Goal: Task Accomplishment & Management: Manage account settings

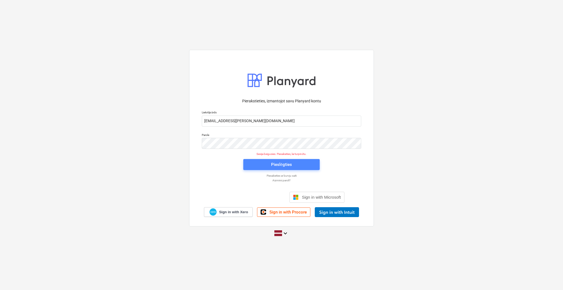
click at [270, 169] on button "Pieslēgties" at bounding box center [281, 164] width 76 height 11
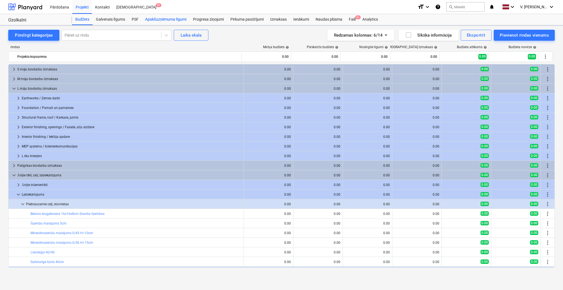
click at [155, 20] on div "Apakšuzņēmuma līgumi" at bounding box center [166, 19] width 48 height 11
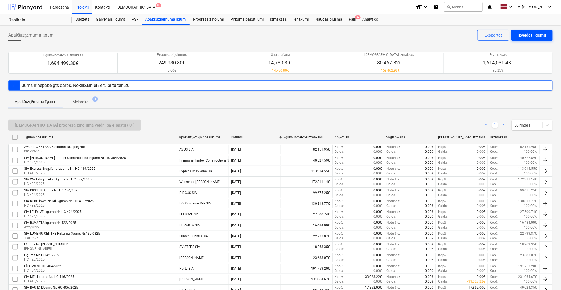
click at [530, 34] on div "Izveidot līgumu" at bounding box center [532, 35] width 28 height 7
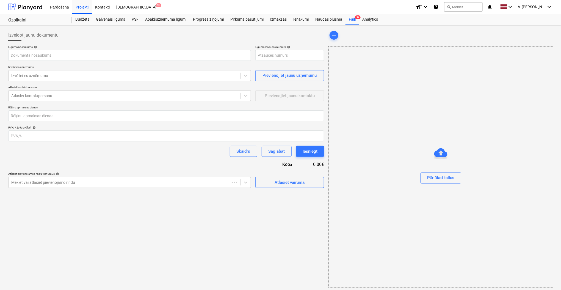
type input "001-SO-045"
click at [112, 59] on input "text" at bounding box center [129, 55] width 243 height 11
click at [54, 55] on input "text" at bounding box center [129, 55] width 243 height 11
type input "A"
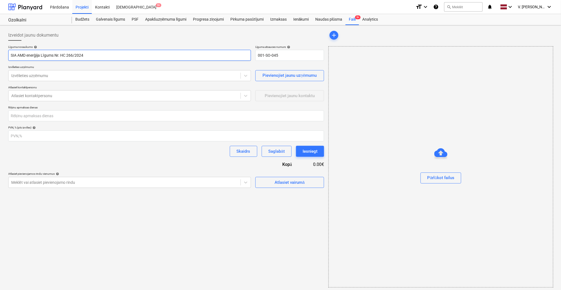
drag, startPoint x: 88, startPoint y: 51, endPoint x: 62, endPoint y: 50, distance: 25.9
click at [62, 50] on input "SIA AMD enerģija Līgums Nr. HC 266/2024" at bounding box center [129, 55] width 243 height 11
type input "SIA AMD enerģija Līgums Nr. HC 266/2024"
click at [294, 60] on input "001-SO-045" at bounding box center [289, 55] width 69 height 11
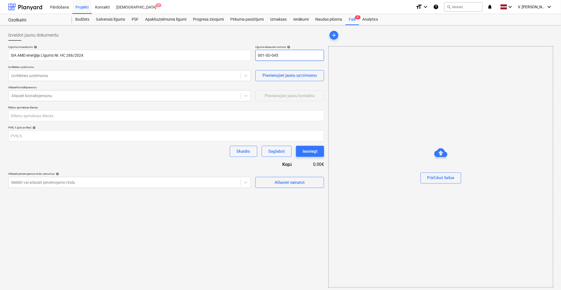
click at [294, 60] on input "001-SO-045" at bounding box center [289, 55] width 69 height 11
paste input "HC 266/2024"
type input "HC 266/2024"
click at [230, 67] on p "Izvēlieties uzņēmumu" at bounding box center [129, 67] width 243 height 5
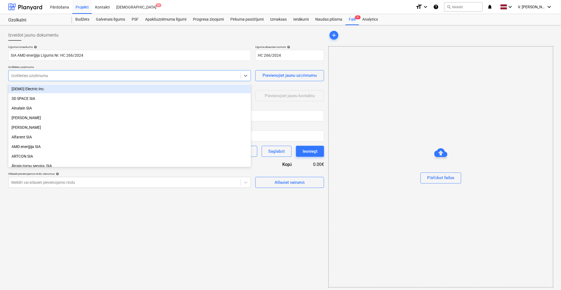
click at [160, 74] on div at bounding box center [124, 75] width 226 height 5
type input "amd"
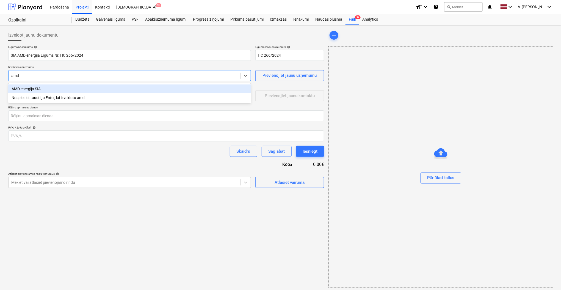
click at [90, 90] on div "AMD enerģija SIA" at bounding box center [129, 88] width 243 height 9
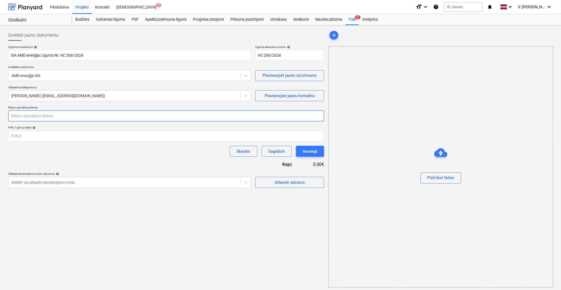
click at [81, 113] on input "number" at bounding box center [166, 115] width 316 height 11
type input "30"
click at [281, 182] on div "Atlasiet vairumā" at bounding box center [289, 182] width 30 height 7
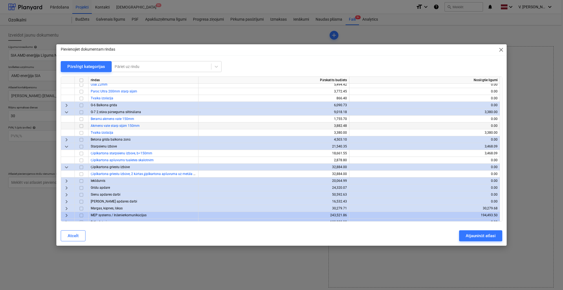
scroll to position [432, 0]
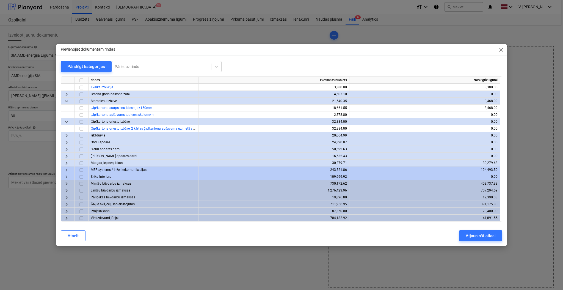
click at [65, 218] on span "keyboard_arrow_right" at bounding box center [66, 218] width 7 height 7
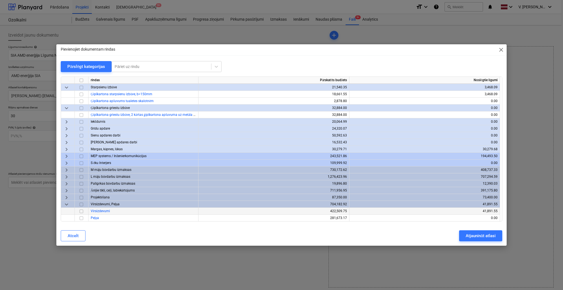
click at [83, 211] on input "checkbox" at bounding box center [81, 211] width 7 height 7
click at [469, 236] on div "Atjaunināt atlasi" at bounding box center [480, 235] width 30 height 7
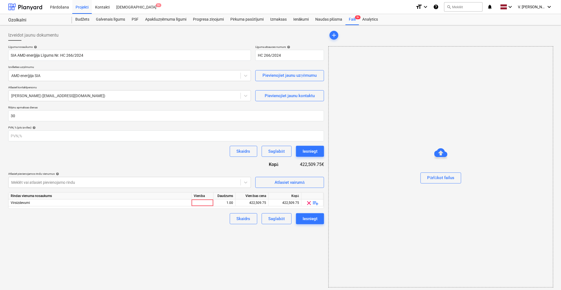
click at [307, 203] on span "clear" at bounding box center [309, 202] width 7 height 7
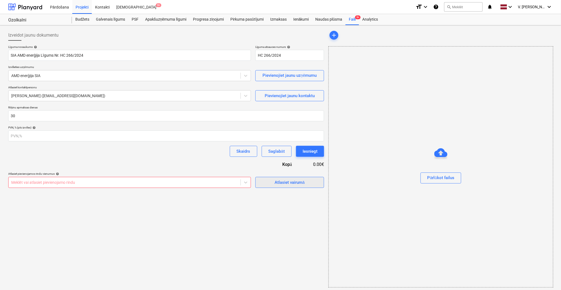
click at [293, 182] on div "Atlasiet vairumā" at bounding box center [289, 182] width 30 height 7
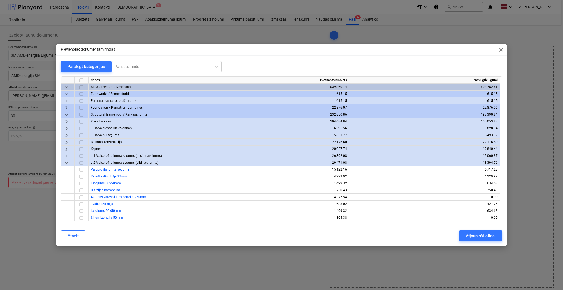
click at [64, 161] on span "keyboard_arrow_down" at bounding box center [66, 162] width 7 height 7
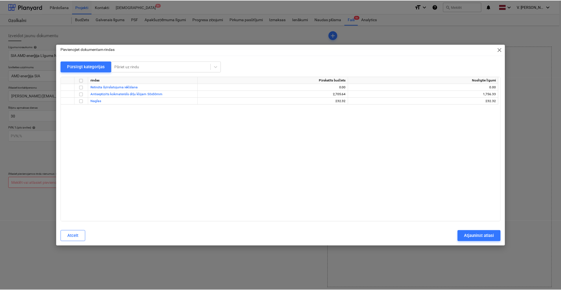
scroll to position [0, 0]
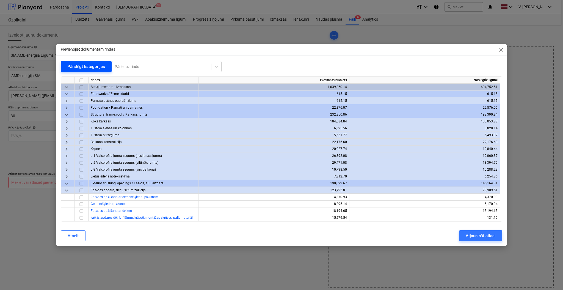
click at [79, 66] on div "Pārslēgt kategorijas" at bounding box center [86, 66] width 38 height 7
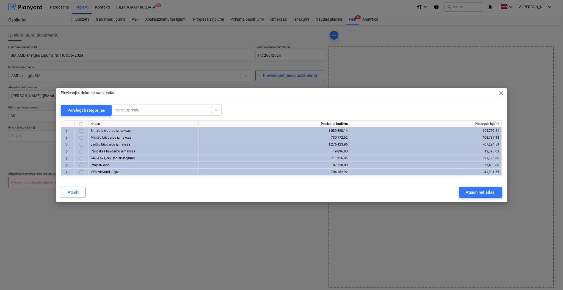
click at [67, 157] on span "keyboard_arrow_right" at bounding box center [66, 158] width 7 height 7
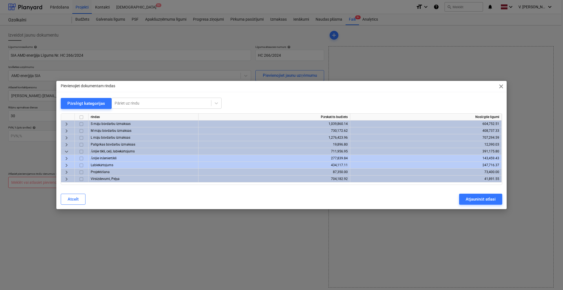
click at [65, 160] on span "keyboard_arrow_right" at bounding box center [66, 158] width 7 height 7
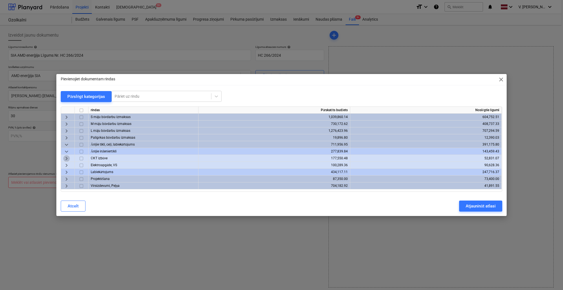
click at [66, 158] on span "keyboard_arrow_right" at bounding box center [66, 158] width 7 height 7
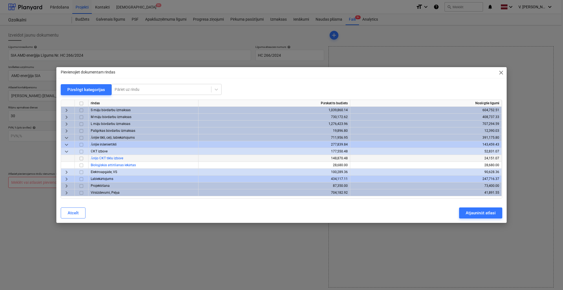
click at [81, 160] on input "checkbox" at bounding box center [81, 158] width 7 height 7
click at [493, 211] on div "Atjaunināt atlasi" at bounding box center [480, 212] width 30 height 7
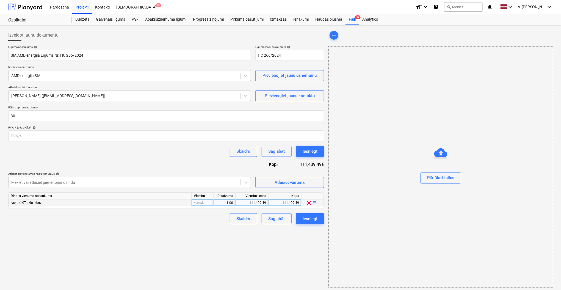
click at [260, 204] on div "111,409.49" at bounding box center [252, 202] width 28 height 7
type input "152582.48"
click at [217, 239] on div "Izveidot jaunu dokumentu Līguma nosaukums help SIA AMD enerģija Līgums Nr. HC 2…" at bounding box center [166, 158] width 320 height 262
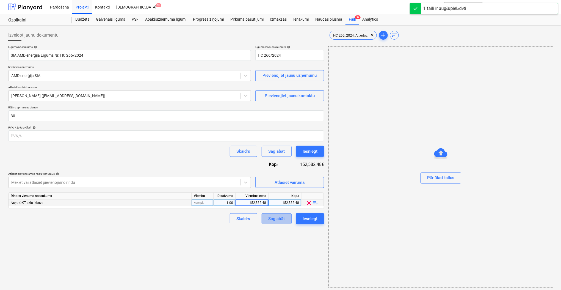
click at [277, 218] on div "Saglabāt" at bounding box center [276, 218] width 16 height 7
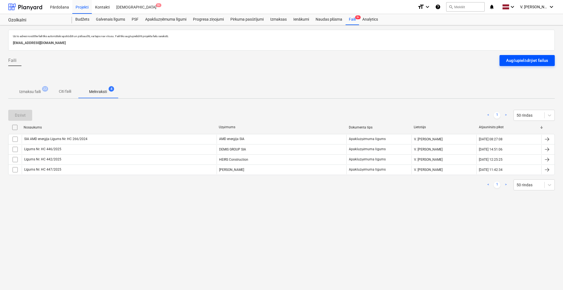
click at [540, 60] on div "Augšupielādējiet failus" at bounding box center [527, 60] width 42 height 7
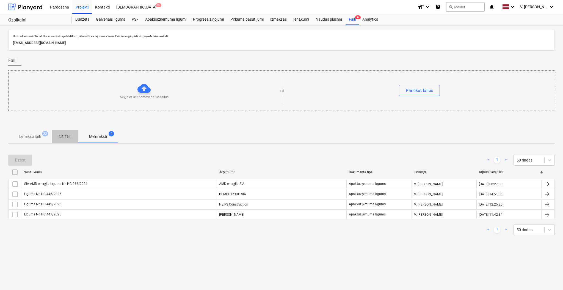
click at [67, 137] on p "Citi faili" at bounding box center [64, 136] width 13 height 6
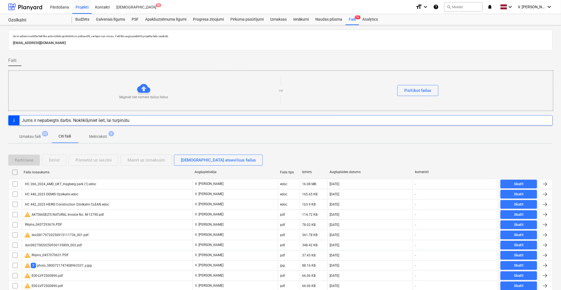
click at [104, 137] on p "Melnraksti" at bounding box center [98, 137] width 18 height 6
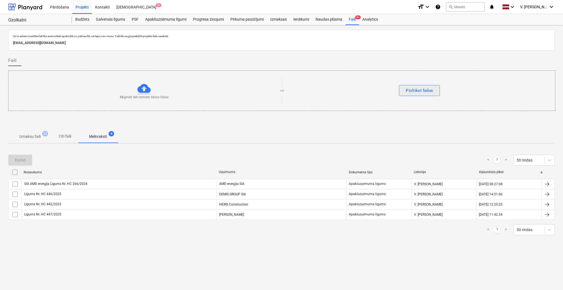
click at [433, 93] on button "Pārlūkot failus" at bounding box center [419, 90] width 41 height 11
click at [68, 137] on p "Citi faili" at bounding box center [64, 136] width 13 height 6
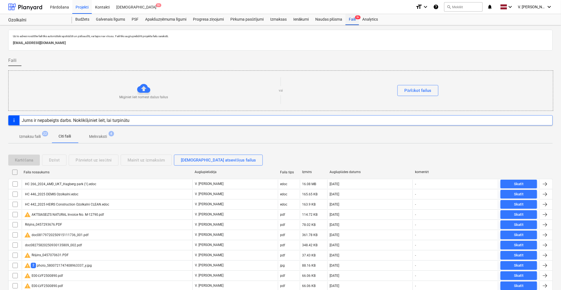
click at [358, 20] on div "Faili 9+" at bounding box center [351, 19] width 13 height 11
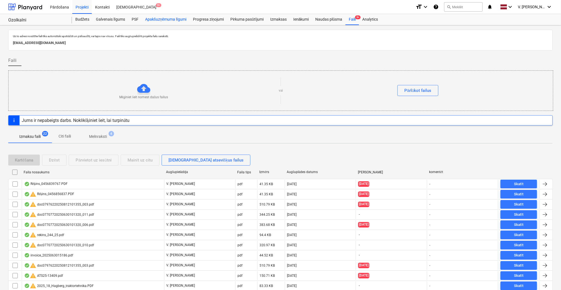
click at [157, 21] on div "Apakšuzņēmuma līgumi" at bounding box center [166, 19] width 48 height 11
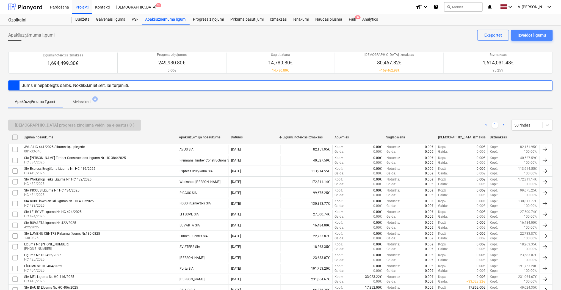
click at [542, 36] on div "Izveidot līgumu" at bounding box center [532, 35] width 28 height 7
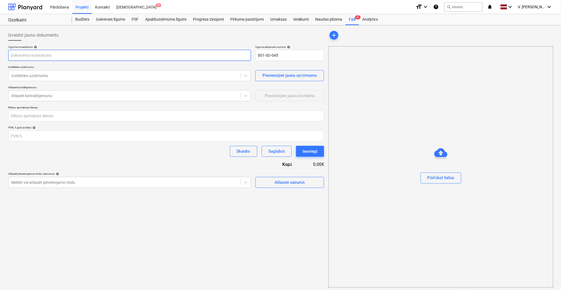
click at [114, 54] on input "text" at bounding box center [129, 55] width 243 height 11
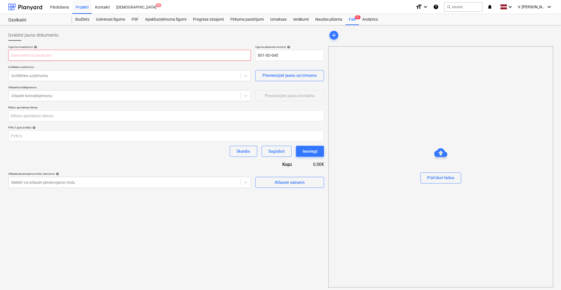
click at [122, 52] on input "text" at bounding box center [129, 55] width 243 height 11
click at [114, 57] on input "text" at bounding box center [129, 55] width 243 height 11
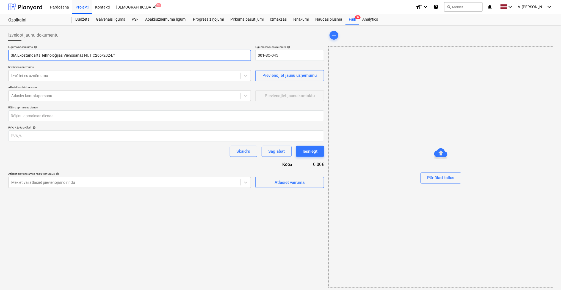
drag, startPoint x: 126, startPoint y: 53, endPoint x: 91, endPoint y: 55, distance: 34.7
click at [91, 55] on input "SIA Ekostandarts Tehnoloģijas Vienošanās Nr. HC266/2024/1" at bounding box center [129, 55] width 243 height 11
type input "SIA Ekostandarts Tehnoloģijas Vienošanās Nr. HC266/2024/1"
click at [270, 54] on input "001-SO-045" at bounding box center [289, 55] width 69 height 11
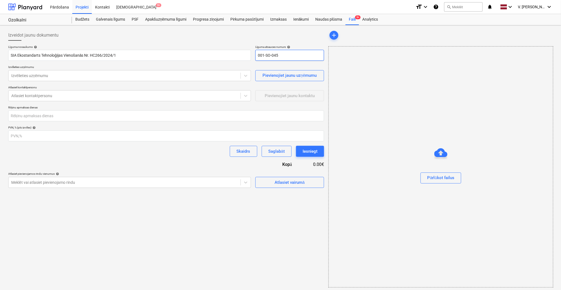
click at [270, 54] on input "001-SO-045" at bounding box center [289, 55] width 69 height 11
paste input "HC266/2024/1"
type input "HC266/2024/1"
click at [223, 64] on div "Līguma nosaukums help SIA Ekostandarts Tehnoloģijas Vienošanās Nr. HC266/2024/1…" at bounding box center [166, 116] width 316 height 143
click at [196, 76] on div at bounding box center [124, 75] width 226 height 5
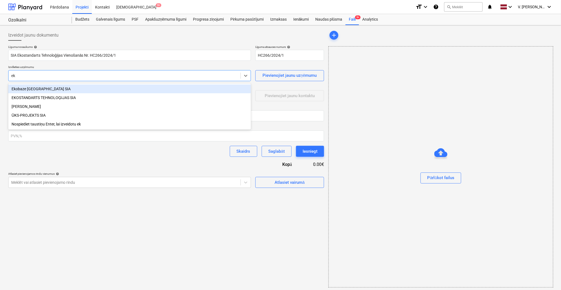
type input "eko"
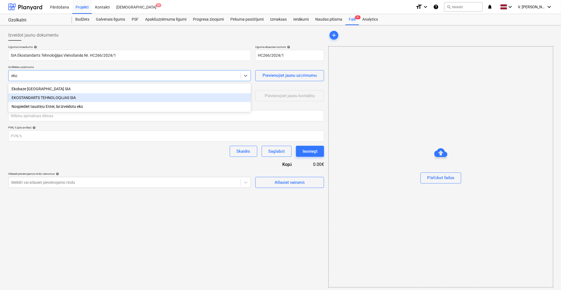
click at [78, 98] on div "EKOSTANDARTS TEHNOLOĢIJAS SIA" at bounding box center [129, 97] width 243 height 9
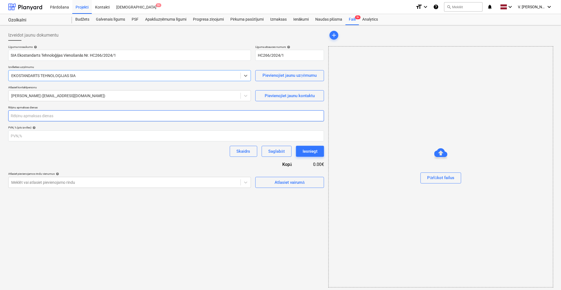
click at [163, 120] on input "number" at bounding box center [166, 115] width 316 height 11
click at [50, 115] on input "number" at bounding box center [166, 115] width 316 height 11
type input "5"
click at [134, 230] on div "Izveidot jaunu dokumentu Līguma nosaukums help SIA Ekostandarts Tehnoloģijas Vi…" at bounding box center [166, 158] width 320 height 262
click at [288, 180] on div "Atlasiet vairumā" at bounding box center [289, 182] width 30 height 7
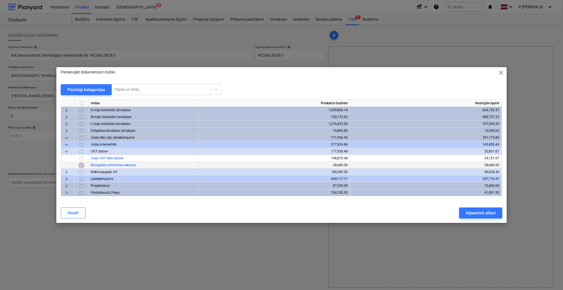
click at [81, 165] on input "checkbox" at bounding box center [81, 165] width 7 height 7
click at [471, 213] on div "Atjaunināt atlasi" at bounding box center [480, 212] width 30 height 7
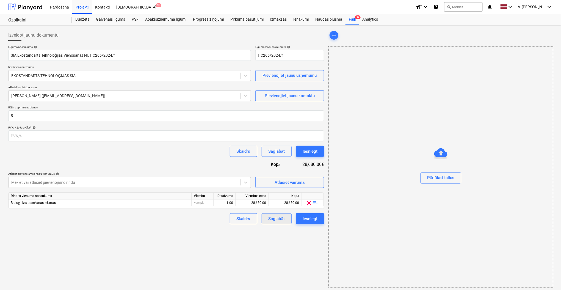
click at [276, 219] on div "Saglabāt" at bounding box center [276, 218] width 16 height 7
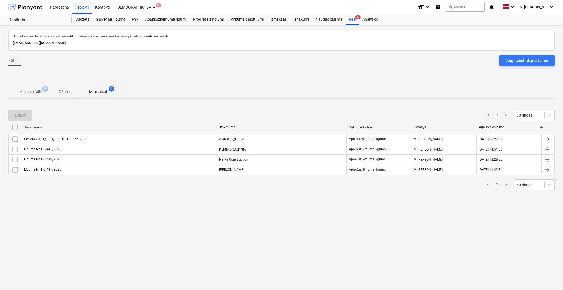
click at [276, 219] on div "Uz šo adresi nosūtītie faili tiks automātiski apstrādāti un pārbaudīti, vai taj…" at bounding box center [281, 157] width 563 height 264
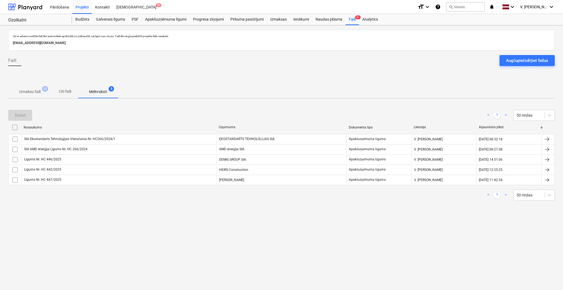
click at [348, 216] on div "Uz šo adresi nosūtītie faili tiks automātiski apstrādāti un pārbaudīti, vai taj…" at bounding box center [281, 157] width 563 height 264
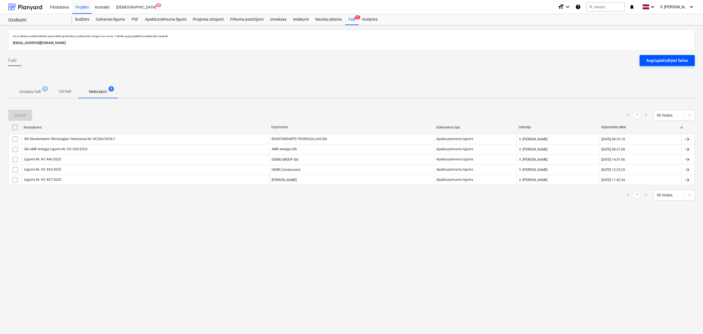
click at [562, 59] on div "Augšupielādējiet failus" at bounding box center [668, 60] width 42 height 7
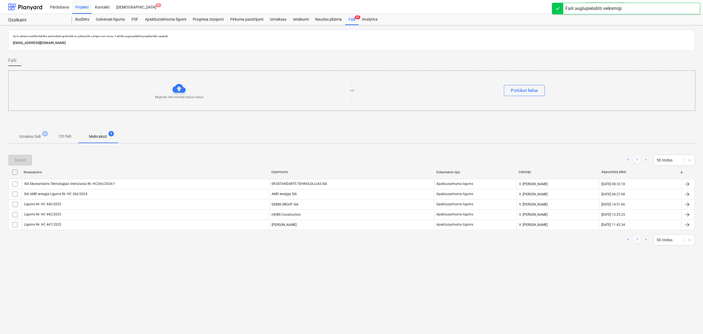
click at [68, 140] on span "Citi faili" at bounding box center [65, 136] width 26 height 9
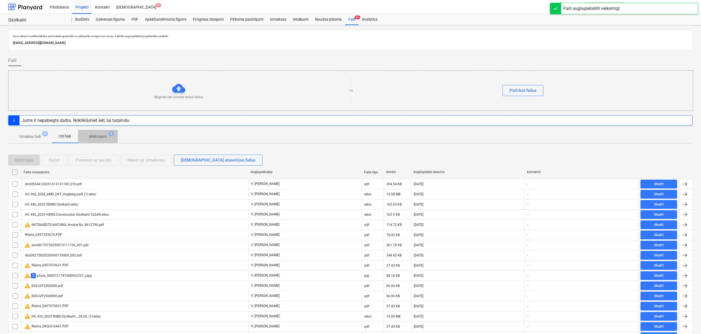
click at [102, 140] on span "Melnraksti 5" at bounding box center [98, 136] width 40 height 10
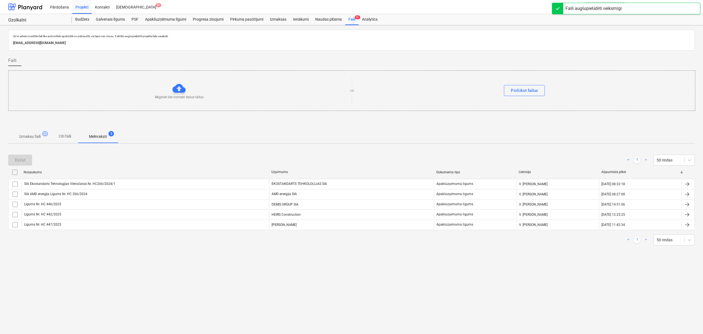
click at [29, 135] on p "Izmaksu faili" at bounding box center [29, 137] width 21 height 6
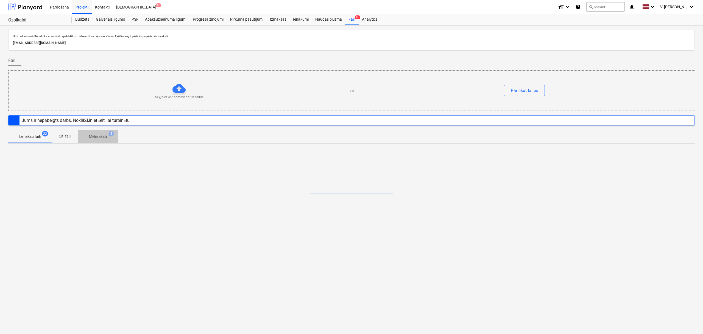
click at [99, 140] on span "Melnraksti 5" at bounding box center [98, 136] width 40 height 10
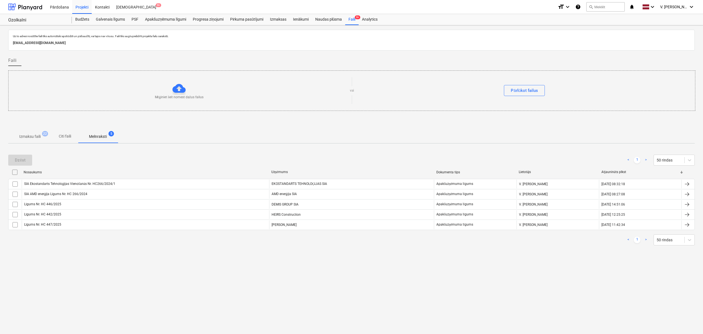
click at [74, 134] on span "Citi faili" at bounding box center [65, 136] width 26 height 9
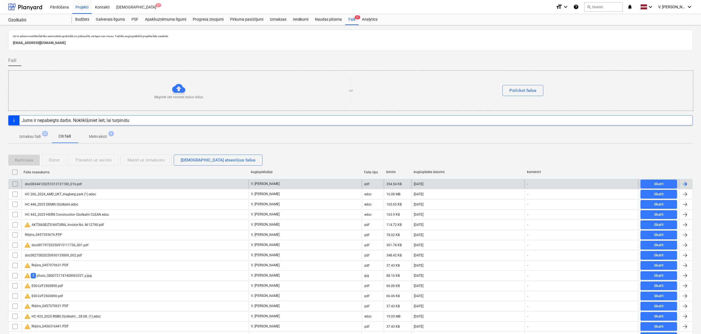
click at [122, 182] on div "doc08344120251013131100_016.pdf" at bounding box center [135, 183] width 227 height 9
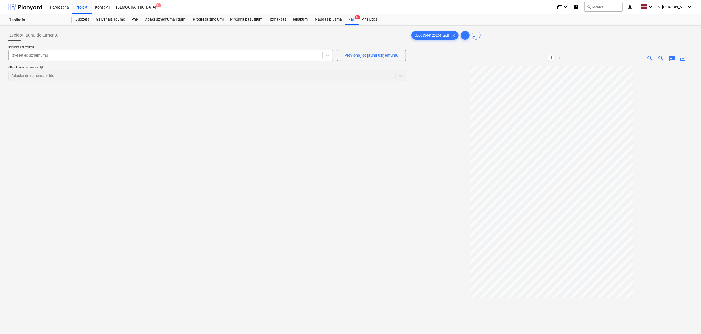
click at [224, 57] on div at bounding box center [165, 54] width 309 height 5
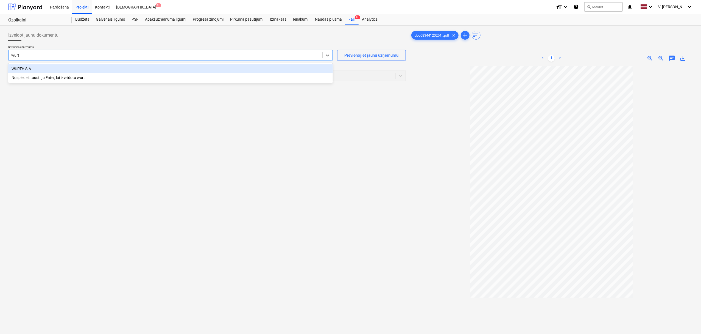
type input "wurth"
click at [220, 66] on div "WURTH SIA" at bounding box center [170, 68] width 325 height 9
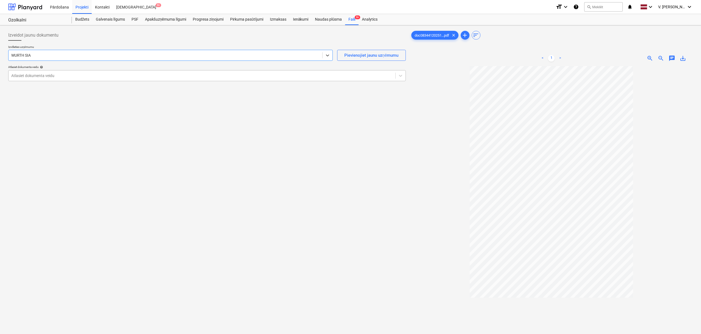
click at [152, 76] on div at bounding box center [202, 75] width 382 height 5
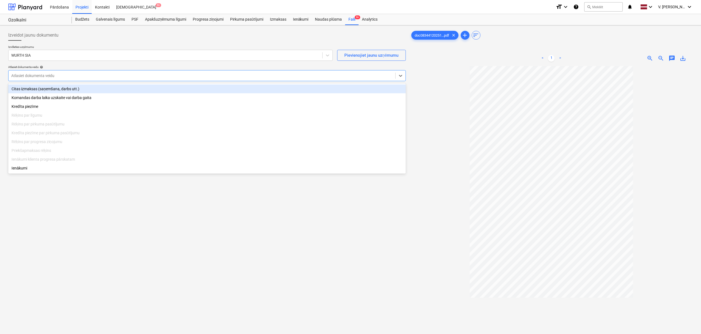
click at [123, 86] on div "Citas izmaksas (saņemšana, darbs utt.)" at bounding box center [207, 88] width 398 height 9
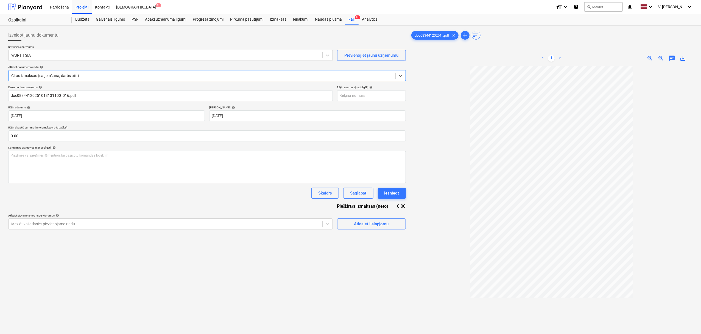
click at [104, 102] on div "Dokumenta nosaukums help doc08344120251013131100_016.pdf Rēķina numurs (neoblig…" at bounding box center [207, 157] width 398 height 144
click at [104, 99] on input "doc08344120251013131100_016.pdf" at bounding box center [170, 95] width 325 height 11
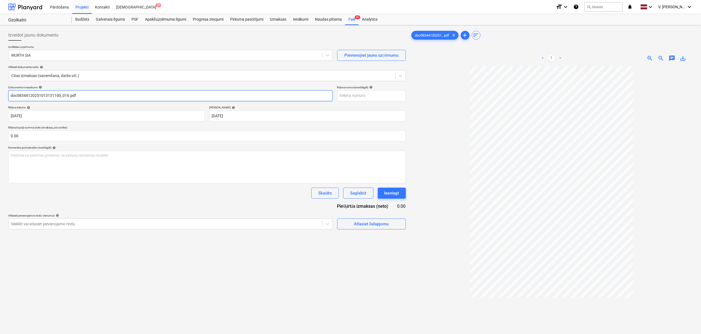
click at [104, 99] on input "doc08344120251013131100_016.pdf" at bounding box center [170, 95] width 325 height 11
drag, startPoint x: 69, startPoint y: 99, endPoint x: 31, endPoint y: 98, distance: 38.2
click at [31, 98] on input "Pavadzīme Nr. 90545320" at bounding box center [170, 95] width 325 height 11
type input "Pavadzīme Nr. 90545320"
click at [353, 97] on input "text" at bounding box center [371, 95] width 69 height 11
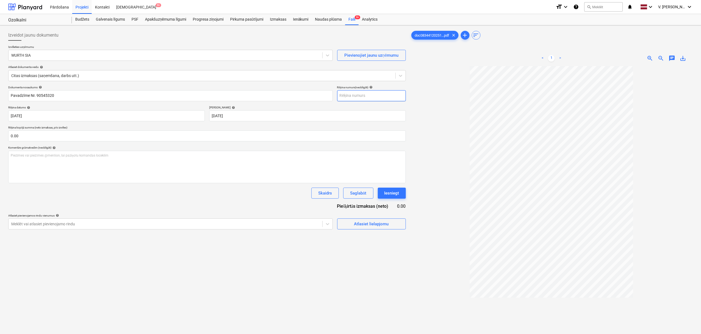
paste input "Nr. 90545320"
type input "Nr. 90545320"
click at [378, 221] on div "Atlasiet lielapjomu" at bounding box center [371, 223] width 35 height 7
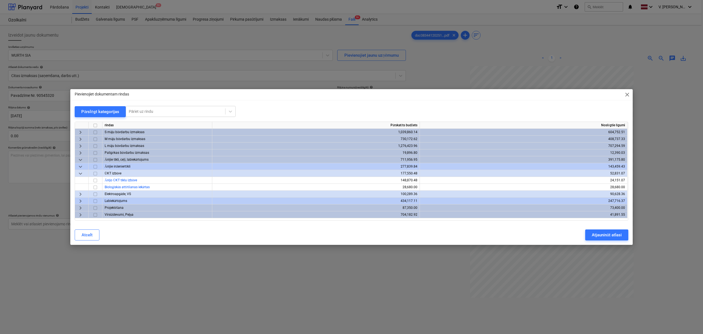
click at [80, 215] on span "keyboard_arrow_right" at bounding box center [80, 214] width 7 height 7
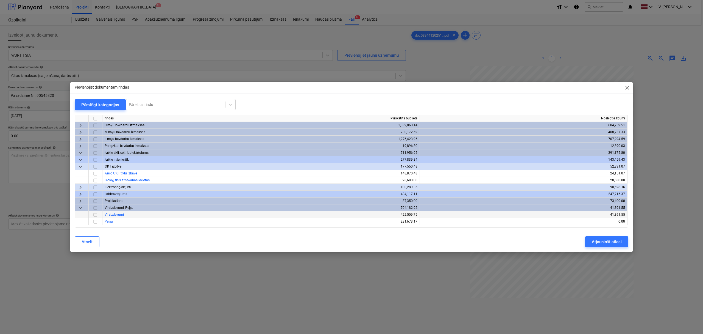
click at [96, 213] on input "checkbox" at bounding box center [95, 214] width 7 height 7
click at [562, 241] on div "Atjaunināt atlasi" at bounding box center [607, 241] width 30 height 7
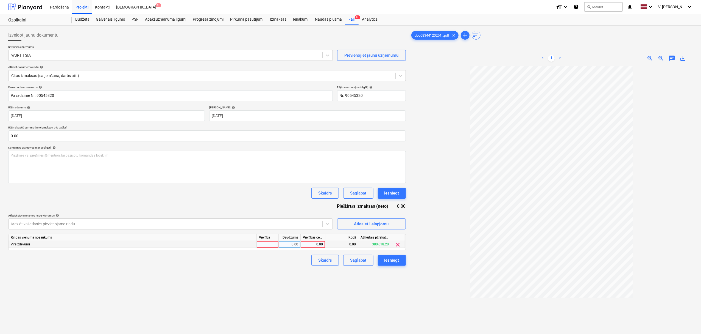
click at [274, 243] on div at bounding box center [268, 244] width 22 height 7
type input "kompl"
click at [321, 243] on div "0.00" at bounding box center [313, 244] width 20 height 7
type input "25.17"
click at [191, 277] on div "Izveidot jaunu dokumentu Izvēlieties uzņēmumu WURTH SIA Pievienojiet jaunu uzņē…" at bounding box center [207, 206] width 402 height 359
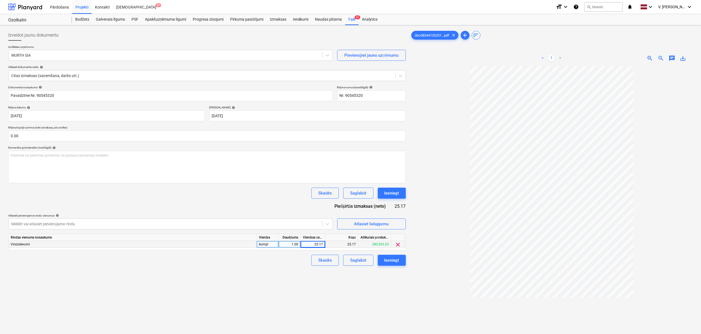
click at [321, 244] on div "25.17" at bounding box center [313, 244] width 20 height 7
click at [321, 244] on input "25.17" at bounding box center [313, 244] width 24 height 7
type input "20.80"
click at [354, 256] on button "Saglabāt" at bounding box center [358, 259] width 30 height 11
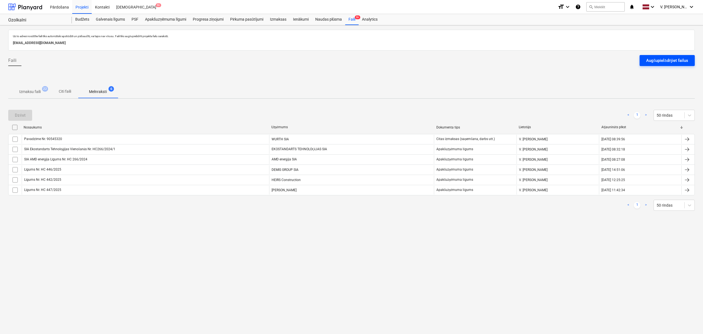
click at [562, 60] on div "Augšupielādējiet failus" at bounding box center [668, 60] width 42 height 7
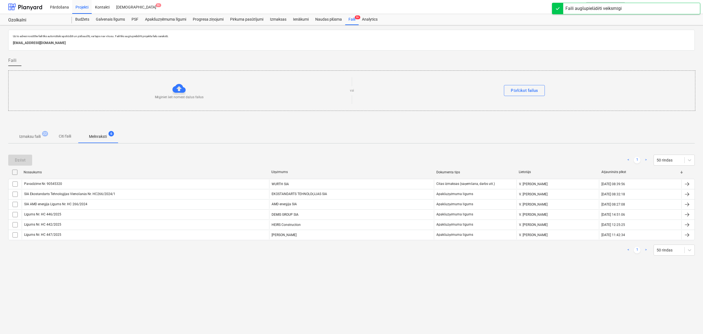
click at [70, 135] on p "Citi faili" at bounding box center [64, 136] width 13 height 6
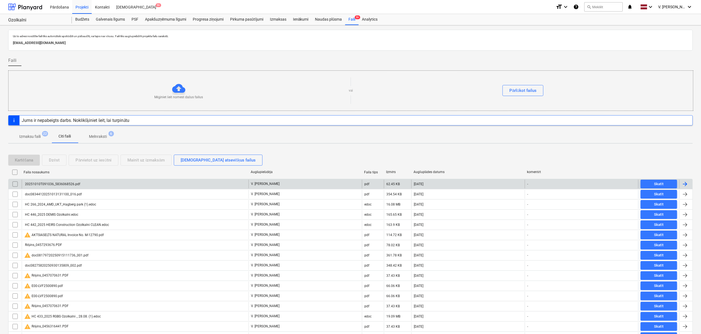
click at [94, 186] on div "20251010T091036_5836068526.pdf" at bounding box center [135, 183] width 227 height 9
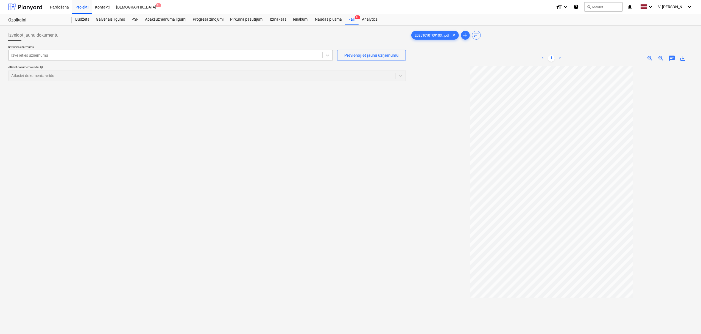
click at [203, 51] on div "Izvēlieties uzņēmumu" at bounding box center [170, 55] width 325 height 11
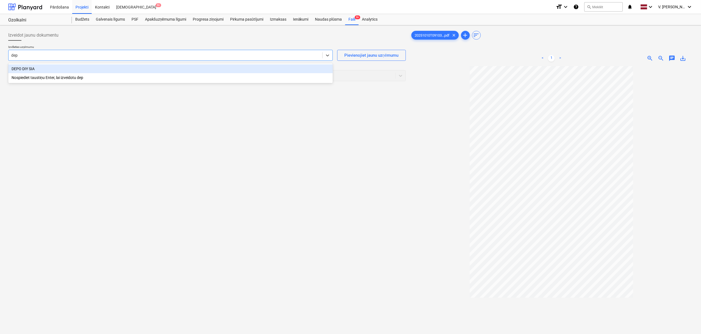
type input "depo"
click at [161, 68] on div "DEPO DIY SIA" at bounding box center [170, 68] width 325 height 9
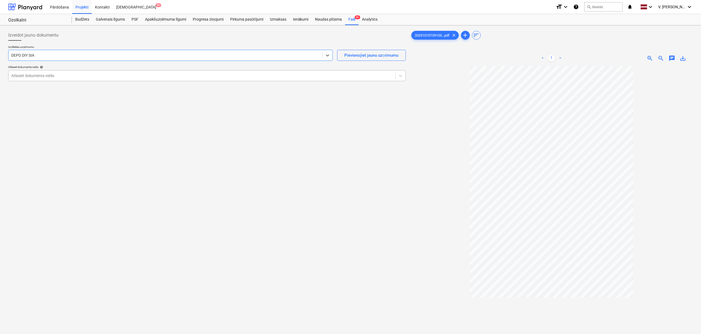
click at [133, 74] on div at bounding box center [202, 75] width 382 height 5
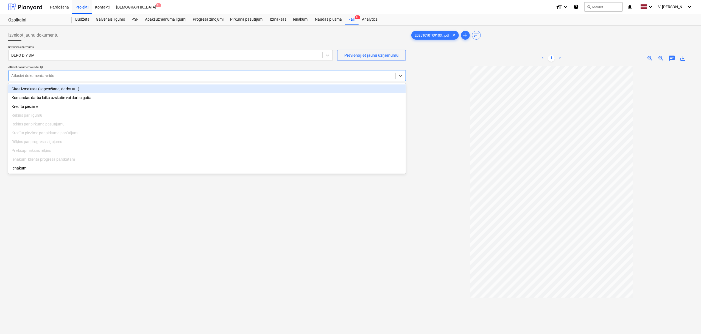
click at [115, 86] on div "Citas izmaksas (saņemšana, darbs utt.)" at bounding box center [207, 88] width 398 height 9
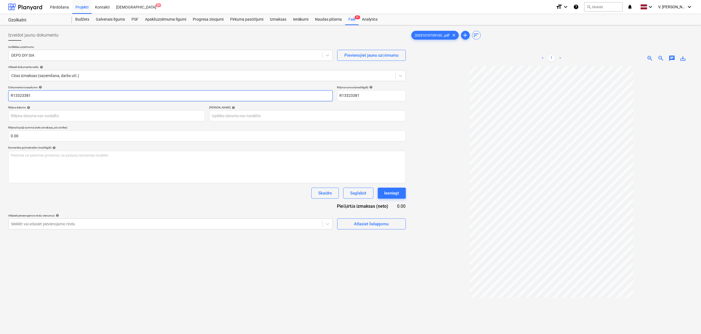
click at [72, 99] on input "R13323381" at bounding box center [170, 95] width 325 height 11
drag, startPoint x: 60, startPoint y: 98, endPoint x: 30, endPoint y: 97, distance: 30.5
click at [30, 97] on input "Pavadzīme ULL0100080" at bounding box center [170, 95] width 325 height 11
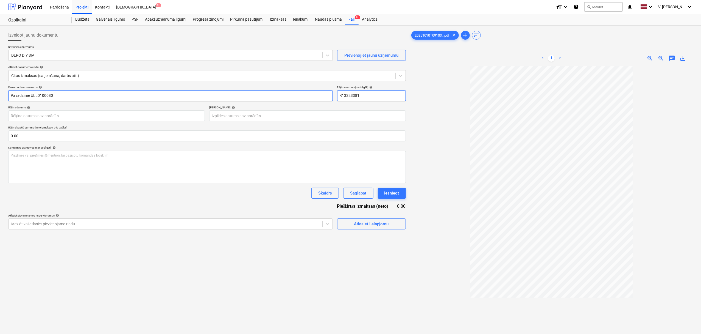
type input "Pavadzīme ULL0100080"
click at [347, 96] on input "R13323381" at bounding box center [371, 95] width 69 height 11
paste input "ULL0100080"
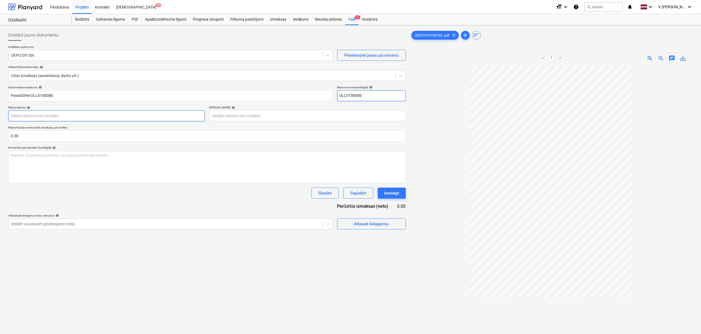
type input "ULL0100080"
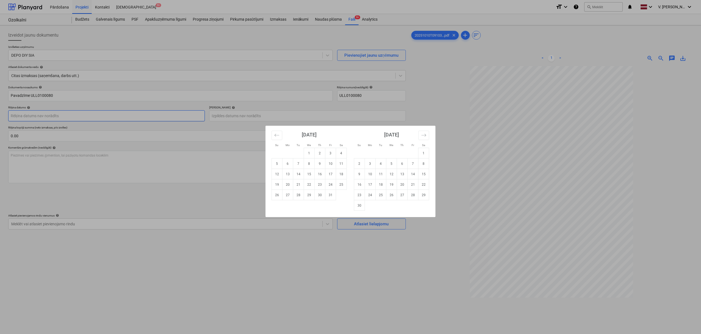
drag, startPoint x: 146, startPoint y: 117, endPoint x: 132, endPoint y: 118, distance: 14.1
click at [132, 118] on div "Su Mo Tu We Th Fr Sa Su Mo Tu We Th Fr Sa September 2025 1 2 3 4 5 6 7 8 9 10 1…" at bounding box center [350, 167] width 701 height 334
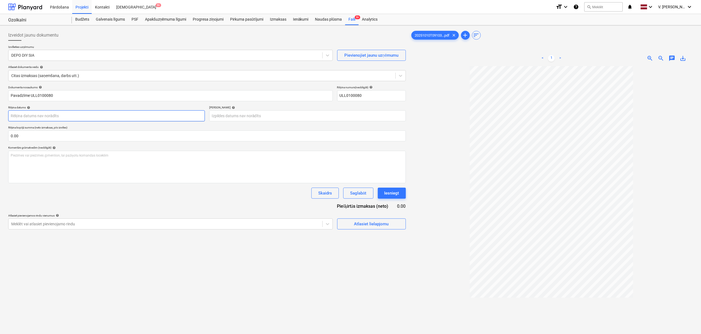
click at [133, 118] on body "Pārdošana Projekti Kontakti Iesūtne 9+ format_size keyboard_arrow_down help sea…" at bounding box center [350, 167] width 701 height 334
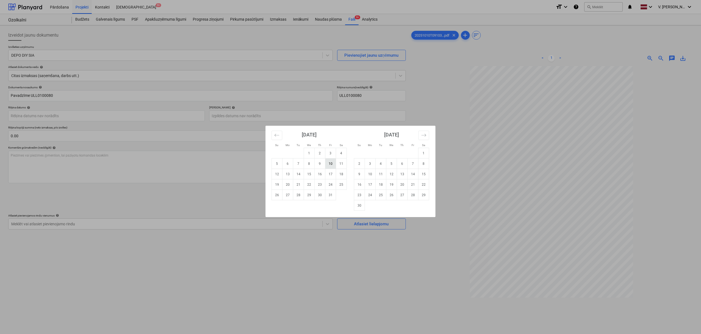
click at [328, 164] on td "10" at bounding box center [331, 163] width 11 height 10
type input "10 Oct 2025"
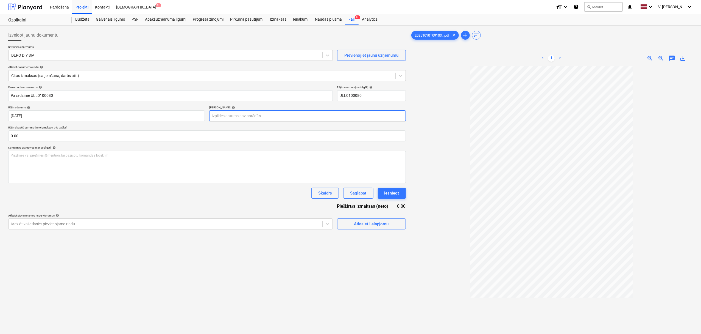
click at [237, 112] on body "Pārdošana Projekti Kontakti Iesūtne 9+ format_size keyboard_arrow_down help sea…" at bounding box center [350, 167] width 701 height 334
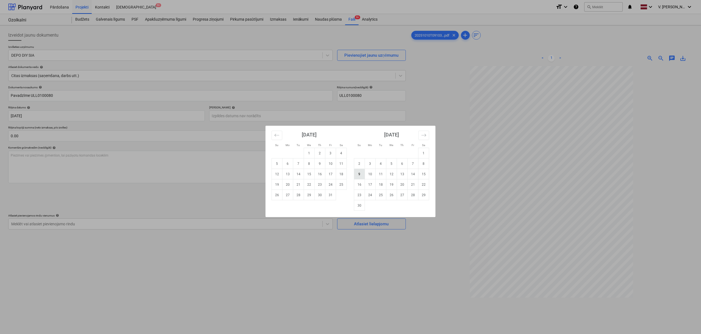
click at [363, 173] on td "9" at bounding box center [359, 174] width 11 height 10
type input "09 Nov 2025"
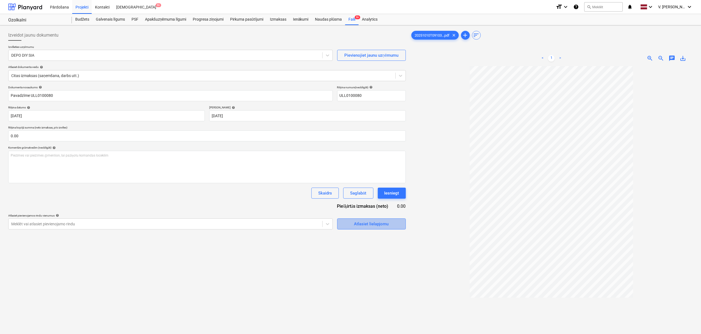
click at [358, 225] on div "Atlasiet lielapjomu" at bounding box center [371, 223] width 35 height 7
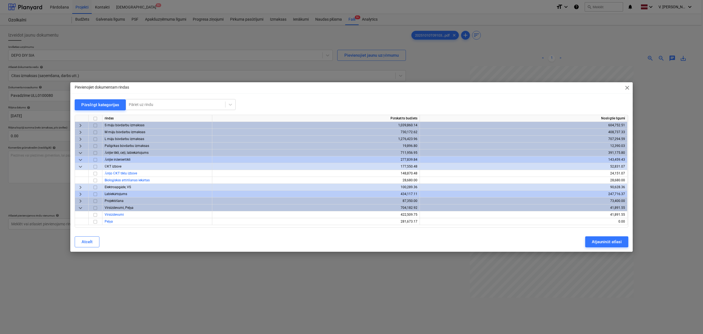
click at [80, 167] on span "keyboard_arrow_down" at bounding box center [80, 166] width 7 height 7
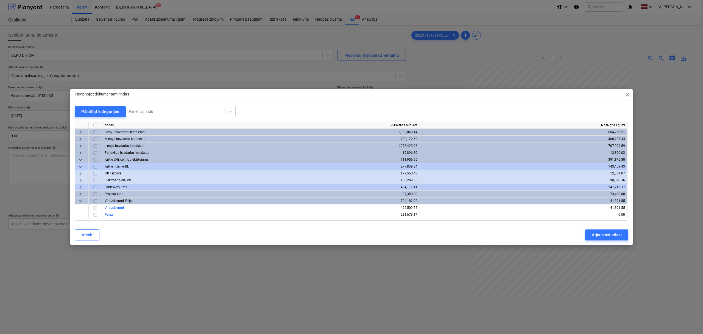
click at [80, 159] on span "keyboard_arrow_down" at bounding box center [80, 159] width 7 height 7
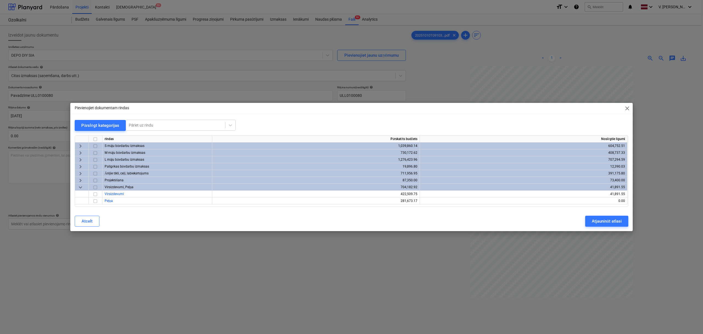
click at [82, 174] on span "keyboard_arrow_right" at bounding box center [80, 173] width 7 height 7
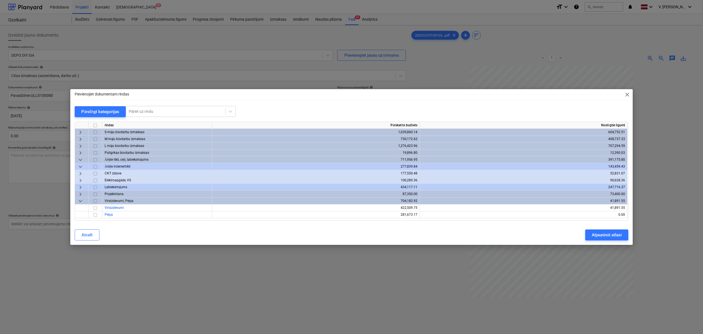
click at [81, 165] on span "keyboard_arrow_down" at bounding box center [80, 166] width 7 height 7
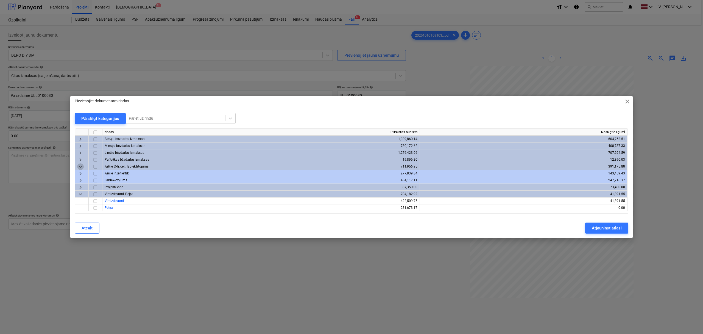
click at [81, 166] on span "keyboard_arrow_down" at bounding box center [80, 166] width 7 height 7
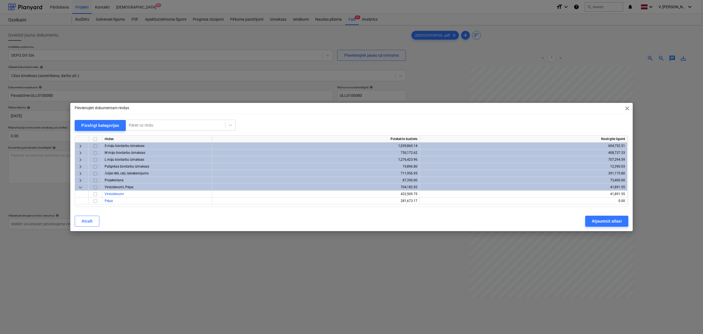
click at [79, 187] on span "keyboard_arrow_down" at bounding box center [80, 187] width 7 height 7
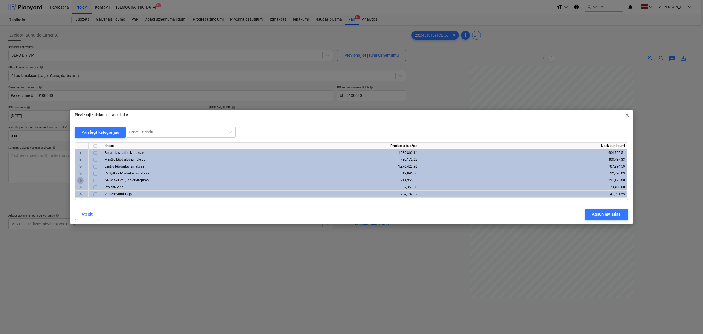
click at [80, 179] on span "keyboard_arrow_right" at bounding box center [80, 180] width 7 height 7
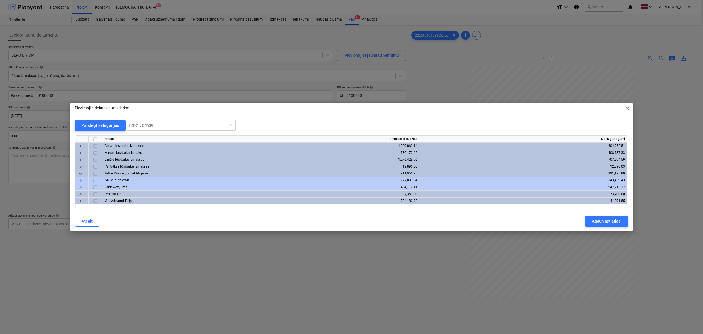
click at [80, 175] on span "keyboard_arrow_down" at bounding box center [80, 173] width 7 height 7
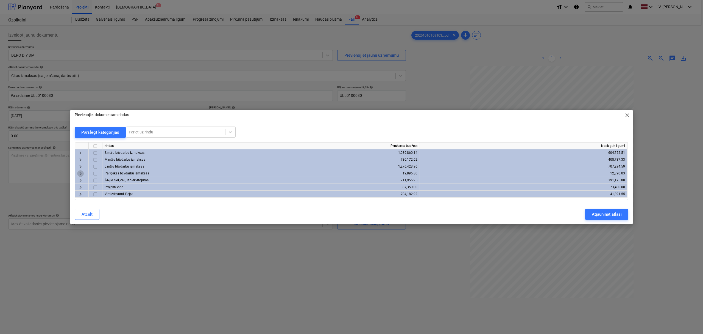
click at [81, 173] on span "keyboard_arrow_right" at bounding box center [80, 173] width 7 height 7
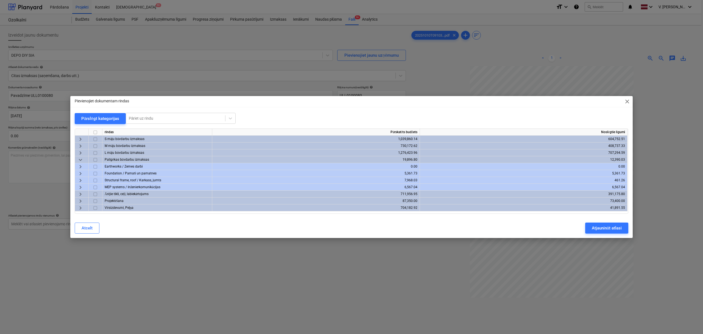
click at [79, 159] on span "keyboard_arrow_down" at bounding box center [80, 159] width 7 height 7
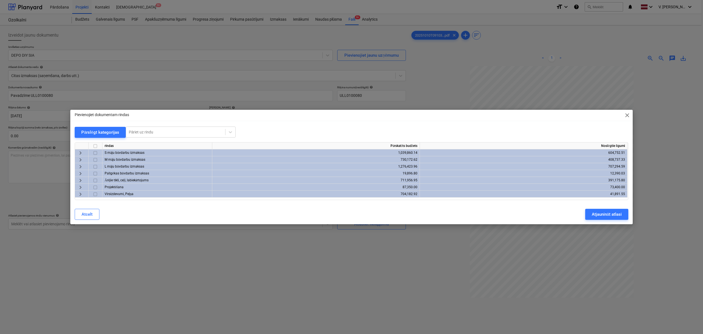
click at [81, 180] on span "keyboard_arrow_right" at bounding box center [80, 180] width 7 height 7
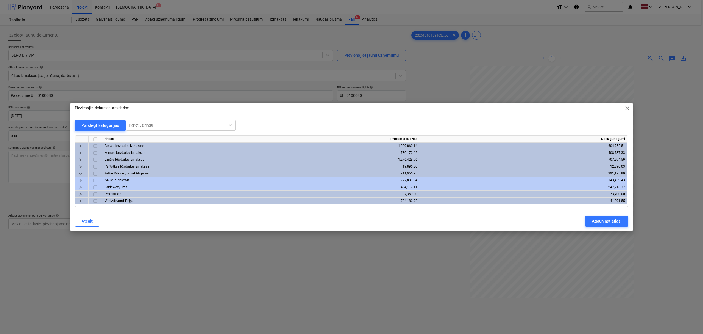
click at [81, 174] on span "keyboard_arrow_down" at bounding box center [80, 173] width 7 height 7
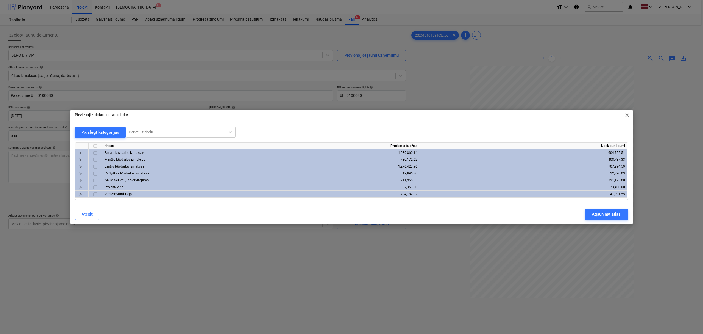
click at [81, 154] on span "keyboard_arrow_right" at bounding box center [80, 152] width 7 height 7
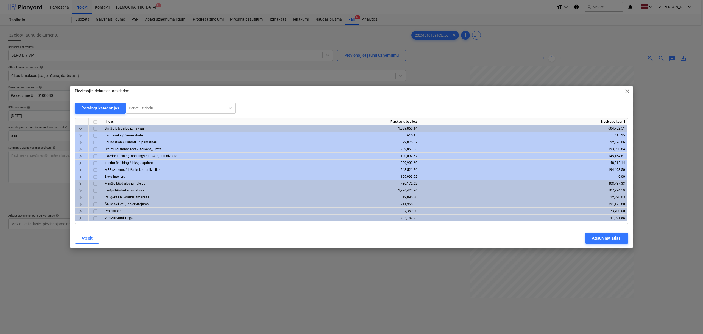
click at [82, 169] on span "keyboard_arrow_right" at bounding box center [80, 170] width 7 height 7
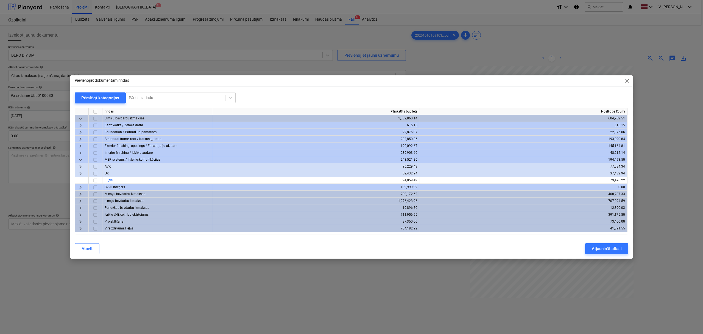
click at [81, 175] on span "keyboard_arrow_right" at bounding box center [80, 173] width 7 height 7
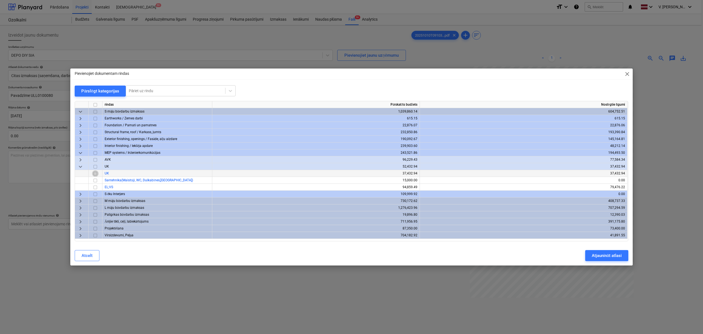
click at [97, 173] on input "checkbox" at bounding box center [95, 173] width 7 height 7
click at [562, 258] on div "Atjaunināt atlasi" at bounding box center [607, 255] width 30 height 7
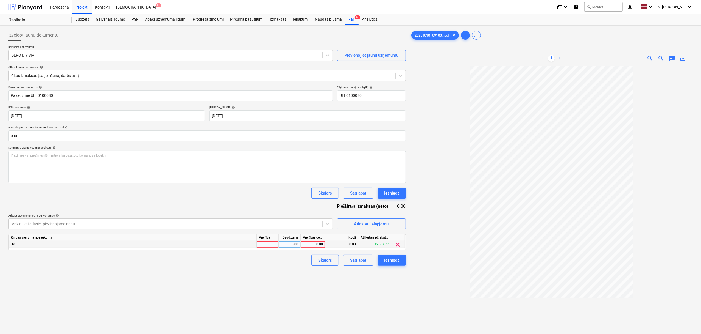
click at [312, 243] on div "0.00" at bounding box center [313, 244] width 20 height 7
click at [267, 246] on div at bounding box center [268, 244] width 22 height 7
type input "kompl"
click at [295, 243] on div "0.00" at bounding box center [289, 244] width 17 height 7
click at [316, 245] on div "0.00" at bounding box center [313, 244] width 20 height 7
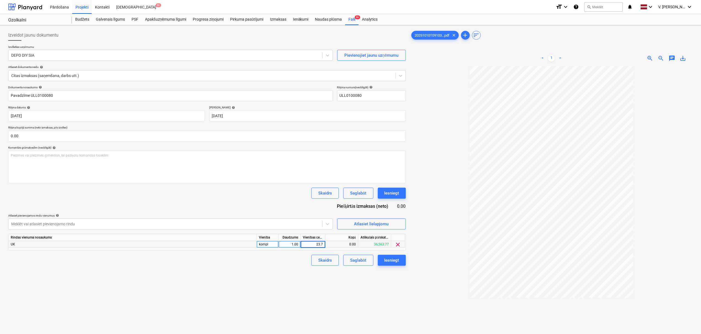
type input "23.71"
click at [352, 289] on div "Izveidot jaunu dokumentu Izvēlieties uzņēmumu DEPO DIY SIA Pievienojiet jaunu u…" at bounding box center [207, 206] width 402 height 359
click at [359, 260] on div "Saglabāt" at bounding box center [358, 259] width 16 height 7
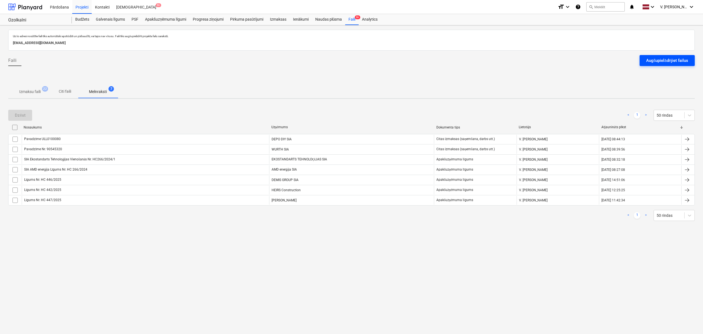
click at [562, 64] on div "Augšupielādējiet failus" at bounding box center [668, 60] width 42 height 7
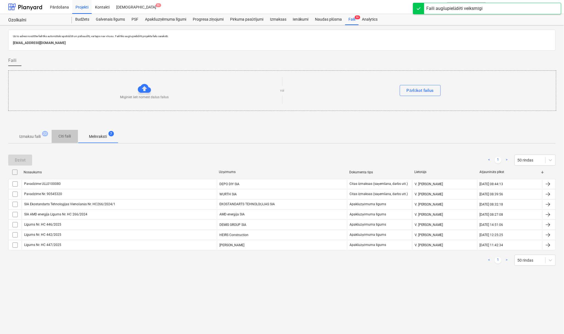
click at [67, 138] on p "Citi faili" at bounding box center [64, 136] width 13 height 6
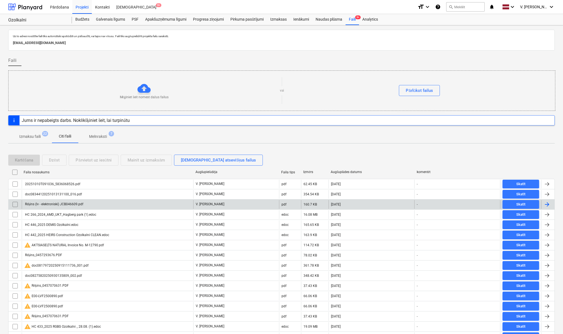
click at [112, 204] on div "Rēķins (lv - elektroniski) JCB046609.pdf" at bounding box center [107, 204] width 171 height 9
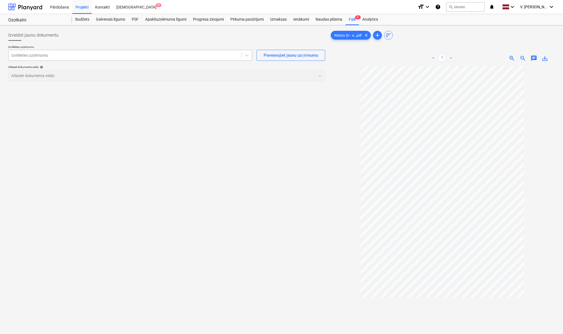
click at [116, 56] on div at bounding box center [125, 54] width 228 height 5
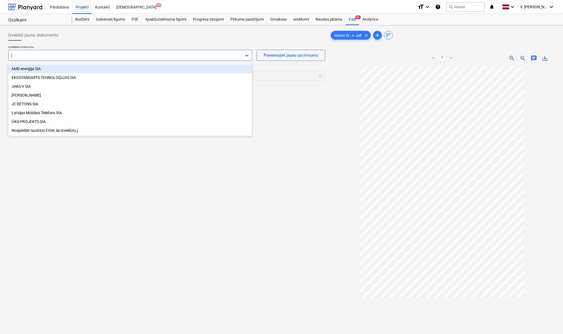
type input "jc"
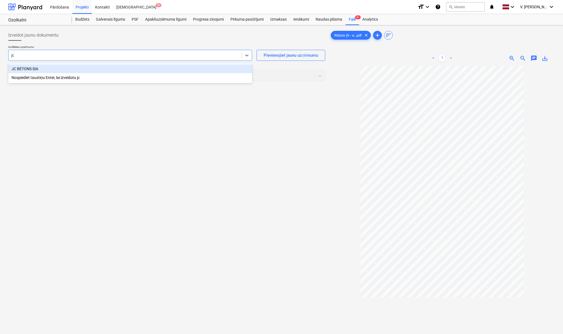
click at [58, 70] on div "JC BETONS SIA" at bounding box center [130, 68] width 244 height 9
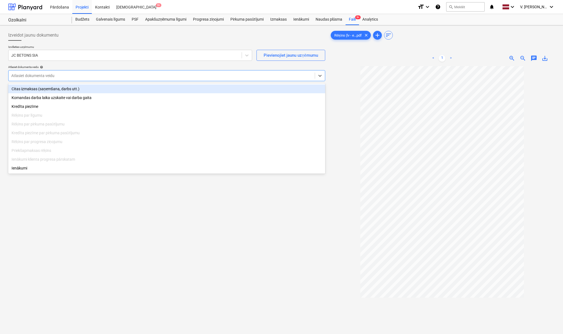
click at [61, 76] on div at bounding box center [161, 75] width 301 height 5
click at [55, 86] on div "Citas izmaksas (saņemšana, darbs utt.)" at bounding box center [166, 88] width 317 height 9
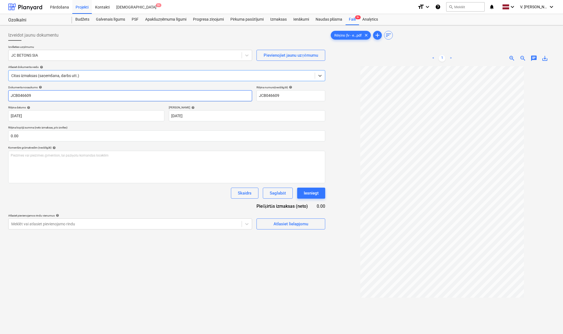
click at [47, 98] on input "JCB046609" at bounding box center [130, 95] width 244 height 11
type input "Pavadzīme Nr. JCB046609"
click at [271, 222] on span "Atlasiet lielapjomu" at bounding box center [290, 223] width 55 height 7
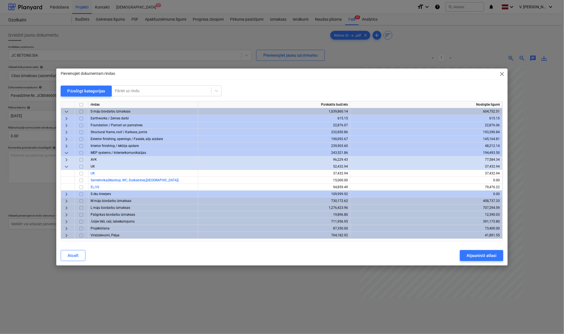
click at [66, 109] on span "keyboard_arrow_down" at bounding box center [66, 111] width 7 height 7
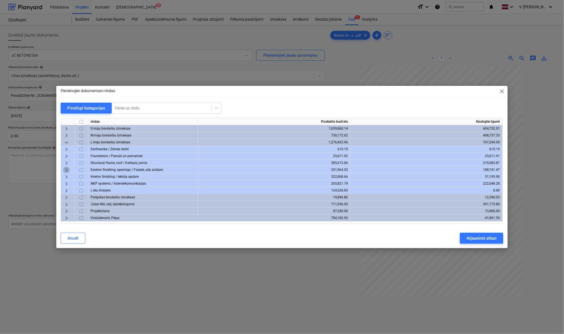
click at [66, 170] on span "keyboard_arrow_right" at bounding box center [66, 170] width 7 height 7
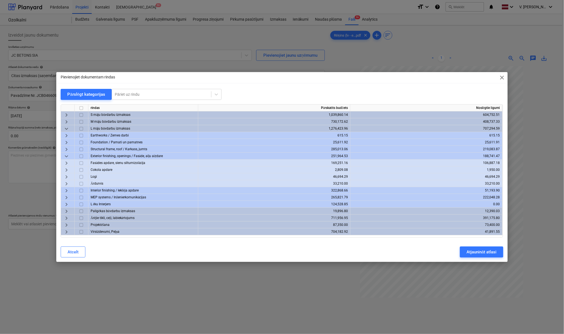
click at [67, 155] on span "keyboard_arrow_down" at bounding box center [66, 156] width 7 height 7
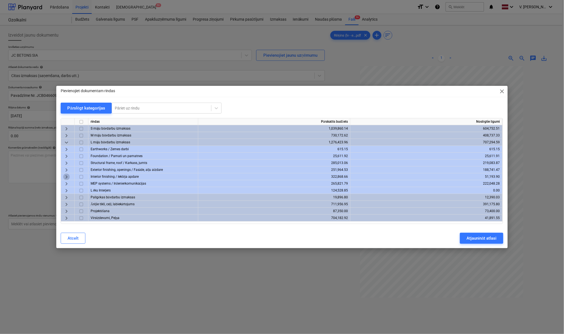
click at [66, 175] on span "keyboard_arrow_right" at bounding box center [66, 176] width 7 height 7
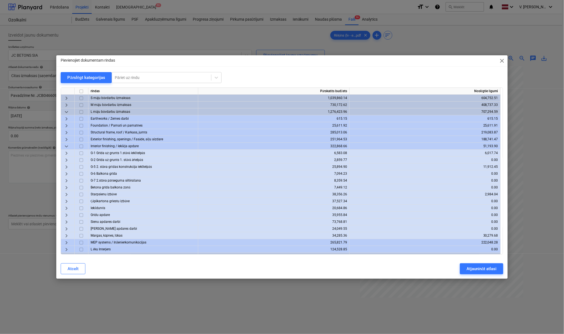
click at [65, 167] on span "keyboard_arrow_right" at bounding box center [66, 166] width 7 height 7
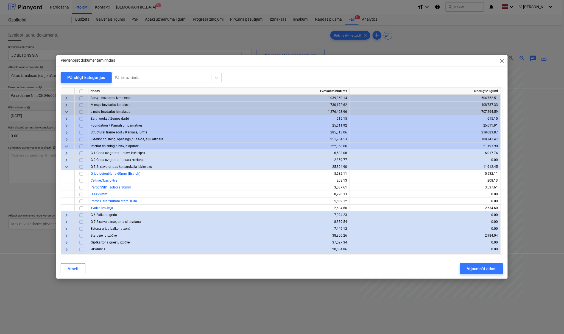
click at [68, 168] on span "keyboard_arrow_down" at bounding box center [66, 166] width 7 height 7
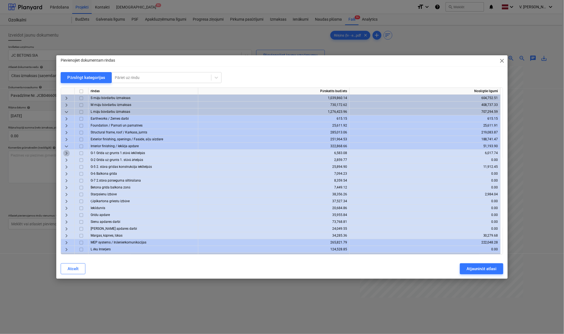
click at [66, 153] on span "keyboard_arrow_right" at bounding box center [66, 153] width 7 height 7
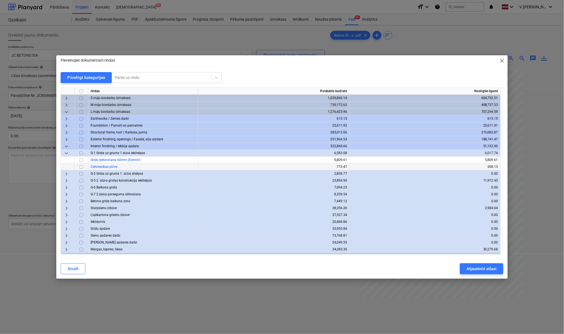
click at [66, 153] on span "keyboard_arrow_down" at bounding box center [66, 153] width 7 height 7
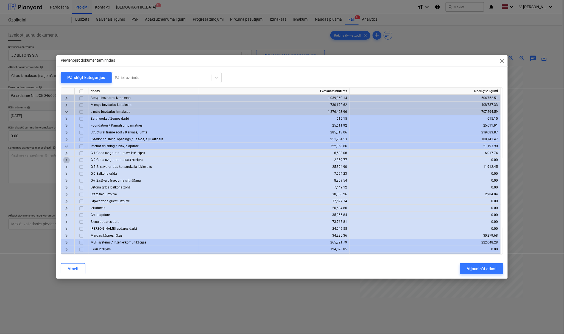
click at [67, 160] on span "keyboard_arrow_right" at bounding box center [66, 160] width 7 height 7
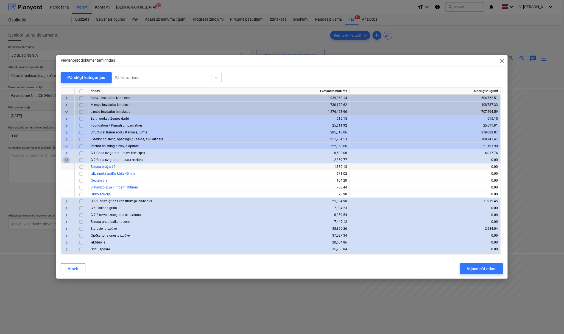
click at [67, 160] on span "keyboard_arrow_down" at bounding box center [66, 160] width 7 height 7
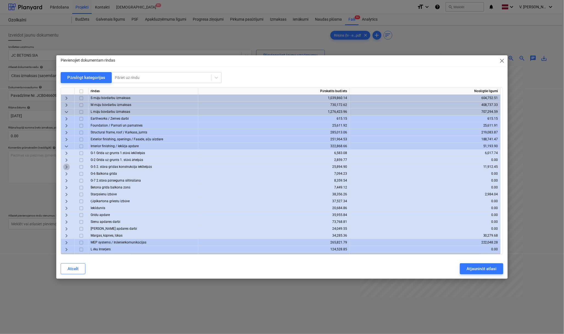
click at [67, 166] on span "keyboard_arrow_right" at bounding box center [66, 166] width 7 height 7
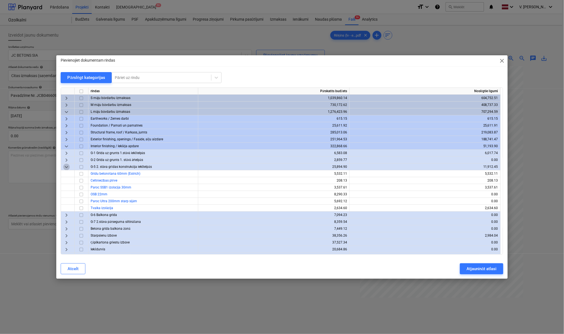
click at [67, 166] on span "keyboard_arrow_down" at bounding box center [66, 166] width 7 height 7
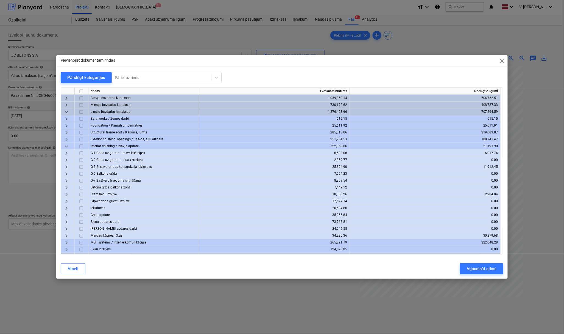
click at [69, 181] on span "keyboard_arrow_right" at bounding box center [66, 180] width 7 height 7
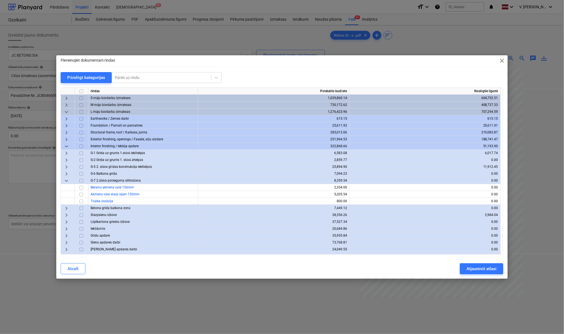
click at [67, 181] on span "keyboard_arrow_down" at bounding box center [66, 180] width 7 height 7
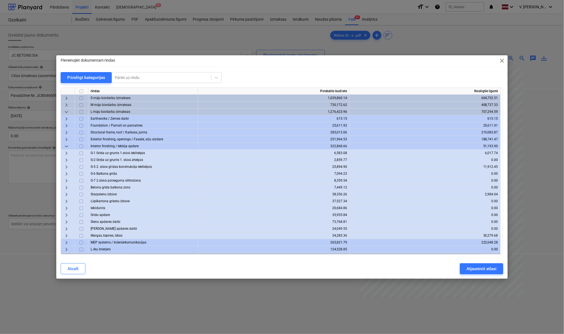
click at [69, 193] on span "keyboard_arrow_right" at bounding box center [66, 194] width 7 height 7
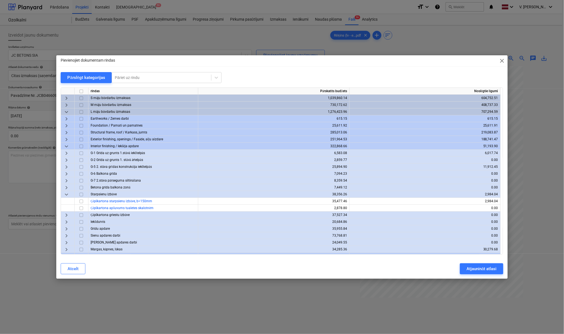
click at [69, 193] on span "keyboard_arrow_down" at bounding box center [66, 194] width 7 height 7
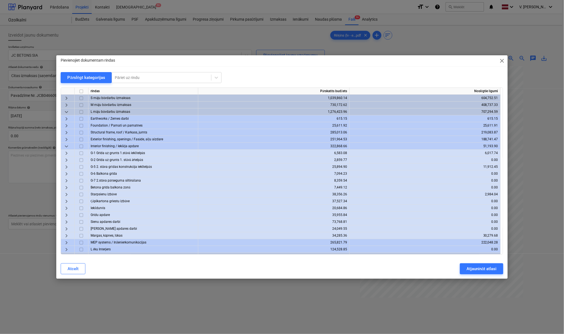
click at [66, 221] on span "keyboard_arrow_right" at bounding box center [66, 221] width 7 height 7
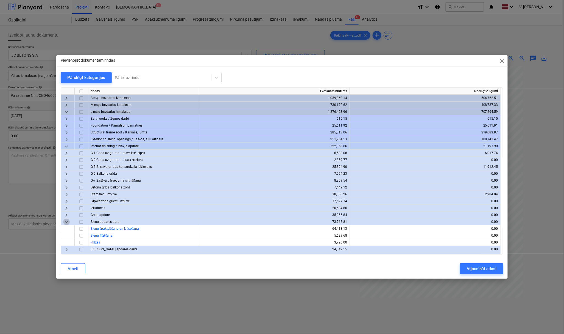
click at [66, 221] on span "keyboard_arrow_down" at bounding box center [66, 221] width 7 height 7
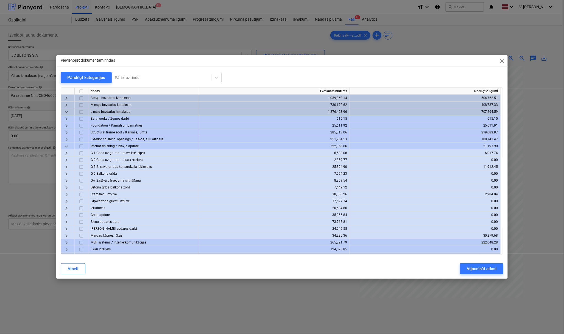
click at [66, 153] on span "keyboard_arrow_right" at bounding box center [66, 153] width 7 height 7
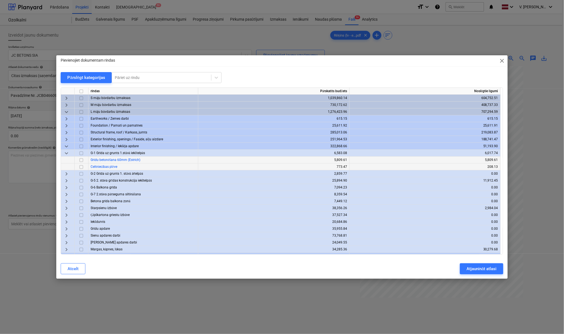
click at [66, 153] on span "keyboard_arrow_down" at bounding box center [66, 153] width 7 height 7
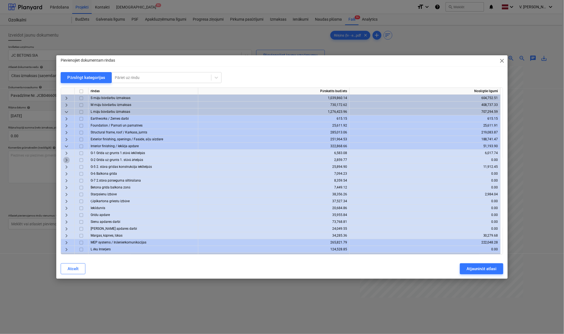
click at [66, 159] on span "keyboard_arrow_right" at bounding box center [66, 160] width 7 height 7
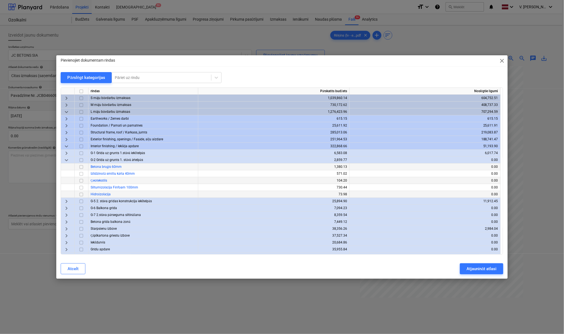
click at [66, 159] on span "keyboard_arrow_down" at bounding box center [66, 160] width 7 height 7
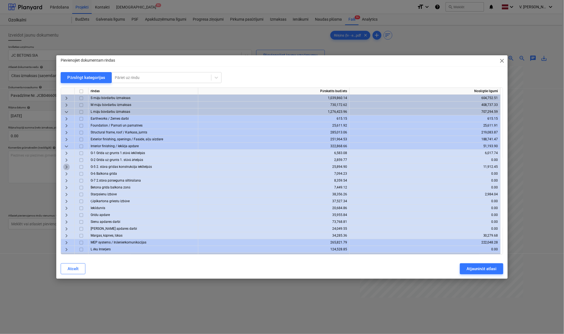
click at [66, 165] on span "keyboard_arrow_right" at bounding box center [66, 166] width 7 height 7
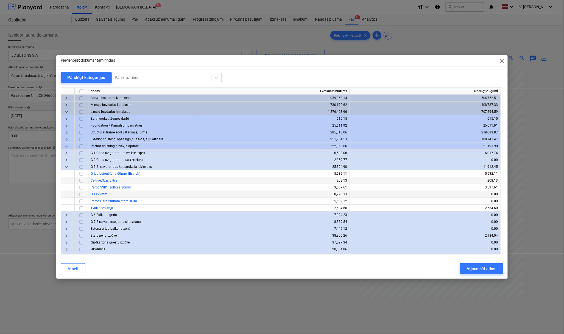
click at [66, 165] on span "keyboard_arrow_down" at bounding box center [66, 166] width 7 height 7
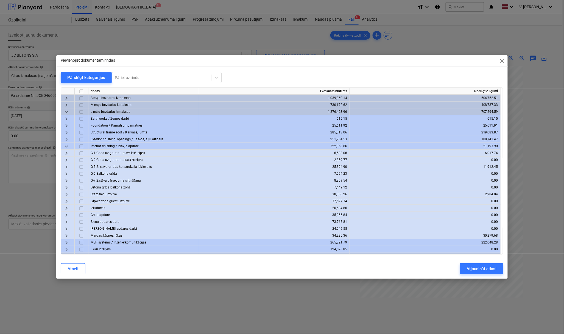
click at [68, 147] on span "keyboard_arrow_down" at bounding box center [66, 146] width 7 height 7
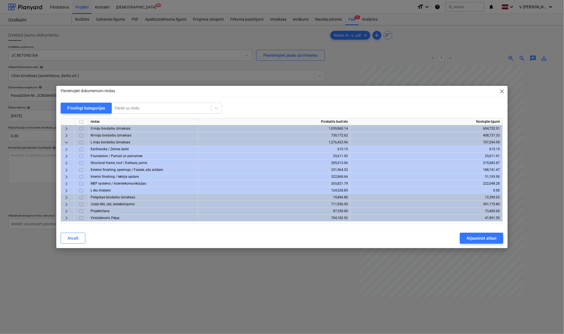
click at [68, 162] on span "keyboard_arrow_right" at bounding box center [66, 163] width 7 height 7
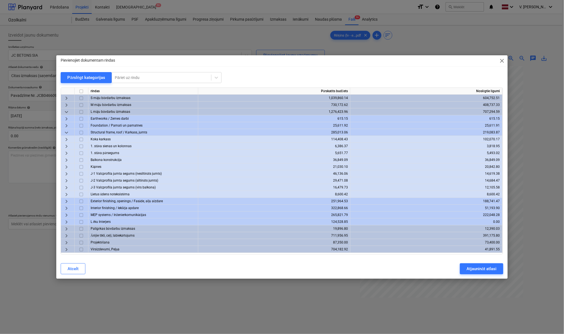
click at [66, 152] on span "keyboard_arrow_right" at bounding box center [66, 153] width 7 height 7
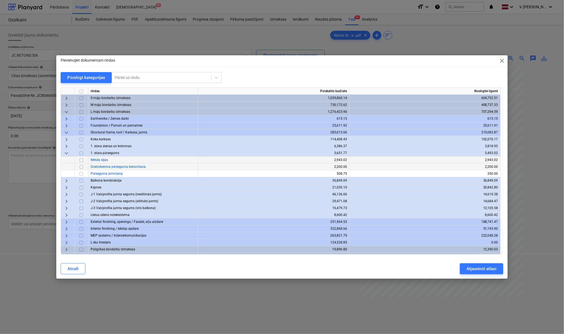
click at [82, 166] on input "checkbox" at bounding box center [81, 166] width 7 height 7
click at [68, 98] on span "keyboard_arrow_right" at bounding box center [66, 98] width 7 height 7
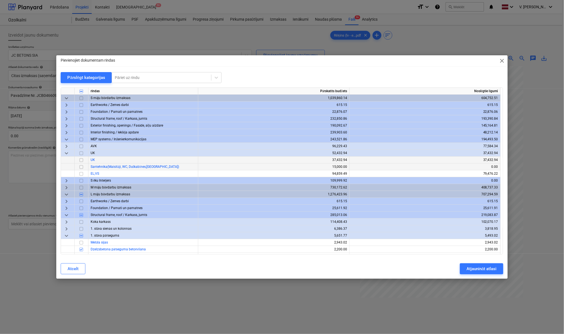
click at [67, 124] on span "keyboard_arrow_right" at bounding box center [66, 125] width 7 height 7
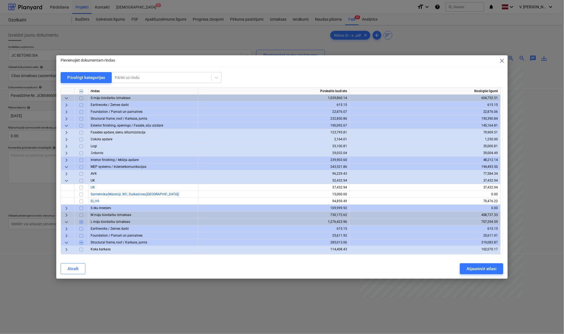
click at [68, 132] on span "keyboard_arrow_right" at bounding box center [66, 132] width 7 height 7
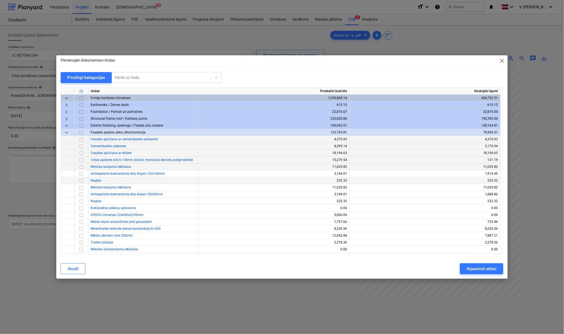
click at [68, 132] on span "keyboard_arrow_down" at bounding box center [66, 132] width 7 height 7
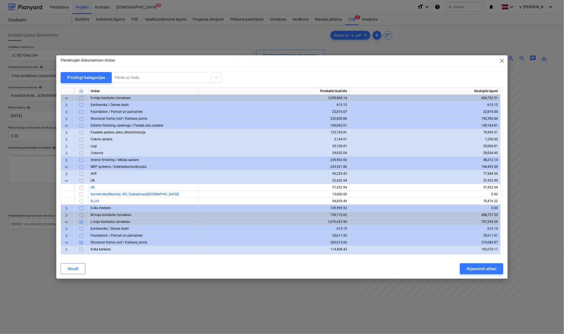
click at [68, 125] on span "keyboard_arrow_down" at bounding box center [66, 125] width 7 height 7
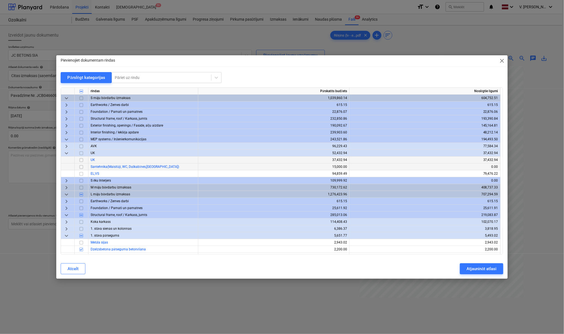
click at [66, 133] on span "keyboard_arrow_right" at bounding box center [66, 132] width 7 height 7
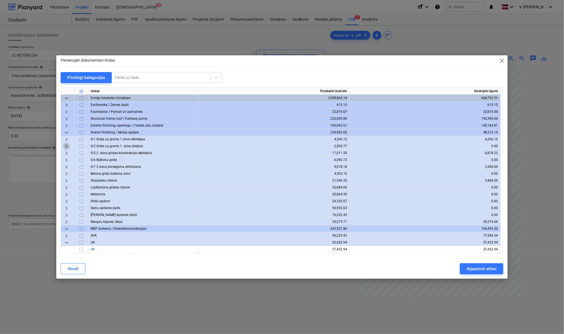
click at [66, 147] on span "keyboard_arrow_right" at bounding box center [66, 146] width 7 height 7
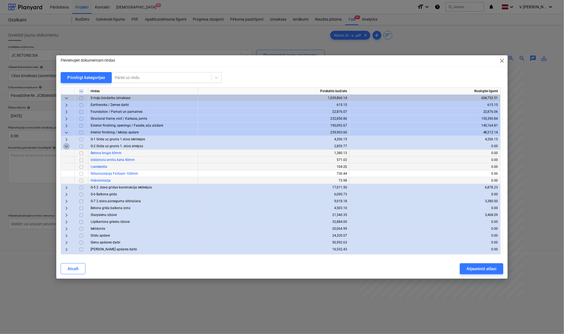
click at [66, 147] on span "keyboard_arrow_down" at bounding box center [66, 146] width 7 height 7
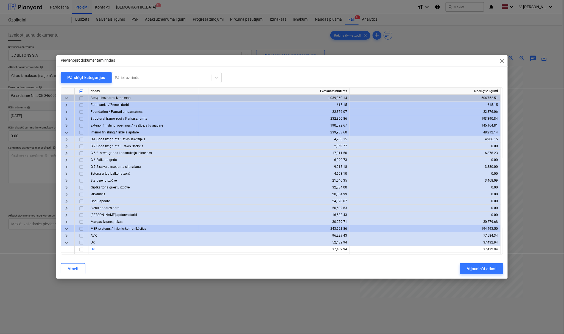
click at [66, 154] on span "keyboard_arrow_right" at bounding box center [66, 153] width 7 height 7
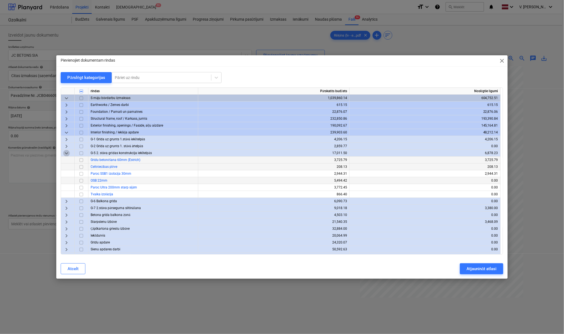
click at [67, 154] on span "keyboard_arrow_down" at bounding box center [66, 153] width 7 height 7
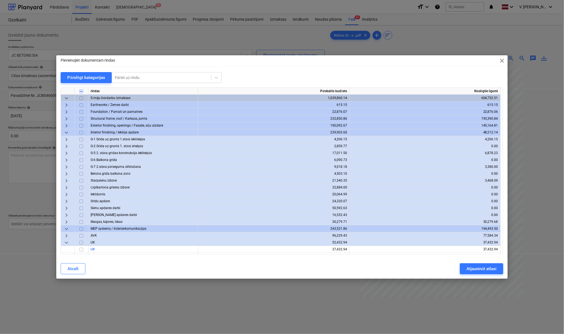
click at [69, 153] on span "keyboard_arrow_right" at bounding box center [66, 153] width 7 height 7
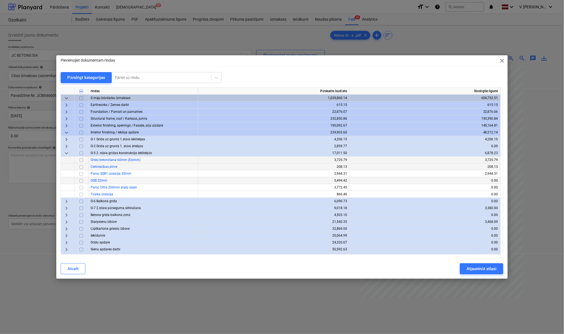
click at [69, 153] on span "keyboard_arrow_down" at bounding box center [66, 153] width 7 height 7
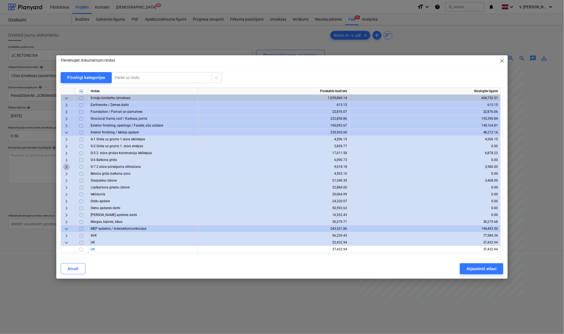
click at [65, 167] on span "keyboard_arrow_right" at bounding box center [66, 166] width 7 height 7
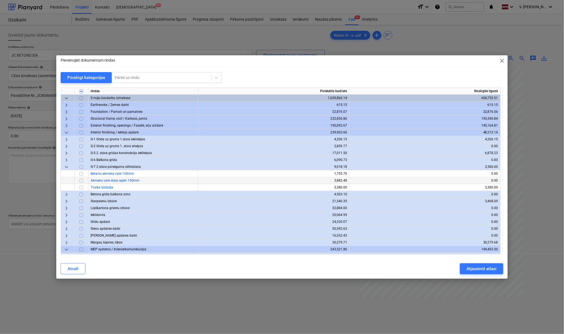
click at [66, 167] on span "keyboard_arrow_down" at bounding box center [66, 166] width 7 height 7
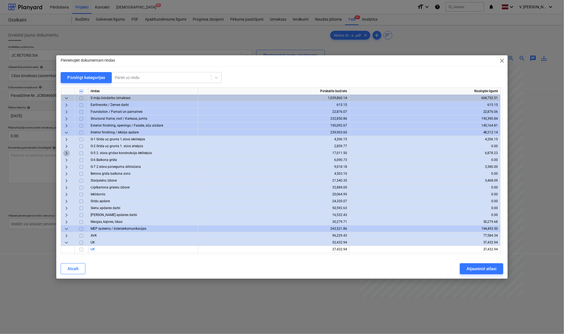
click at [70, 154] on span "keyboard_arrow_right" at bounding box center [66, 153] width 7 height 7
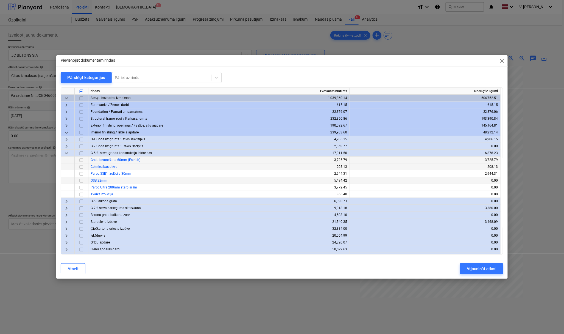
click at [70, 154] on span "keyboard_arrow_down" at bounding box center [66, 153] width 7 height 7
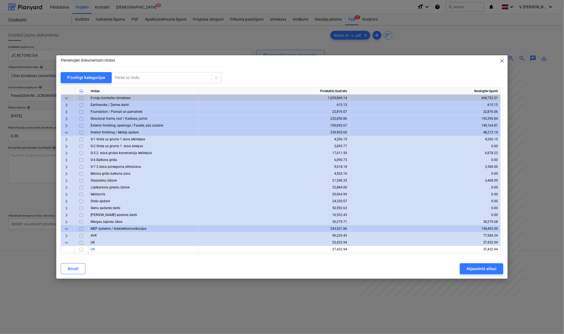
click at [68, 165] on span "keyboard_arrow_right" at bounding box center [66, 166] width 7 height 7
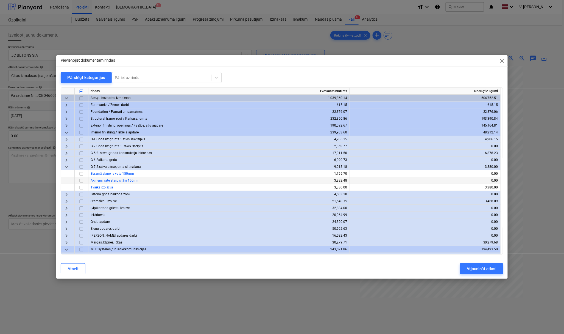
click at [68, 165] on span "keyboard_arrow_down" at bounding box center [66, 166] width 7 height 7
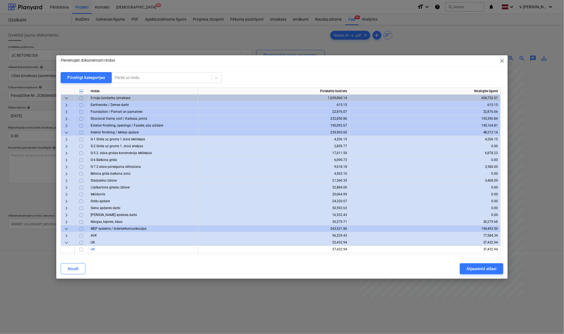
click at [66, 139] on span "keyboard_arrow_right" at bounding box center [66, 139] width 7 height 7
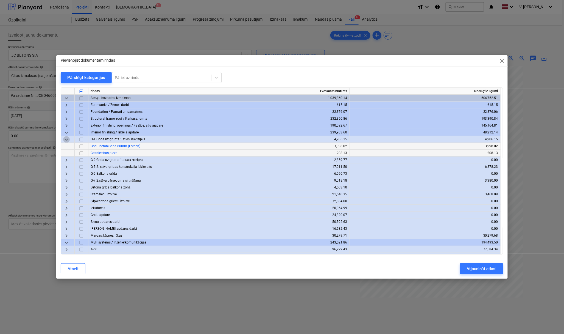
click at [66, 139] on span "keyboard_arrow_down" at bounding box center [66, 139] width 7 height 7
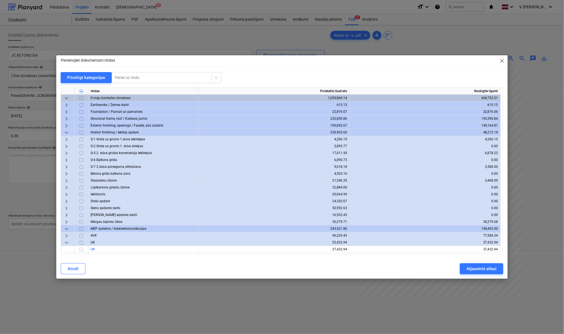
click at [68, 139] on span "keyboard_arrow_right" at bounding box center [66, 139] width 7 height 7
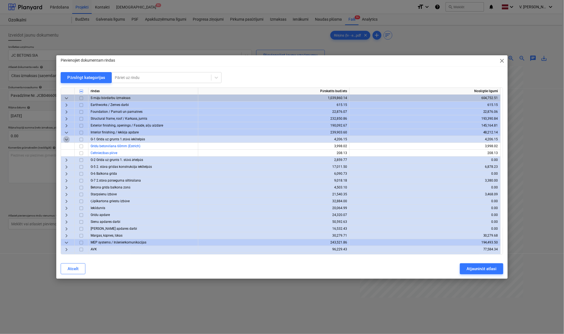
click at [68, 139] on span "keyboard_arrow_down" at bounding box center [66, 139] width 7 height 7
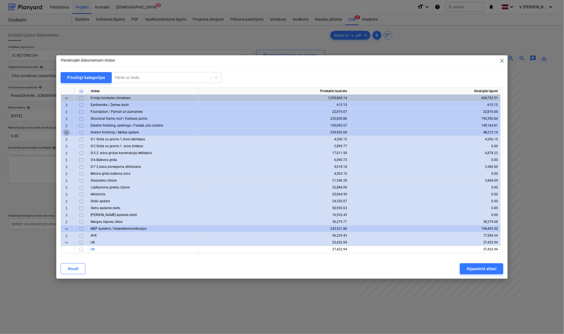
click at [66, 132] on span "keyboard_arrow_down" at bounding box center [66, 132] width 7 height 7
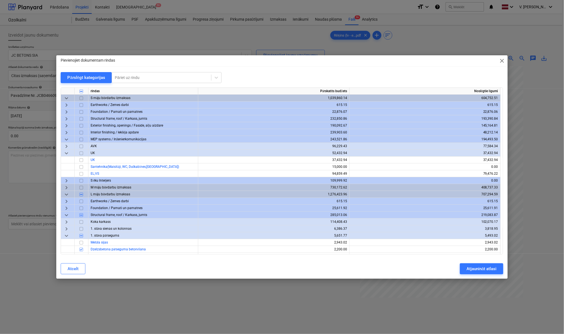
click at [67, 120] on span "keyboard_arrow_right" at bounding box center [66, 118] width 7 height 7
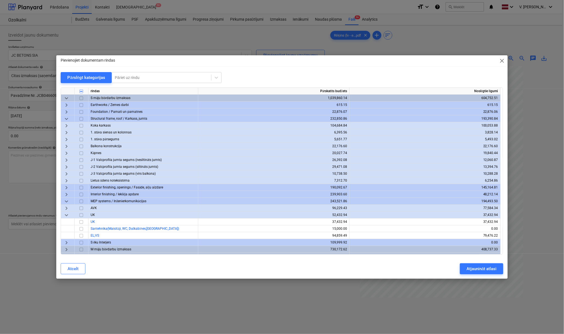
click at [67, 132] on span "keyboard_arrow_right" at bounding box center [66, 132] width 7 height 7
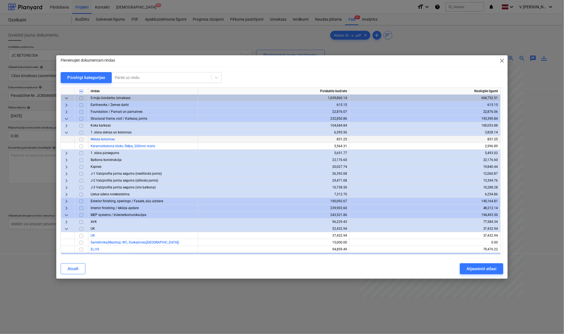
click at [67, 132] on span "keyboard_arrow_down" at bounding box center [66, 132] width 7 height 7
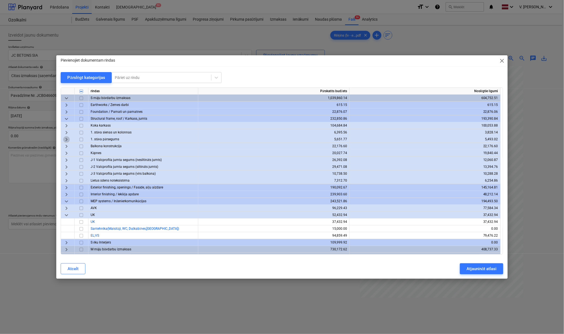
click at [68, 137] on span "keyboard_arrow_right" at bounding box center [66, 139] width 7 height 7
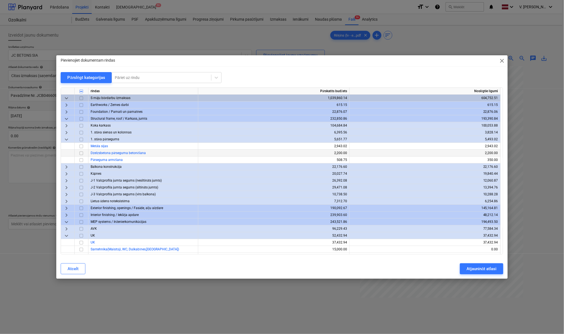
click at [82, 153] on input "checkbox" at bounding box center [81, 153] width 7 height 7
click at [495, 270] on div "Atjaunināt atlasi" at bounding box center [482, 268] width 30 height 7
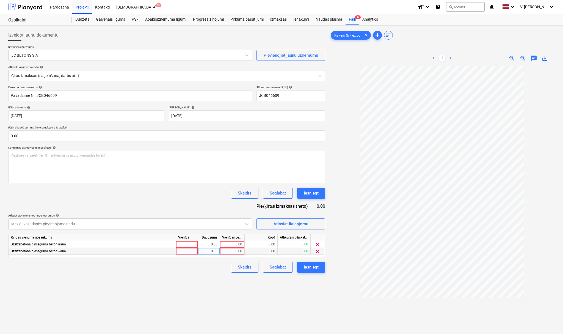
click at [231, 252] on div "0.00" at bounding box center [232, 251] width 20 height 7
type input "520.8"
click at [238, 240] on div "Vienības cena" at bounding box center [232, 237] width 25 height 7
click at [237, 242] on div "0.00" at bounding box center [232, 244] width 20 height 7
click at [233, 251] on div "520.80" at bounding box center [232, 251] width 20 height 7
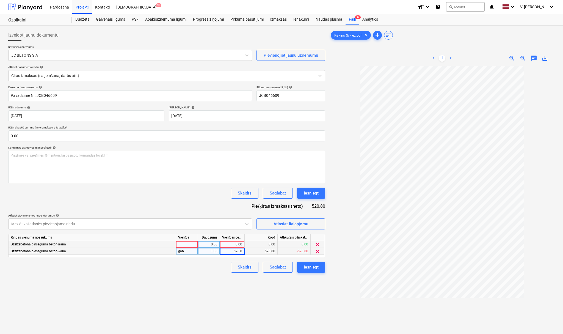
click at [236, 243] on div "0.00" at bounding box center [232, 244] width 20 height 7
type input "347.2"
click at [193, 280] on div "Izveidot jaunu dokumentu Izvēlieties uzņēmumu JC BETONS SIA Pievienojiet jaunu …" at bounding box center [166, 206] width 321 height 359
click at [300, 224] on div "Atlasiet lielapjomu" at bounding box center [290, 223] width 35 height 7
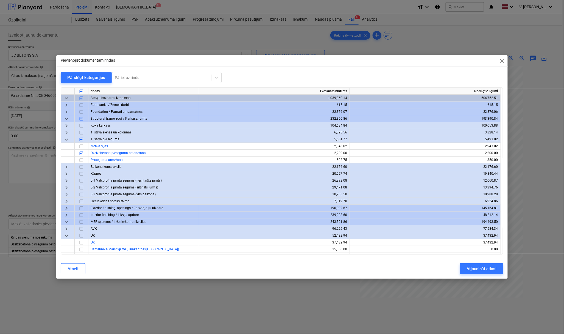
click at [500, 59] on span "close" at bounding box center [502, 60] width 7 height 7
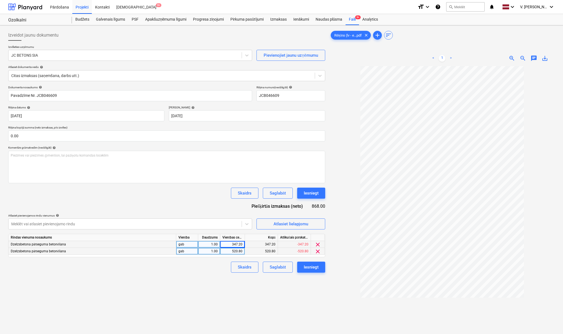
click at [318, 244] on span "clear" at bounding box center [317, 244] width 7 height 7
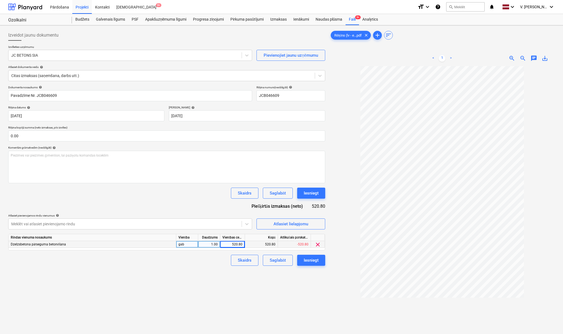
click at [318, 244] on span "clear" at bounding box center [317, 244] width 7 height 7
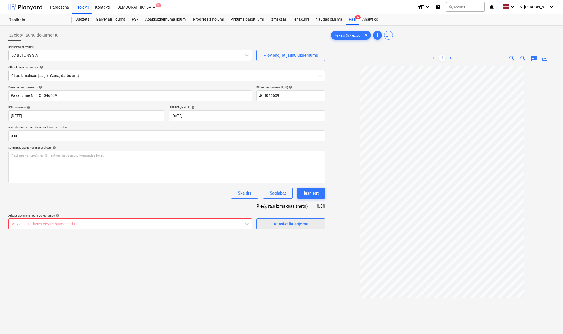
click at [283, 227] on div "Atlasiet lielapjomu" at bounding box center [290, 223] width 35 height 7
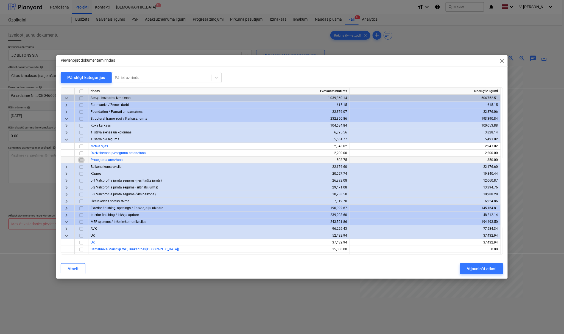
click at [84, 160] on input "checkbox" at bounding box center [81, 160] width 7 height 7
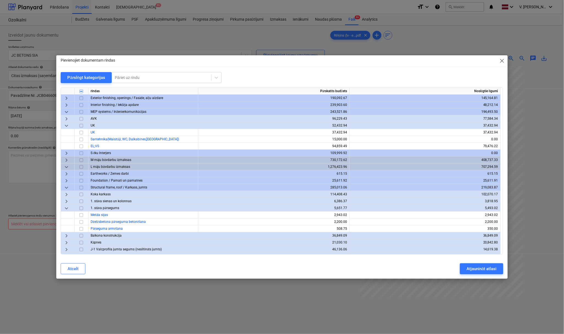
scroll to position [146, 0]
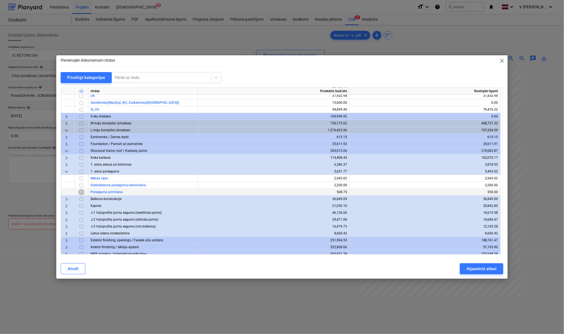
click at [81, 192] on input "checkbox" at bounding box center [81, 192] width 7 height 7
click at [493, 274] on button "Atjaunināt atlasi" at bounding box center [481, 268] width 43 height 11
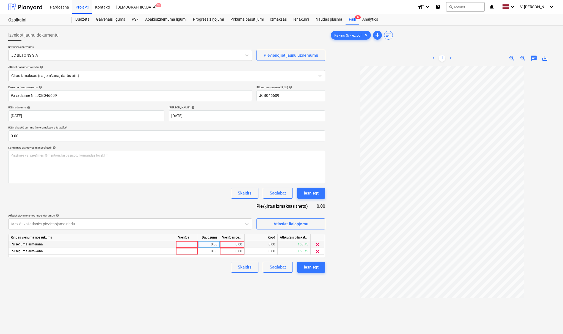
click at [224, 242] on div "0.00" at bounding box center [232, 244] width 20 height 7
type input "158.75"
click at [240, 253] on div "0.00" at bounding box center [232, 251] width 20 height 7
type input "158.75"
click at [271, 289] on div "Izveidot jaunu dokumentu Izvēlieties uzņēmumu JC BETONS SIA Pievienojiet jaunu …" at bounding box center [166, 206] width 321 height 359
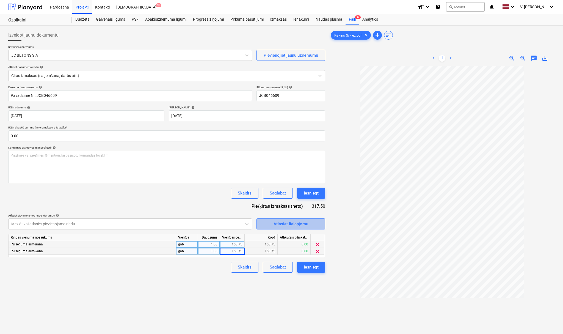
click at [297, 221] on div "Atlasiet lielapjomu" at bounding box center [290, 223] width 35 height 7
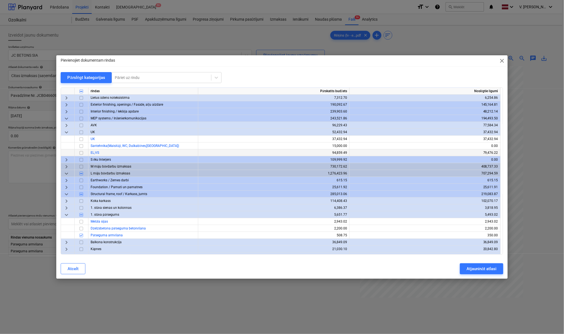
scroll to position [110, 0]
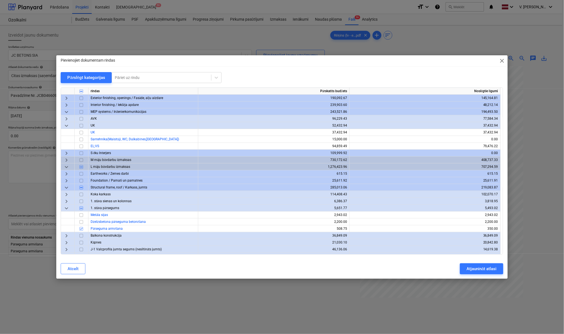
click at [66, 159] on span "keyboard_arrow_right" at bounding box center [66, 160] width 7 height 7
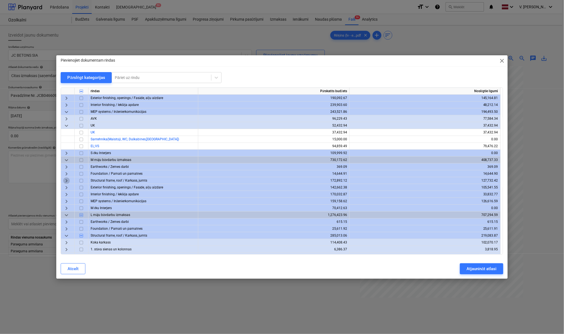
click at [67, 179] on span "keyboard_arrow_right" at bounding box center [66, 180] width 7 height 7
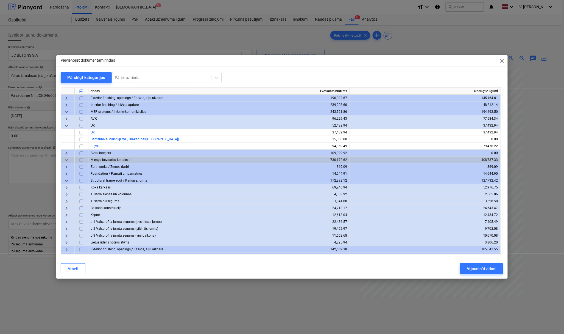
click at [68, 201] on span "keyboard_arrow_right" at bounding box center [66, 201] width 7 height 7
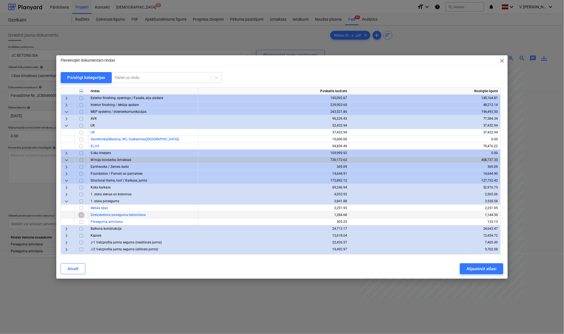
click at [81, 216] on input "checkbox" at bounding box center [81, 215] width 7 height 7
click at [81, 222] on input "checkbox" at bounding box center [81, 221] width 7 height 7
click at [481, 268] on div "Atjaunināt atlasi" at bounding box center [482, 268] width 30 height 7
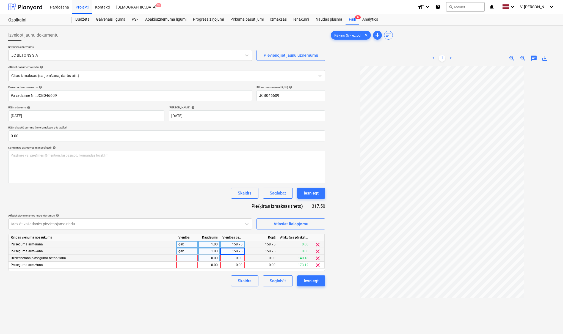
click at [241, 257] on div "0.00" at bounding box center [232, 257] width 20 height 7
type input "140.18"
click at [236, 268] on div "0.00" at bounding box center [232, 264] width 20 height 7
type input "173.12"
click at [207, 289] on div "Izveidot jaunu dokumentu Izvēlieties uzņēmumu JC BETONS SIA Pievienojiet jaunu …" at bounding box center [166, 206] width 321 height 359
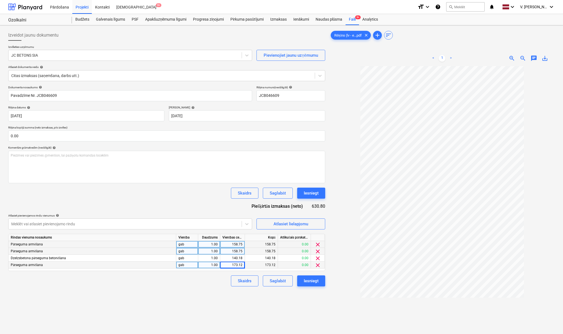
click at [88, 287] on div "Izveidot jaunu dokumentu Izvēlieties uzņēmumu JC BETONS SIA Pievienojiet jaunu …" at bounding box center [166, 206] width 321 height 359
click at [295, 225] on div "Atlasiet lielapjomu" at bounding box center [290, 223] width 35 height 7
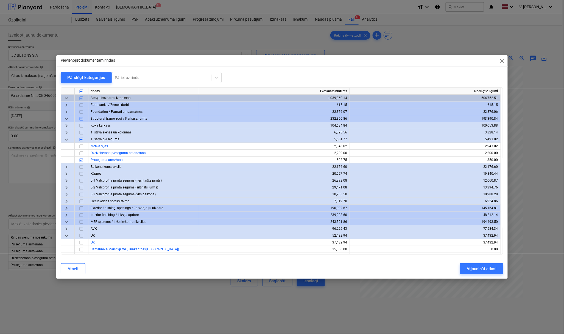
click at [67, 166] on span "keyboard_arrow_right" at bounding box center [66, 166] width 7 height 7
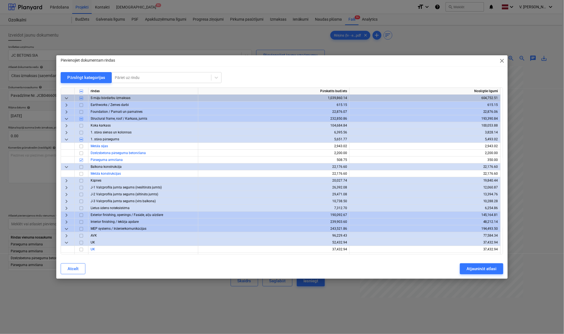
click at [67, 166] on span "keyboard_arrow_down" at bounding box center [66, 166] width 7 height 7
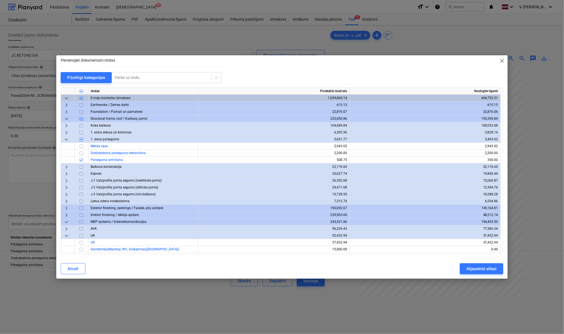
click at [67, 132] on span "keyboard_arrow_right" at bounding box center [66, 132] width 7 height 7
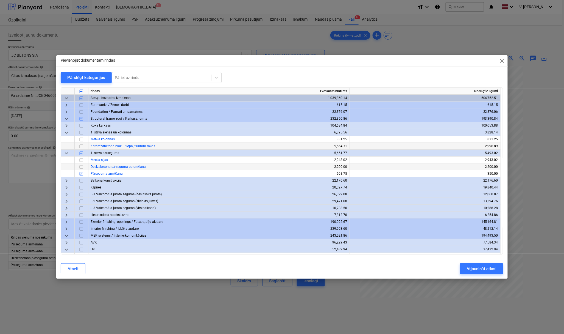
click at [82, 146] on input "checkbox" at bounding box center [81, 146] width 7 height 7
click at [476, 269] on div "Atjaunināt atlasi" at bounding box center [482, 268] width 30 height 7
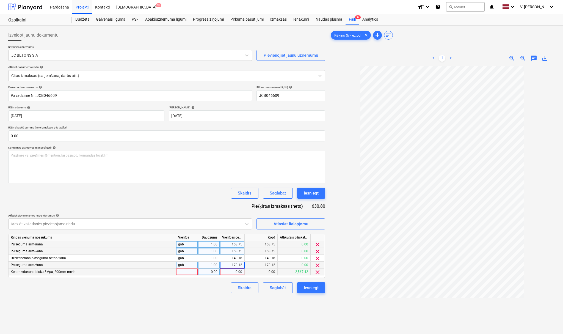
click at [232, 273] on div "0.00" at bounding box center [232, 271] width 20 height 7
click at [233, 273] on div "0.00" at bounding box center [232, 271] width 20 height 7
type input "237.2"
click at [217, 289] on div "Izveidot jaunu dokumentu Izvēlieties uzņēmumu JC BETONS SIA Pievienojiet jaunu …" at bounding box center [166, 206] width 321 height 359
click at [279, 289] on div "Saglabāt" at bounding box center [278, 287] width 16 height 7
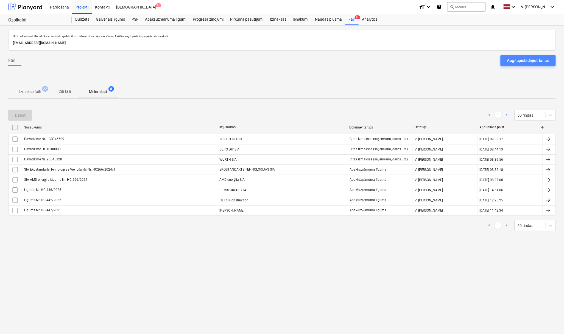
click at [529, 60] on div "Augšupielādējiet failus" at bounding box center [528, 60] width 42 height 7
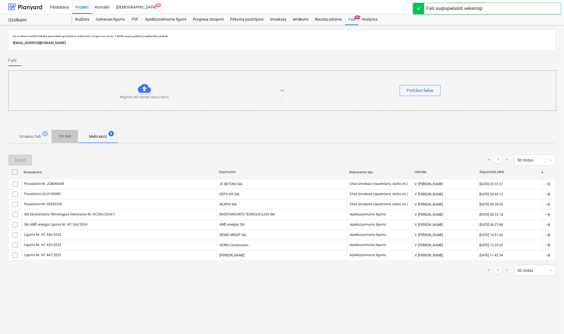
click at [66, 137] on p "Citi faili" at bounding box center [64, 136] width 13 height 6
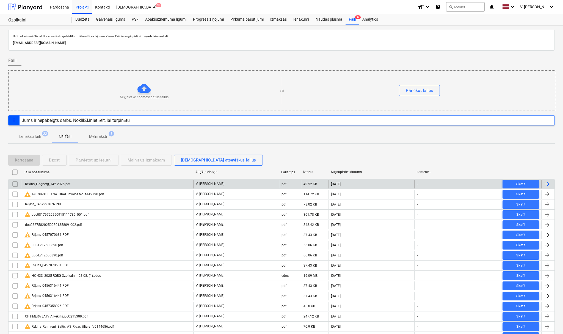
click at [77, 183] on div "Rekins_Hagberg_142-2025.pdf" at bounding box center [107, 183] width 171 height 9
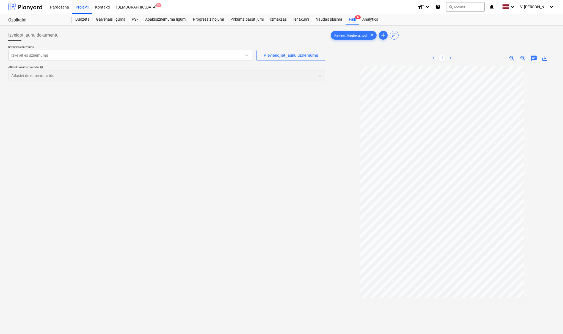
click at [177, 64] on div "Izvēlieties uzņēmumu Izvēlieties uzņēmumu Pievienojiet jaunu uzņēmumu Atlasiet …" at bounding box center [166, 65] width 317 height 40
click at [175, 59] on div "Izvēlieties uzņēmumu" at bounding box center [125, 55] width 233 height 8
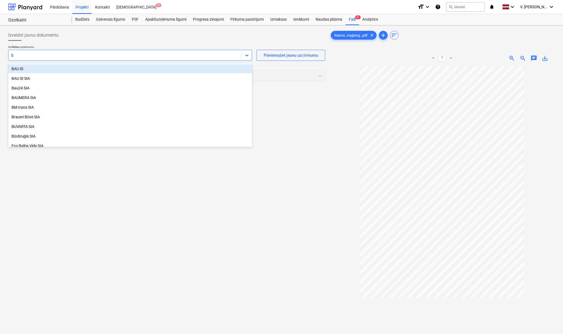
type input "bm"
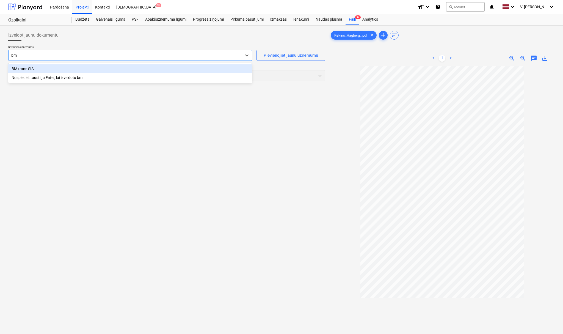
click at [87, 67] on div "BM trans SIA" at bounding box center [130, 68] width 244 height 9
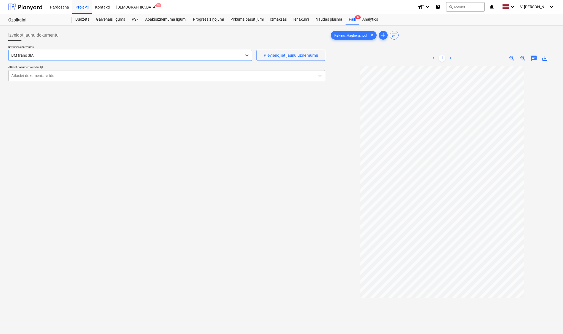
click at [78, 77] on div at bounding box center [161, 75] width 301 height 5
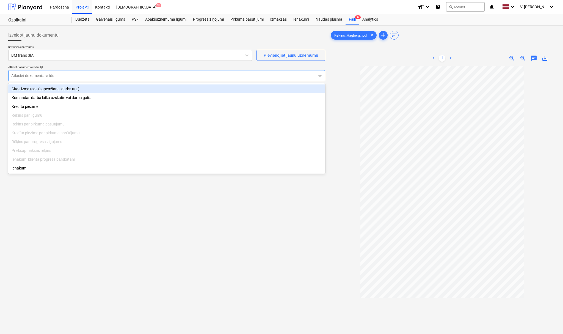
click at [73, 87] on div "Citas izmaksas (saņemšana, darbs utt.)" at bounding box center [166, 88] width 317 height 9
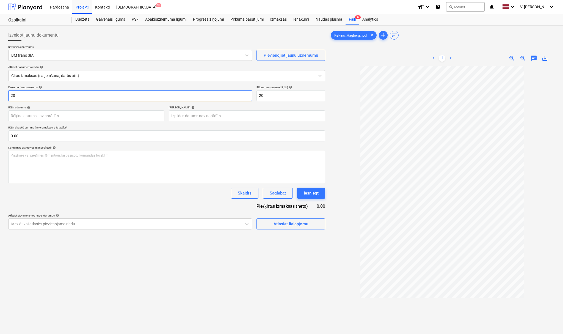
click at [56, 96] on input "20" at bounding box center [130, 95] width 244 height 11
drag, startPoint x: 65, startPoint y: 97, endPoint x: 29, endPoint y: 95, distance: 36.4
click at [29, 95] on input "Rēķins Nr. 142/2025" at bounding box center [130, 95] width 244 height 11
type input "Rēķins Nr. 142/2025"
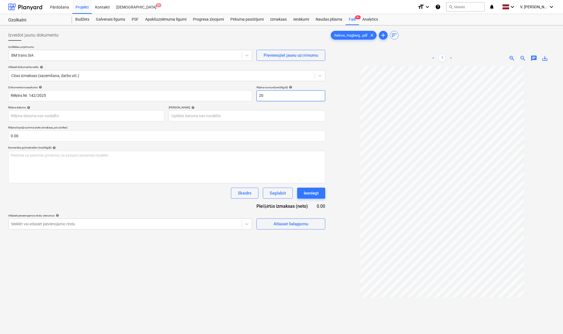
click at [292, 94] on input "20" at bounding box center [290, 95] width 69 height 11
paste input "142/2025"
type input "142/2025"
click at [206, 126] on p "Rēķina kopējā summa (neto izmaksas, pēc izvēles)" at bounding box center [166, 128] width 317 height 5
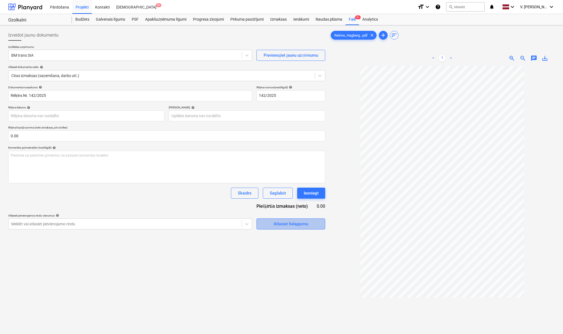
click at [274, 226] on div "Atlasiet lielapjomu" at bounding box center [290, 223] width 35 height 7
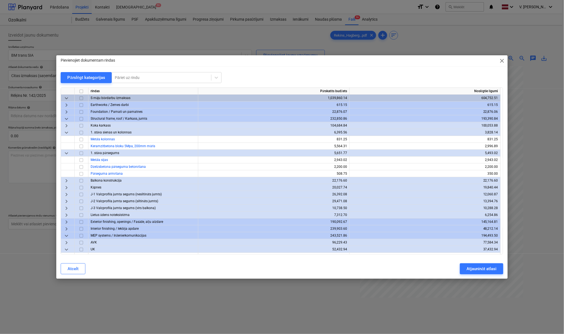
click at [502, 61] on span "close" at bounding box center [502, 60] width 7 height 7
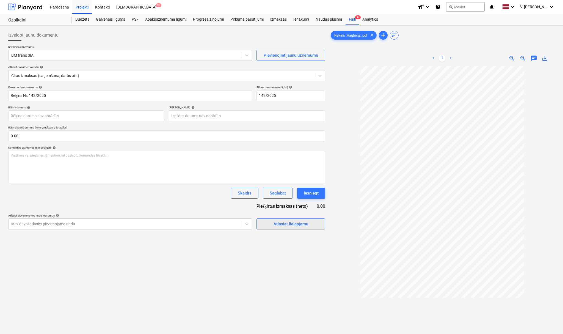
click at [304, 223] on div "Atlasiet lielapjomu" at bounding box center [290, 223] width 35 height 7
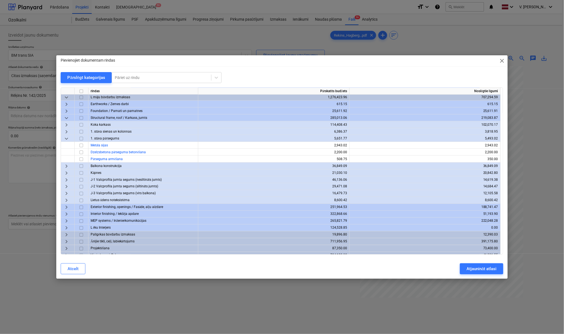
scroll to position [328, 0]
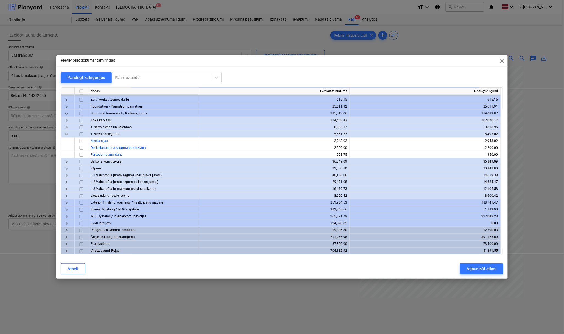
click at [67, 248] on span "keyboard_arrow_right" at bounding box center [66, 251] width 7 height 7
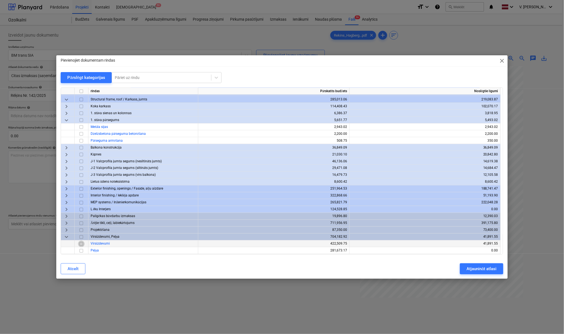
click at [82, 244] on input "checkbox" at bounding box center [81, 243] width 7 height 7
click at [479, 264] on button "Atjaunināt atlasi" at bounding box center [481, 268] width 43 height 11
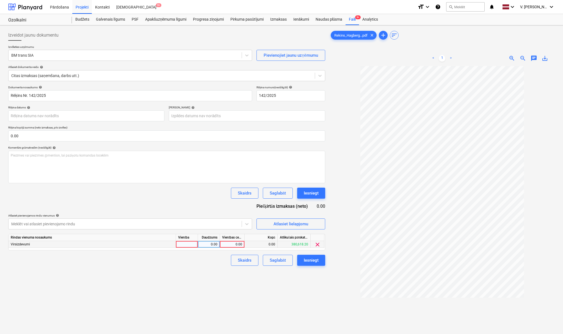
click at [188, 244] on div at bounding box center [187, 244] width 22 height 7
type input "kompl"
click at [208, 245] on div "0.00" at bounding box center [208, 244] width 17 height 7
type input "1"
click at [234, 243] on div "0.00" at bounding box center [232, 244] width 20 height 7
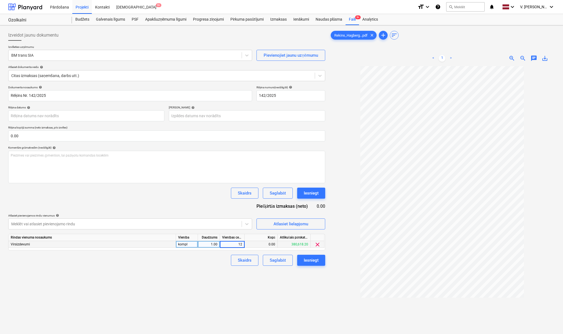
type input "120"
click at [203, 289] on div "Izveidot jaunu dokumentu Izvēlieties uzņēmumu BM trans SIA Pievienojiet jaunu u…" at bounding box center [166, 206] width 321 height 359
click at [270, 259] on div "Saglabāt" at bounding box center [278, 259] width 16 height 7
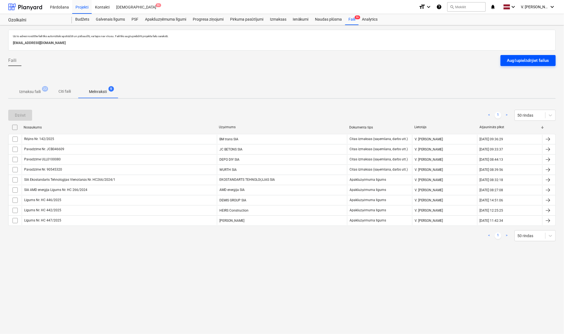
click at [523, 61] on div "Augšupielādējiet failus" at bounding box center [528, 60] width 42 height 7
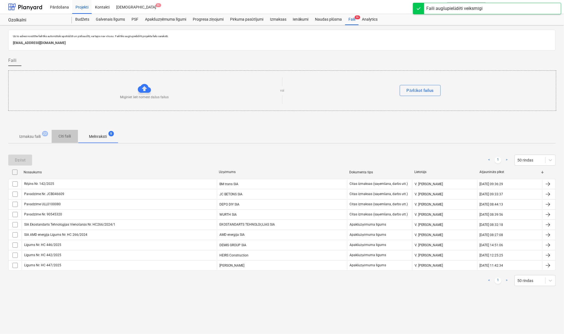
click at [66, 138] on p "Citi faili" at bounding box center [64, 136] width 13 height 6
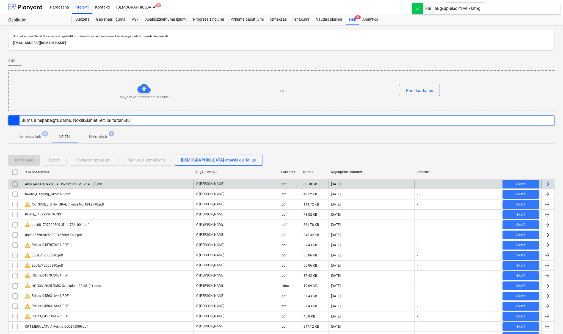
click at [96, 185] on div "AKTSIASELTS NATURAL Invoice No. M-12948 (2).pdf" at bounding box center [63, 184] width 78 height 4
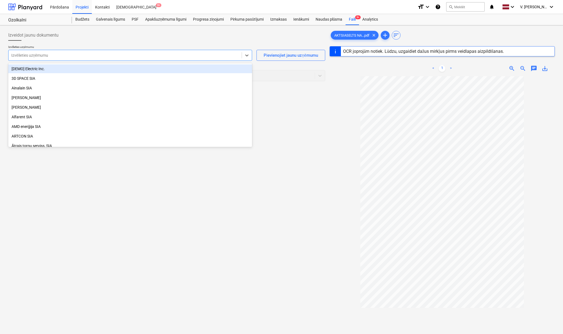
click at [158, 56] on div at bounding box center [125, 54] width 228 height 5
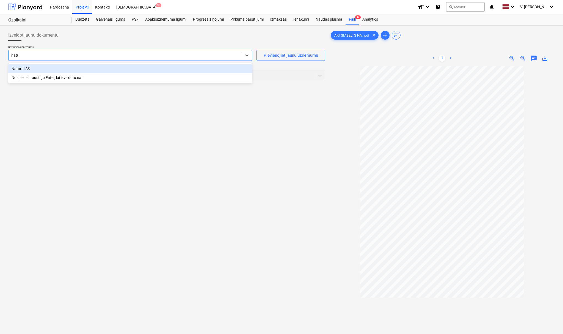
type input "natur"
click at [147, 70] on div "Natural AS" at bounding box center [130, 68] width 244 height 9
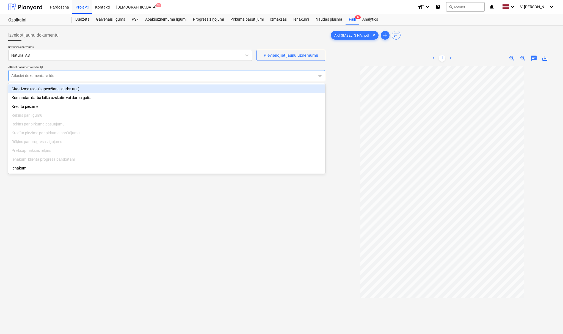
click at [59, 72] on div "Atlasiet dokumenta veidu" at bounding box center [162, 76] width 306 height 8
click at [52, 88] on div "Citas izmaksas (saņemšana, darbs utt.)" at bounding box center [166, 88] width 317 height 9
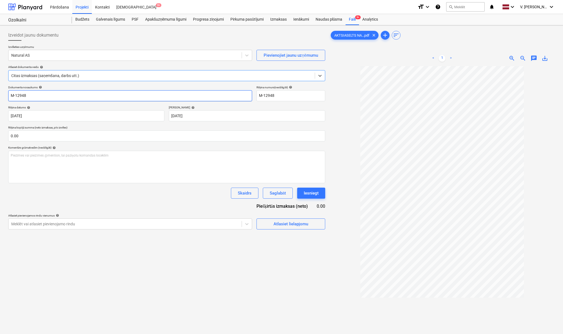
click at [84, 95] on input "M-12948" at bounding box center [130, 95] width 244 height 11
type input "Invoice No. M-12948"
click at [311, 225] on span "Atlasiet lielapjomu" at bounding box center [290, 223] width 55 height 7
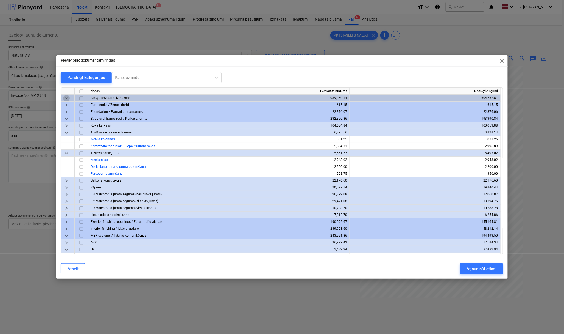
click at [67, 98] on span "keyboard_arrow_down" at bounding box center [66, 98] width 7 height 7
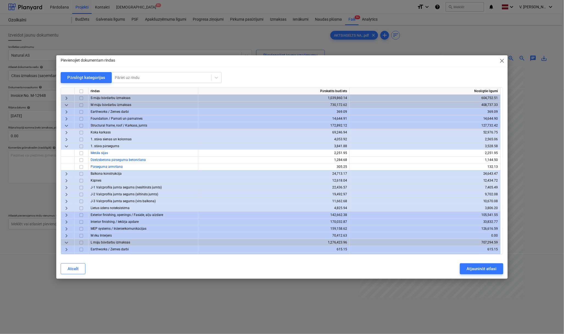
click at [66, 105] on span "keyboard_arrow_down" at bounding box center [66, 105] width 7 height 7
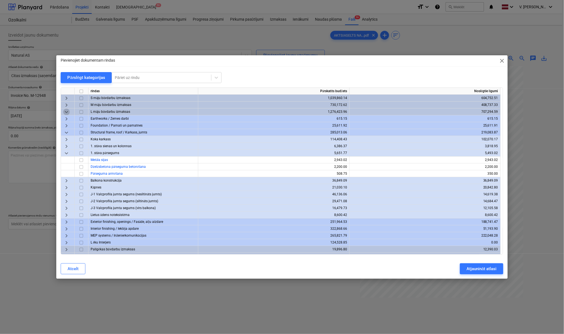
click at [66, 114] on span "keyboard_arrow_down" at bounding box center [66, 112] width 7 height 7
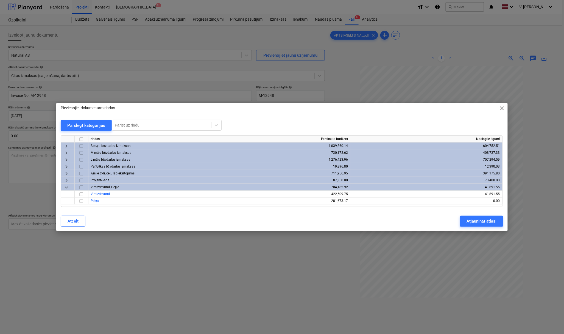
click at [68, 146] on span "keyboard_arrow_right" at bounding box center [66, 146] width 7 height 7
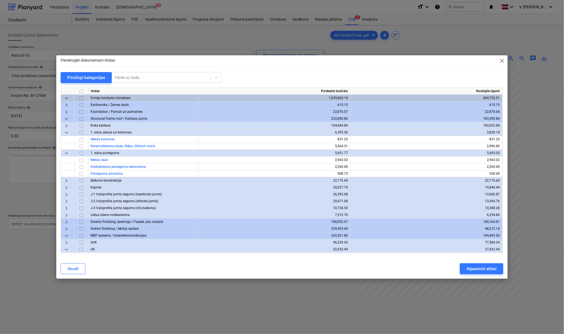
click at [66, 118] on span "keyboard_arrow_down" at bounding box center [66, 118] width 7 height 7
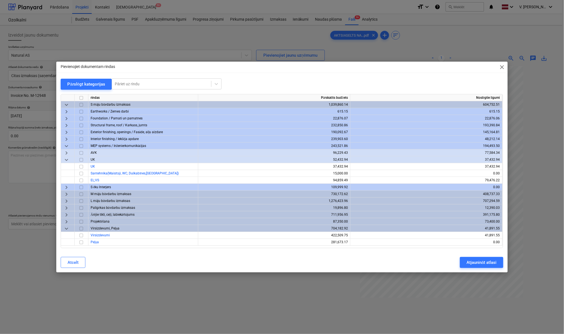
click at [67, 132] on span "keyboard_arrow_right" at bounding box center [66, 132] width 7 height 7
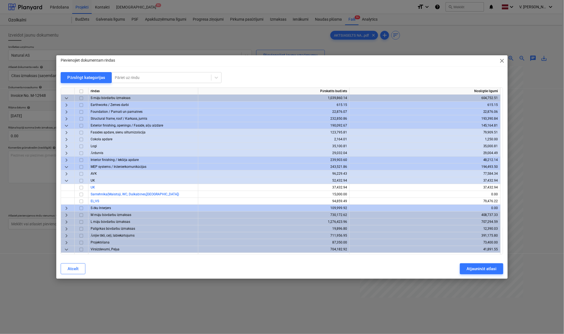
click at [64, 134] on span "keyboard_arrow_right" at bounding box center [66, 132] width 7 height 7
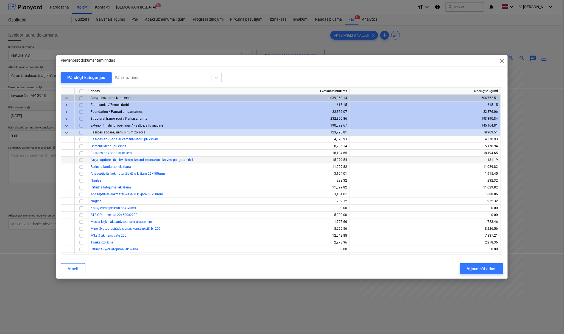
click at [82, 160] on input "checkbox" at bounding box center [81, 160] width 7 height 7
click at [487, 269] on div "Atjaunināt atlasi" at bounding box center [482, 268] width 30 height 7
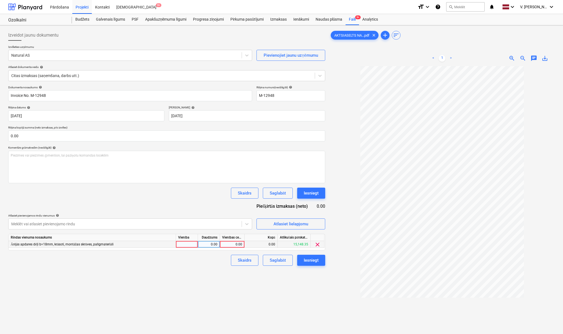
click at [231, 242] on div "0.00" at bounding box center [232, 244] width 20 height 7
type input "5567.16"
click at [184, 244] on div at bounding box center [187, 244] width 22 height 7
click at [188, 245] on input "1" at bounding box center [187, 244] width 22 height 7
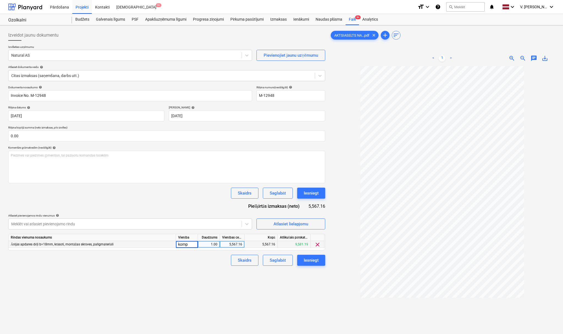
type input "kompl"
click at [209, 245] on div "1.00" at bounding box center [208, 244] width 17 height 7
click at [198, 279] on div "Izveidot jaunu dokumentu Izvēlieties uzņēmumu Natural AS Pievienojiet jaunu uzņ…" at bounding box center [166, 206] width 321 height 359
click at [280, 260] on div "Saglabāt" at bounding box center [278, 259] width 16 height 7
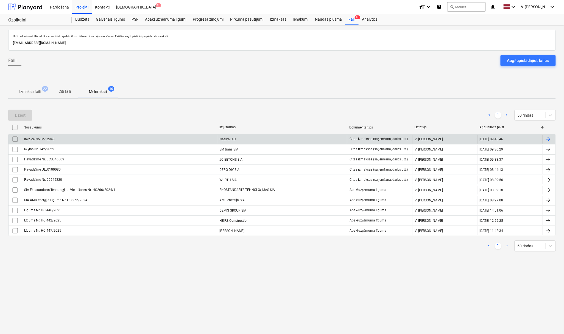
click at [136, 141] on div "Invoice No. M-12948" at bounding box center [119, 139] width 195 height 9
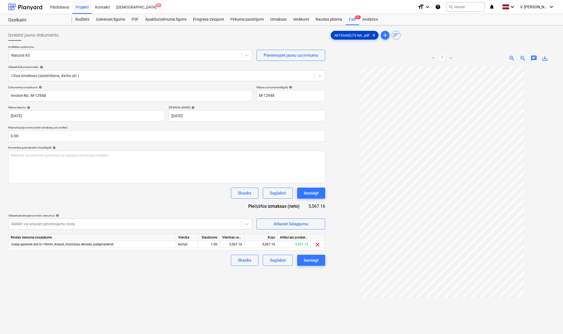
click at [357, 35] on span "AKTSIASELTS NA...pdf" at bounding box center [352, 35] width 42 height 4
click at [543, 57] on span "save_alt" at bounding box center [544, 58] width 7 height 7
click at [316, 244] on span "clear" at bounding box center [317, 244] width 7 height 7
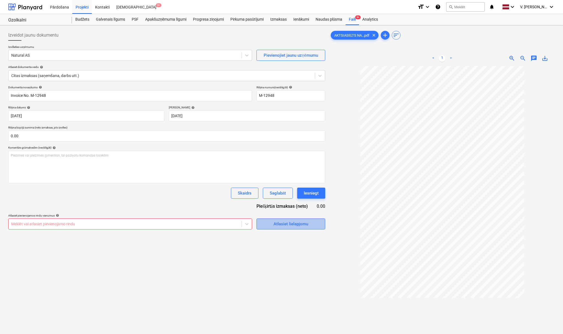
click at [302, 223] on div "Atlasiet lielapjomu" at bounding box center [290, 223] width 35 height 7
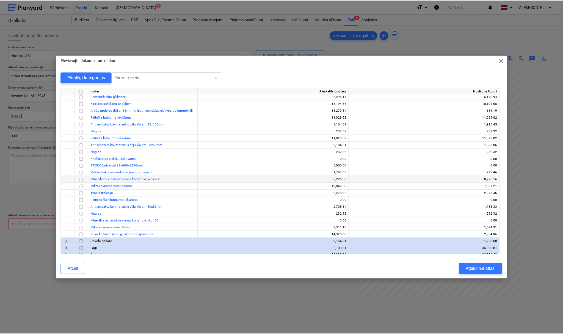
scroll to position [37, 0]
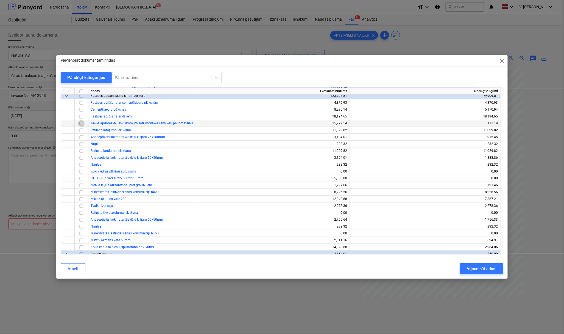
click at [82, 123] on input "checkbox" at bounding box center [81, 123] width 7 height 7
click at [500, 271] on button "Atjaunināt atlasi" at bounding box center [481, 268] width 43 height 11
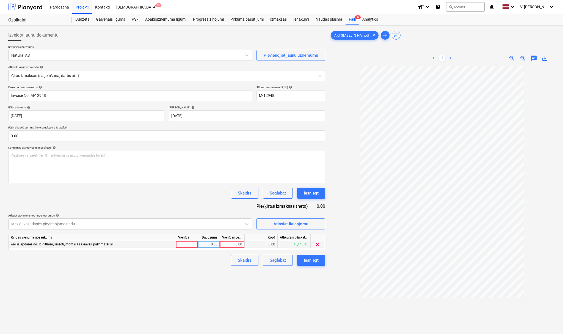
click at [226, 241] on div "0.00" at bounding box center [232, 244] width 20 height 7
type input "5567"
click at [241, 241] on div "5,567.00" at bounding box center [232, 244] width 20 height 7
click at [239, 243] on input "5567" at bounding box center [232, 244] width 24 height 7
click at [242, 243] on input "5567" at bounding box center [232, 244] width 24 height 7
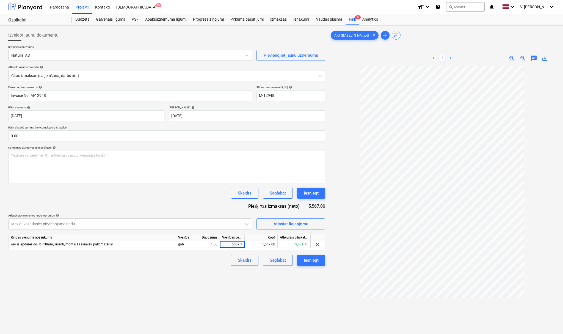
type input "5567.16"
click at [183, 289] on div "Izveidot jaunu dokumentu Izvēlieties uzņēmumu Natural AS Pievienojiet jaunu uzņ…" at bounding box center [166, 206] width 321 height 359
click at [282, 262] on div "Saglabāt" at bounding box center [278, 259] width 16 height 7
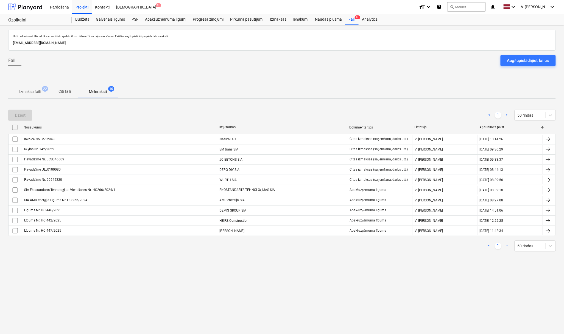
click at [515, 59] on div "Augšupielādējiet failus" at bounding box center [528, 60] width 42 height 7
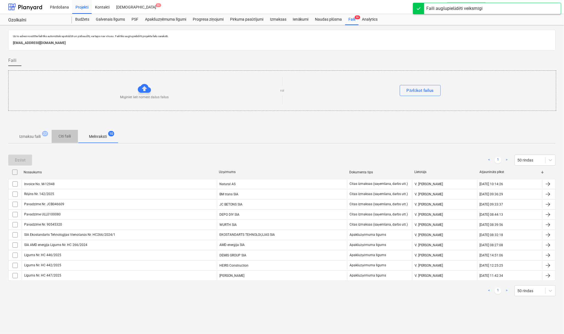
click at [74, 135] on span "Citi faili" at bounding box center [65, 136] width 26 height 9
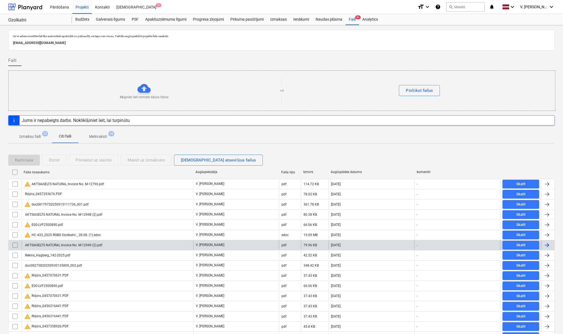
click at [97, 243] on div "AKTSIASELTS NATURAL Invoice No. M-12949 (2).pdf" at bounding box center [107, 244] width 171 height 9
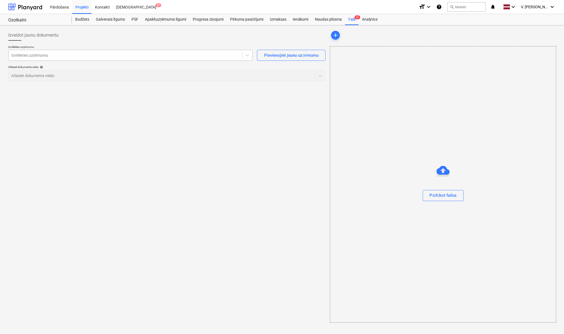
click at [185, 57] on div at bounding box center [125, 54] width 228 height 5
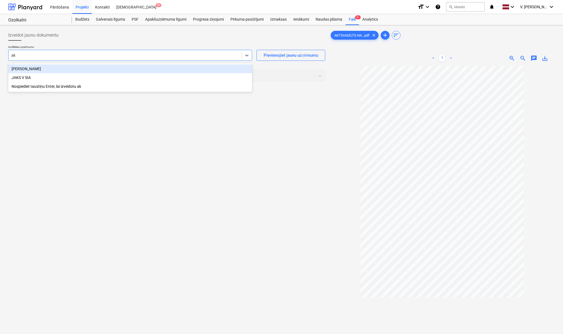
type input "a"
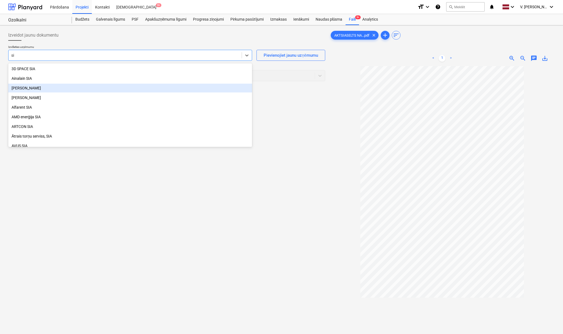
type input "sia"
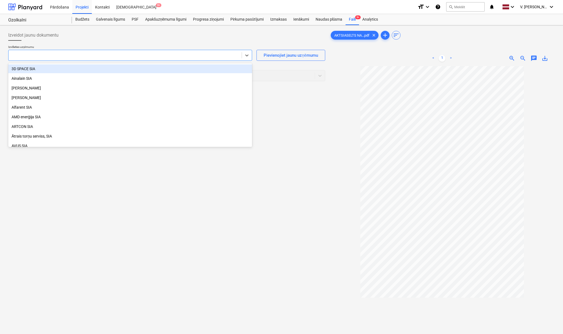
click at [62, 54] on div at bounding box center [125, 54] width 228 height 5
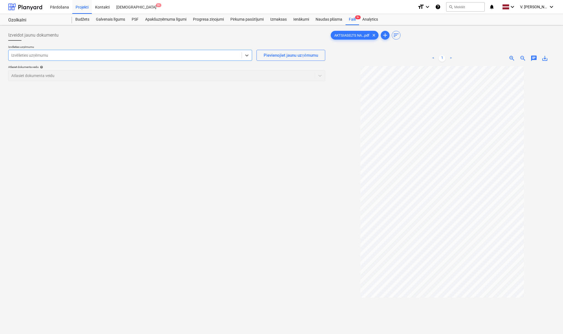
click at [62, 54] on div at bounding box center [125, 54] width 228 height 5
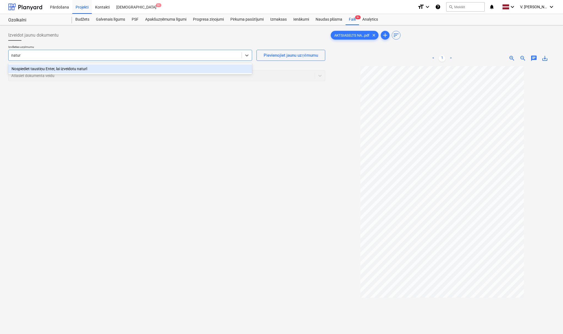
type input "natura"
click at [61, 68] on div "Natural AS" at bounding box center [130, 68] width 244 height 9
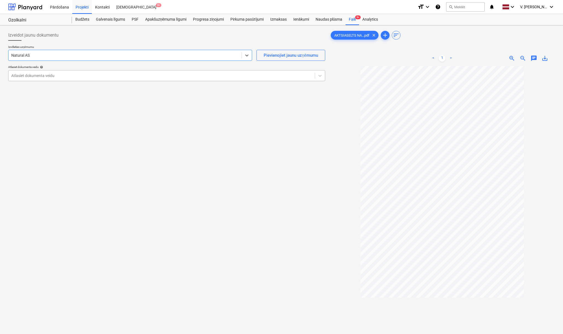
click at [65, 77] on div at bounding box center [161, 75] width 301 height 5
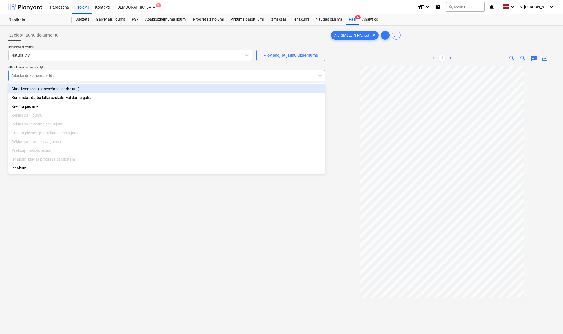
click at [56, 88] on div "Citas izmaksas (saņemšana, darbs utt.)" at bounding box center [166, 88] width 317 height 9
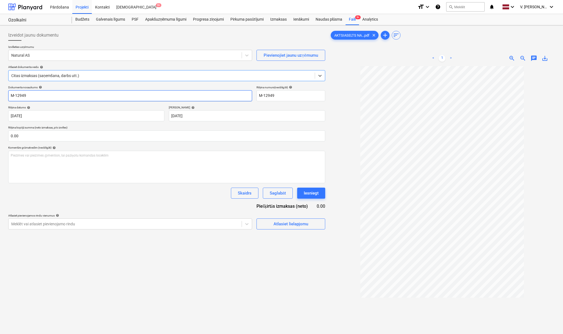
click at [10, 94] on input "M-12949" at bounding box center [130, 95] width 244 height 11
type input "Invoice Nr. M-12949"
click at [285, 226] on div "Atlasiet lielapjomu" at bounding box center [290, 223] width 35 height 7
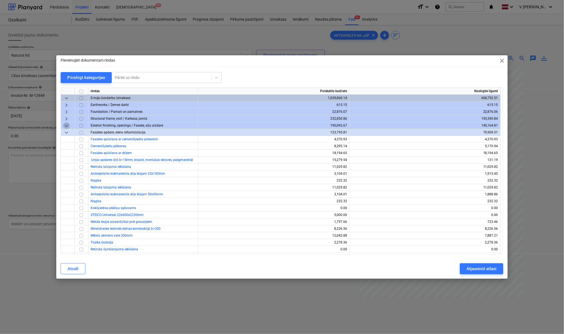
click at [66, 126] on span "keyboard_arrow_down" at bounding box center [66, 125] width 7 height 7
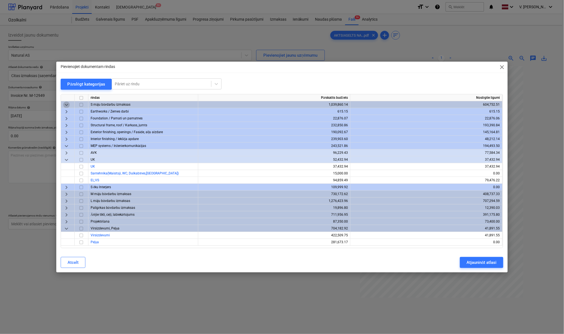
click at [67, 102] on span "keyboard_arrow_down" at bounding box center [66, 104] width 7 height 7
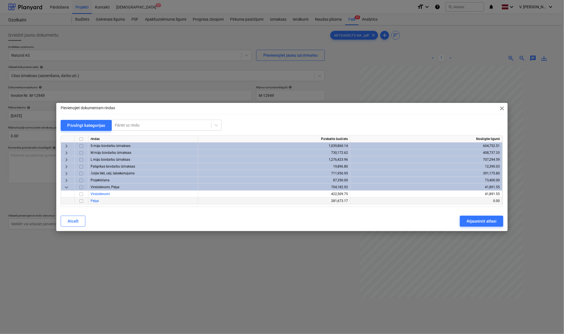
click at [64, 153] on span "keyboard_arrow_right" at bounding box center [66, 152] width 7 height 7
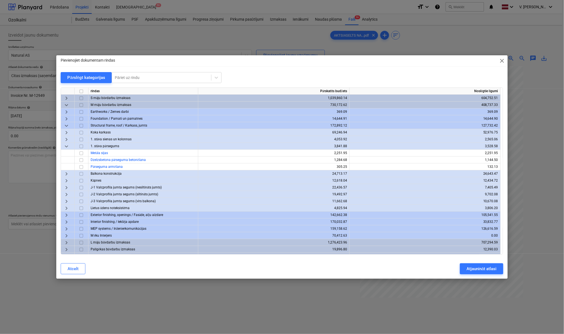
click at [66, 145] on span "keyboard_arrow_down" at bounding box center [66, 146] width 7 height 7
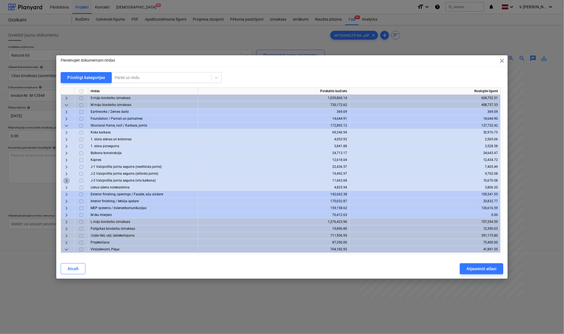
click at [64, 181] on span "keyboard_arrow_right" at bounding box center [66, 180] width 7 height 7
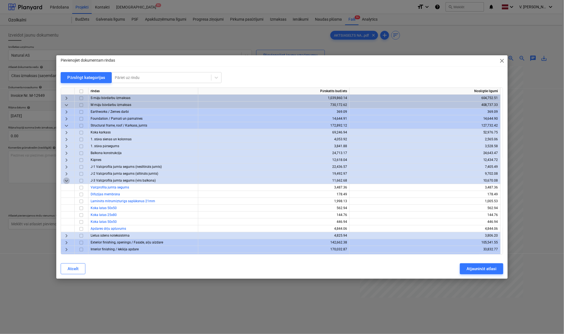
click at [66, 181] on span "keyboard_arrow_down" at bounding box center [66, 180] width 7 height 7
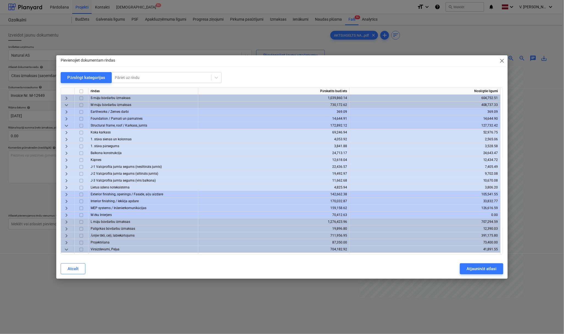
click at [68, 173] on span "keyboard_arrow_right" at bounding box center [66, 173] width 7 height 7
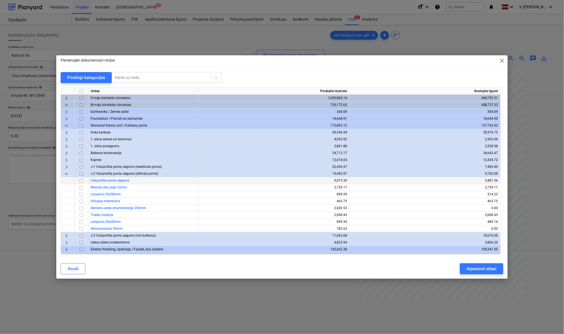
click at [68, 173] on span "keyboard_arrow_down" at bounding box center [66, 173] width 7 height 7
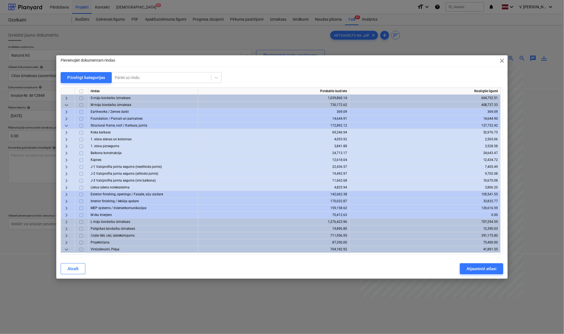
click at [68, 167] on span "keyboard_arrow_right" at bounding box center [66, 166] width 7 height 7
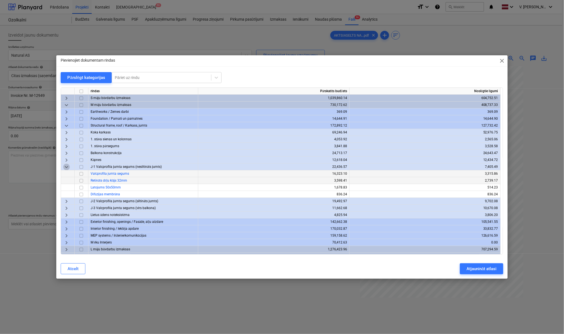
click at [68, 167] on span "keyboard_arrow_down" at bounding box center [66, 166] width 7 height 7
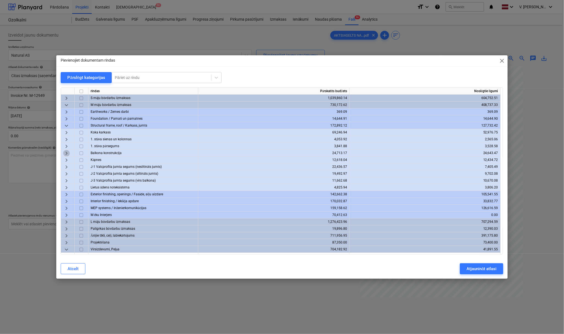
click at [65, 153] on span "keyboard_arrow_right" at bounding box center [66, 153] width 7 height 7
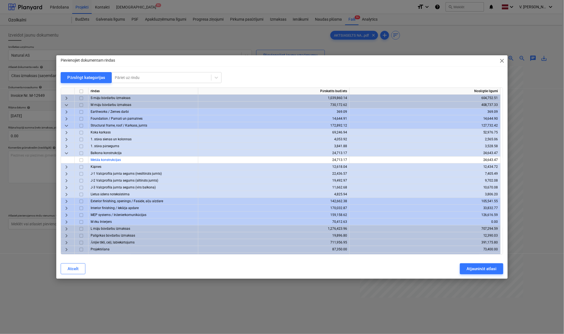
click at [65, 153] on span "keyboard_arrow_down" at bounding box center [66, 153] width 7 height 7
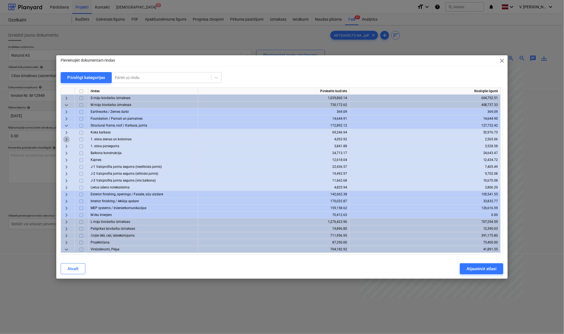
click at [69, 139] on span "keyboard_arrow_right" at bounding box center [66, 139] width 7 height 7
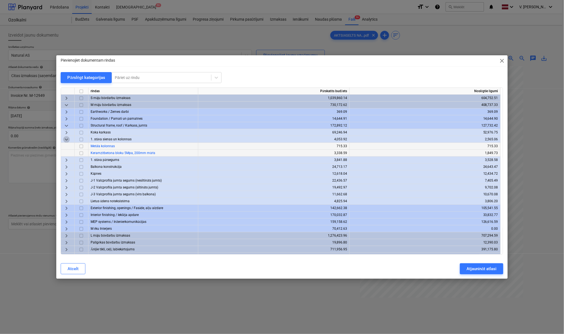
click at [69, 139] on span "keyboard_arrow_down" at bounding box center [66, 139] width 7 height 7
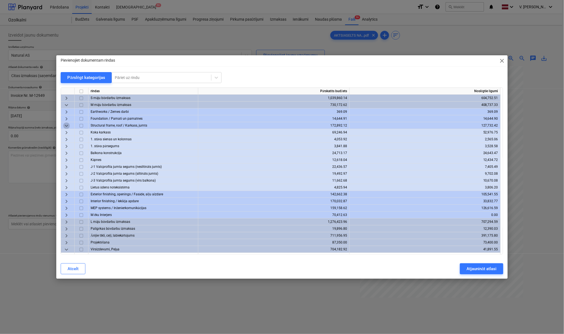
click at [66, 124] on span "keyboard_arrow_down" at bounding box center [66, 125] width 7 height 7
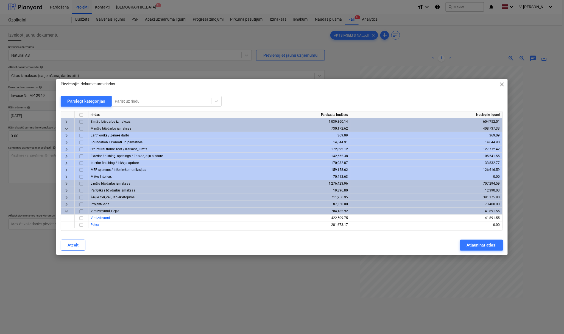
click at [66, 156] on span "keyboard_arrow_right" at bounding box center [66, 156] width 7 height 7
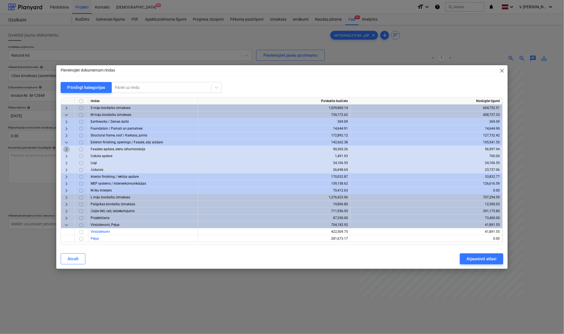
click at [66, 147] on span "keyboard_arrow_right" at bounding box center [66, 149] width 7 height 7
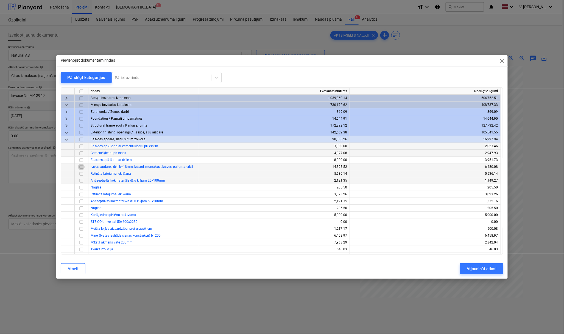
click at [81, 166] on input "checkbox" at bounding box center [81, 166] width 7 height 7
click at [501, 270] on button "Atjaunināt atlasi" at bounding box center [481, 268] width 43 height 11
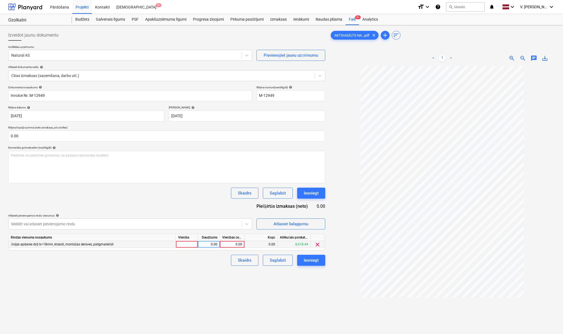
click at [193, 243] on div at bounding box center [187, 244] width 22 height 7
type input "kompl"
click at [215, 243] on div "0.00" at bounding box center [208, 244] width 17 height 7
click at [235, 244] on div "0.00" at bounding box center [232, 244] width 20 height 7
click at [213, 243] on div "0.00" at bounding box center [208, 244] width 17 height 7
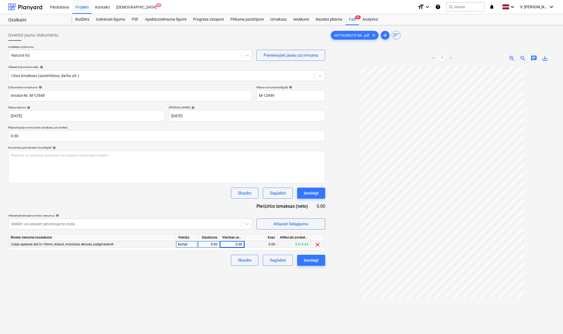
click at [211, 242] on div "0.00" at bounding box center [208, 244] width 17 height 7
type input "1"
click at [243, 243] on div "0.00" at bounding box center [232, 244] width 25 height 7
type input "6422.64"
click at [185, 287] on div "Izveidot jaunu dokumentu Izvēlieties uzņēmumu Natural AS Pievienojiet jaunu uzņ…" at bounding box center [166, 206] width 321 height 359
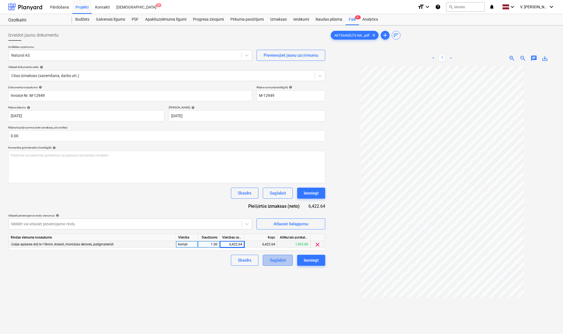
click at [284, 260] on div "Saglabāt" at bounding box center [278, 259] width 16 height 7
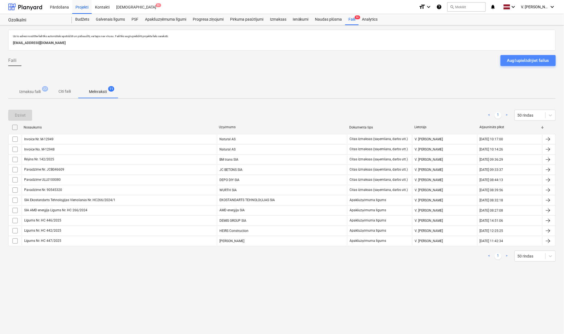
click at [535, 60] on div "Augšupielādējiet failus" at bounding box center [528, 60] width 42 height 7
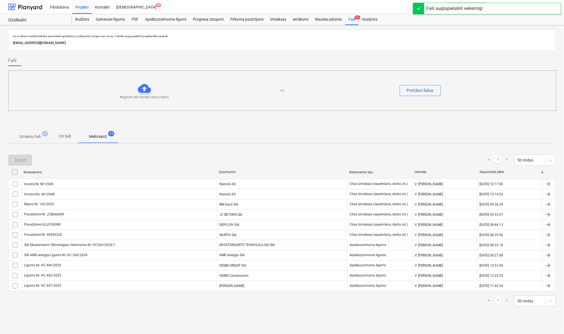
click at [70, 136] on p "Citi faili" at bounding box center [64, 136] width 13 height 6
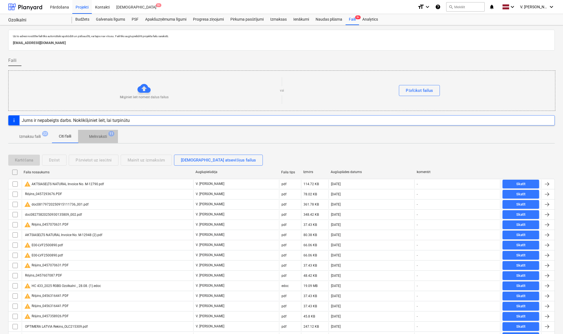
click at [110, 134] on span "11" at bounding box center [111, 133] width 6 height 5
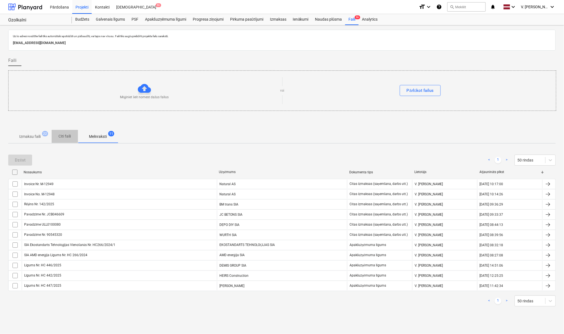
click at [64, 141] on span "Citi faili" at bounding box center [65, 136] width 26 height 9
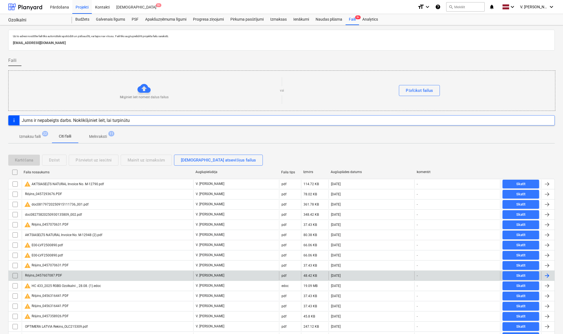
click at [98, 275] on div "Rēķins_0457607087.PDF" at bounding box center [107, 275] width 171 height 9
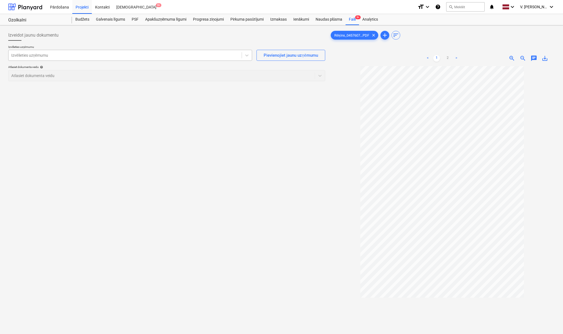
click at [198, 56] on div at bounding box center [125, 54] width 228 height 5
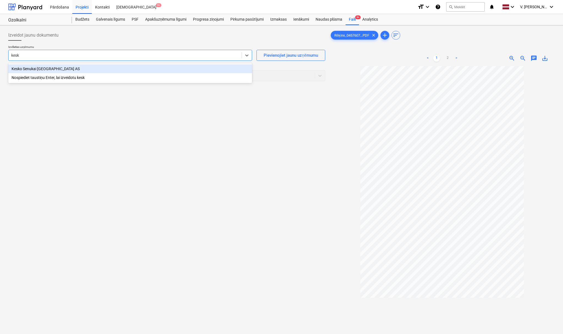
type input "kesko"
click at [208, 68] on div "Kesko Senukai Latvia AS" at bounding box center [130, 68] width 244 height 9
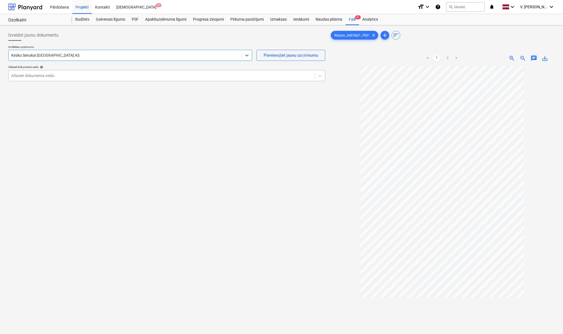
click at [90, 76] on div at bounding box center [161, 75] width 301 height 5
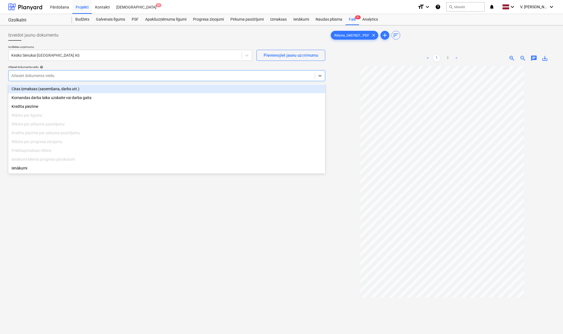
click at [81, 87] on div "Citas izmaksas (saņemšana, darbs utt.)" at bounding box center [166, 88] width 317 height 9
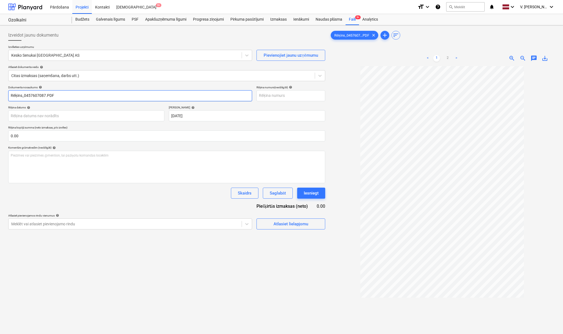
click at [79, 99] on input "Rēķins_0457607087.PDF" at bounding box center [130, 95] width 244 height 11
type input "Pava"
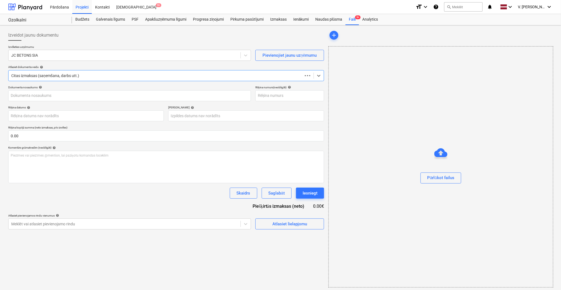
type input "JCB046609"
type input "[DATE]"
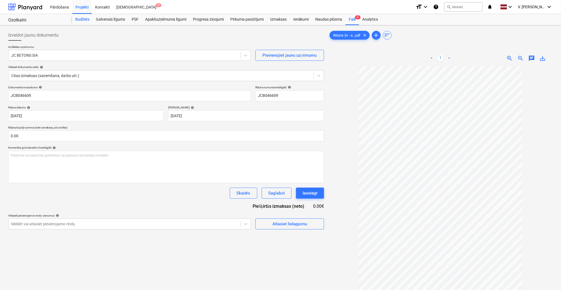
click at [85, 19] on div "Budžets" at bounding box center [82, 19] width 21 height 11
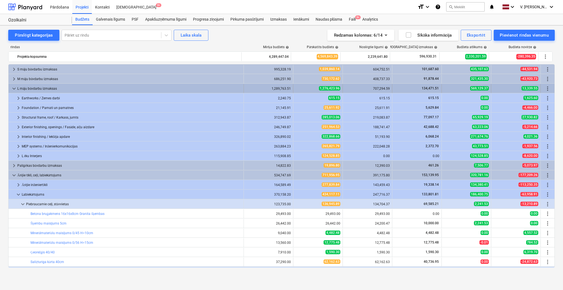
click at [13, 88] on span "keyboard_arrow_down" at bounding box center [14, 88] width 7 height 7
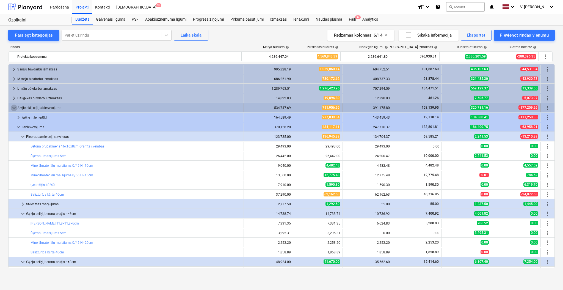
click at [13, 106] on span "keyboard_arrow_down" at bounding box center [14, 107] width 7 height 7
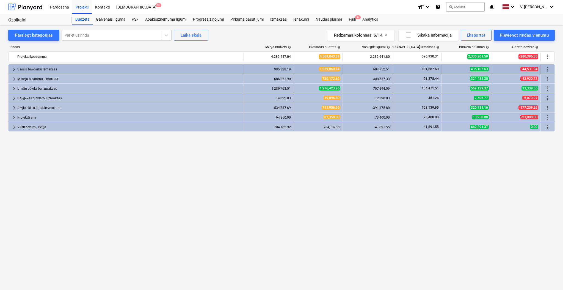
click at [14, 68] on span "keyboard_arrow_right" at bounding box center [14, 69] width 7 height 7
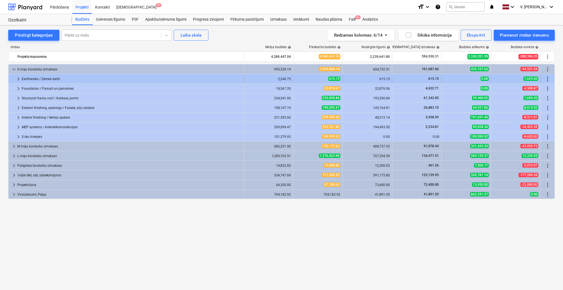
click at [17, 79] on span "keyboard_arrow_right" at bounding box center [18, 79] width 7 height 7
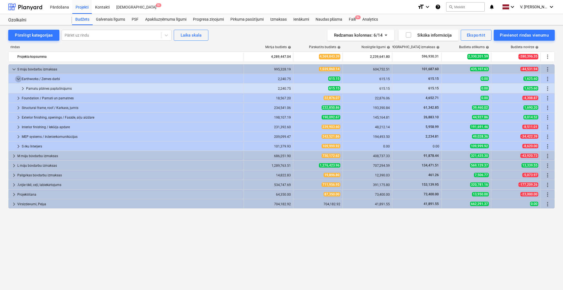
click at [17, 79] on span "keyboard_arrow_down" at bounding box center [18, 79] width 7 height 7
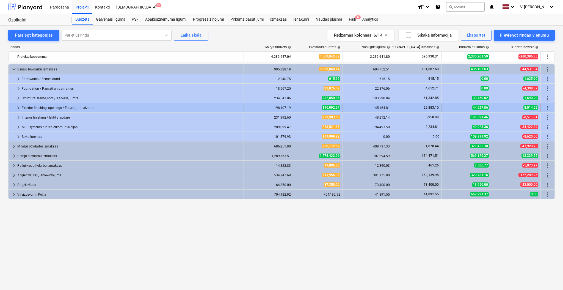
click at [19, 107] on span "keyboard_arrow_right" at bounding box center [18, 107] width 7 height 7
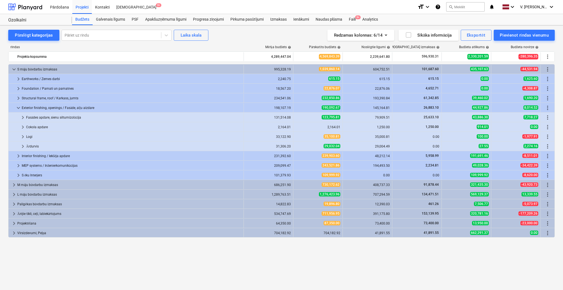
click at [19, 107] on span "keyboard_arrow_down" at bounding box center [18, 107] width 7 height 7
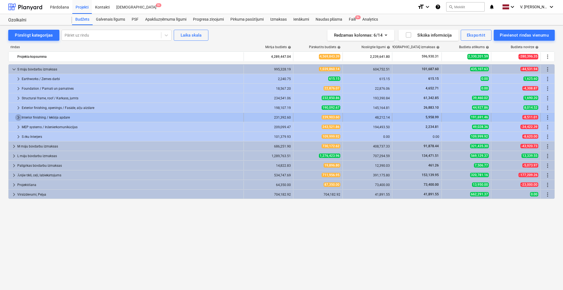
click at [18, 117] on span "keyboard_arrow_right" at bounding box center [18, 117] width 7 height 7
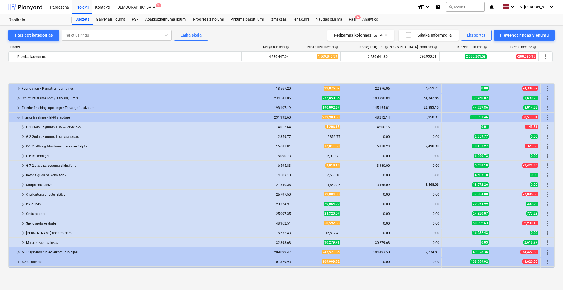
scroll to position [37, 0]
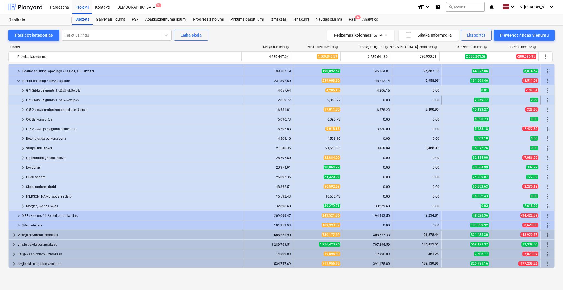
click at [23, 99] on span "keyboard_arrow_right" at bounding box center [23, 100] width 7 height 7
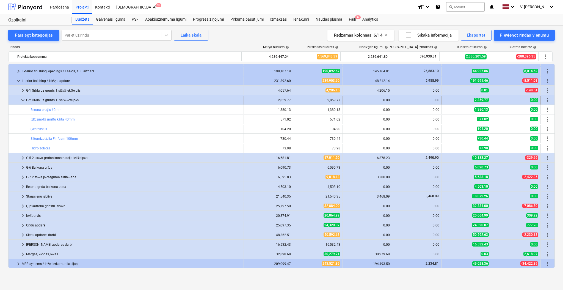
click at [22, 99] on span "keyboard_arrow_down" at bounding box center [23, 100] width 7 height 7
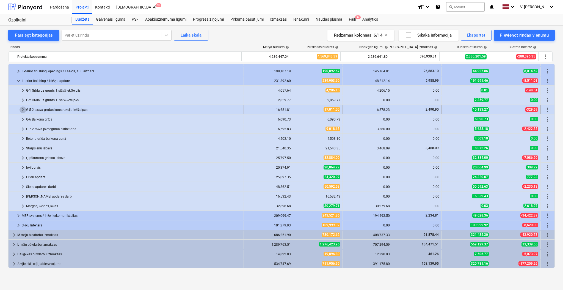
click at [23, 108] on span "keyboard_arrow_right" at bounding box center [23, 109] width 7 height 7
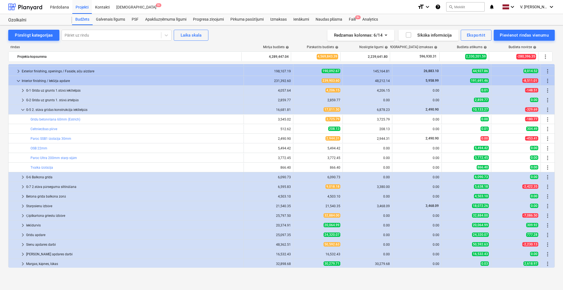
click at [23, 108] on span "keyboard_arrow_down" at bounding box center [23, 109] width 7 height 7
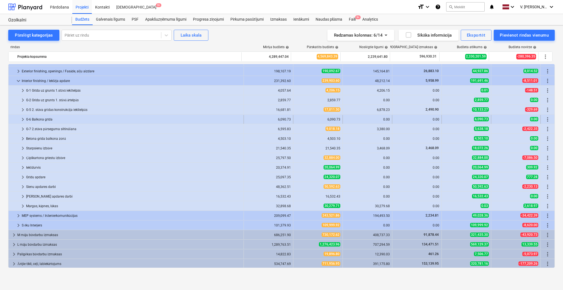
click at [23, 119] on span "keyboard_arrow_right" at bounding box center [23, 119] width 7 height 7
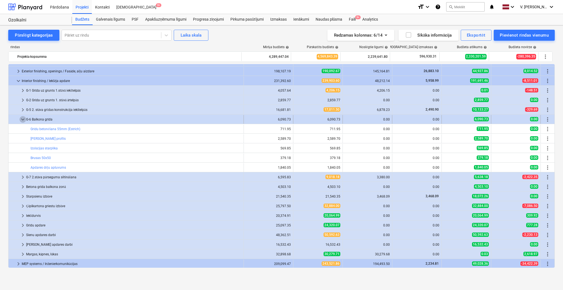
click at [22, 119] on span "keyboard_arrow_down" at bounding box center [23, 119] width 7 height 7
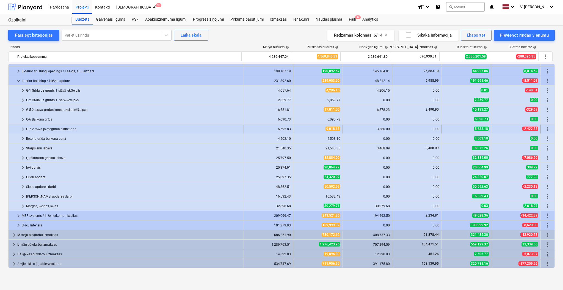
click at [20, 129] on span "keyboard_arrow_right" at bounding box center [23, 129] width 7 height 7
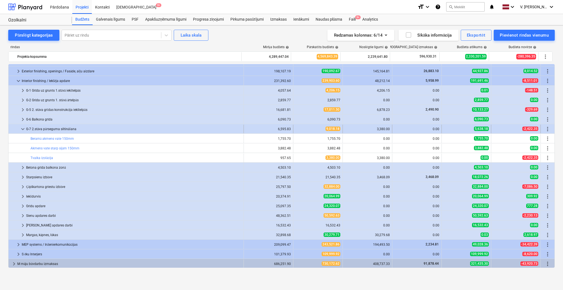
click at [21, 129] on span "keyboard_arrow_down" at bounding box center [23, 129] width 7 height 7
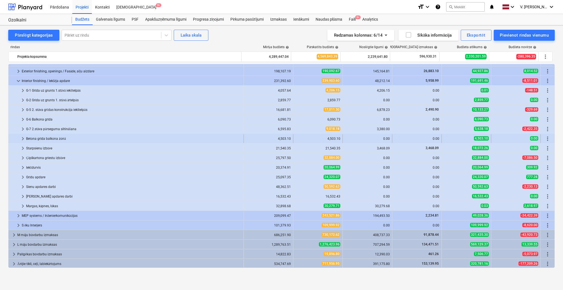
click at [21, 138] on span "keyboard_arrow_right" at bounding box center [23, 138] width 7 height 7
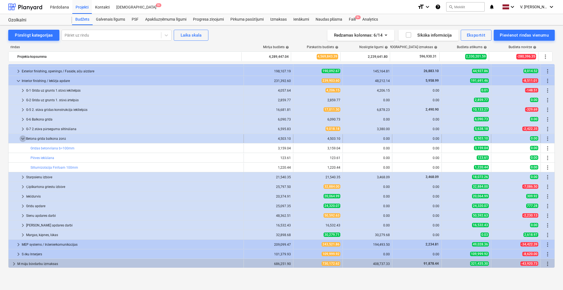
click at [23, 138] on span "keyboard_arrow_down" at bounding box center [23, 138] width 7 height 7
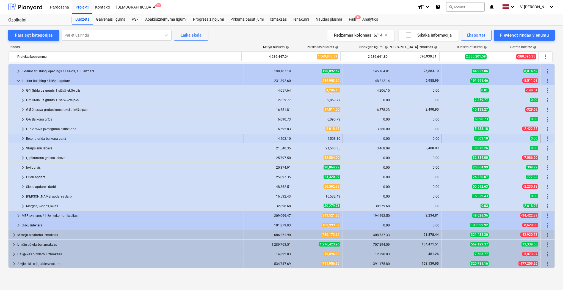
click at [23, 139] on span "keyboard_arrow_right" at bounding box center [23, 138] width 7 height 7
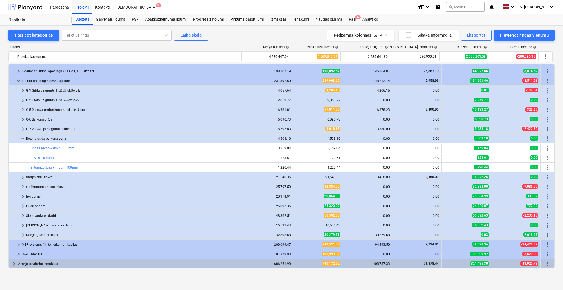
click at [23, 138] on span "keyboard_arrow_down" at bounding box center [23, 138] width 7 height 7
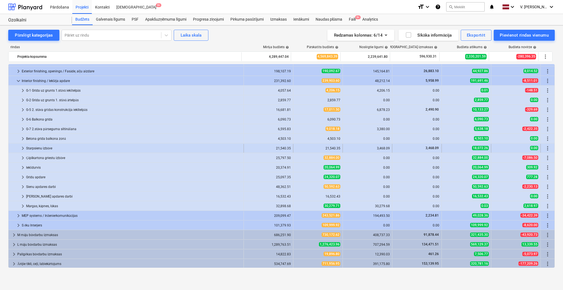
click at [23, 147] on span "keyboard_arrow_right" at bounding box center [23, 148] width 7 height 7
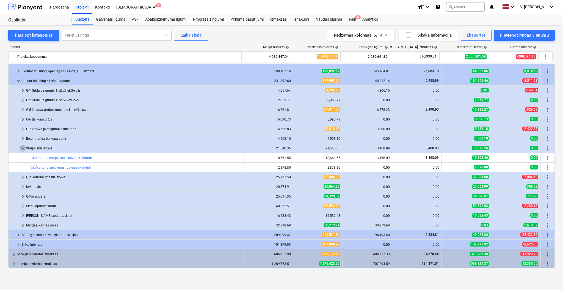
click at [23, 147] on span "keyboard_arrow_down" at bounding box center [23, 148] width 7 height 7
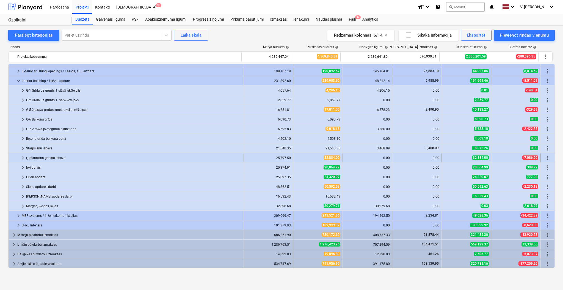
click at [21, 158] on span "keyboard_arrow_right" at bounding box center [23, 157] width 7 height 7
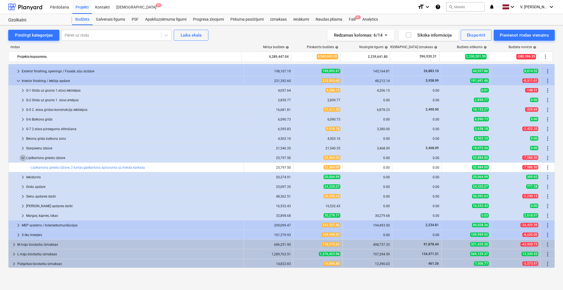
click at [21, 158] on span "keyboard_arrow_down" at bounding box center [23, 157] width 7 height 7
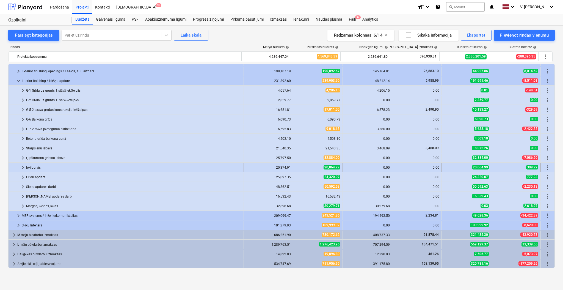
click at [23, 167] on span "keyboard_arrow_right" at bounding box center [23, 167] width 7 height 7
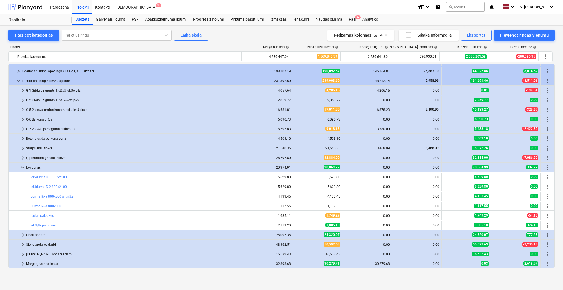
click at [23, 167] on span "keyboard_arrow_down" at bounding box center [23, 167] width 7 height 7
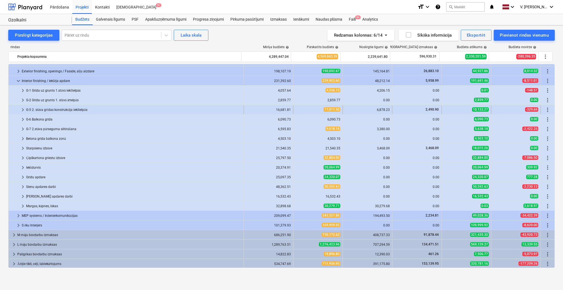
click at [22, 109] on span "keyboard_arrow_right" at bounding box center [23, 109] width 7 height 7
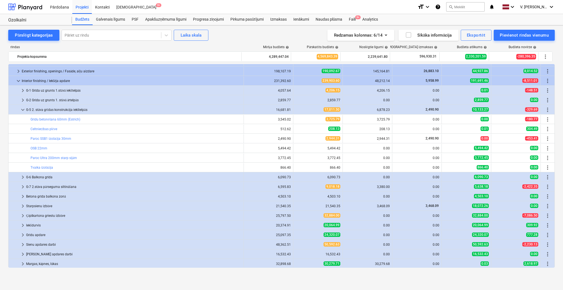
click at [22, 109] on span "keyboard_arrow_down" at bounding box center [23, 109] width 7 height 7
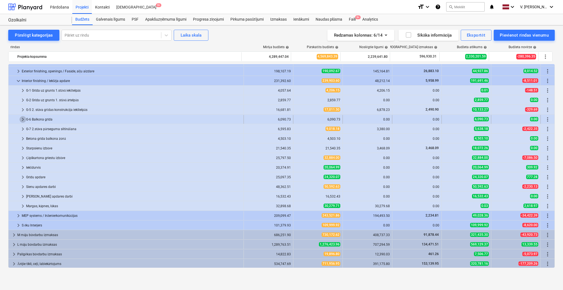
click at [21, 119] on span "keyboard_arrow_right" at bounding box center [23, 119] width 7 height 7
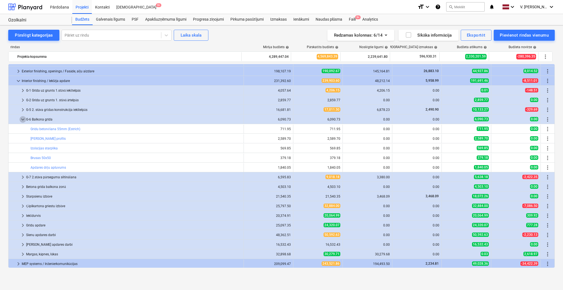
click at [21, 119] on span "keyboard_arrow_down" at bounding box center [23, 119] width 7 height 7
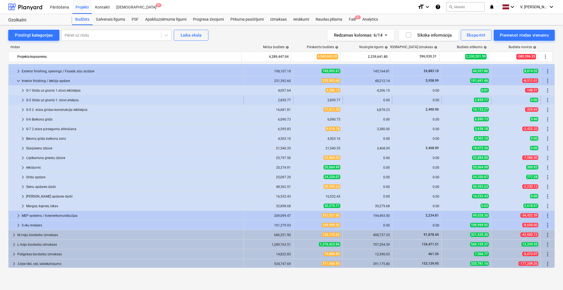
click at [23, 101] on span "keyboard_arrow_right" at bounding box center [23, 100] width 7 height 7
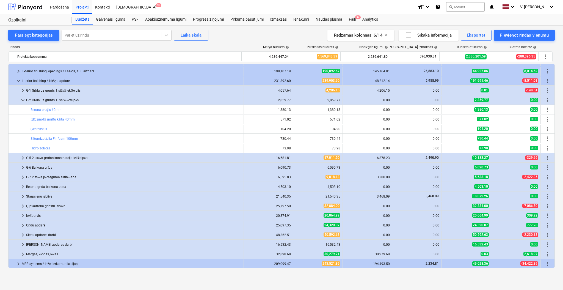
click at [23, 101] on span "keyboard_arrow_down" at bounding box center [23, 100] width 7 height 7
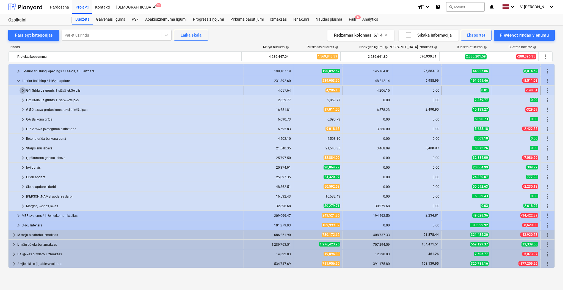
click at [24, 91] on span "keyboard_arrow_right" at bounding box center [23, 90] width 7 height 7
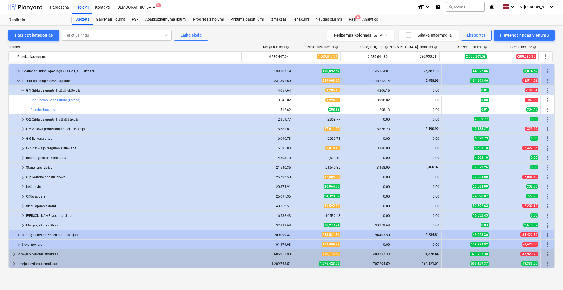
click at [24, 91] on span "keyboard_arrow_down" at bounding box center [23, 90] width 7 height 7
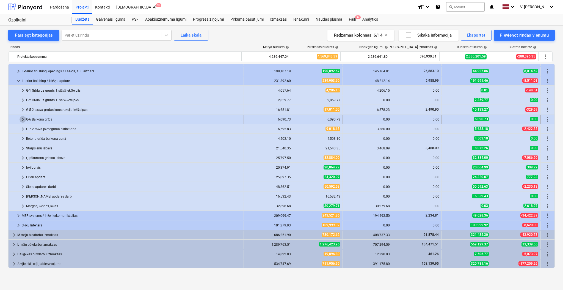
click at [23, 118] on span "keyboard_arrow_right" at bounding box center [23, 119] width 7 height 7
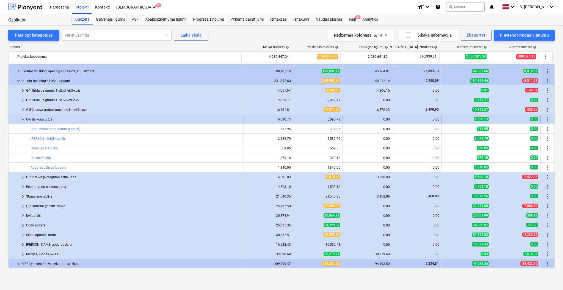
click at [23, 118] on span "keyboard_arrow_down" at bounding box center [23, 119] width 7 height 7
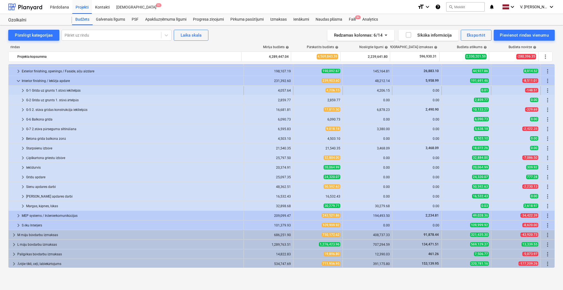
click at [22, 90] on span "keyboard_arrow_right" at bounding box center [23, 90] width 7 height 7
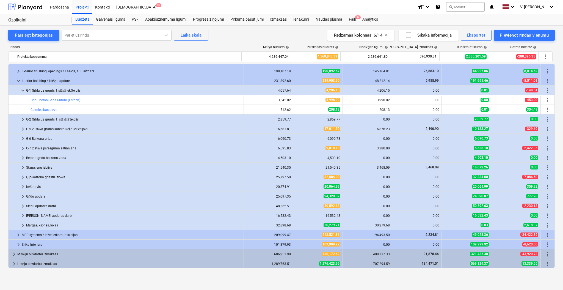
click at [22, 90] on span "keyboard_arrow_down" at bounding box center [23, 90] width 7 height 7
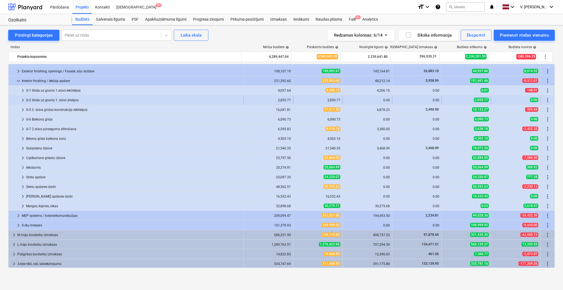
click at [23, 100] on span "keyboard_arrow_right" at bounding box center [23, 100] width 7 height 7
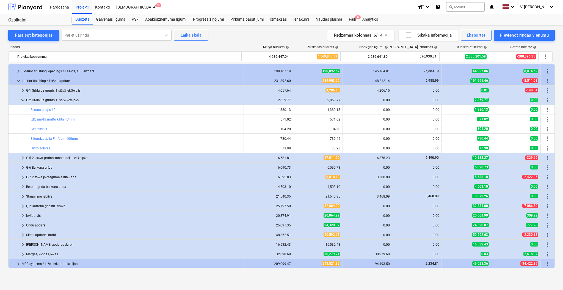
click at [23, 100] on span "keyboard_arrow_down" at bounding box center [23, 100] width 7 height 7
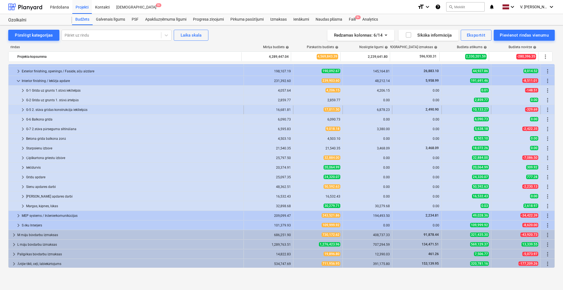
click at [23, 107] on span "keyboard_arrow_right" at bounding box center [23, 109] width 7 height 7
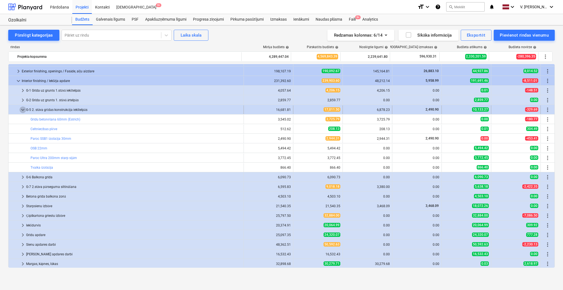
click at [21, 109] on span "keyboard_arrow_down" at bounding box center [23, 109] width 7 height 7
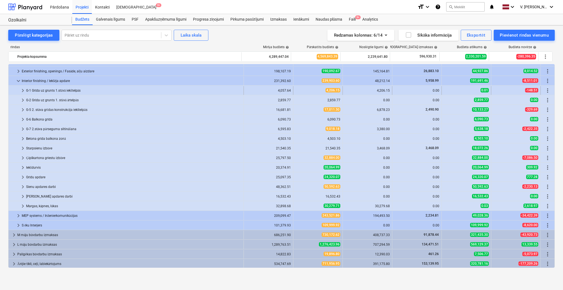
click at [23, 90] on span "keyboard_arrow_right" at bounding box center [23, 90] width 7 height 7
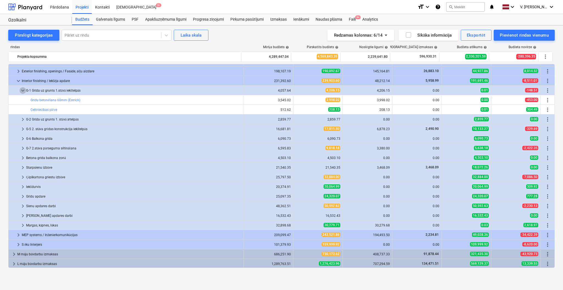
click at [23, 90] on span "keyboard_arrow_down" at bounding box center [23, 90] width 7 height 7
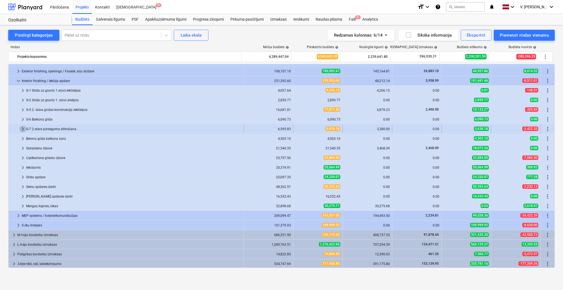
click at [24, 129] on span "keyboard_arrow_right" at bounding box center [23, 129] width 7 height 7
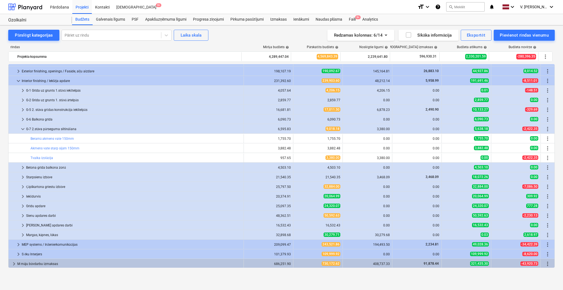
click at [24, 129] on span "keyboard_arrow_down" at bounding box center [23, 129] width 7 height 7
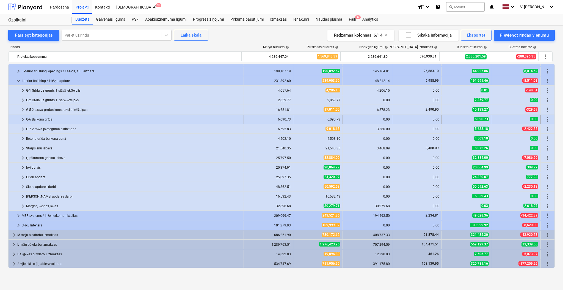
click at [23, 120] on span "keyboard_arrow_right" at bounding box center [23, 119] width 7 height 7
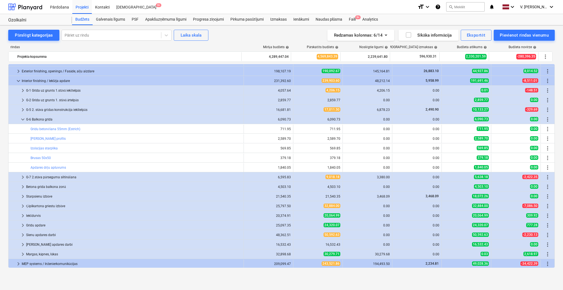
click at [23, 120] on span "keyboard_arrow_down" at bounding box center [23, 119] width 7 height 7
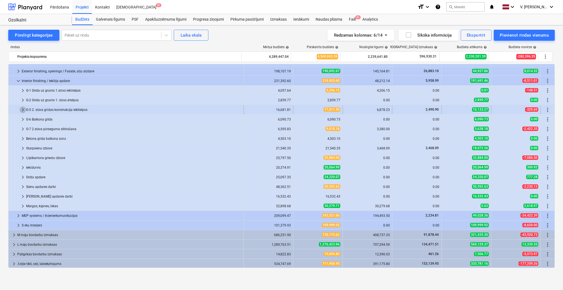
click at [21, 108] on span "keyboard_arrow_right" at bounding box center [23, 109] width 7 height 7
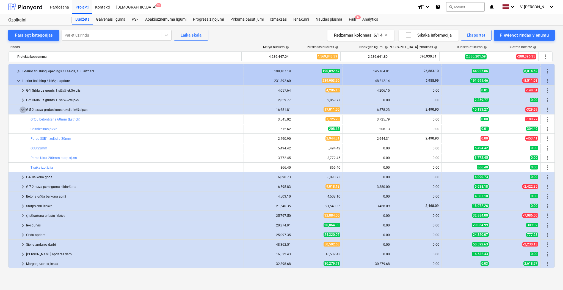
click at [21, 108] on span "keyboard_arrow_down" at bounding box center [23, 109] width 7 height 7
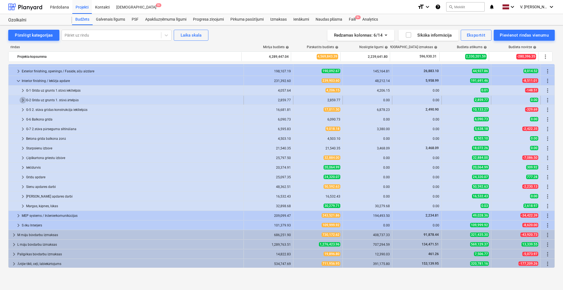
click at [21, 101] on span "keyboard_arrow_right" at bounding box center [23, 100] width 7 height 7
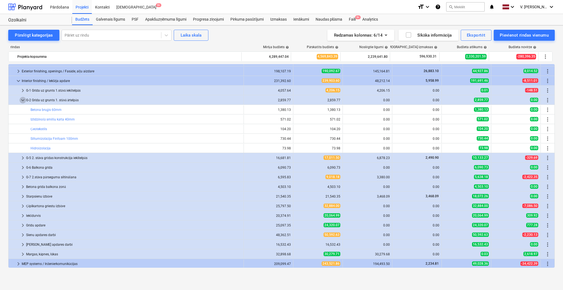
click at [21, 101] on span "keyboard_arrow_down" at bounding box center [23, 100] width 7 height 7
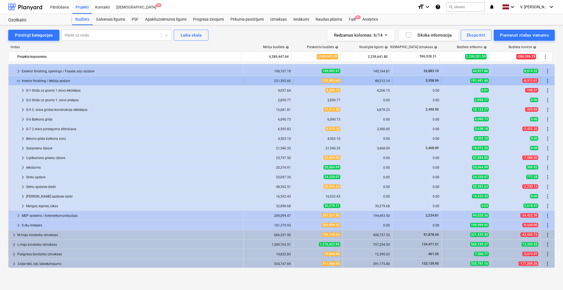
click at [17, 80] on span "keyboard_arrow_down" at bounding box center [18, 80] width 7 height 7
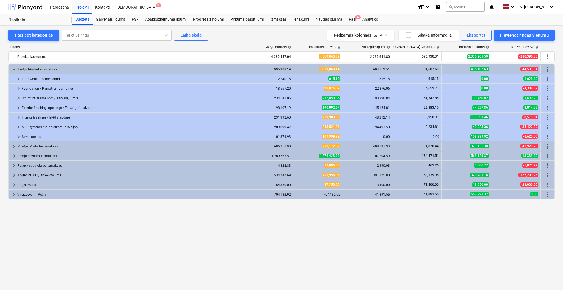
scroll to position [0, 0]
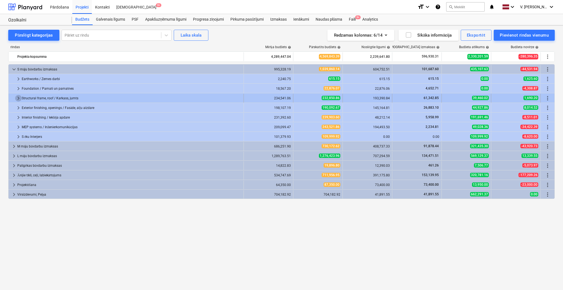
click at [18, 97] on span "keyboard_arrow_right" at bounding box center [18, 98] width 7 height 7
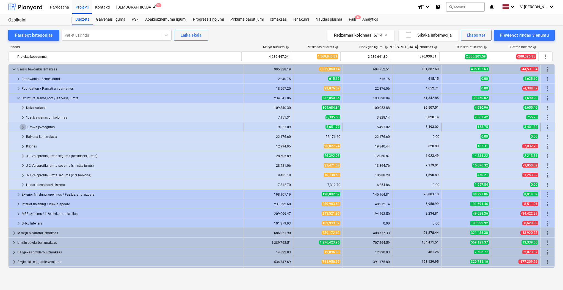
click at [24, 127] on span "keyboard_arrow_right" at bounding box center [23, 127] width 7 height 7
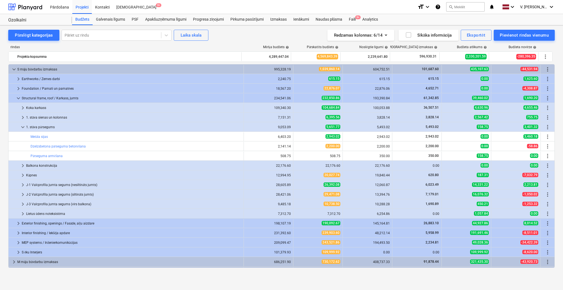
click at [120, 275] on div "Pārslēgt kategorijas Pāriet uz rindu Laika skala Redzamas kolonnas : 6/14 Sīkāk…" at bounding box center [281, 151] width 563 height 253
click at [21, 164] on span "keyboard_arrow_right" at bounding box center [23, 165] width 7 height 7
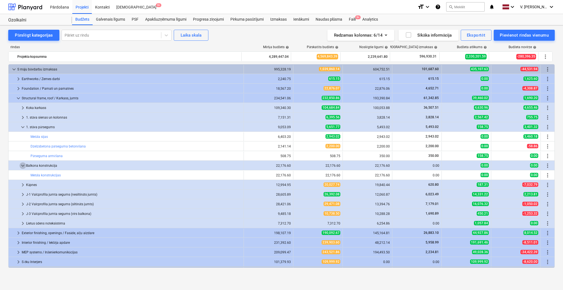
click at [21, 164] on span "keyboard_arrow_down" at bounding box center [23, 165] width 7 height 7
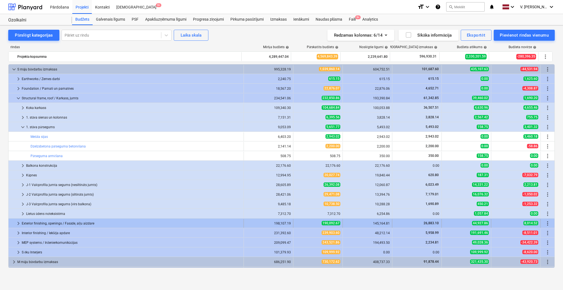
click at [17, 224] on span "keyboard_arrow_right" at bounding box center [18, 223] width 7 height 7
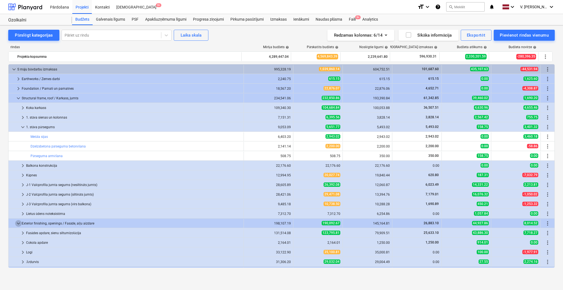
click at [17, 224] on span "keyboard_arrow_down" at bounding box center [18, 223] width 7 height 7
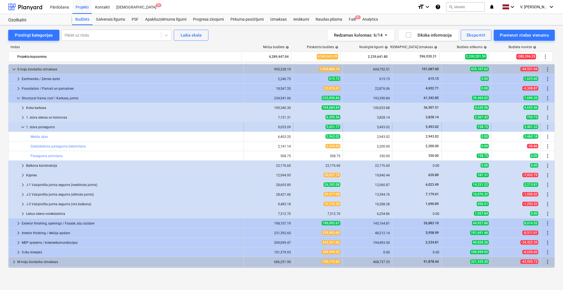
click at [21, 127] on span "keyboard_arrow_down" at bounding box center [23, 127] width 7 height 7
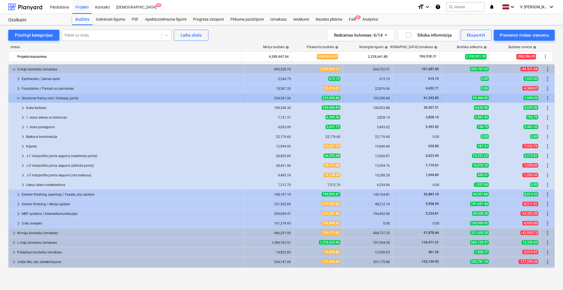
click at [20, 98] on span "keyboard_arrow_down" at bounding box center [18, 98] width 7 height 7
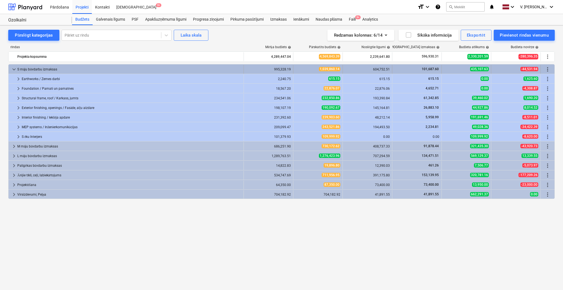
click at [15, 68] on span "keyboard_arrow_down" at bounding box center [14, 69] width 7 height 7
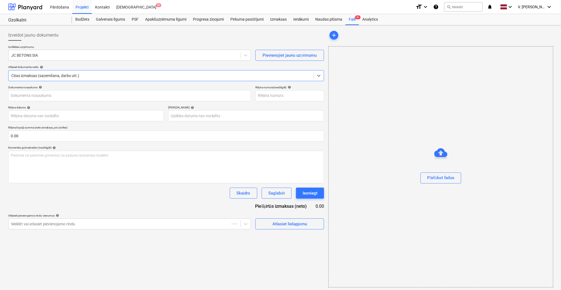
type input "JCB046609"
type input "10 Oct 2025"
type input "24 Oct 2025"
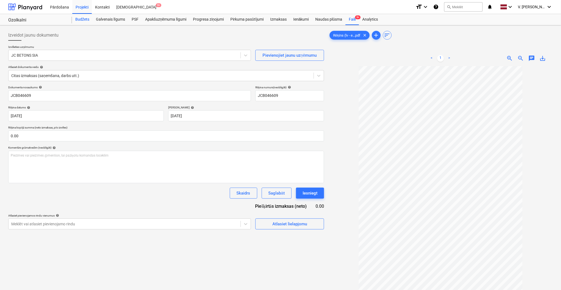
click at [81, 19] on div "Budžets" at bounding box center [82, 19] width 21 height 11
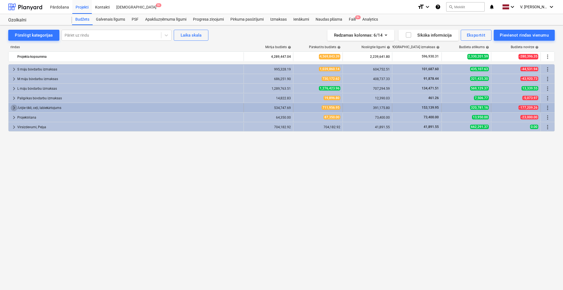
click at [13, 108] on span "keyboard_arrow_right" at bounding box center [14, 107] width 7 height 7
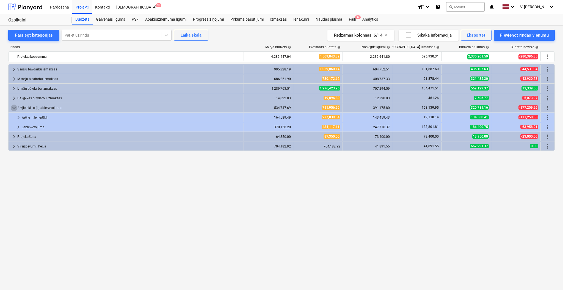
click at [13, 108] on span "keyboard_arrow_down" at bounding box center [14, 107] width 7 height 7
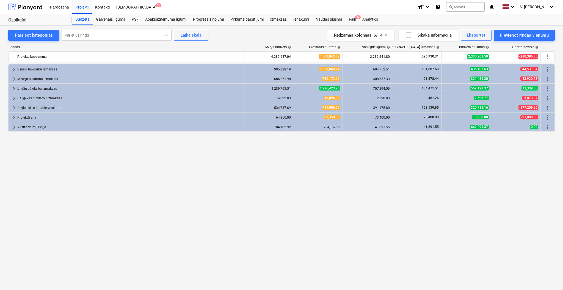
click at [13, 108] on span "keyboard_arrow_right" at bounding box center [14, 107] width 7 height 7
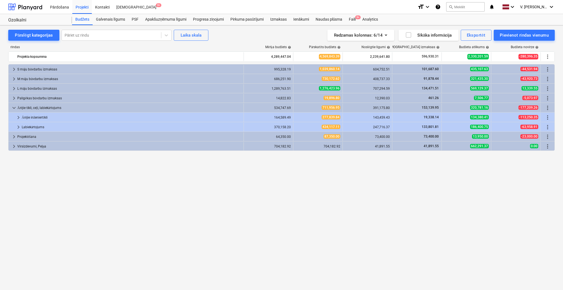
click at [13, 108] on span "keyboard_arrow_down" at bounding box center [14, 107] width 7 height 7
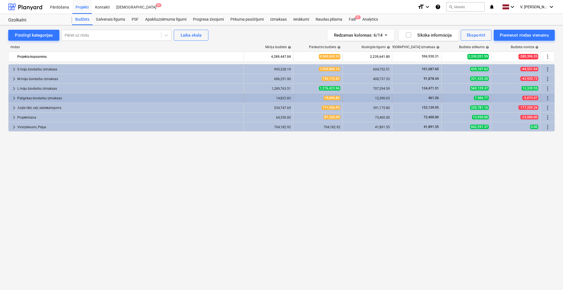
click at [14, 101] on span "keyboard_arrow_right" at bounding box center [14, 98] width 7 height 7
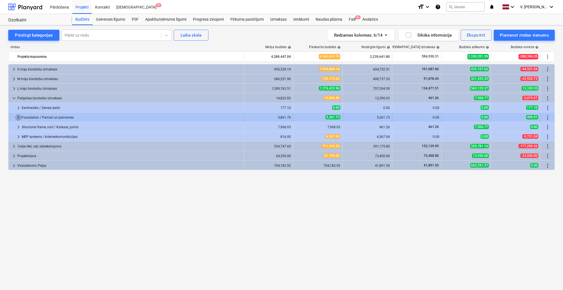
click at [16, 117] on span "keyboard_arrow_right" at bounding box center [18, 117] width 7 height 7
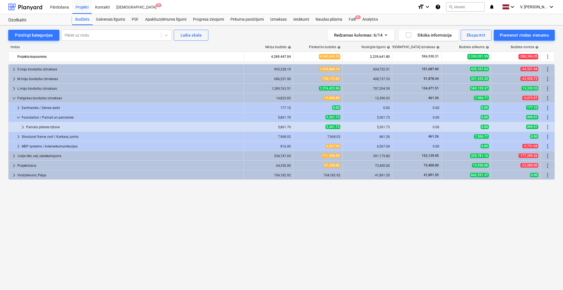
click at [16, 117] on span "keyboard_arrow_down" at bounding box center [18, 117] width 7 height 7
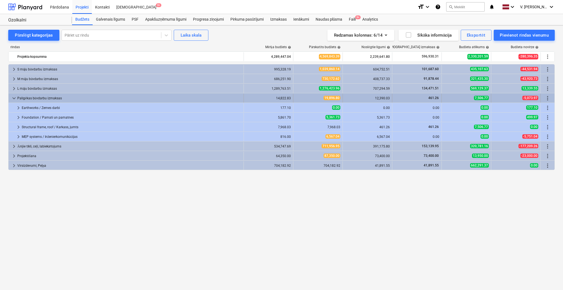
click at [15, 99] on span "keyboard_arrow_down" at bounding box center [14, 98] width 7 height 7
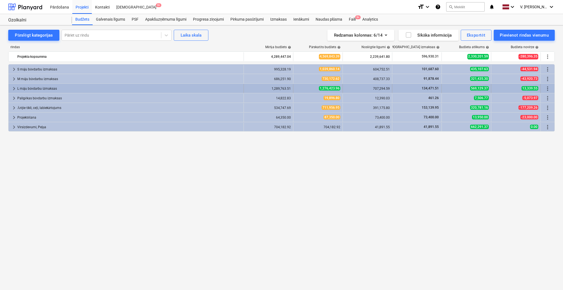
click at [15, 89] on span "keyboard_arrow_right" at bounding box center [14, 88] width 7 height 7
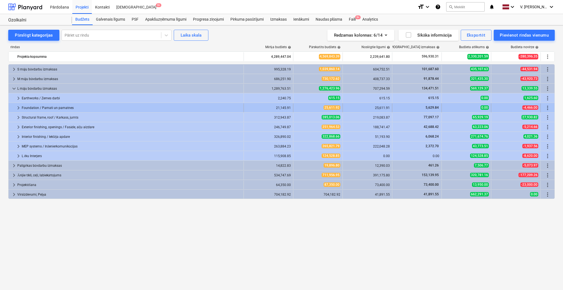
click at [19, 107] on span "keyboard_arrow_right" at bounding box center [18, 107] width 7 height 7
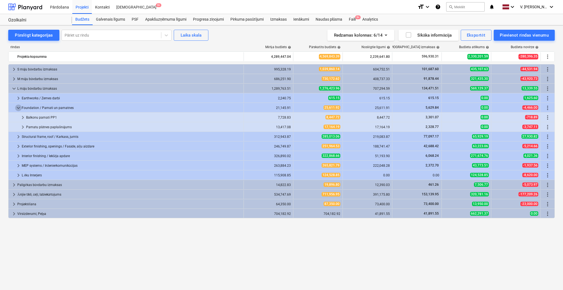
click at [19, 107] on span "keyboard_arrow_down" at bounding box center [18, 107] width 7 height 7
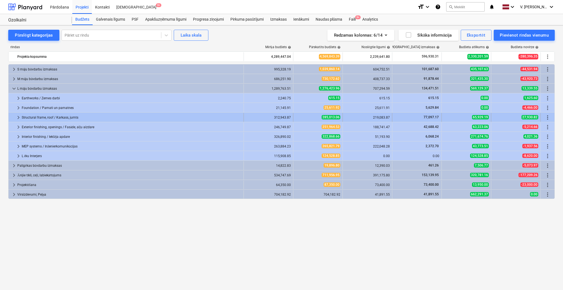
click at [18, 116] on span "keyboard_arrow_right" at bounding box center [18, 117] width 7 height 7
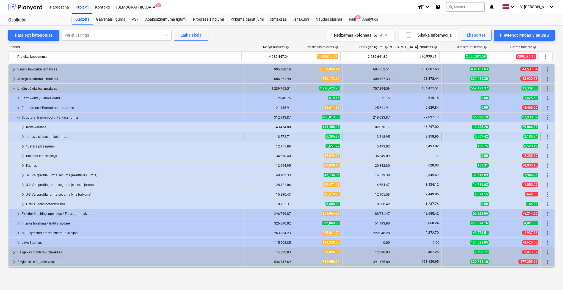
click at [22, 136] on span "keyboard_arrow_right" at bounding box center [23, 136] width 7 height 7
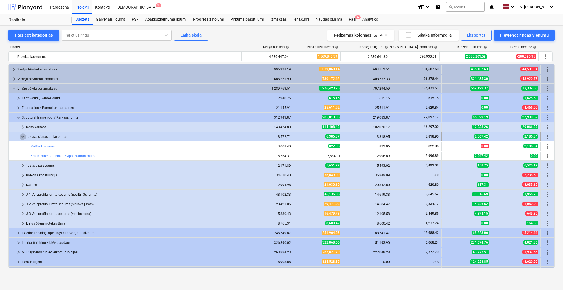
click at [23, 136] on span "keyboard_arrow_down" at bounding box center [23, 136] width 7 height 7
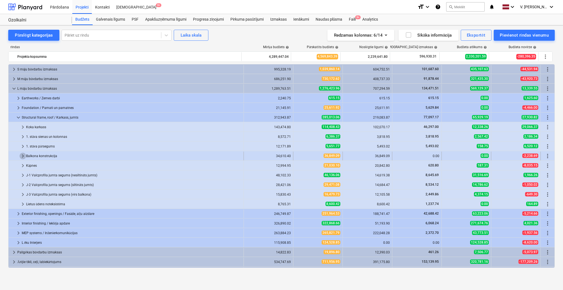
click at [22, 154] on span "keyboard_arrow_right" at bounding box center [23, 155] width 7 height 7
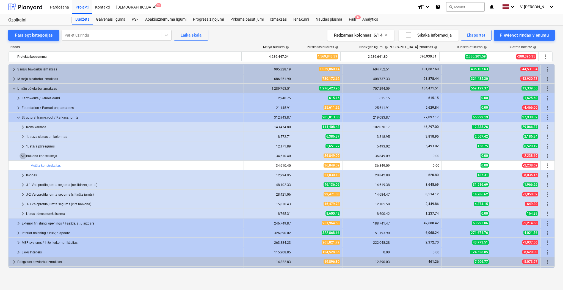
click at [22, 154] on span "keyboard_arrow_down" at bounding box center [23, 155] width 7 height 7
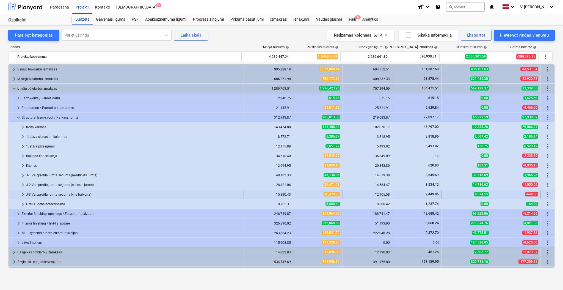
click at [23, 195] on span "keyboard_arrow_right" at bounding box center [23, 194] width 7 height 7
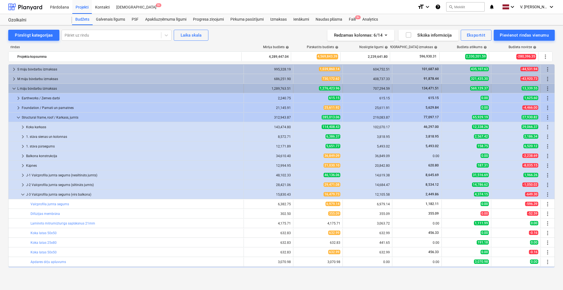
click at [12, 90] on span "keyboard_arrow_down" at bounding box center [14, 88] width 7 height 7
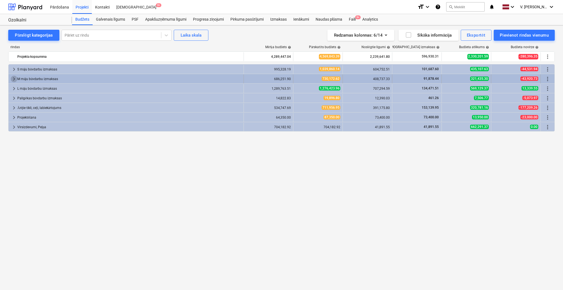
click at [11, 78] on span "keyboard_arrow_right" at bounding box center [14, 79] width 7 height 7
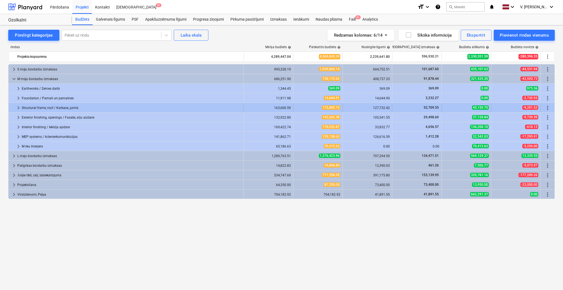
click at [17, 107] on span "keyboard_arrow_right" at bounding box center [18, 107] width 7 height 7
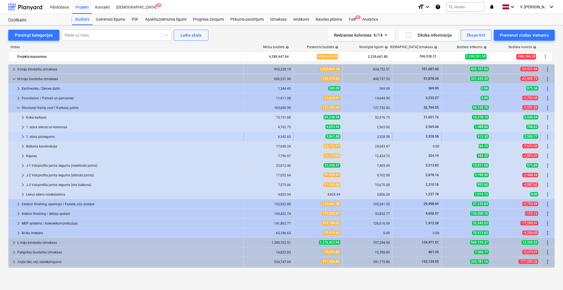
click at [21, 136] on span "keyboard_arrow_right" at bounding box center [23, 136] width 7 height 7
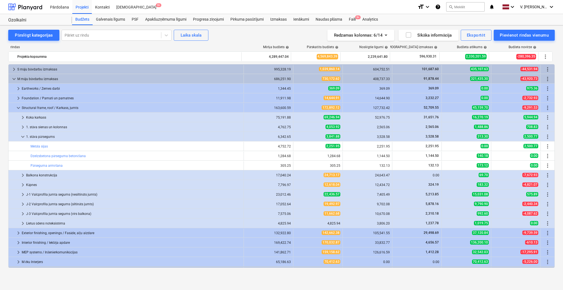
click at [18, 98] on span "keyboard_arrow_right" at bounding box center [18, 98] width 7 height 7
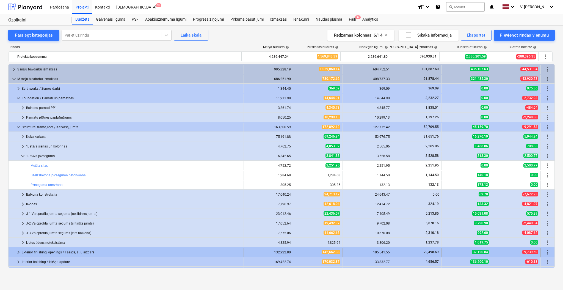
click at [19, 253] on span "keyboard_arrow_right" at bounding box center [18, 252] width 7 height 7
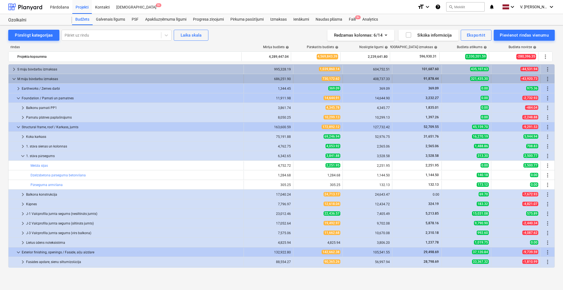
click at [14, 77] on span "keyboard_arrow_down" at bounding box center [14, 79] width 7 height 7
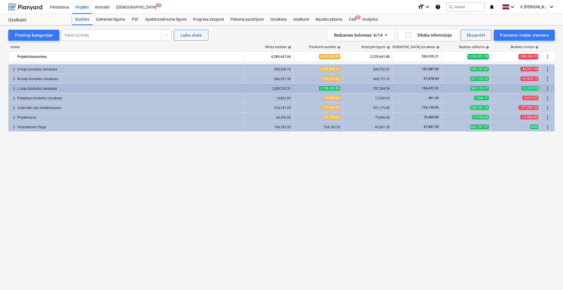
click at [12, 88] on span "keyboard_arrow_right" at bounding box center [14, 88] width 7 height 7
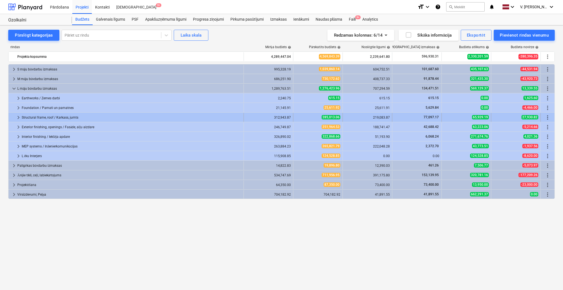
click at [16, 116] on span "keyboard_arrow_right" at bounding box center [18, 117] width 7 height 7
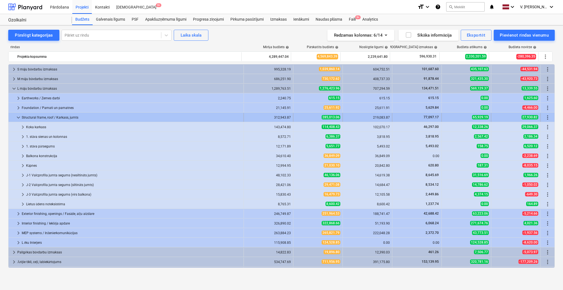
click at [17, 118] on span "keyboard_arrow_down" at bounding box center [18, 117] width 7 height 7
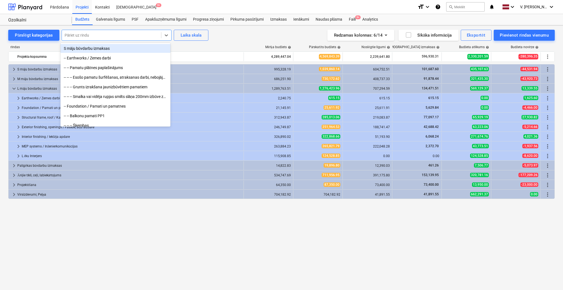
click at [104, 35] on div at bounding box center [112, 34] width 94 height 5
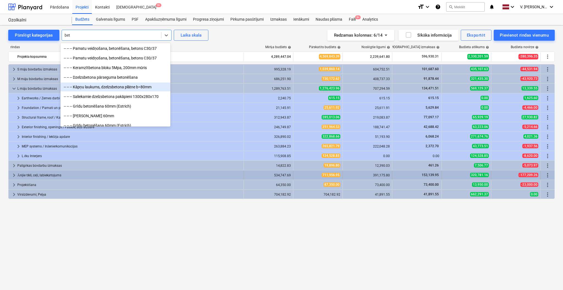
type input "bet"
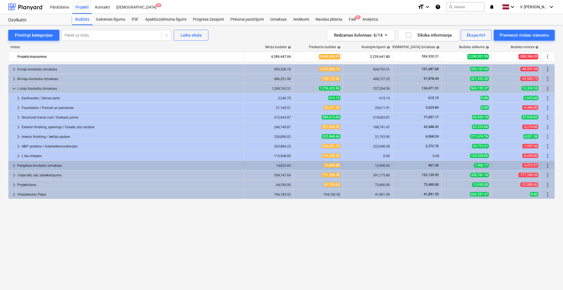
click at [14, 166] on span "keyboard_arrow_right" at bounding box center [14, 165] width 7 height 7
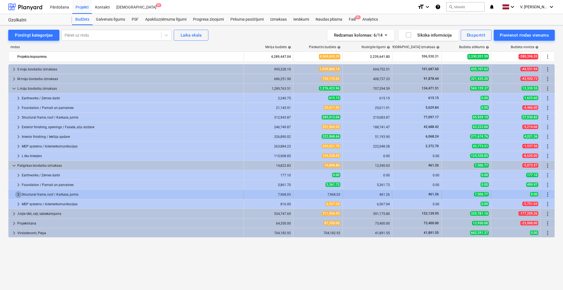
click at [18, 195] on span "keyboard_arrow_right" at bounding box center [18, 194] width 7 height 7
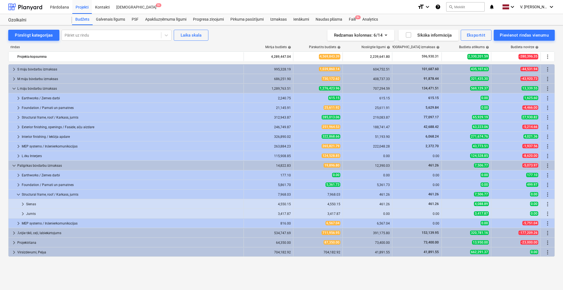
click at [18, 195] on span "keyboard_arrow_down" at bounding box center [18, 194] width 7 height 7
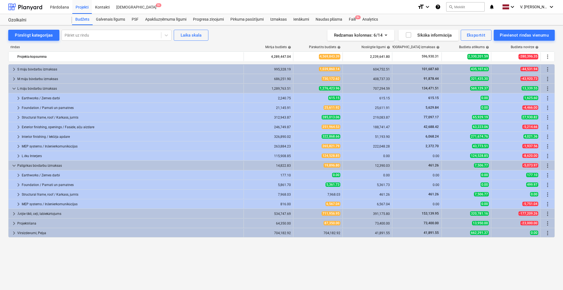
click at [18, 195] on span "keyboard_arrow_right" at bounding box center [18, 194] width 7 height 7
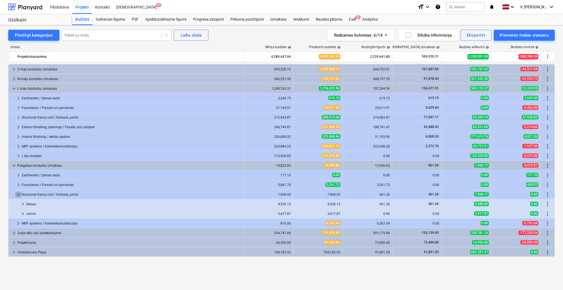
click at [18, 195] on span "keyboard_arrow_down" at bounding box center [18, 194] width 7 height 7
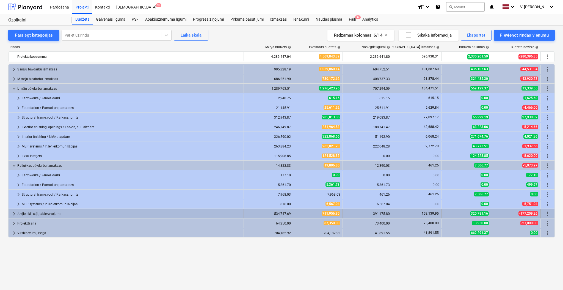
click at [14, 214] on span "keyboard_arrow_right" at bounding box center [14, 213] width 7 height 7
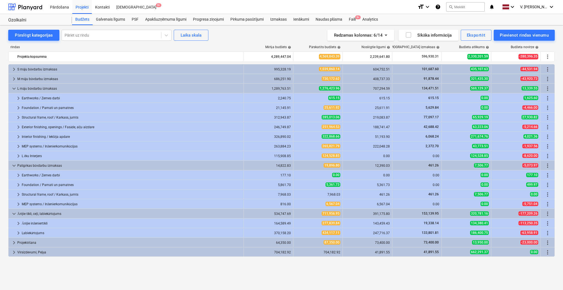
click at [14, 214] on span "keyboard_arrow_down" at bounding box center [14, 213] width 7 height 7
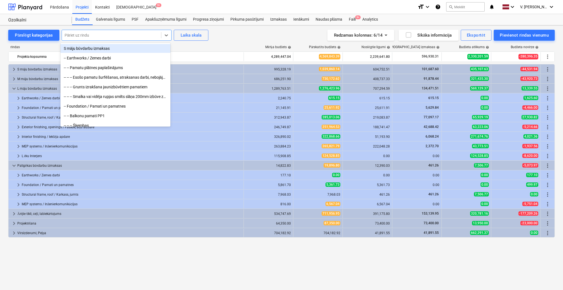
click at [130, 30] on div "Pāriet uz rindu" at bounding box center [117, 35] width 110 height 11
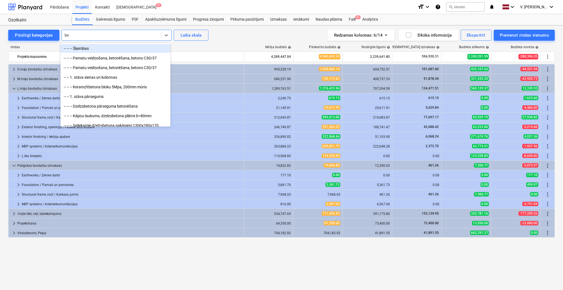
type input "bet"
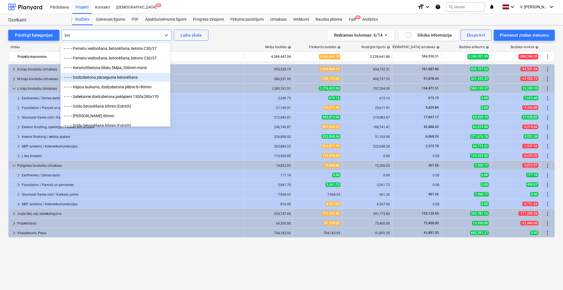
drag, startPoint x: 122, startPoint y: 54, endPoint x: 121, endPoint y: 74, distance: 20.3
click at [121, 74] on div "-- -- -- Dzelzsbetona pārseguma betonēšana" at bounding box center [115, 77] width 110 height 9
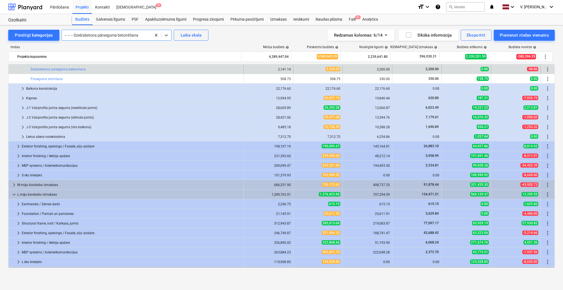
scroll to position [40, 0]
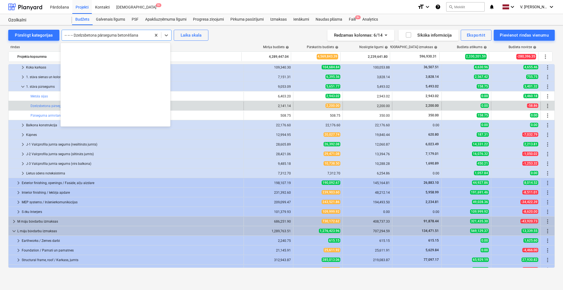
click at [133, 32] on div "-- -- -- Dzelzsbetona pārseguma betonēšana" at bounding box center [106, 35] width 89 height 8
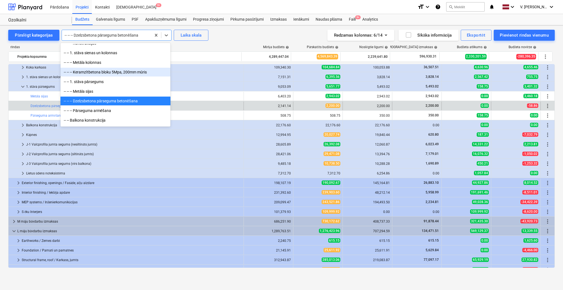
scroll to position [220, 0]
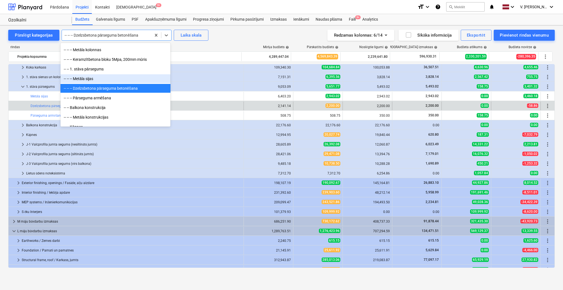
click at [107, 76] on div "-- -- -- Metāla sijas" at bounding box center [115, 78] width 110 height 9
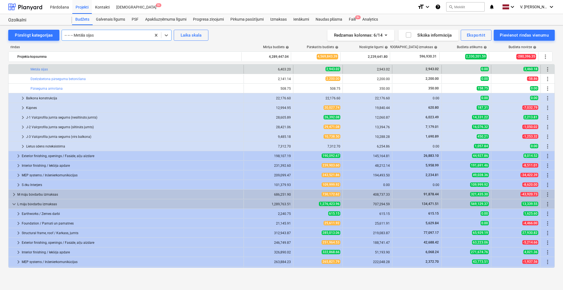
scroll to position [31, 0]
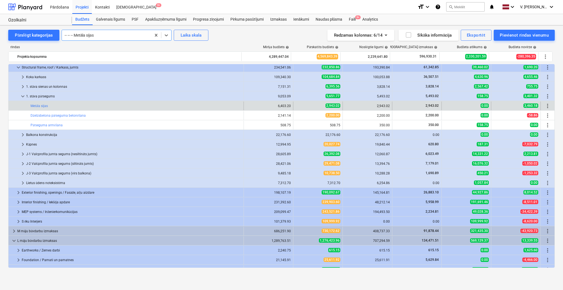
click at [143, 33] on div at bounding box center [107, 34] width 84 height 5
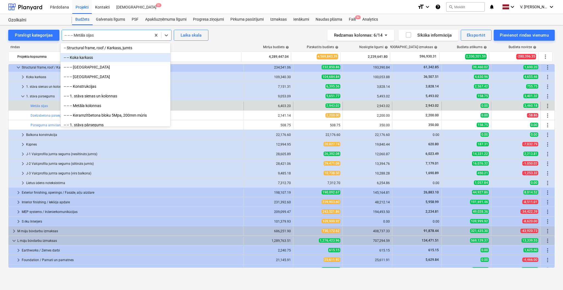
scroll to position [177, 0]
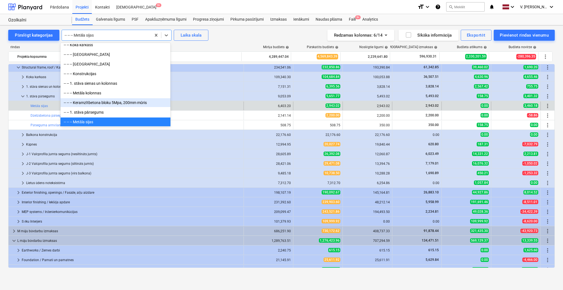
click at [103, 104] on div "-- -- -- Keramzītbetona bloku 5Mpa, 200mm mūris" at bounding box center [115, 102] width 110 height 9
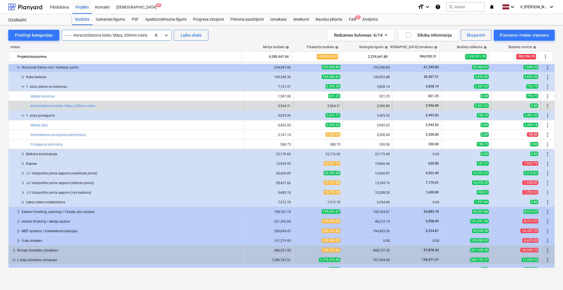
scroll to position [67, 0]
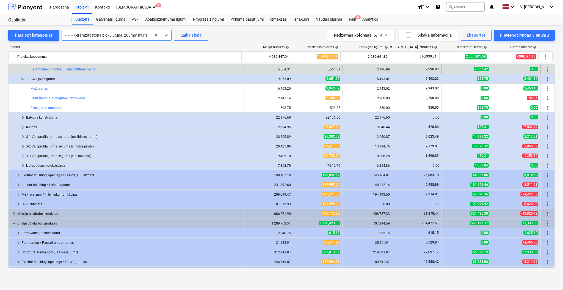
click at [99, 33] on div at bounding box center [107, 34] width 84 height 5
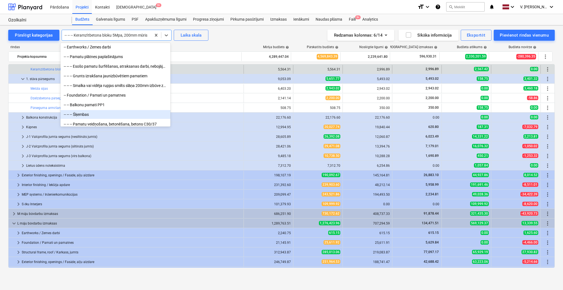
scroll to position [48, 0]
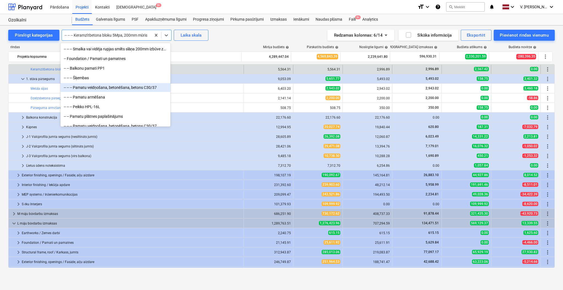
click at [116, 88] on div "-- -- -- Pamatu veidņošana, betonēšana, betons C30/37" at bounding box center [115, 87] width 110 height 9
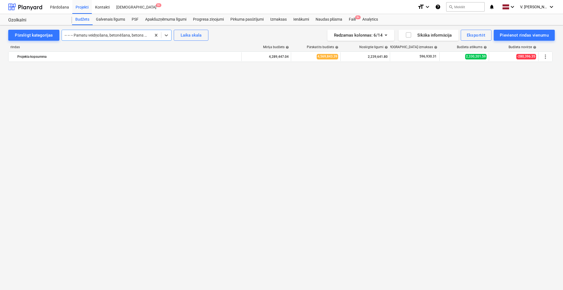
scroll to position [0, 0]
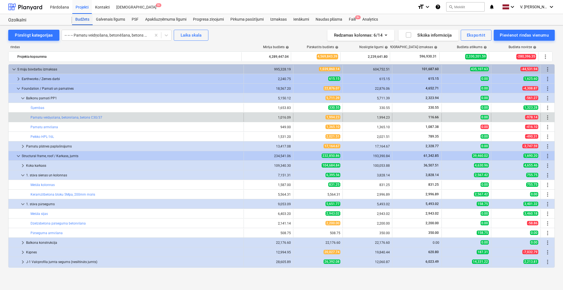
click at [86, 16] on div "Budžets" at bounding box center [82, 19] width 21 height 11
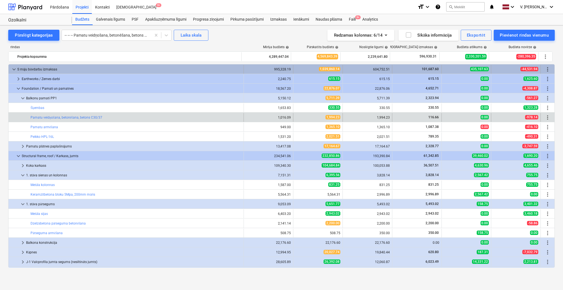
click at [12, 69] on span "keyboard_arrow_down" at bounding box center [14, 69] width 7 height 7
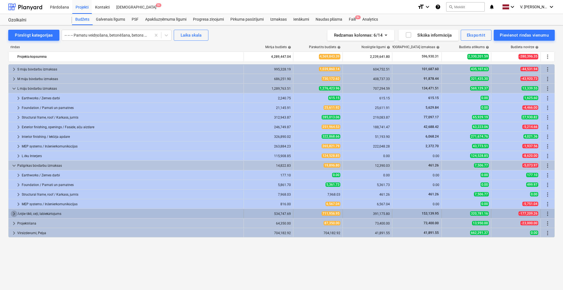
click at [12, 214] on span "keyboard_arrow_right" at bounding box center [14, 213] width 7 height 7
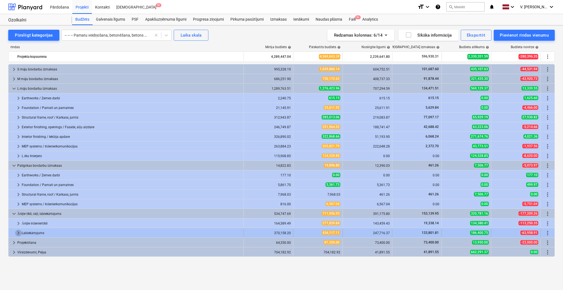
click at [15, 233] on span "keyboard_arrow_right" at bounding box center [18, 232] width 7 height 7
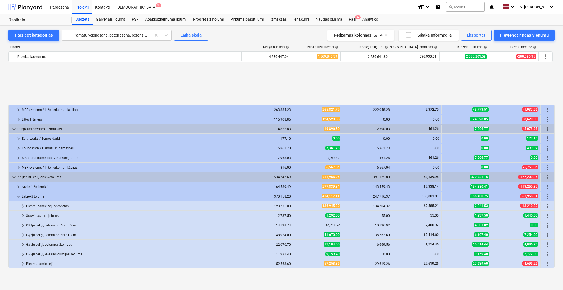
scroll to position [95, 0]
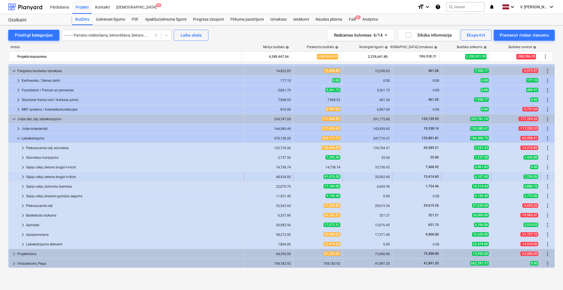
click at [24, 175] on span "keyboard_arrow_right" at bounding box center [23, 176] width 7 height 7
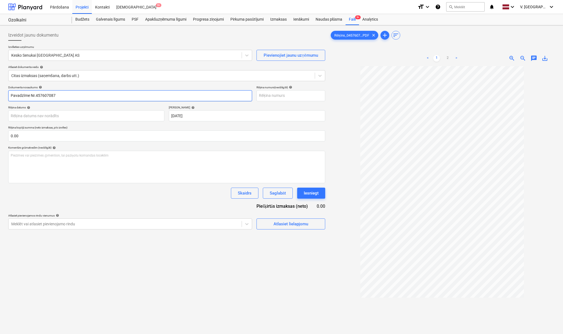
drag, startPoint x: 60, startPoint y: 96, endPoint x: 31, endPoint y: 96, distance: 29.1
click at [31, 96] on input "Pavadzīme Nr.457607087" at bounding box center [130, 95] width 244 height 11
type input "Pavadzīme Nr.457607087"
click at [267, 92] on input "text" at bounding box center [290, 95] width 69 height 11
paste input "Nr.457607087"
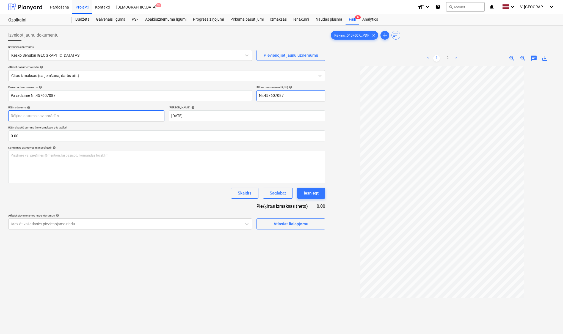
type input "Nr.457607087"
click at [132, 116] on body "Pārdošana Projekti Kontakti Iesūtne 9+ format_size keyboard_arrow_down help sea…" at bounding box center [281, 167] width 563 height 334
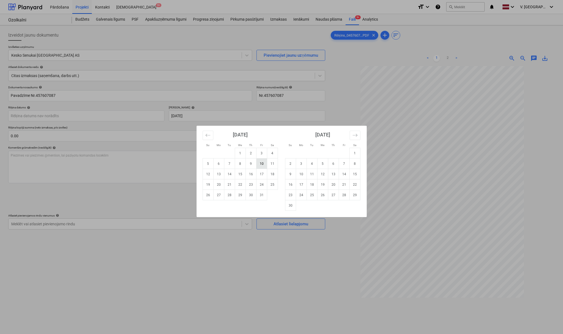
click at [263, 165] on td "10" at bounding box center [261, 163] width 11 height 10
type input "[DATE]"
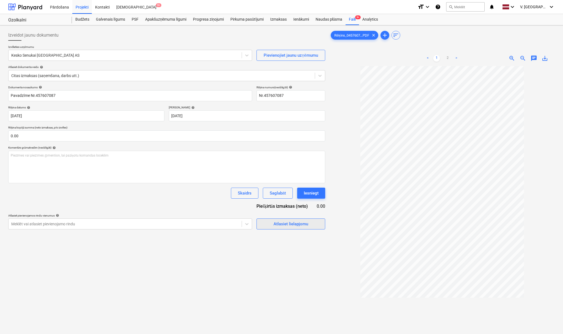
click at [272, 222] on span "Atlasiet lielapjomu" at bounding box center [290, 223] width 55 height 7
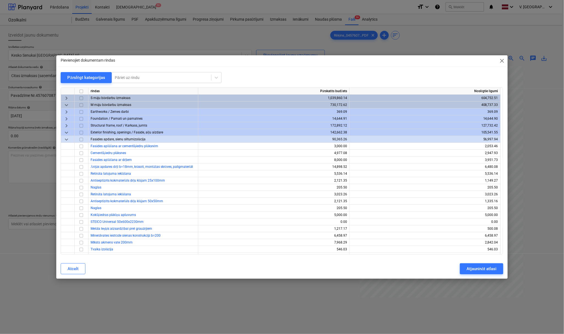
scroll to position [129, 0]
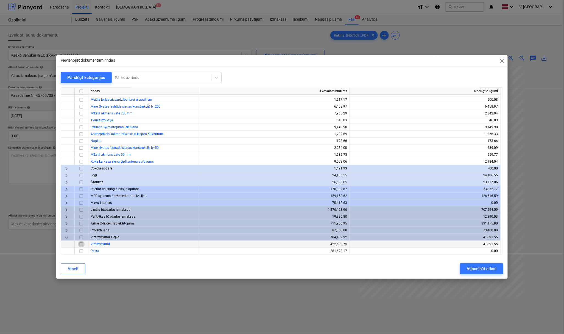
click at [80, 243] on input "checkbox" at bounding box center [81, 244] width 7 height 7
click at [486, 271] on div "Atjaunināt atlasi" at bounding box center [482, 268] width 30 height 7
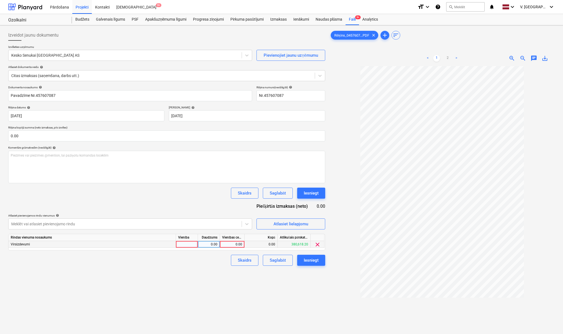
click at [232, 242] on div "0.00" at bounding box center [232, 244] width 20 height 7
type input "407.26"
click at [179, 244] on div "gab" at bounding box center [187, 244] width 22 height 7
click at [181, 285] on div "Izveidot jaunu dokumentu Izvēlieties uzņēmumu Kesko Senukai Latvia AS Pievienoj…" at bounding box center [166, 206] width 321 height 359
click at [188, 243] on div "gab" at bounding box center [187, 244] width 22 height 7
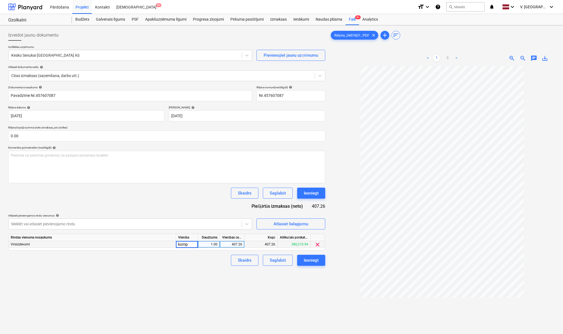
type input "kompl"
click at [210, 274] on div "Izveidot jaunu dokumentu Izvēlieties uzņēmumu Kesko Senukai Latvia AS Pievienoj…" at bounding box center [166, 206] width 321 height 359
click at [276, 261] on div "Saglabāt" at bounding box center [278, 259] width 16 height 7
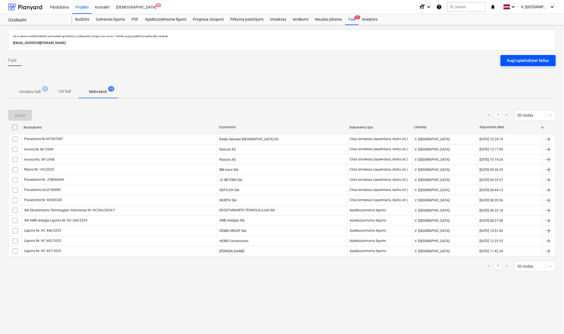
click at [522, 56] on button "Augšupielādējiet failus" at bounding box center [528, 60] width 55 height 11
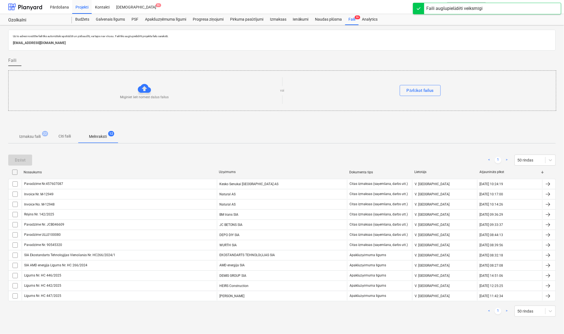
click at [70, 136] on p "Citi faili" at bounding box center [64, 136] width 13 height 6
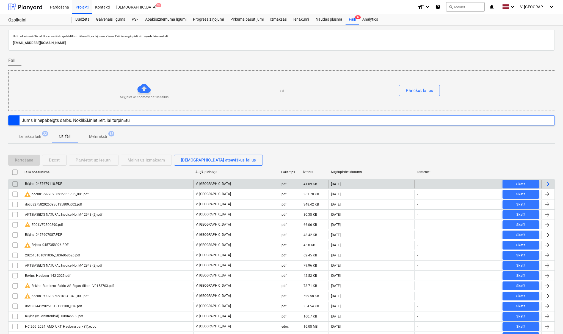
click at [88, 184] on div "Rēķins_0457679118.PDF" at bounding box center [107, 183] width 171 height 9
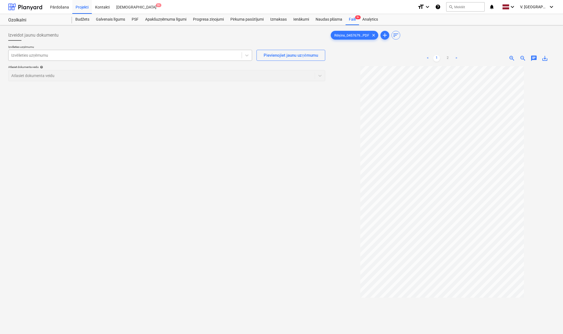
click at [157, 50] on div "Izvēlieties uzņēmumu" at bounding box center [130, 55] width 244 height 11
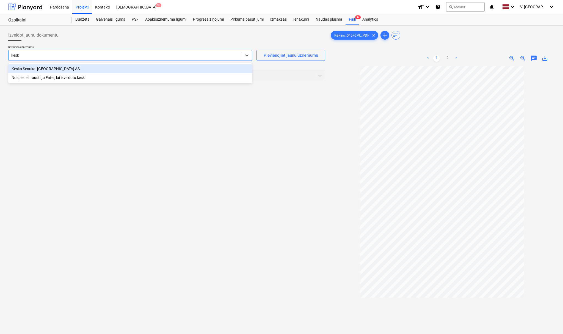
type input "kesko"
click at [130, 71] on div "Kesko Senukai [GEOGRAPHIC_DATA] AS" at bounding box center [130, 68] width 244 height 9
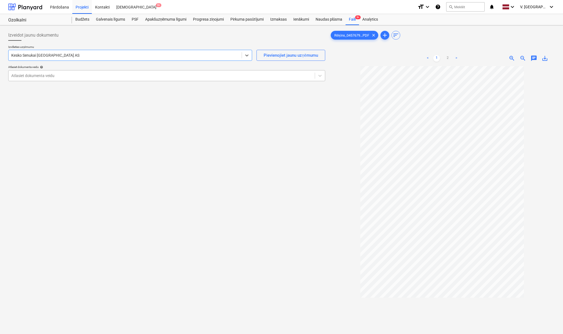
click at [131, 75] on div at bounding box center [161, 75] width 301 height 5
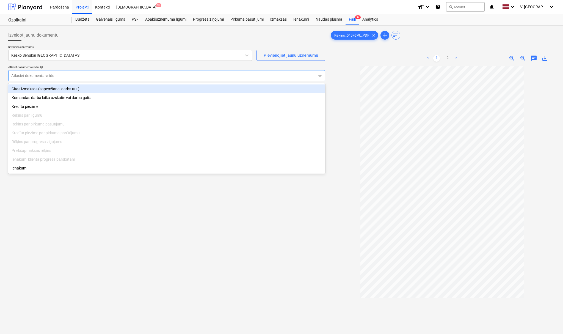
click at [105, 87] on div "Citas izmaksas (saņemšana, darbs utt.)" at bounding box center [166, 88] width 317 height 9
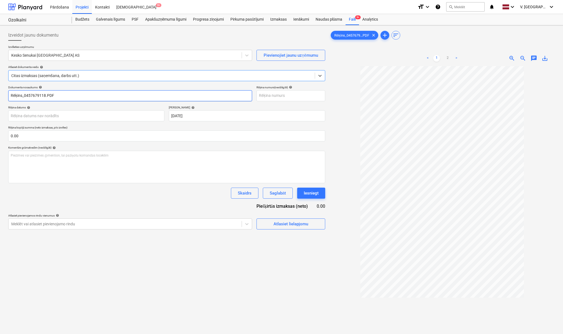
drag, startPoint x: 24, startPoint y: 95, endPoint x: 29, endPoint y: 95, distance: 5.2
click at [24, 95] on input "Rēķins_0457679118.PDF" at bounding box center [130, 95] width 244 height 11
click at [79, 97] on input "Rēķins Nr.0457679118.PDF" at bounding box center [130, 95] width 244 height 11
drag, startPoint x: 74, startPoint y: 97, endPoint x: 24, endPoint y: 100, distance: 50.1
click at [24, 100] on input "Rēķins Nr.0457679118" at bounding box center [130, 95] width 244 height 11
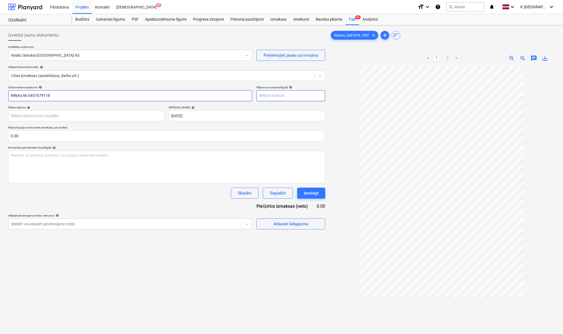
type input "Rēķins Nr.0457679118"
click at [275, 96] on input "text" at bounding box center [290, 95] width 69 height 11
paste input "Nr.0457679118"
type input "Nr.0457679118"
click at [110, 117] on body "Pārdošana Projekti Kontakti Iesūtne 9+ format_size keyboard_arrow_down help sea…" at bounding box center [281, 167] width 563 height 334
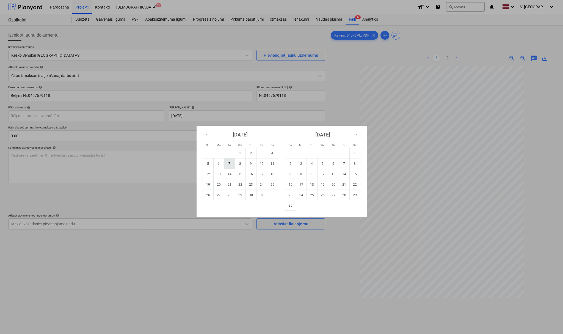
click at [231, 165] on td "7" at bounding box center [229, 163] width 11 height 10
type input "07 Oct 2025"
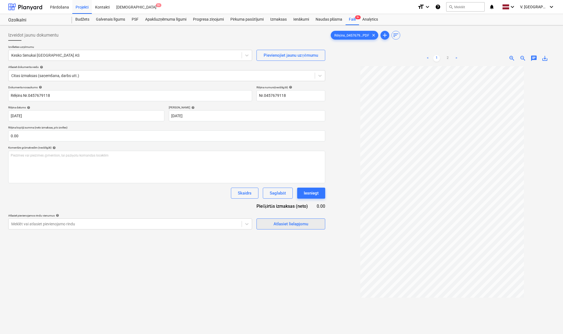
click at [290, 229] on button "Atlasiet lielapjomu" at bounding box center [290, 223] width 69 height 11
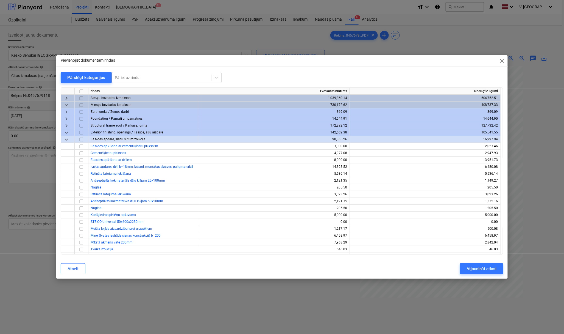
click at [67, 140] on span "keyboard_arrow_down" at bounding box center [66, 139] width 7 height 7
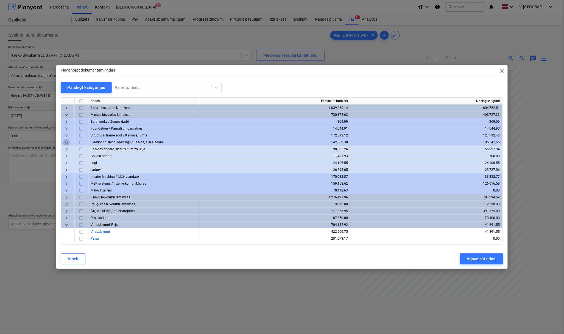
click at [64, 144] on span "keyboard_arrow_down" at bounding box center [66, 142] width 7 height 7
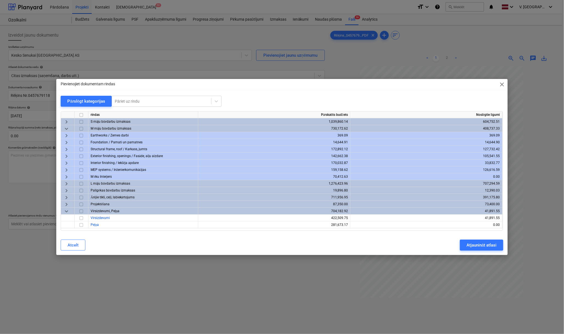
click at [68, 127] on span "keyboard_arrow_down" at bounding box center [66, 128] width 7 height 7
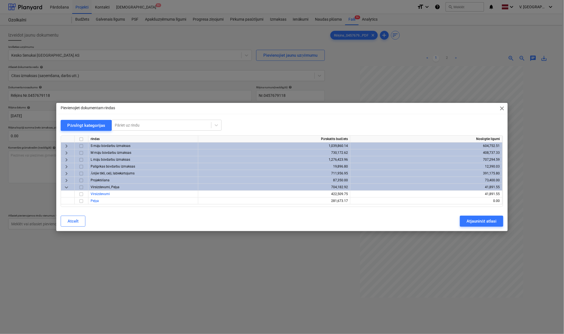
click at [67, 186] on span "keyboard_arrow_down" at bounding box center [66, 187] width 7 height 7
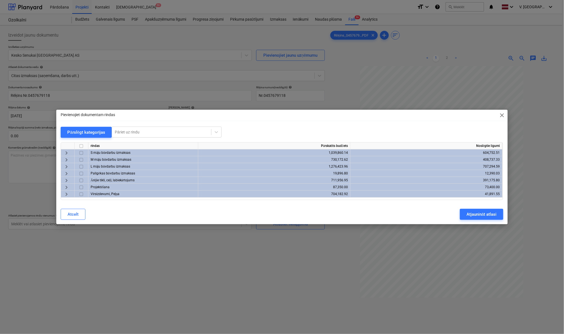
click at [67, 179] on span "keyboard_arrow_right" at bounding box center [66, 180] width 7 height 7
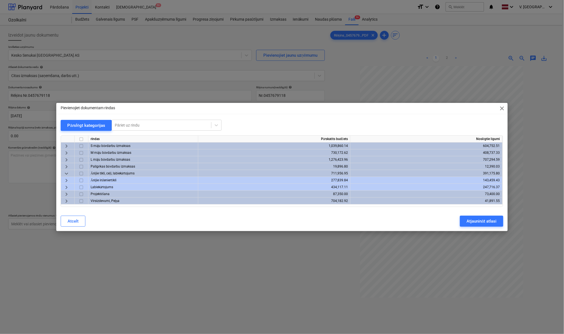
click at [68, 174] on span "keyboard_arrow_down" at bounding box center [66, 173] width 7 height 7
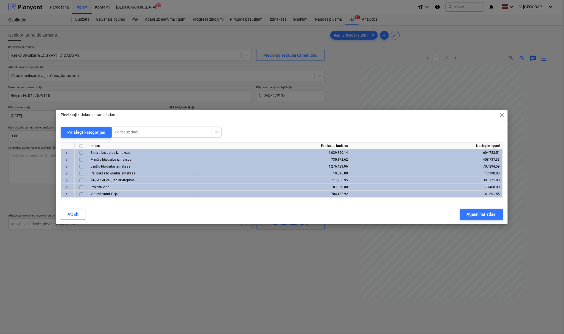
click at [69, 171] on span "keyboard_arrow_right" at bounding box center [66, 173] width 7 height 7
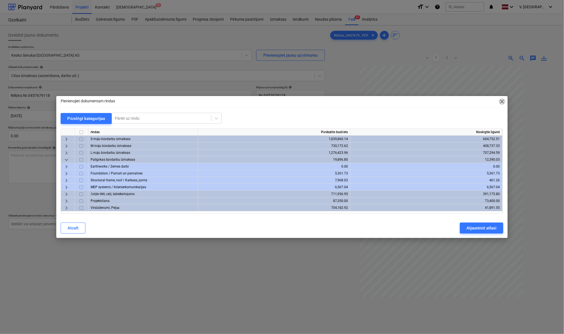
click at [506, 102] on span "close" at bounding box center [502, 101] width 7 height 7
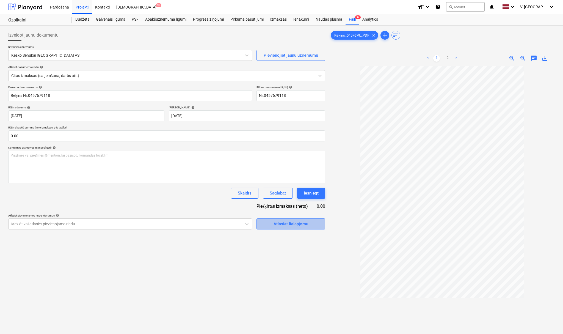
click at [296, 226] on div "Atlasiet lielapjomu" at bounding box center [290, 223] width 35 height 7
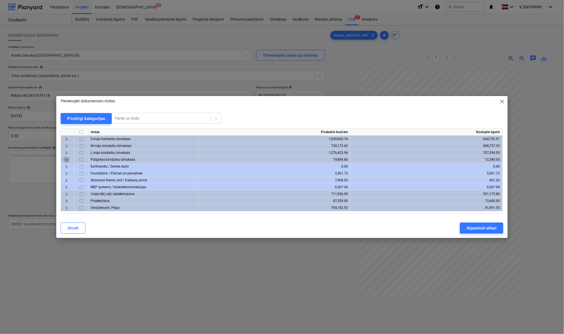
click at [65, 159] on span "keyboard_arrow_down" at bounding box center [66, 159] width 7 height 7
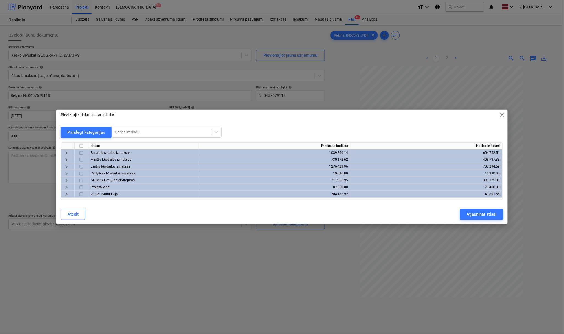
click at [66, 179] on span "keyboard_arrow_right" at bounding box center [66, 180] width 7 height 7
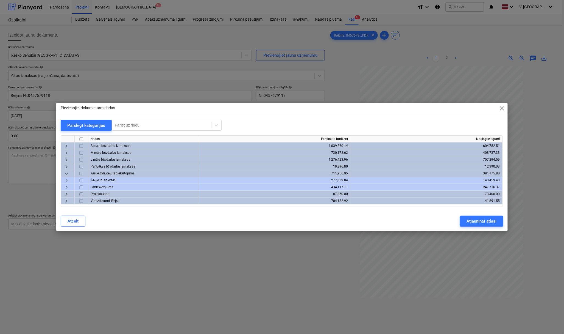
click at [66, 186] on span "keyboard_arrow_right" at bounding box center [66, 187] width 7 height 7
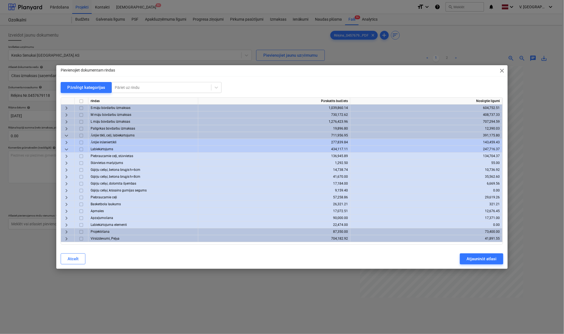
click at [68, 170] on span "keyboard_arrow_right" at bounding box center [66, 170] width 7 height 7
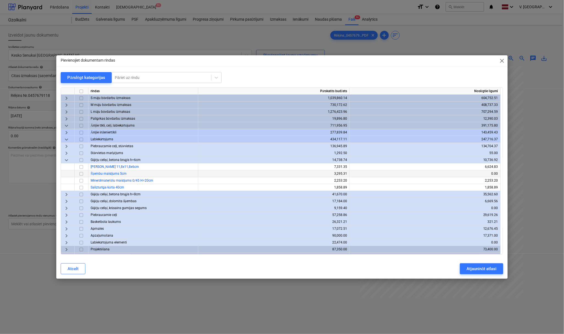
click at [82, 174] on input "checkbox" at bounding box center [81, 173] width 7 height 7
click at [82, 168] on input "checkbox" at bounding box center [81, 166] width 7 height 7
click at [490, 264] on button "Atjaunināt atlasi" at bounding box center [481, 268] width 43 height 11
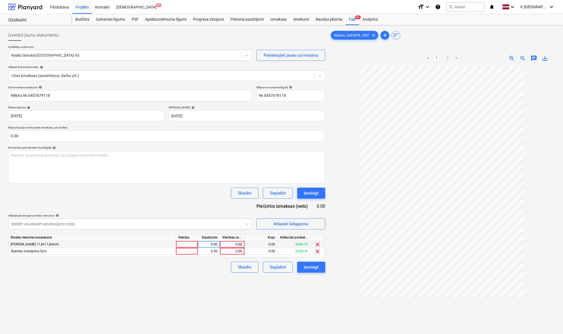
click at [239, 243] on div "0.00" at bounding box center [232, 244] width 20 height 7
type input "706.52"
click at [240, 250] on div "0.00" at bounding box center [232, 251] width 20 height 7
type input "3295.31"
click at [218, 291] on div "Izveidot jaunu dokumentu Izvēlieties uzņēmumu Kesko Senukai Latvia AS Pievienoj…" at bounding box center [166, 206] width 321 height 359
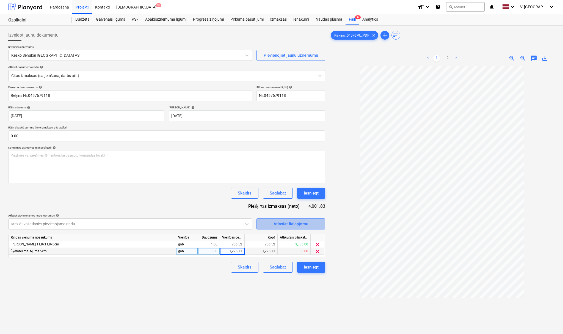
click at [297, 224] on div "Atlasiet lielapjomu" at bounding box center [290, 223] width 35 height 7
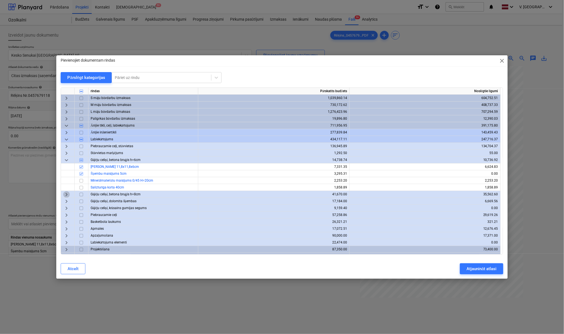
click at [68, 193] on span "keyboard_arrow_right" at bounding box center [66, 194] width 7 height 7
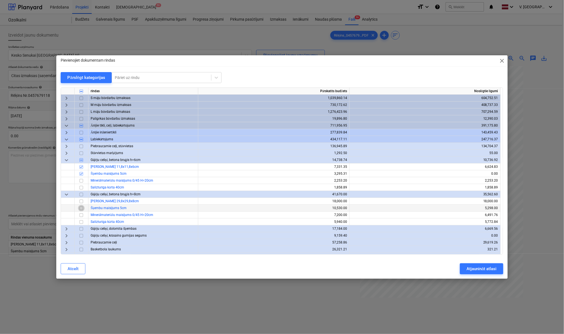
click at [82, 209] on input "checkbox" at bounding box center [81, 208] width 7 height 7
click at [486, 272] on div "Atjaunināt atlasi" at bounding box center [482, 268] width 30 height 7
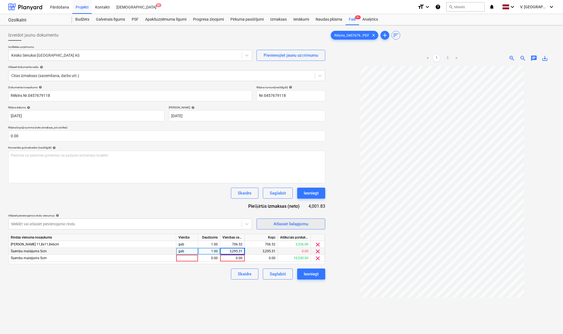
click at [282, 221] on div "Atlasiet lielapjomu" at bounding box center [290, 223] width 35 height 7
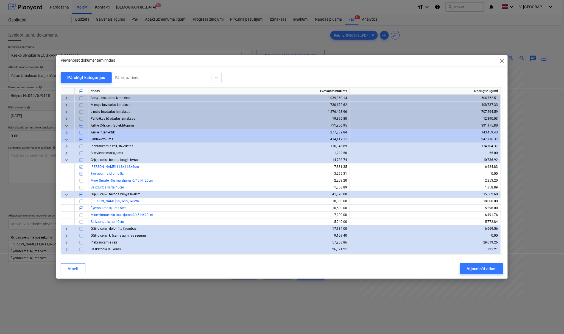
drag, startPoint x: 504, startPoint y: 59, endPoint x: 497, endPoint y: 64, distance: 8.8
click at [504, 59] on span "close" at bounding box center [502, 60] width 7 height 7
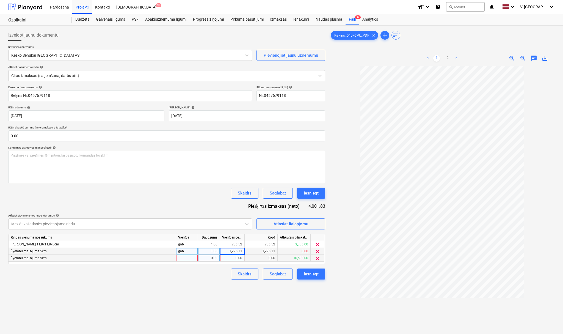
click at [234, 260] on div "0.00" at bounding box center [232, 257] width 20 height 7
type input "949.01"
click at [223, 284] on div "Izveidot jaunu dokumentu Izvēlieties uzņēmumu Kesko Senukai Latvia AS Pievienoj…" at bounding box center [166, 206] width 321 height 359
drag, startPoint x: 239, startPoint y: 244, endPoint x: 247, endPoint y: 245, distance: 7.7
click at [0, 0] on div "Betona bruģakmens 11,8x11,8x6cm gab 1.00 706.52 706.52 3,336.00 clear" at bounding box center [0, 0] width 0 height 0
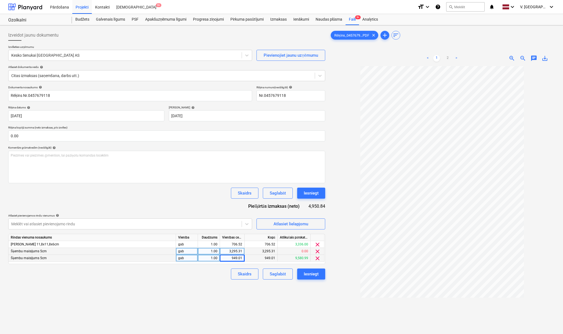
click at [177, 305] on div "Izveidot jaunu dokumentu Izvēlieties uzņēmumu Kesko Senukai Latvia AS Pievienoj…" at bounding box center [166, 206] width 321 height 359
click at [242, 259] on div "949.01" at bounding box center [232, 257] width 25 height 7
click at [240, 259] on input "949.01" at bounding box center [232, 257] width 24 height 7
drag, startPoint x: 237, startPoint y: 257, endPoint x: 245, endPoint y: 258, distance: 8.9
click at [0, 0] on div "Šķembu maisījums 5cm gab 1.00 949.01 949.01 9,580.99 clear" at bounding box center [0, 0] width 0 height 0
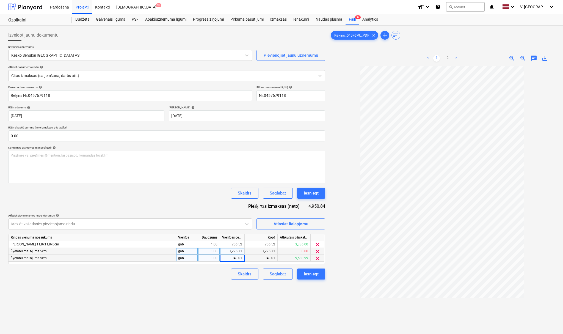
type input "948"
click at [209, 290] on div "Izveidot jaunu dokumentu Izvēlieties uzņēmumu Kesko Senukai Latvia AS Pievienoj…" at bounding box center [166, 206] width 321 height 359
click at [240, 258] on div "948.00" at bounding box center [232, 257] width 20 height 7
click at [240, 258] on input "948" at bounding box center [232, 257] width 24 height 7
click at [242, 257] on input "948" at bounding box center [232, 257] width 24 height 7
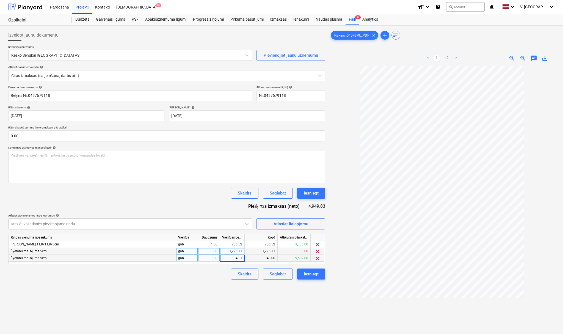
type input "948.12"
click at [173, 299] on div "Izveidot jaunu dokumentu Izvēlieties uzņēmumu Kesko Senukai Latvia AS Pievienoj…" at bounding box center [166, 206] width 321 height 359
click at [242, 259] on div "948.12" at bounding box center [232, 257] width 20 height 7
click at [242, 258] on input "948.12" at bounding box center [232, 257] width 24 height 7
type input "948.19"
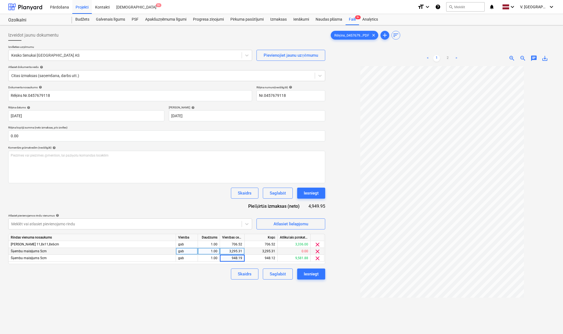
click at [217, 277] on div "Skaidrs Saglabāt Iesniegt" at bounding box center [166, 273] width 317 height 11
click at [243, 257] on div "948.19" at bounding box center [232, 257] width 25 height 7
click at [242, 257] on input "948.19" at bounding box center [232, 257] width 24 height 7
click at [242, 256] on input "948.19" at bounding box center [232, 257] width 24 height 7
drag, startPoint x: 241, startPoint y: 257, endPoint x: 244, endPoint y: 257, distance: 3.6
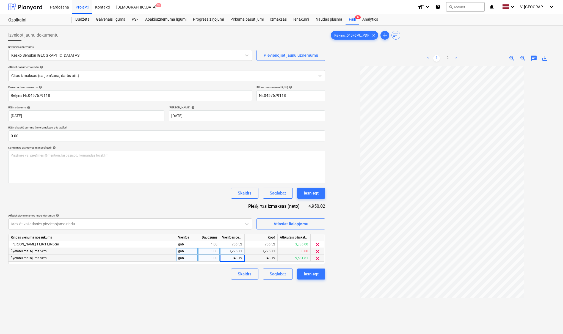
click at [244, 257] on input "948.19" at bounding box center [232, 257] width 24 height 7
type input "948.18"
click at [170, 301] on div "Izveidot jaunu dokumentu Izvēlieties uzņēmumu Kesko Senukai Latvia AS Pievienoj…" at bounding box center [166, 206] width 321 height 359
click at [281, 272] on div "Saglabāt" at bounding box center [278, 273] width 16 height 7
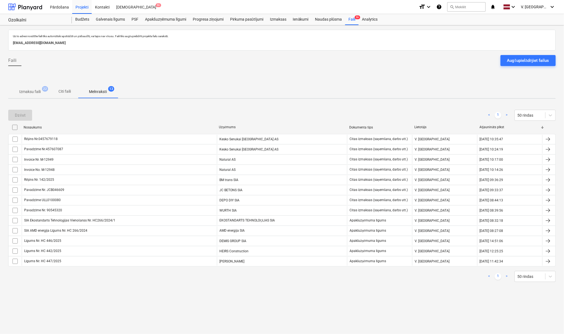
click at [75, 89] on span "Citi faili" at bounding box center [65, 91] width 26 height 9
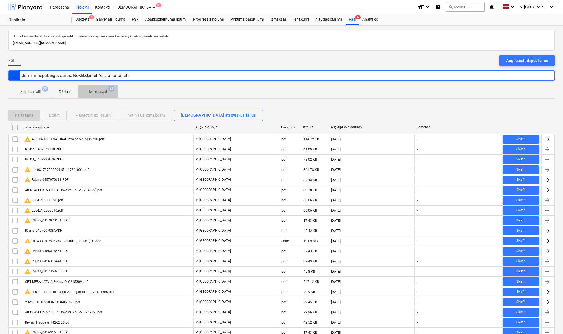
click at [106, 95] on p "Melnraksti" at bounding box center [98, 92] width 18 height 6
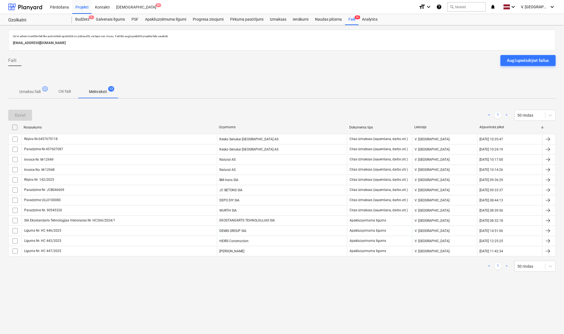
click at [74, 91] on span "Citi faili" at bounding box center [65, 91] width 26 height 9
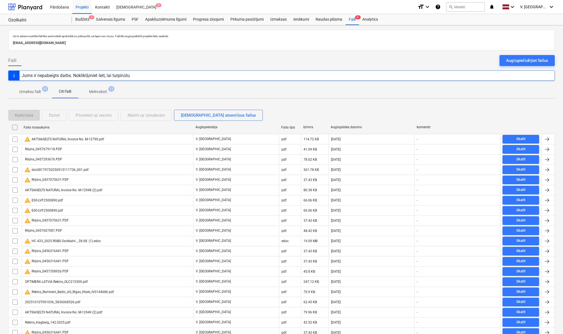
click at [38, 88] on span "Izmaksu faili 22" at bounding box center [29, 92] width 43 height 10
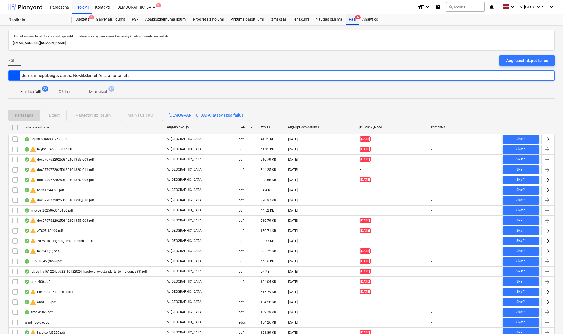
click at [352, 17] on div "Faili 9+" at bounding box center [351, 19] width 13 height 11
click at [102, 73] on div "Jums ir nepabeigts darbs. Noklikšķiniet šeit, lai turpinātu" at bounding box center [76, 76] width 112 height 10
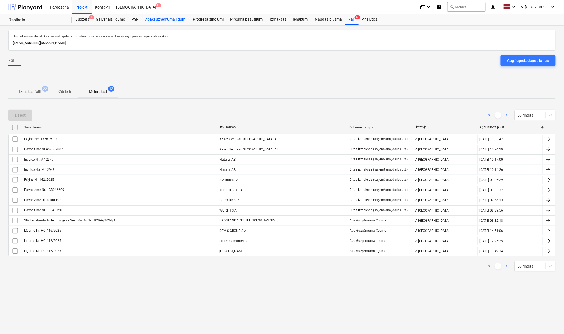
click at [173, 19] on div "Apakšuzņēmuma līgumi" at bounding box center [166, 19] width 48 height 11
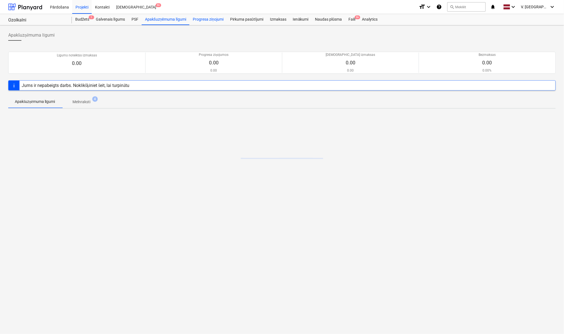
click at [215, 18] on div "Progresa ziņojumi" at bounding box center [208, 19] width 37 height 11
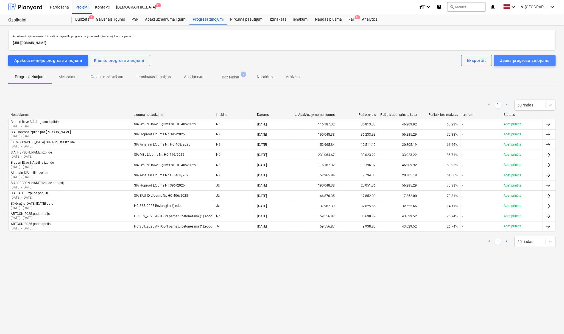
click at [533, 60] on div "Jauns progresa ziņojums" at bounding box center [525, 60] width 49 height 7
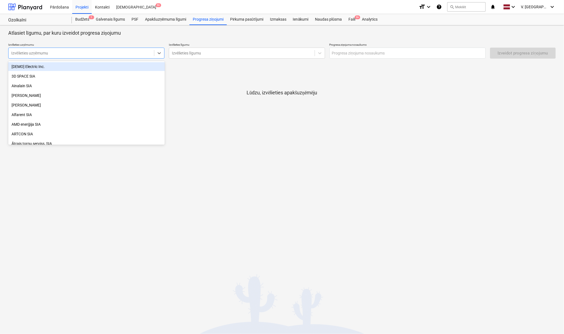
click at [97, 56] on div at bounding box center [81, 52] width 140 height 5
type input "amd"
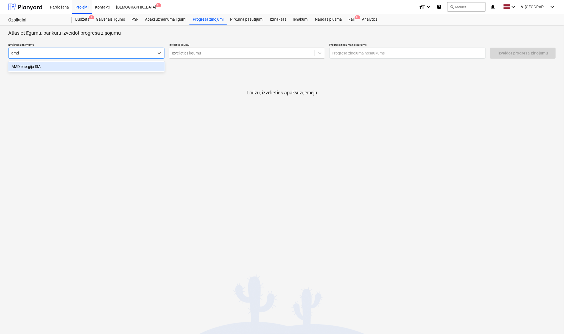
click at [90, 66] on div "AMD enerģija SIA" at bounding box center [86, 66] width 157 height 9
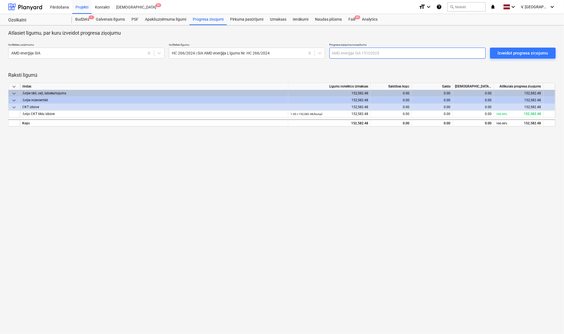
click at [362, 53] on input "text" at bounding box center [408, 53] width 156 height 11
click at [365, 53] on input "text" at bounding box center [408, 53] width 156 height 11
click at [415, 56] on input "text" at bounding box center [408, 53] width 156 height 11
type input "AMD enerģija Janvāra izpilde"
click at [384, 162] on div "Atlasiet līgumu, par kuru izveidot progresa ziņojumu Izvēlieties uzņēmumu AMD e…" at bounding box center [282, 179] width 564 height 308
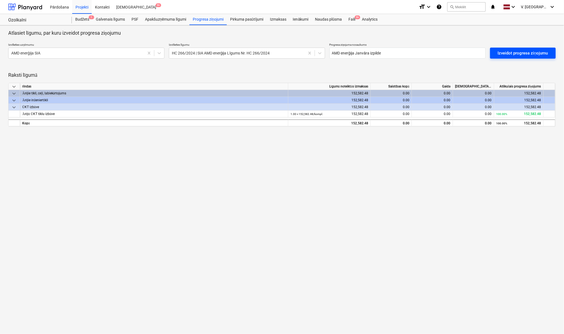
click at [535, 52] on div "Izveidot progresa ziņojumu" at bounding box center [523, 52] width 50 height 7
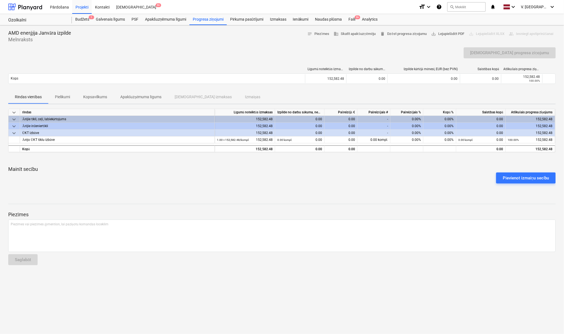
click at [67, 100] on span "Pielikumi" at bounding box center [62, 96] width 28 height 9
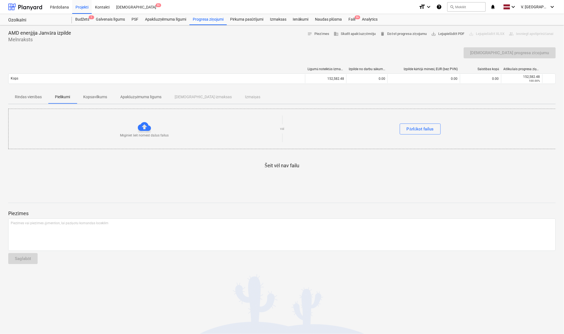
click at [19, 96] on p "Rindas vienības" at bounding box center [28, 97] width 27 height 6
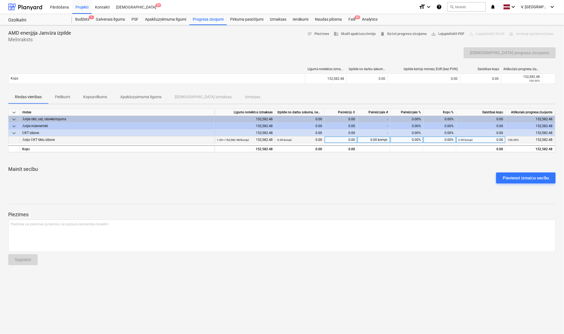
click at [340, 138] on div "0.00" at bounding box center [341, 139] width 33 height 7
type input "20"
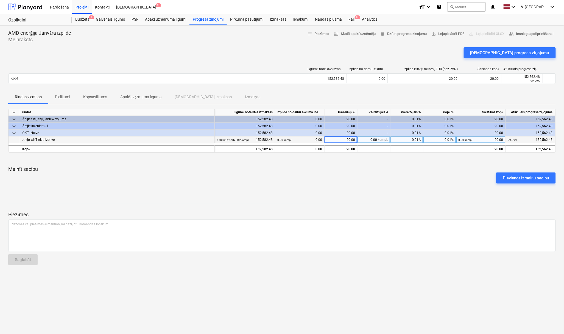
click at [350, 138] on div "20.00" at bounding box center [341, 139] width 33 height 7
type input "20541.07"
click at [367, 169] on p "Mainīt secību" at bounding box center [282, 169] width 548 height 7
click at [65, 96] on p "Pielikumi" at bounding box center [62, 97] width 15 height 6
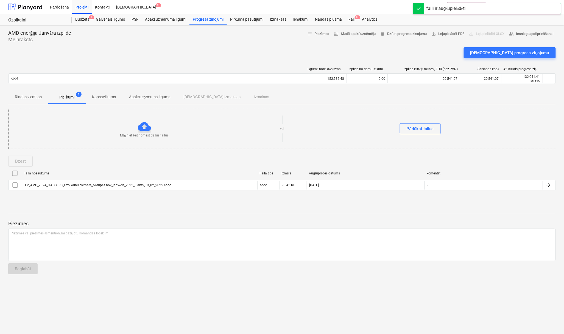
click at [110, 96] on p "Kopsavilkums" at bounding box center [104, 97] width 24 height 6
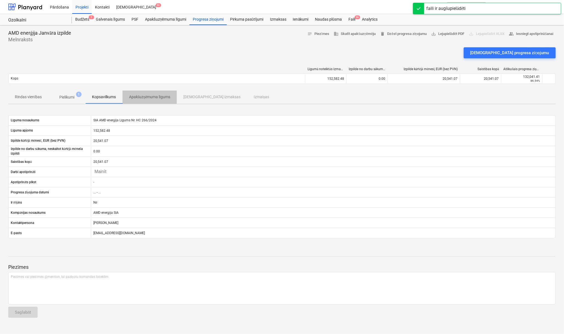
click at [157, 97] on p "Apakšuzņēmuma līgums" at bounding box center [149, 97] width 41 height 6
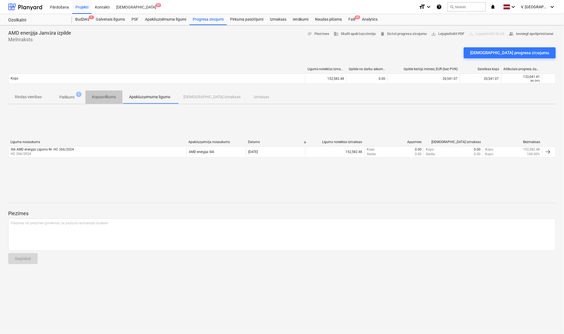
click at [112, 96] on p "Kopsavilkums" at bounding box center [104, 97] width 24 height 6
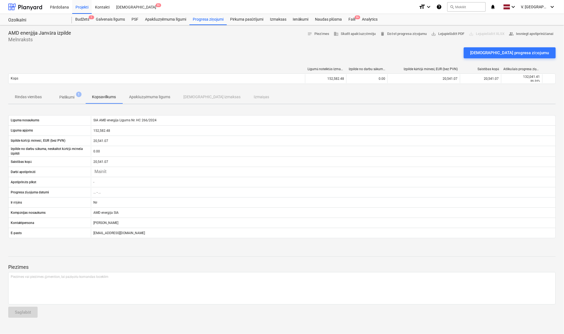
click at [78, 97] on span "1" at bounding box center [78, 93] width 5 height 5
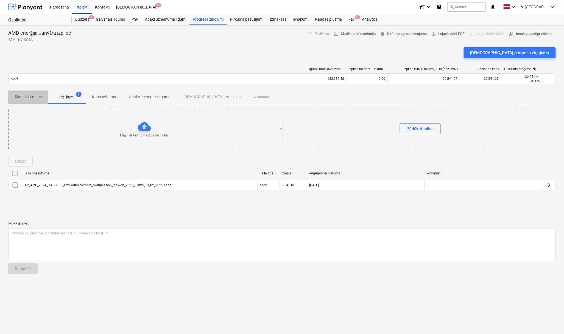
click at [26, 96] on p "Rindas vienības" at bounding box center [28, 97] width 27 height 6
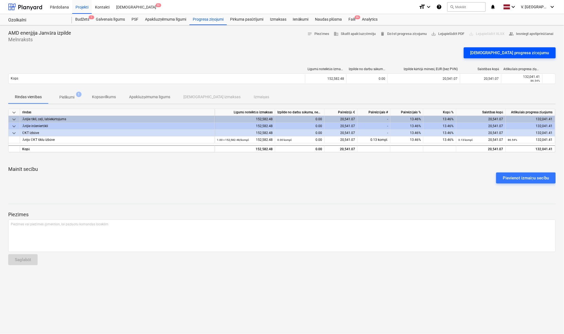
click at [504, 54] on div "[DEMOGRAPHIC_DATA] progresa ziņojumu" at bounding box center [510, 52] width 79 height 7
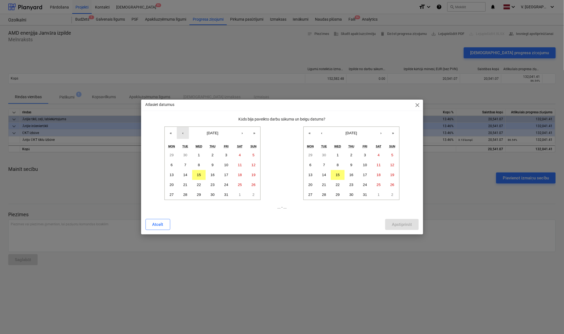
click at [184, 133] on button "‹" at bounding box center [183, 133] width 12 height 12
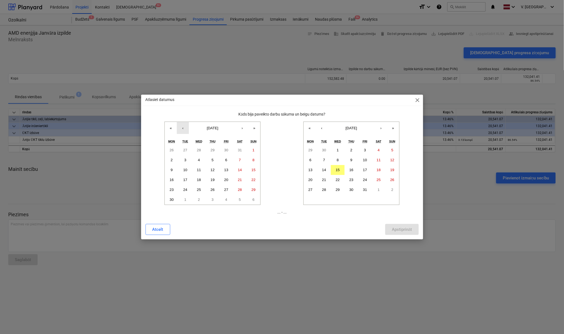
click at [187, 129] on button "‹" at bounding box center [183, 128] width 12 height 12
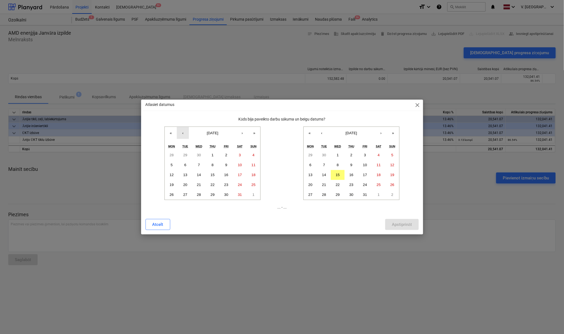
click at [187, 129] on button "‹" at bounding box center [183, 133] width 12 height 12
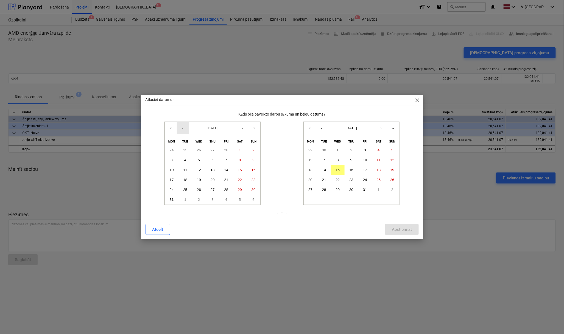
click at [187, 129] on button "‹" at bounding box center [183, 128] width 12 height 12
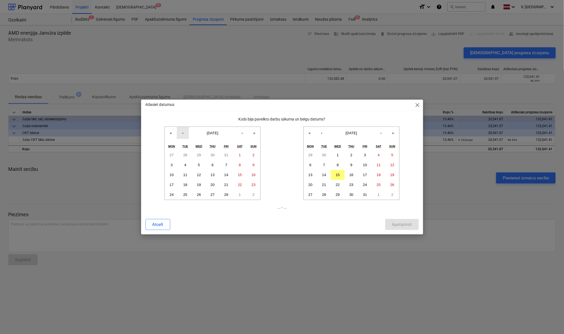
click at [187, 129] on button "‹" at bounding box center [183, 133] width 12 height 12
click at [201, 153] on button "1" at bounding box center [199, 155] width 14 height 10
click at [321, 136] on button "‹" at bounding box center [322, 133] width 12 height 12
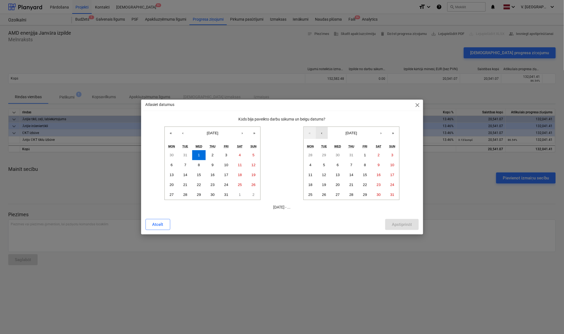
click at [321, 136] on button "‹" at bounding box center [322, 133] width 12 height 12
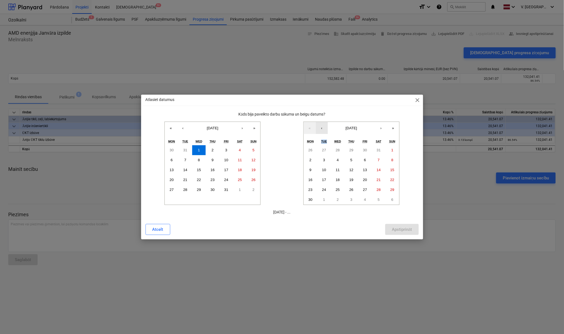
click at [321, 136] on div "« ‹ [DATE] › » Mon Tue Wed Thu Fri Sat Sun 26 27 28 29 30 31 1 2 3 4 5 6 7 8 9 …" at bounding box center [352, 162] width 96 height 83
click at [322, 129] on button "‹" at bounding box center [322, 128] width 12 height 12
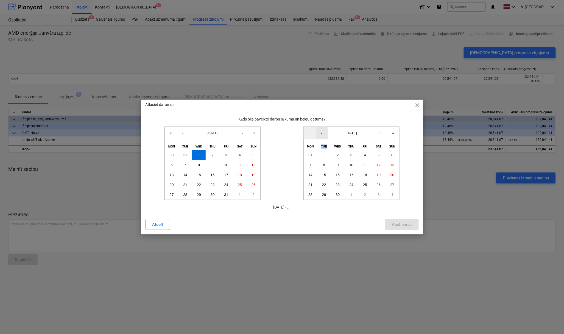
click at [322, 129] on button "‹" at bounding box center [322, 133] width 12 height 12
click at [368, 192] on button "31" at bounding box center [366, 195] width 14 height 10
click at [404, 224] on div "Apstiprināt" at bounding box center [402, 224] width 20 height 7
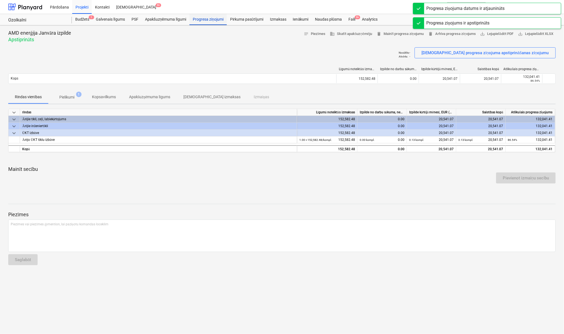
click at [220, 19] on div "Progresa ziņojumi" at bounding box center [208, 19] width 37 height 11
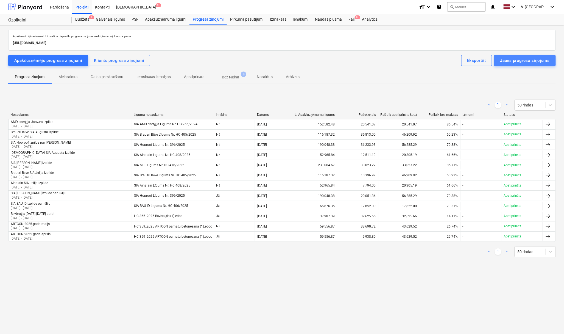
click at [515, 61] on div "Jauns progresa ziņojums" at bounding box center [525, 60] width 49 height 7
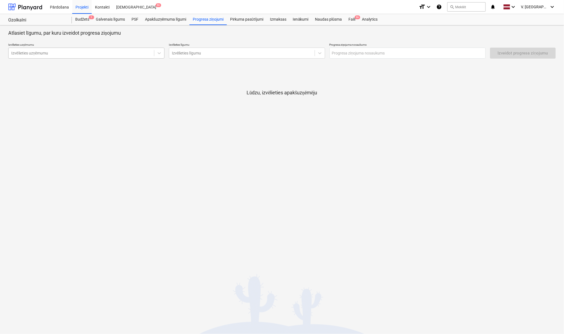
click at [87, 54] on div at bounding box center [81, 52] width 140 height 5
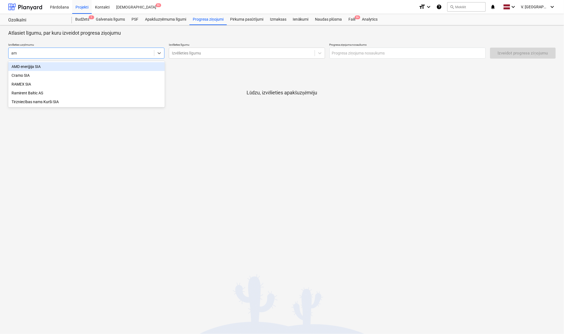
type input "amd"
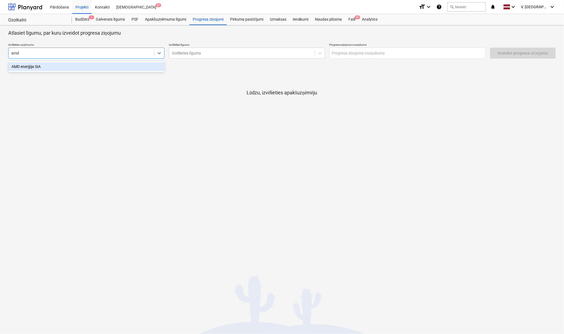
click at [95, 69] on div "AMD enerģija SIA" at bounding box center [86, 66] width 157 height 9
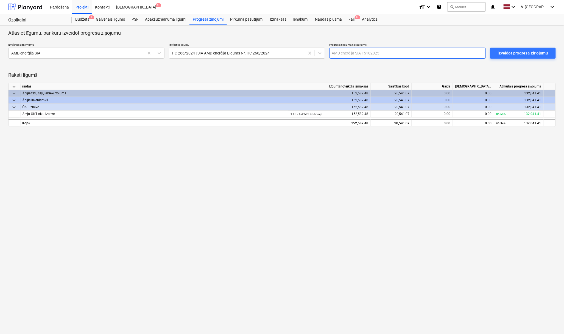
click at [380, 53] on input "text" at bounding box center [408, 53] width 156 height 11
click at [387, 54] on input "AMD enerģija" at bounding box center [408, 53] width 156 height 11
type input "AMD enerģija Augusta izpilde"
click at [401, 165] on div "Atlasiet līgumu, par kuru izveidot progresa ziņojumu Izvēlieties uzņēmumu AMD e…" at bounding box center [282, 179] width 564 height 308
click at [521, 55] on div "Izveidot progresa ziņojumu" at bounding box center [523, 52] width 50 height 7
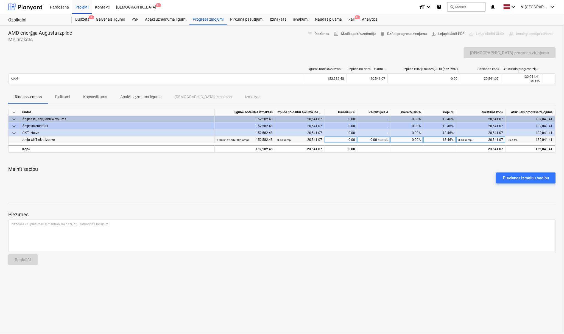
click at [343, 140] on div "0.00" at bounding box center [341, 139] width 33 height 7
type input "8548.26"
click at [413, 184] on div "Pievienot izmaiņu secību" at bounding box center [282, 177] width 552 height 15
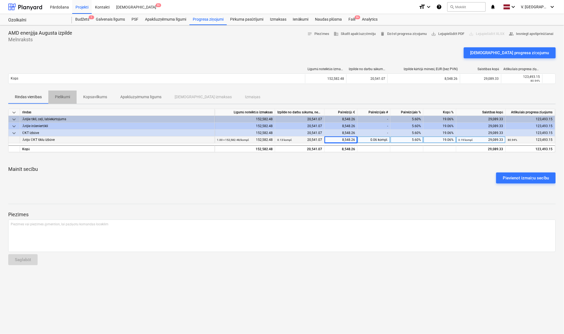
click at [73, 91] on button "Pielikumi" at bounding box center [62, 96] width 28 height 13
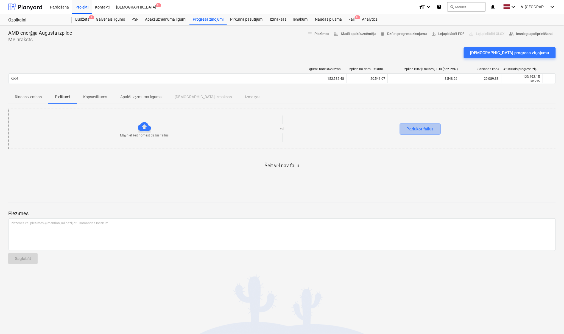
click at [427, 131] on div "Pārlūkot failus" at bounding box center [420, 128] width 27 height 7
click at [219, 174] on div at bounding box center [282, 174] width 548 height 11
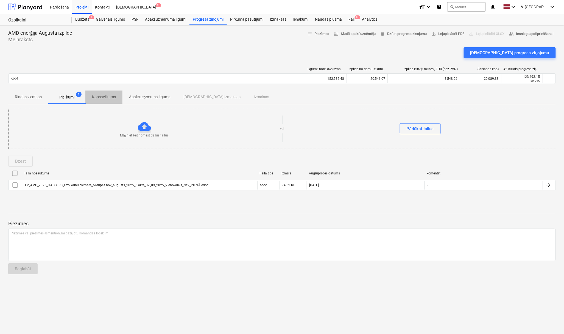
click at [106, 100] on span "Kopsavilkums" at bounding box center [103, 96] width 37 height 9
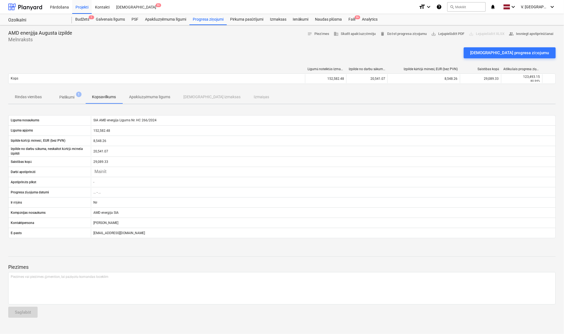
click at [165, 99] on p "Apakšuzņēmuma līgums" at bounding box center [149, 97] width 41 height 6
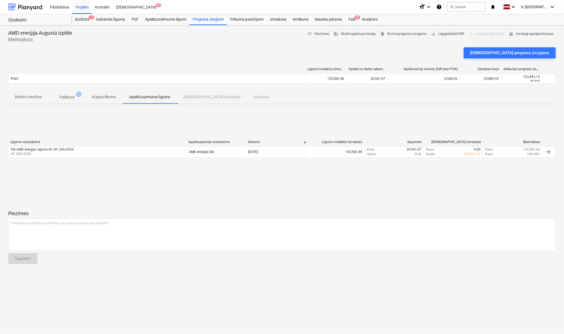
click at [79, 98] on span "Pielikumi 1" at bounding box center [67, 97] width 24 height 6
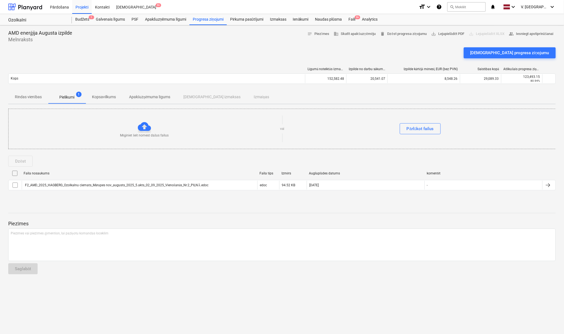
click at [144, 98] on p "Apakšuzņēmuma līgums" at bounding box center [149, 97] width 41 height 6
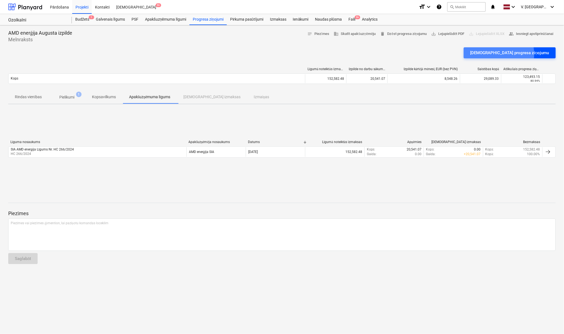
click at [515, 54] on div "[DEMOGRAPHIC_DATA] progresa ziņojumu" at bounding box center [510, 52] width 79 height 7
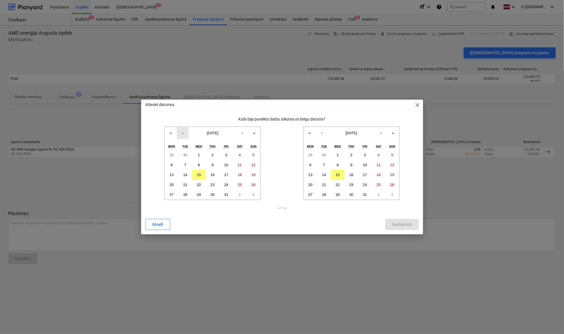
click at [181, 134] on button "‹" at bounding box center [183, 133] width 12 height 12
click at [241, 134] on button "›" at bounding box center [242, 133] width 12 height 12
click at [230, 153] on button "1" at bounding box center [227, 155] width 14 height 10
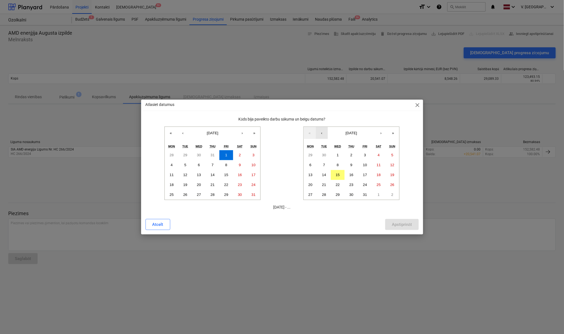
click at [322, 133] on button "‹" at bounding box center [322, 133] width 12 height 12
click at [396, 198] on button "31" at bounding box center [393, 195] width 14 height 10
click at [406, 223] on div "Apstiprināt" at bounding box center [402, 224] width 20 height 7
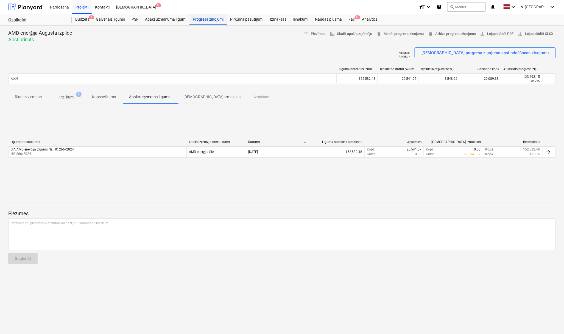
click at [210, 18] on div "Progresa ziņojumi" at bounding box center [208, 19] width 37 height 11
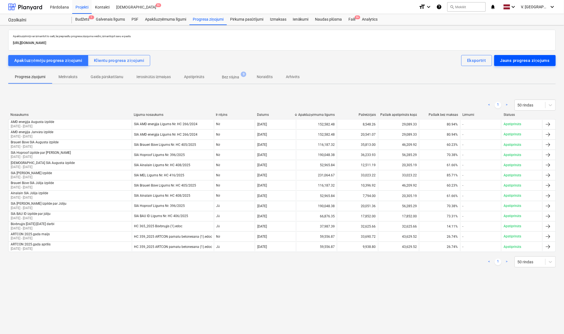
click at [508, 57] on div "Jauns progresa ziņojums" at bounding box center [525, 60] width 49 height 7
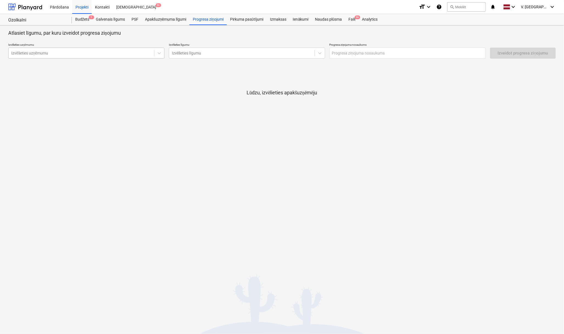
click at [128, 53] on div at bounding box center [81, 52] width 140 height 5
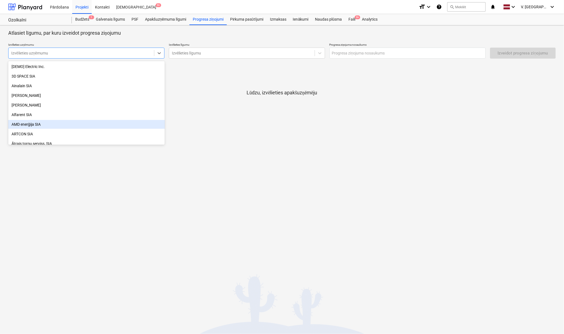
click at [75, 123] on div "AMD enerģija SIA" at bounding box center [86, 124] width 157 height 9
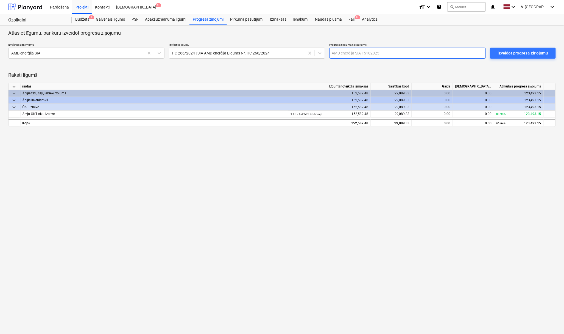
click at [345, 53] on input "text" at bounding box center [408, 53] width 156 height 11
click at [371, 55] on input "AMD enerģija" at bounding box center [408, 53] width 156 height 11
type input "AMD enerģija Septembra izpilde"
click at [376, 165] on div "Atlasiet līgumu, par kuru izveidot progresa ziņojumu Izvēlieties uzņēmumu AMD e…" at bounding box center [282, 179] width 564 height 308
click at [521, 51] on div "Izveidot progresa ziņojumu" at bounding box center [523, 52] width 50 height 7
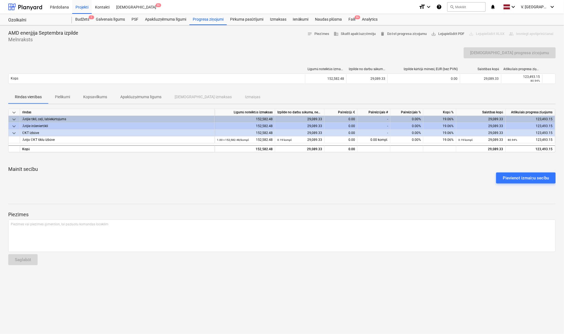
click at [70, 99] on p "Pielikumi" at bounding box center [62, 97] width 15 height 6
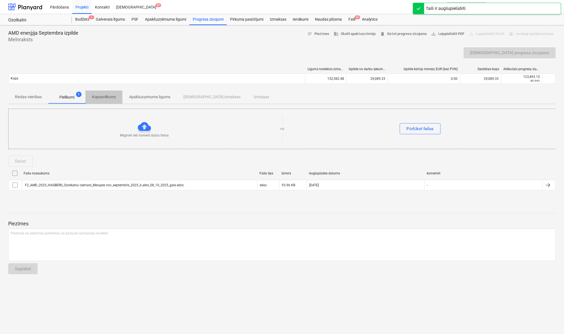
click at [104, 97] on p "Kopsavilkums" at bounding box center [104, 97] width 24 height 6
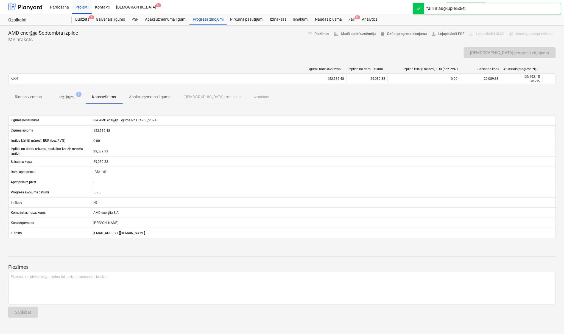
click at [149, 98] on p "Apakšuzņēmuma līgums" at bounding box center [149, 97] width 41 height 6
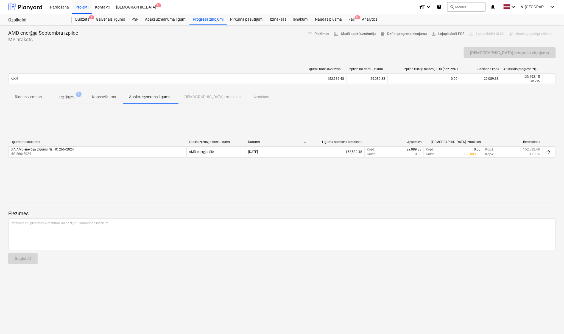
click at [111, 97] on p "Kopsavilkums" at bounding box center [104, 97] width 24 height 6
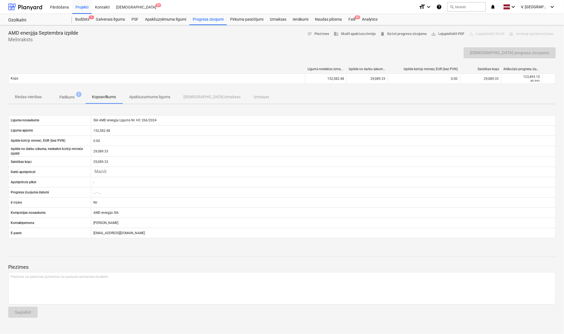
click at [77, 98] on span "Pielikumi 1" at bounding box center [67, 97] width 24 height 6
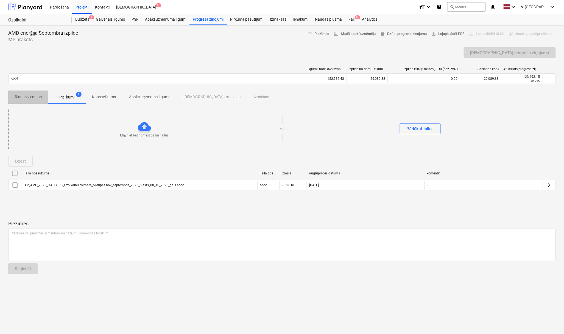
click at [30, 97] on p "Rindas vienības" at bounding box center [28, 97] width 27 height 6
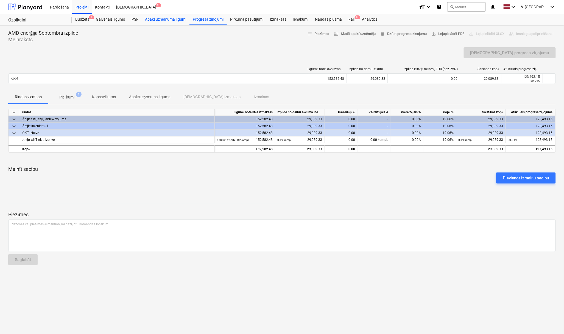
drag, startPoint x: 162, startPoint y: 17, endPoint x: 175, endPoint y: 17, distance: 13.2
click at [162, 17] on div "Apakšuzņēmuma līgumi" at bounding box center [166, 19] width 48 height 11
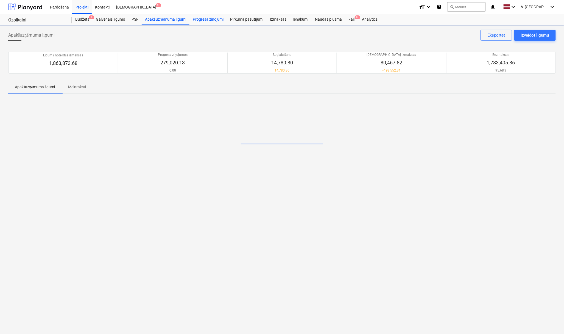
click at [208, 19] on div "Progresa ziņojumi" at bounding box center [208, 19] width 37 height 11
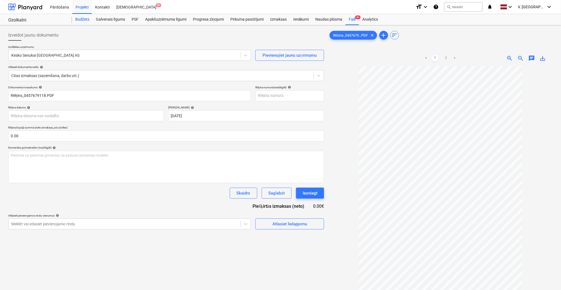
click at [89, 20] on div "Budžets" at bounding box center [82, 19] width 21 height 11
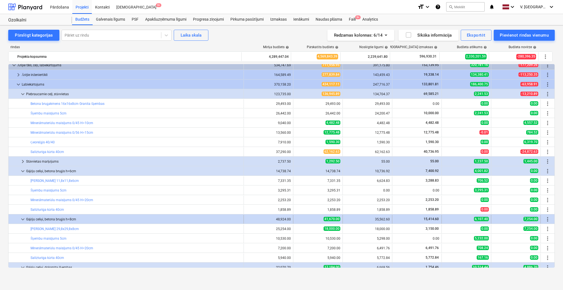
scroll to position [146, 0]
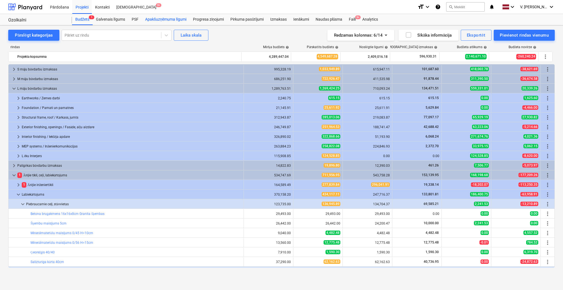
click at [159, 18] on div "Apakšuzņēmuma līgumi" at bounding box center [166, 19] width 48 height 11
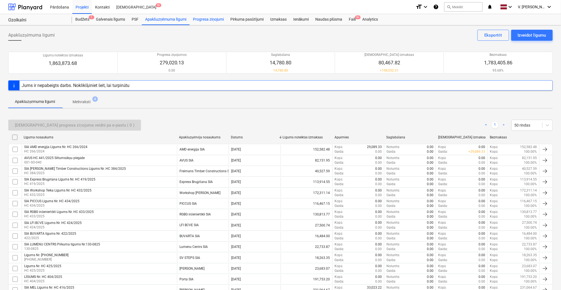
click at [208, 17] on div "Progresa ziņojumi" at bounding box center [208, 19] width 37 height 11
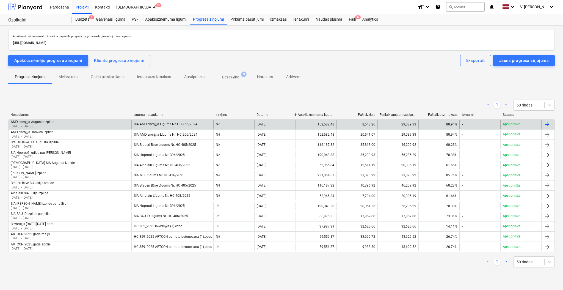
click at [107, 123] on div "AMD enerģija Augusta izpilde [DATE] - [DATE]" at bounding box center [70, 124] width 123 height 9
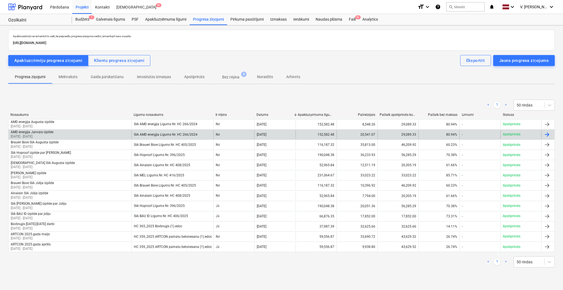
click at [94, 134] on div "AMD enerģija Janvāra izpilde [DATE] - [DATE]" at bounding box center [70, 134] width 123 height 9
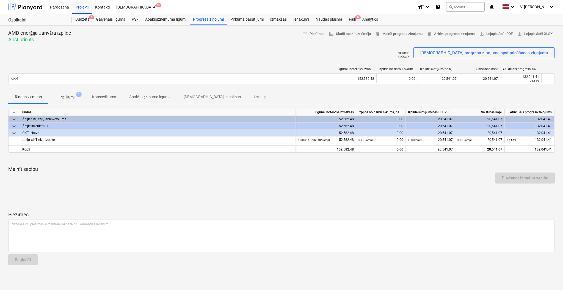
click at [70, 100] on span "Pielikumi 1" at bounding box center [66, 97] width 37 height 10
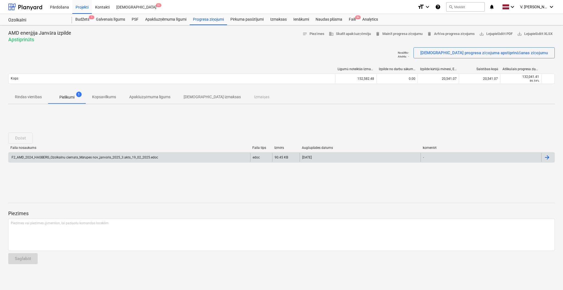
click at [144, 156] on div "F2_AMD_2024_HAGBERG_Ozolkalnu ciemats_Mārupes nov_janvāris_2025_3.akts_19_02_20…" at bounding box center [84, 157] width 147 height 4
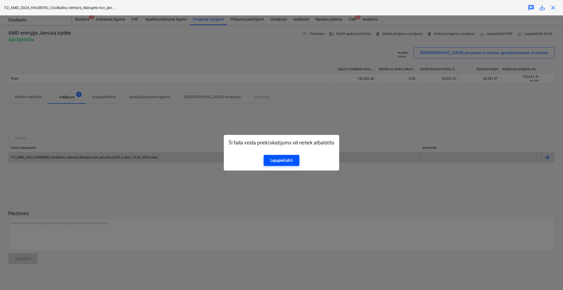
click at [273, 160] on div "Lejupielādēt" at bounding box center [281, 160] width 23 height 7
click at [415, 118] on div "Šī faila veida priekšskatījums vēl netiek atbalstīts Lejupielādēt" at bounding box center [281, 152] width 563 height 274
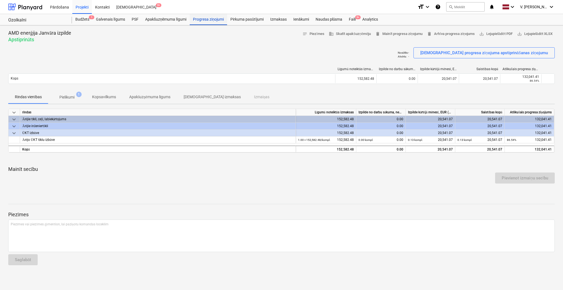
click at [218, 20] on div "Progresa ziņojumi" at bounding box center [208, 19] width 37 height 11
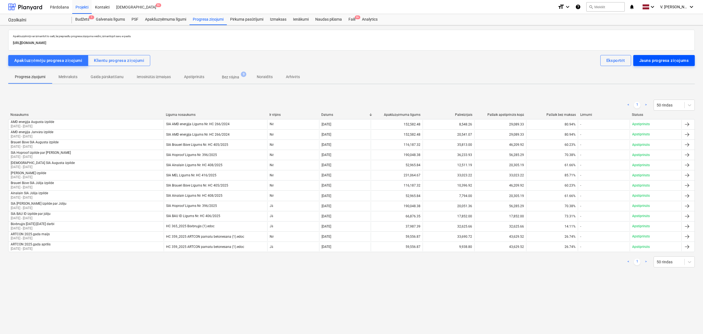
click at [562, 59] on div "Jauns progresa ziņojums" at bounding box center [664, 60] width 49 height 7
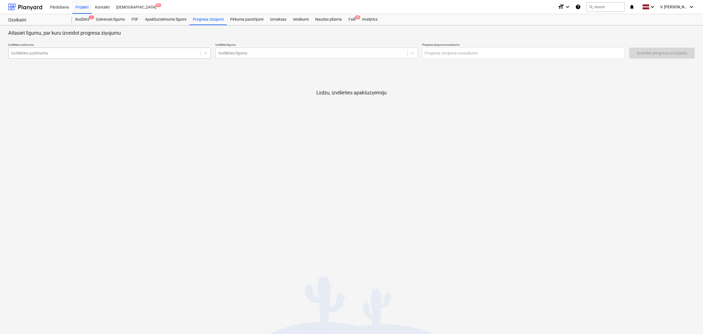
click at [113, 52] on div at bounding box center [104, 52] width 187 height 5
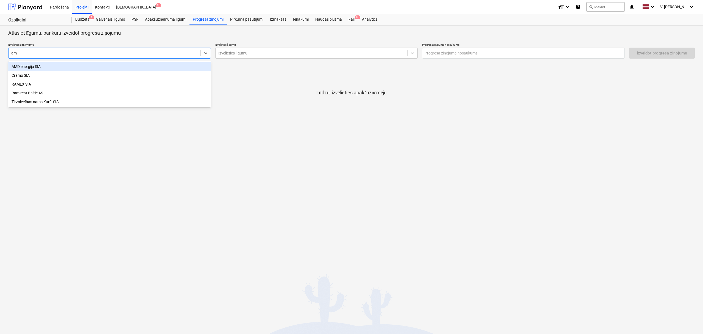
type input "amd"
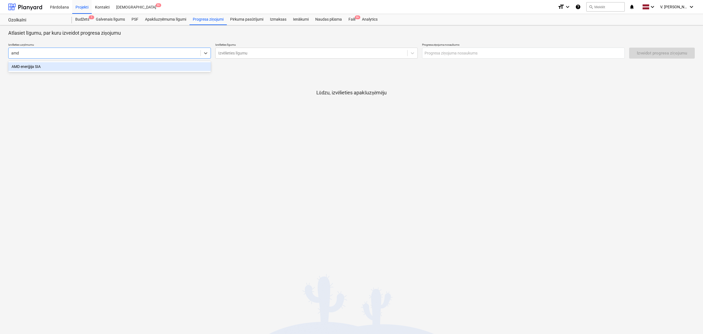
click at [113, 66] on div "AMD enerģija SIA" at bounding box center [109, 66] width 203 height 9
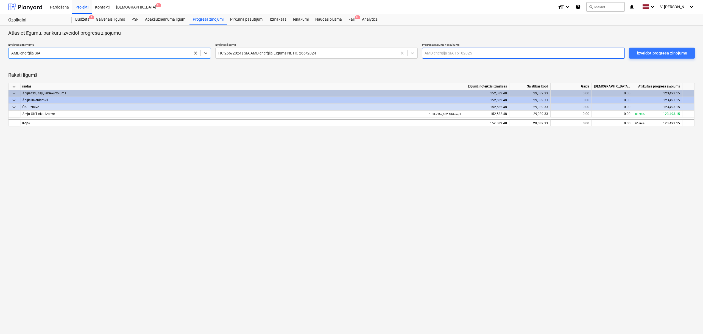
click at [445, 52] on input "text" at bounding box center [523, 53] width 203 height 11
type input "AMD enerģija Novembra izpilde"
click at [562, 54] on div "Izveidot progresa ziņojumu" at bounding box center [662, 52] width 50 height 7
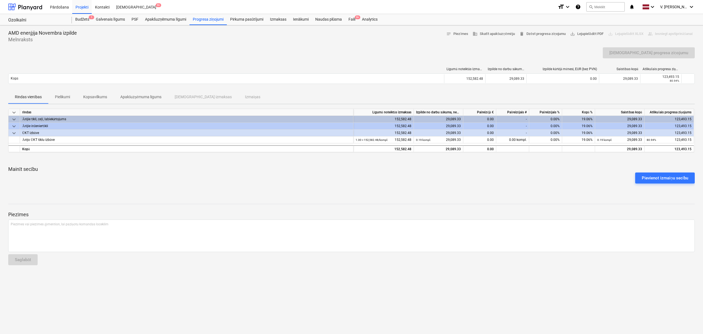
click at [125, 96] on p "Apakšuzņēmuma līgums" at bounding box center [140, 97] width 41 height 6
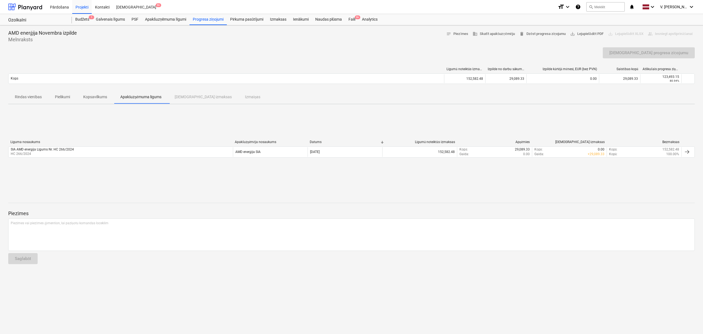
click at [94, 97] on p "Kopsavilkums" at bounding box center [95, 97] width 24 height 6
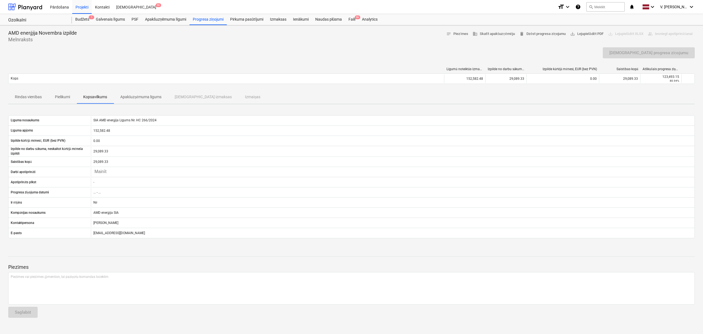
click at [135, 97] on p "Apakšuzņēmuma līgums" at bounding box center [140, 97] width 41 height 6
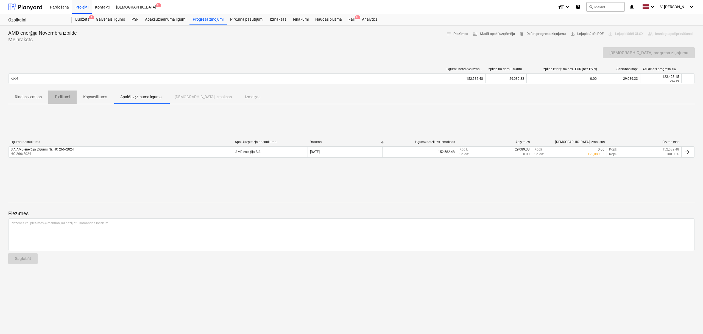
click at [63, 97] on p "Pielikumi" at bounding box center [62, 97] width 15 height 6
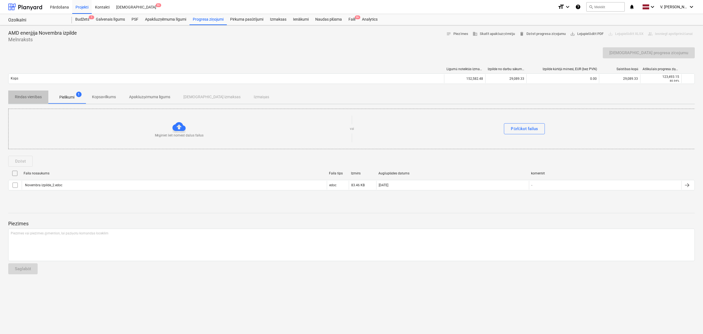
click at [33, 97] on p "Rindas vienības" at bounding box center [28, 97] width 27 height 6
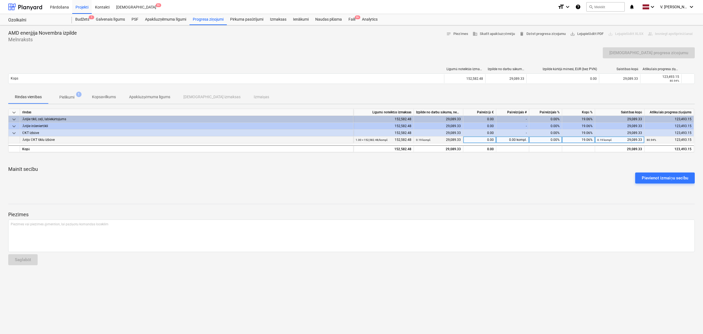
click at [478, 141] on div "0.00" at bounding box center [480, 139] width 33 height 7
type input "27823.08"
click at [453, 171] on div "Pievienot izmaiņu secību" at bounding box center [351, 177] width 691 height 15
click at [60, 96] on p "Pielikumi" at bounding box center [66, 97] width 15 height 6
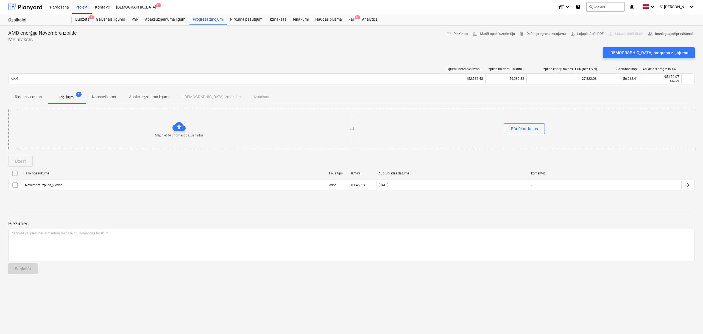
click at [109, 98] on p "Kopsavilkums" at bounding box center [104, 97] width 24 height 6
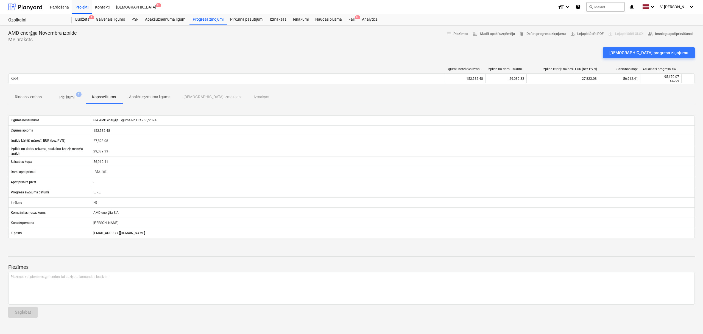
click at [146, 100] on span "Apakšuzņēmuma līgums" at bounding box center [150, 96] width 55 height 9
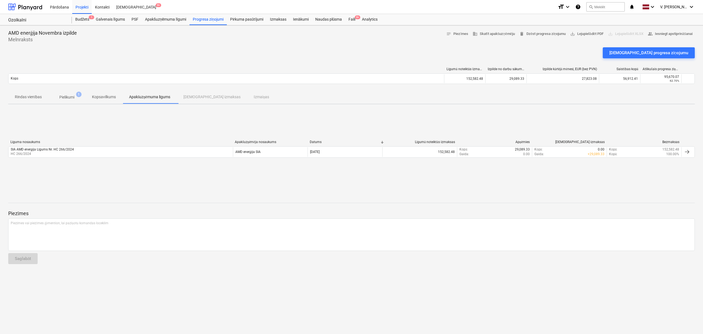
click at [72, 98] on p "Pielikumi" at bounding box center [66, 97] width 15 height 6
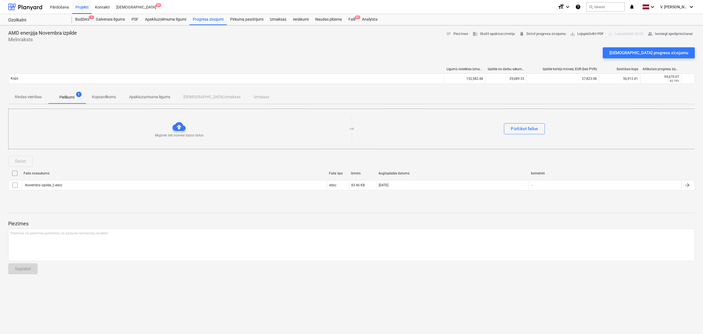
click at [35, 93] on span "Rindas vienības" at bounding box center [28, 96] width 40 height 9
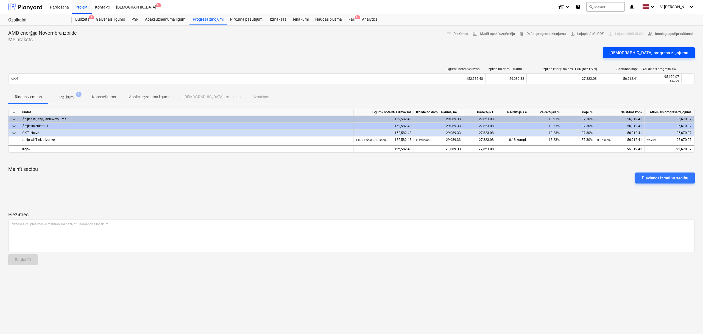
click at [562, 53] on div "[DEMOGRAPHIC_DATA] progresa ziņojumu" at bounding box center [649, 52] width 79 height 7
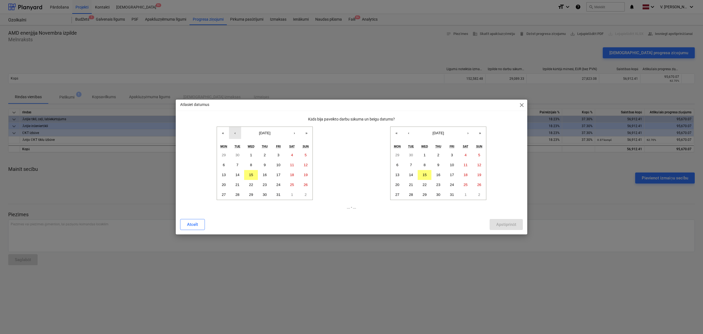
click at [236, 136] on button "‹" at bounding box center [235, 133] width 12 height 12
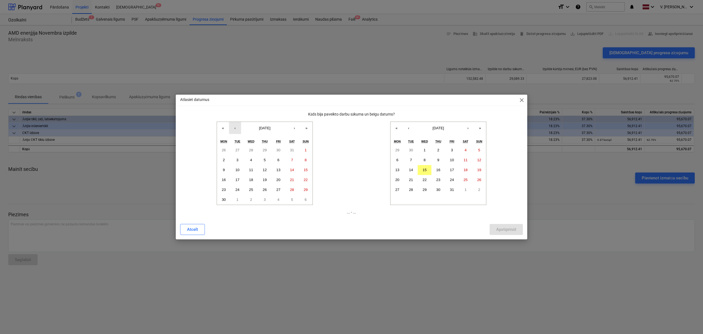
click at [235, 129] on button "‹" at bounding box center [235, 128] width 12 height 12
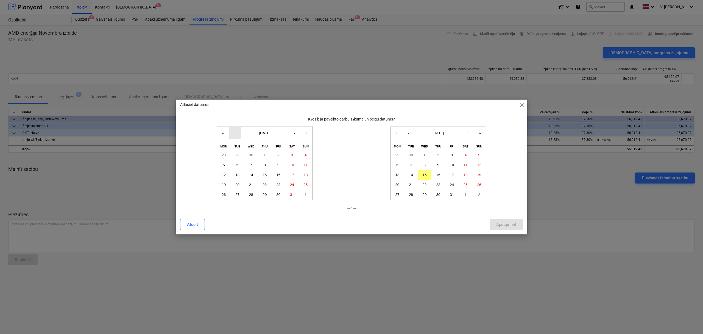
click at [235, 133] on button "‹" at bounding box center [235, 133] width 12 height 12
click at [236, 133] on button "‹" at bounding box center [235, 133] width 12 height 12
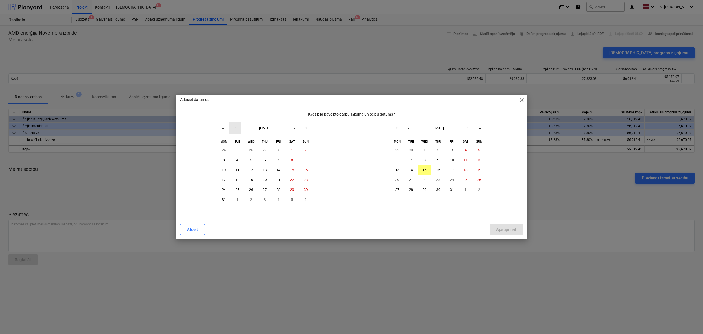
click at [236, 129] on button "‹" at bounding box center [235, 128] width 12 height 12
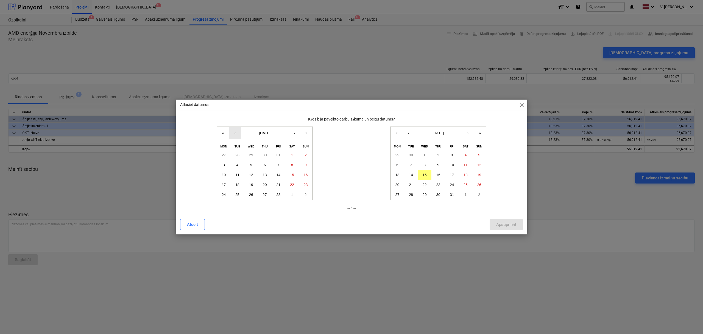
click at [237, 132] on button "‹" at bounding box center [235, 133] width 12 height 12
click at [296, 134] on button "›" at bounding box center [294, 133] width 12 height 12
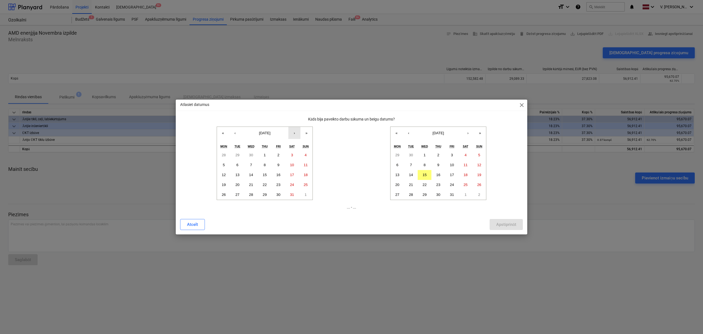
click at [296, 134] on button "›" at bounding box center [294, 133] width 12 height 12
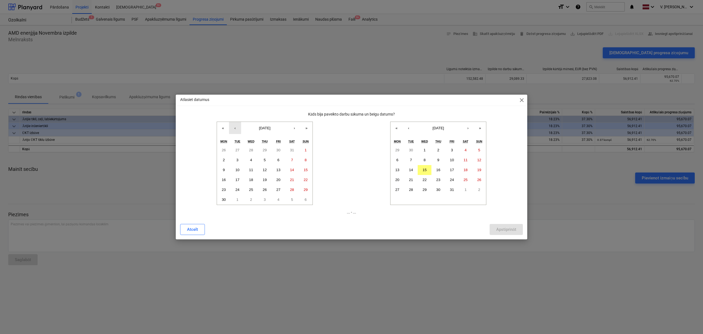
click at [234, 130] on button "‹" at bounding box center [235, 128] width 12 height 12
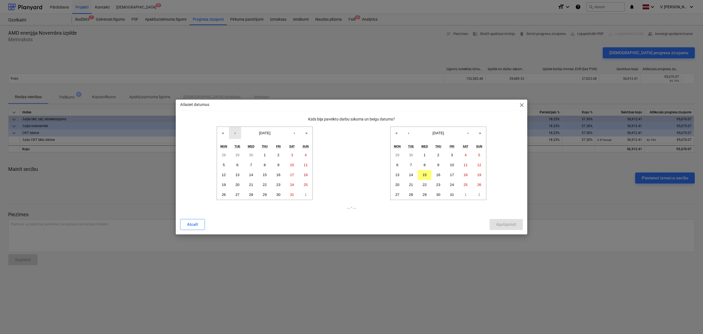
click at [234, 130] on button "‹" at bounding box center [235, 133] width 12 height 12
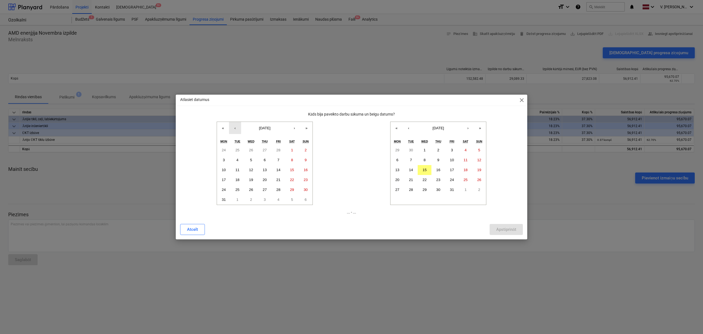
click at [234, 130] on button "‹" at bounding box center [235, 128] width 12 height 12
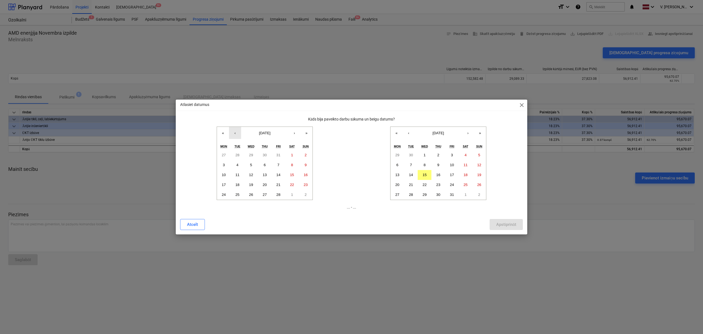
click at [234, 130] on button "‹" at bounding box center [235, 133] width 12 height 12
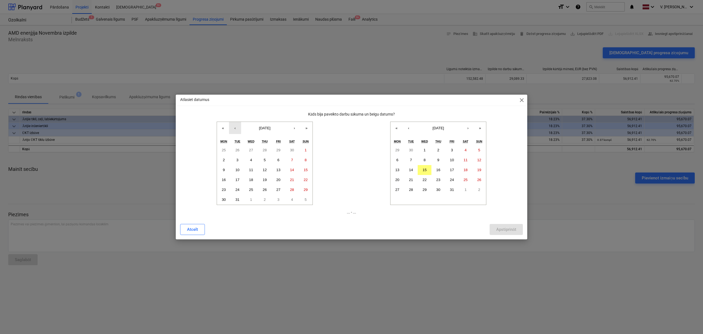
click at [234, 130] on button "‹" at bounding box center [235, 128] width 12 height 12
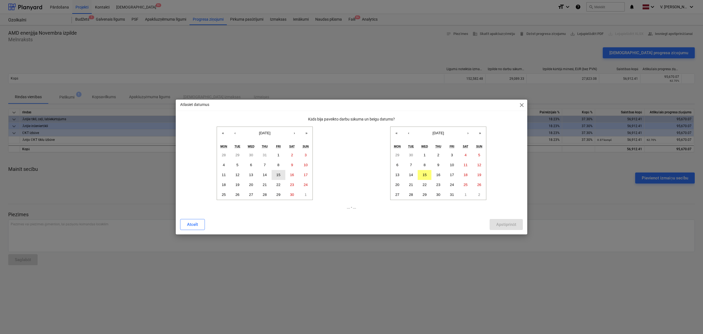
click at [277, 176] on abbr "15" at bounding box center [278, 175] width 4 height 4
click at [408, 135] on button "‹" at bounding box center [409, 133] width 12 height 12
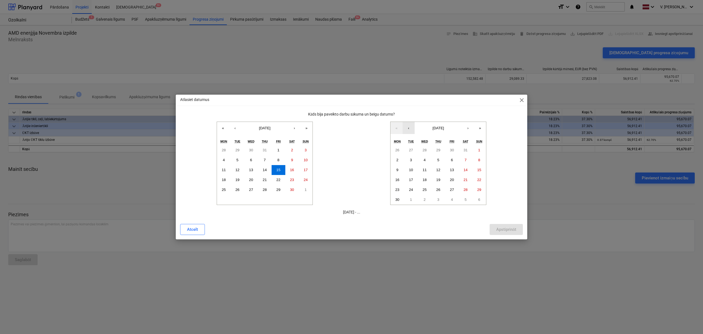
click at [410, 131] on button "‹" at bounding box center [409, 128] width 12 height 12
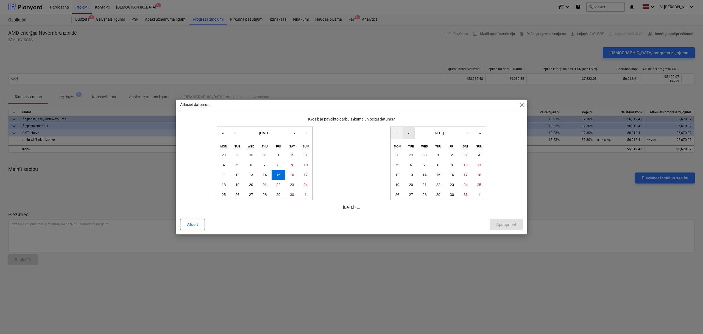
click at [410, 131] on button "‹" at bounding box center [409, 133] width 12 height 12
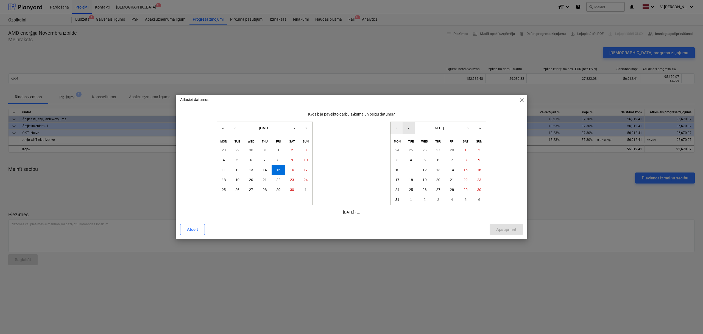
click at [410, 131] on button "‹" at bounding box center [409, 128] width 12 height 12
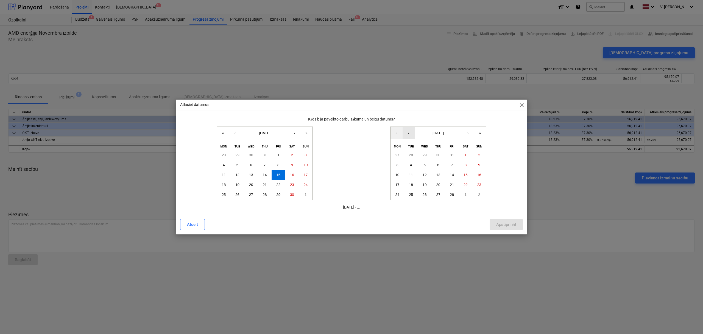
click at [410, 131] on button "‹" at bounding box center [409, 133] width 12 height 12
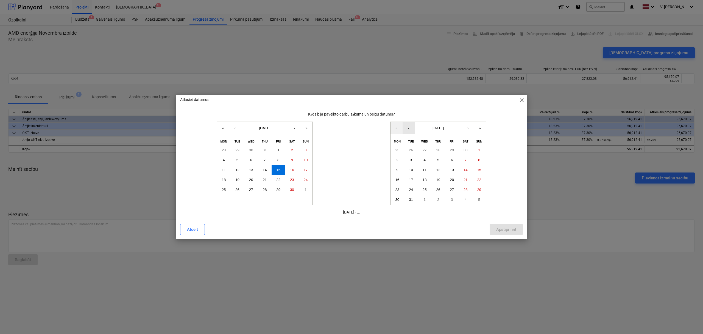
click at [410, 131] on button "‹" at bounding box center [409, 128] width 12 height 12
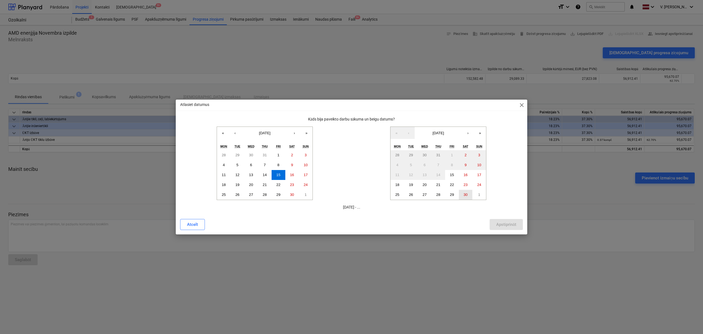
click at [465, 195] on abbr "30" at bounding box center [466, 194] width 4 height 4
click at [506, 221] on div "Apstiprināt" at bounding box center [506, 224] width 20 height 7
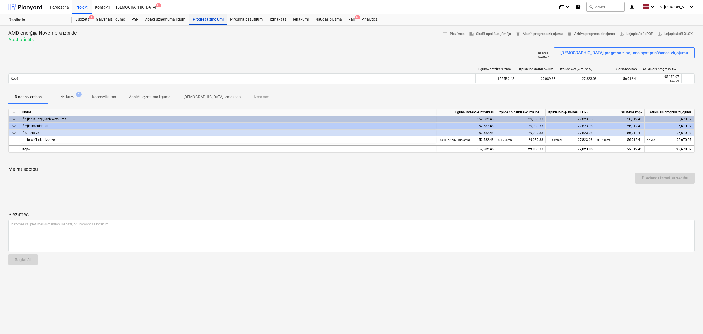
click at [216, 18] on div "Progresa ziņojumi" at bounding box center [208, 19] width 37 height 11
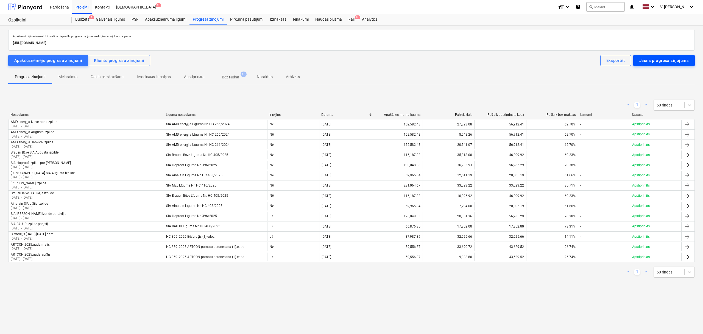
click at [562, 58] on div "Jauns progresa ziņojums" at bounding box center [664, 60] width 49 height 7
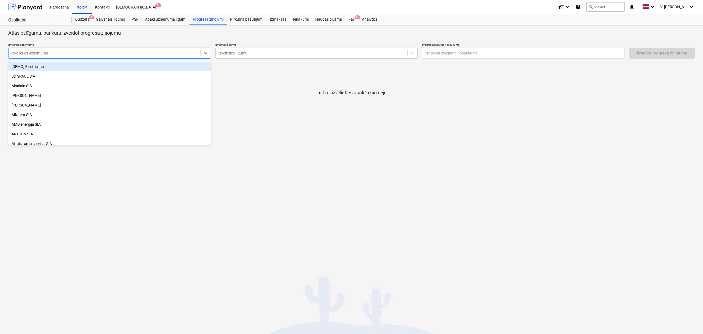
click at [125, 56] on div at bounding box center [104, 52] width 187 height 5
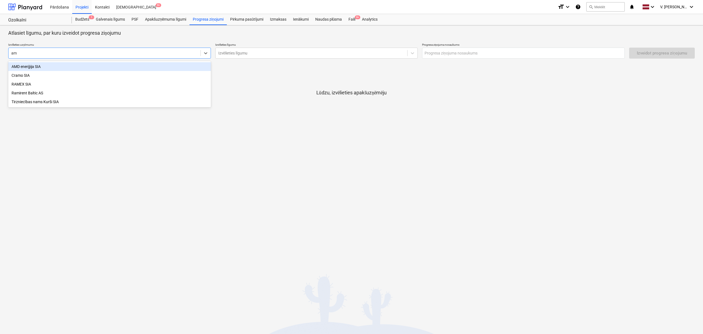
type input "amd"
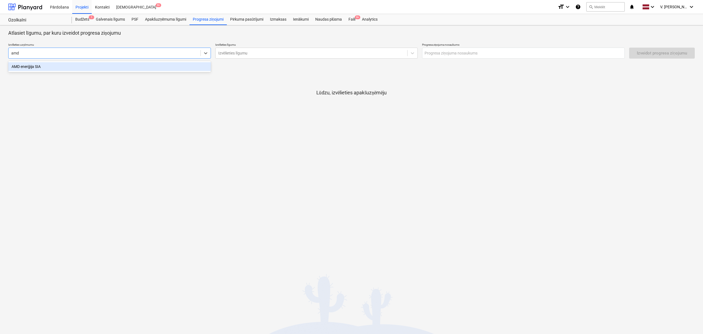
click at [103, 67] on div "AMD enerģija SIA" at bounding box center [109, 66] width 203 height 9
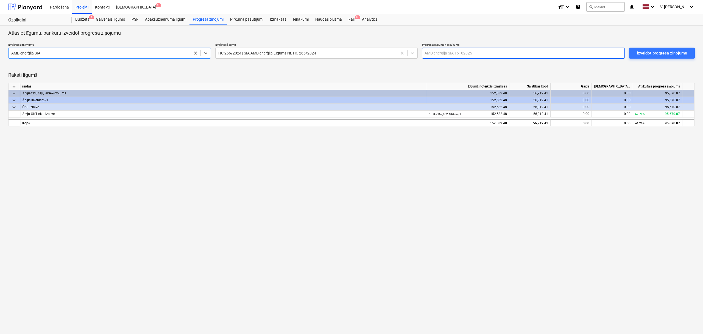
click at [450, 54] on input "text" at bounding box center [523, 53] width 203 height 11
type input "AMD enerģija Novembra izpilde Nr.1"
click at [562, 55] on div "Izveidot progresa ziņojumu" at bounding box center [662, 52] width 50 height 7
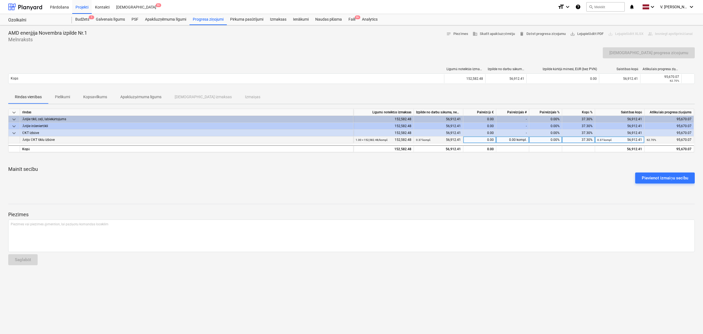
click at [481, 140] on div "0.00" at bounding box center [480, 139] width 33 height 7
type input "23074.26"
click at [543, 170] on p "Mainīt secību" at bounding box center [351, 169] width 687 height 7
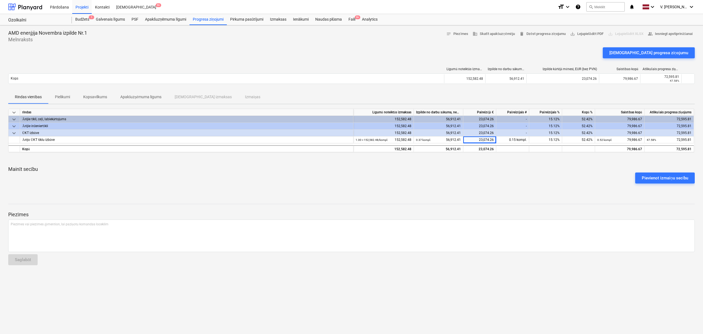
click at [58, 97] on p "Pielikumi" at bounding box center [62, 97] width 15 height 6
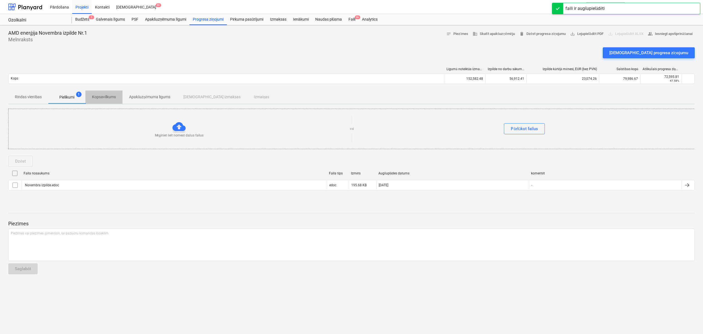
click at [108, 98] on p "Kopsavilkums" at bounding box center [104, 97] width 24 height 6
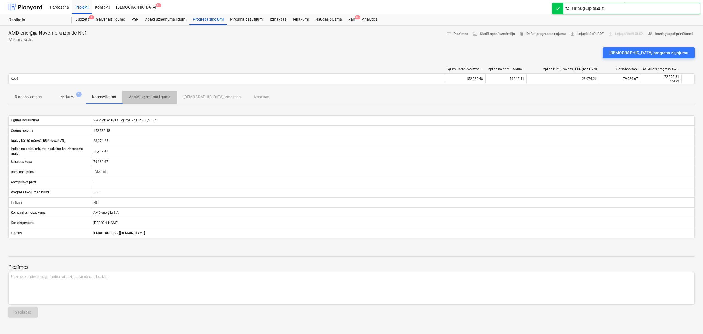
click at [145, 98] on p "Apakšuzņēmuma līgums" at bounding box center [149, 97] width 41 height 6
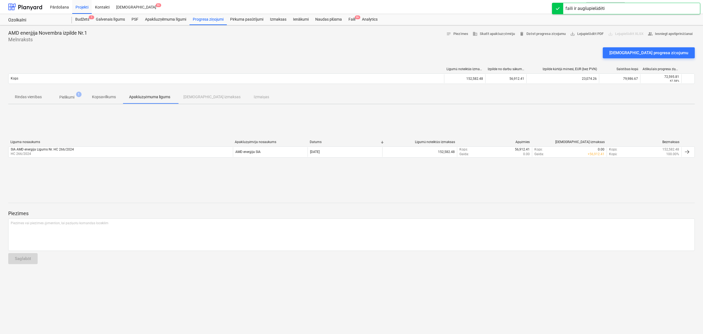
click at [73, 96] on p "Pielikumi" at bounding box center [66, 97] width 15 height 6
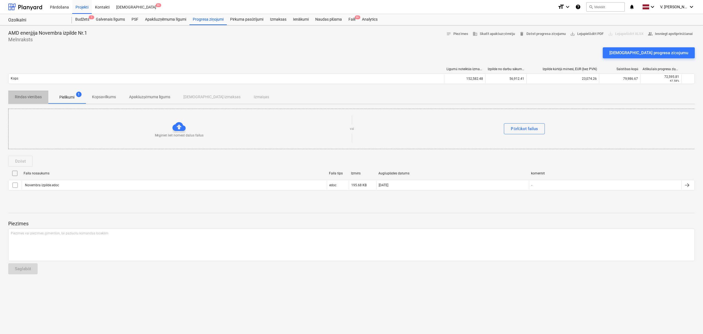
click at [35, 99] on p "Rindas vienības" at bounding box center [28, 97] width 27 height 6
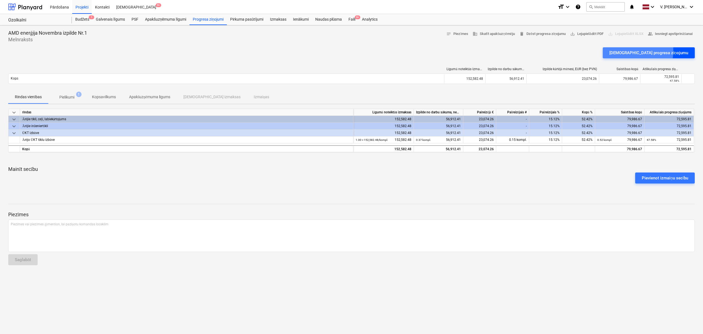
click at [562, 51] on div "Apstipriniet progresa ziņojumu" at bounding box center [649, 52] width 79 height 7
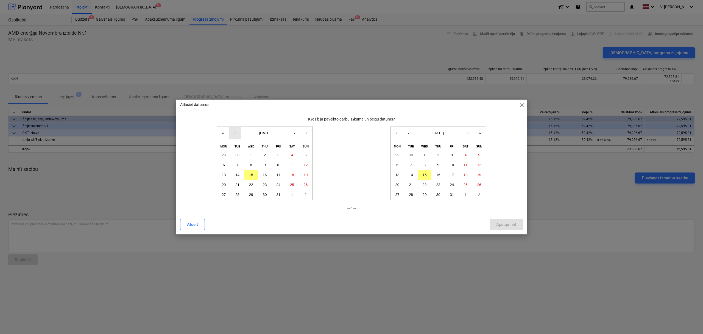
click at [233, 134] on button "‹" at bounding box center [235, 133] width 12 height 12
click at [233, 134] on div "« ‹ July 2025 › » Mon Tue Wed Thu Fri Sat Sun 30 1 2 3 4 5 6 7 8 9 10 11 12 13 …" at bounding box center [265, 162] width 96 height 73
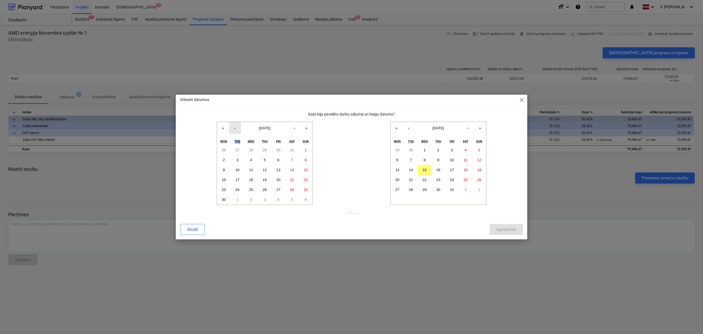
click at [233, 134] on div "« ‹ June 2025 › » Mon Tue Wed Thu Fri Sat Sun 26 27 28 29 30 31 1 2 3 4 5 6 7 8…" at bounding box center [265, 162] width 96 height 83
click at [235, 129] on button "‹" at bounding box center [235, 128] width 12 height 12
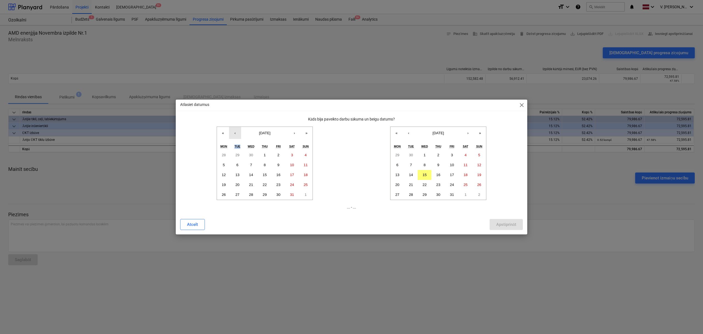
click at [235, 129] on button "‹" at bounding box center [235, 133] width 12 height 12
click at [235, 131] on button "‹" at bounding box center [235, 133] width 12 height 12
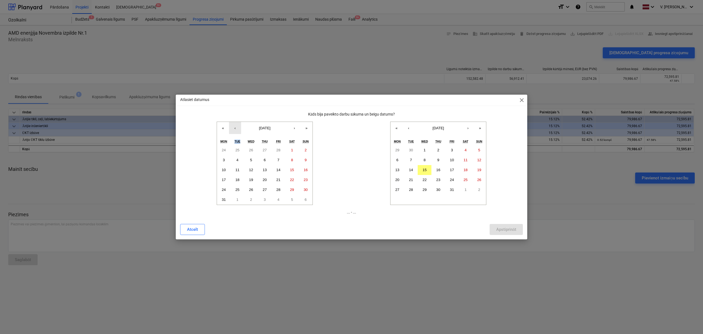
click at [235, 131] on button "‹" at bounding box center [235, 128] width 12 height 12
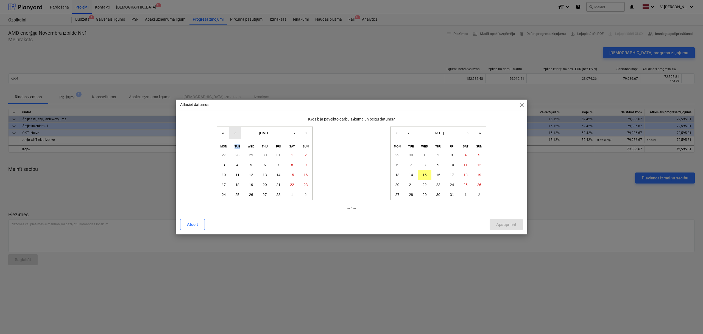
click at [235, 131] on button "‹" at bounding box center [235, 133] width 12 height 12
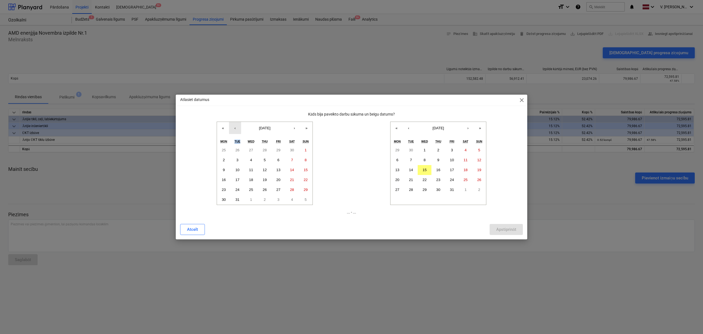
click at [235, 131] on button "‹" at bounding box center [235, 128] width 12 height 12
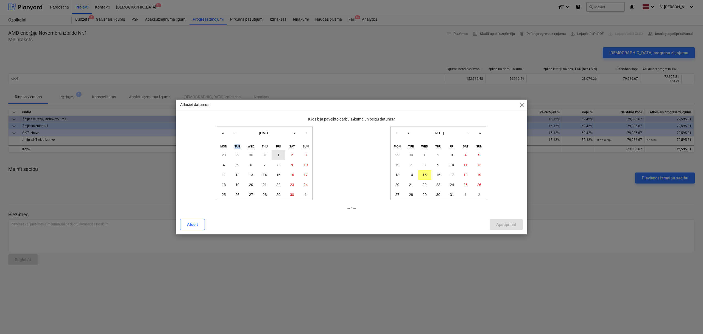
click at [281, 154] on button "1" at bounding box center [279, 155] width 14 height 10
click at [415, 132] on button "October 2025" at bounding box center [438, 133] width 47 height 12
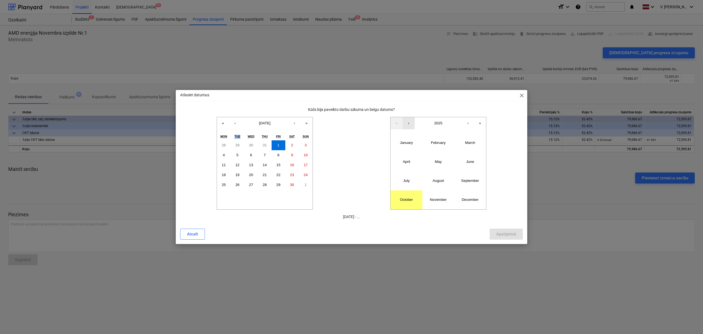
click at [407, 124] on button "‹" at bounding box center [409, 123] width 12 height 12
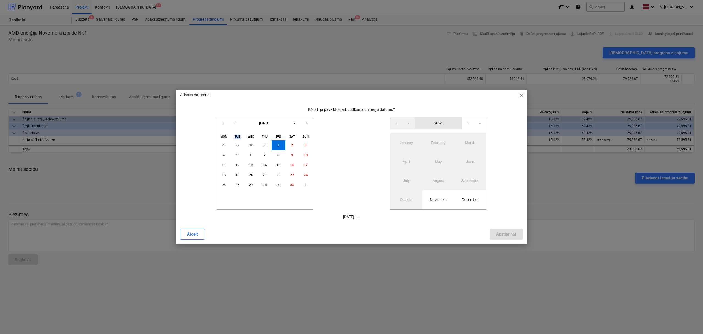
click at [433, 124] on button "2024" at bounding box center [438, 123] width 47 height 12
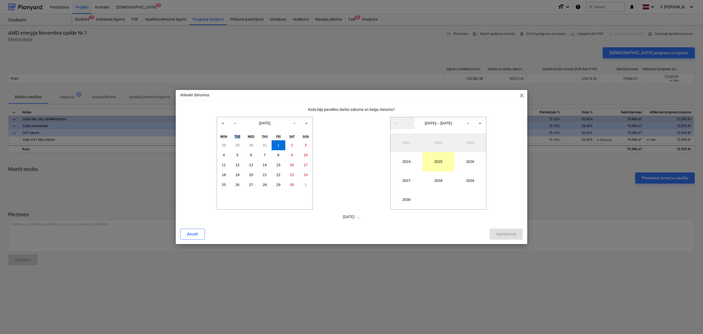
click at [440, 163] on button "2025" at bounding box center [439, 161] width 32 height 19
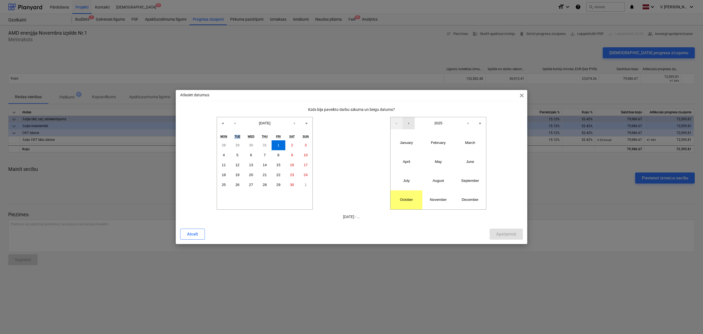
click at [409, 122] on button "‹" at bounding box center [409, 123] width 12 height 12
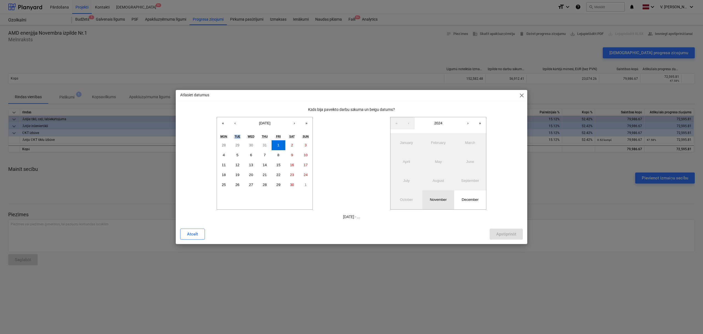
click at [443, 201] on abbr "November" at bounding box center [438, 199] width 17 height 4
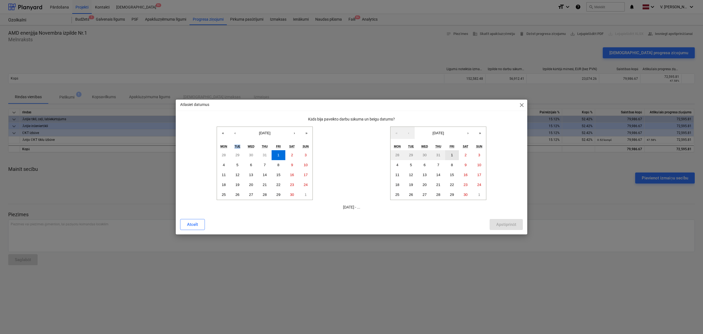
click at [451, 154] on button "1" at bounding box center [452, 155] width 14 height 10
click at [436, 176] on button "14" at bounding box center [439, 175] width 14 height 10
click at [498, 221] on div "Apstiprināt" at bounding box center [506, 224] width 20 height 7
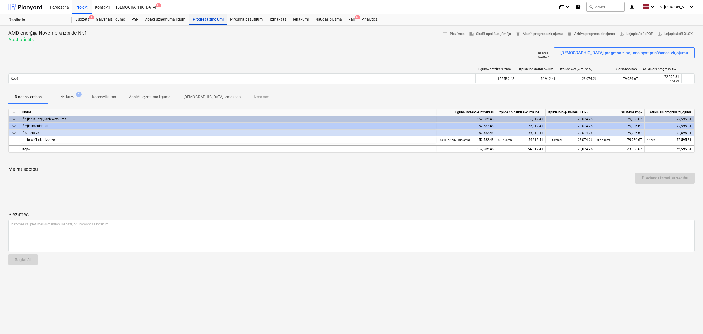
click at [212, 20] on div "Progresa ziņojumi" at bounding box center [208, 19] width 37 height 11
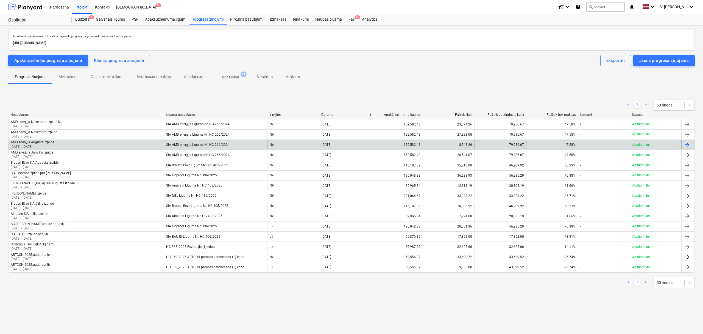
click at [70, 144] on div "AMD enerģija Augusta izpilde 01 Aug 2025 - 31 Aug 2025" at bounding box center [86, 144] width 155 height 9
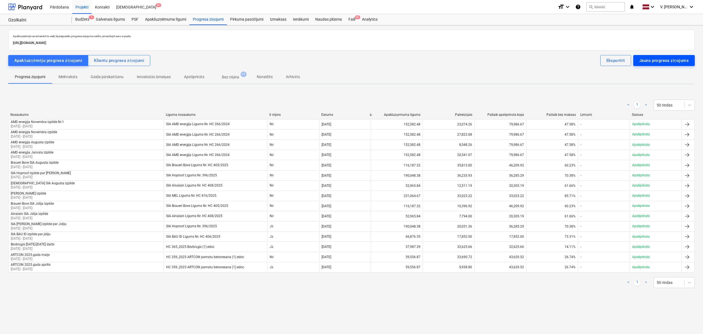
click at [562, 60] on div "Jauns progresa ziņojums" at bounding box center [664, 60] width 49 height 7
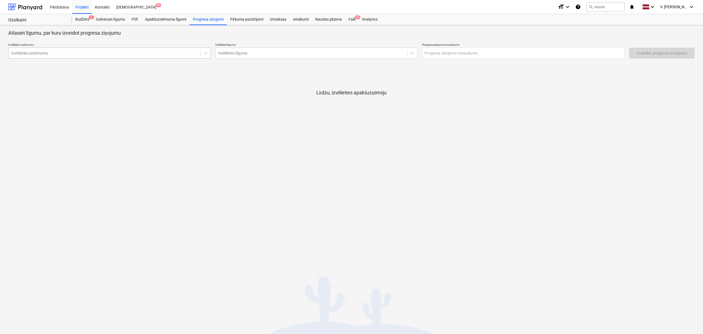
click at [127, 53] on div at bounding box center [104, 52] width 187 height 5
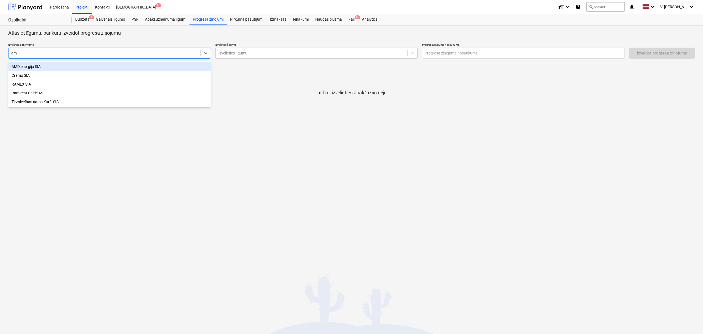
type input "amd"
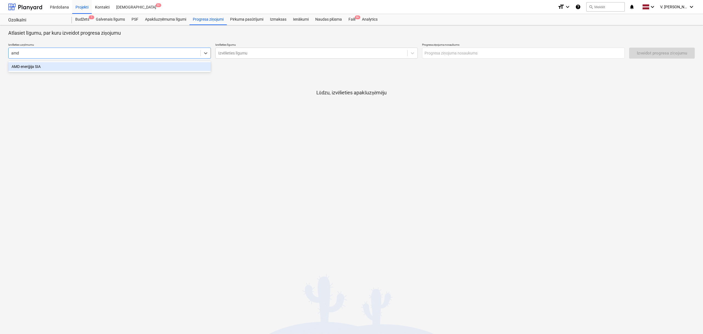
click at [145, 65] on div "AMD enerģija SIA" at bounding box center [109, 66] width 203 height 9
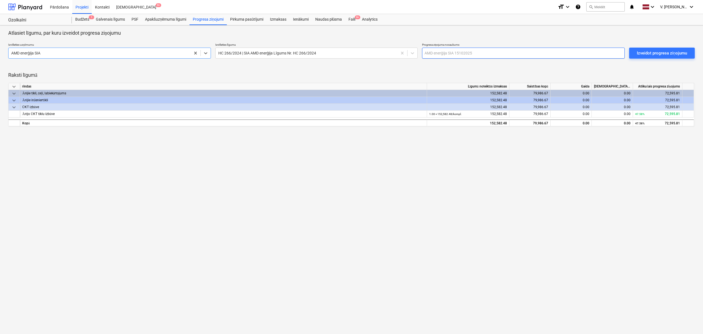
click at [466, 53] on input "text" at bounding box center [523, 53] width 203 height 11
type input "AMD enerģija Maija izpilde"
drag, startPoint x: 654, startPoint y: 54, endPoint x: 653, endPoint y: 33, distance: 20.9
click at [562, 33] on p "Atlasiet līgumu, par kuru izveidot progresa ziņojumu" at bounding box center [351, 33] width 687 height 7
click at [562, 50] on div "Izveidot progresa ziņojumu" at bounding box center [662, 52] width 50 height 7
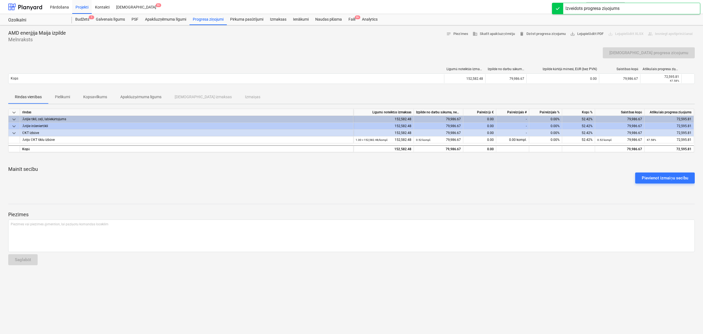
click at [70, 99] on p "Pielikumi" at bounding box center [62, 97] width 15 height 6
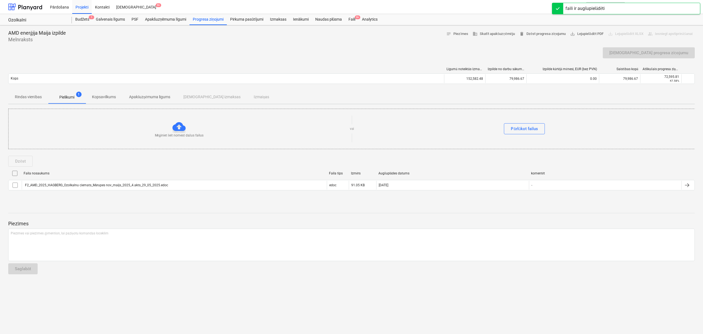
click at [101, 95] on p "Kopsavilkums" at bounding box center [104, 97] width 24 height 6
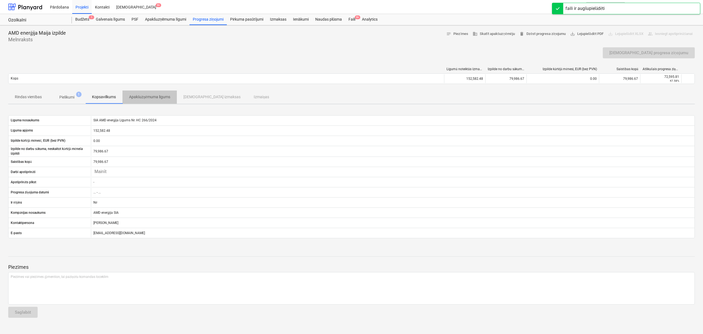
click at [151, 95] on p "Apakšuzņēmuma līgums" at bounding box center [149, 97] width 41 height 6
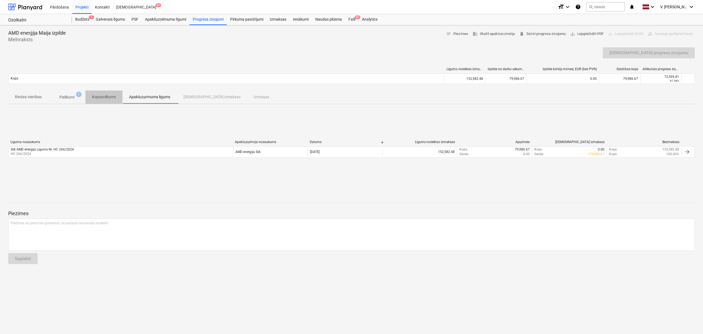
click at [109, 99] on p "Kopsavilkums" at bounding box center [104, 97] width 24 height 6
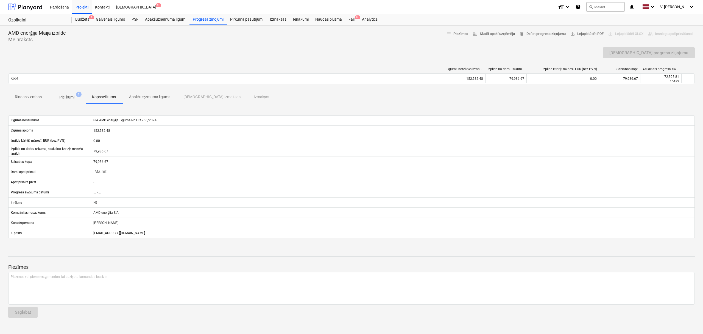
click at [77, 97] on span "Pielikumi 1" at bounding box center [67, 97] width 24 height 6
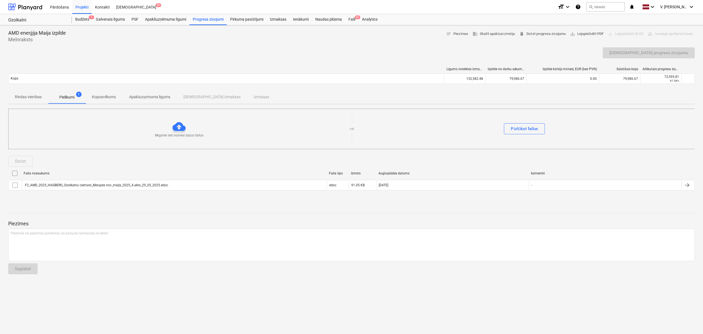
click at [40, 95] on p "Rindas vienības" at bounding box center [28, 97] width 27 height 6
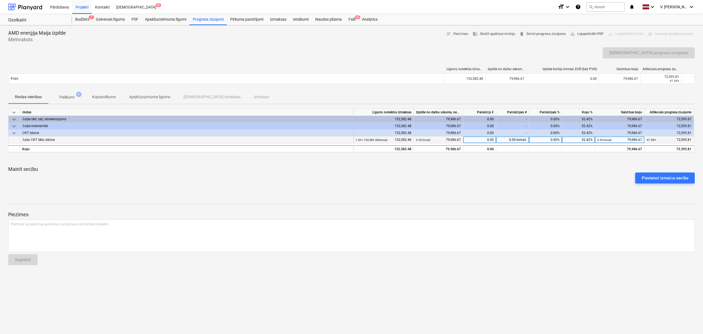
click at [482, 140] on div "0.00" at bounding box center [480, 139] width 33 height 7
type input "19374.04"
click at [501, 178] on div "Pievienot izmaiņu secību" at bounding box center [351, 177] width 691 height 15
click at [439, 174] on div "Pievienot izmaiņu secību" at bounding box center [351, 177] width 691 height 15
click at [74, 96] on p "Pielikumi" at bounding box center [66, 97] width 15 height 6
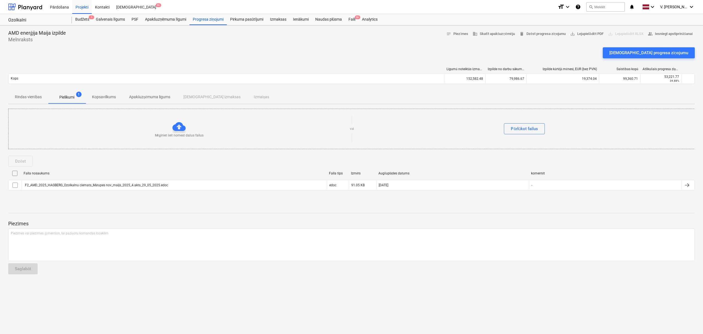
click at [110, 97] on p "Kopsavilkums" at bounding box center [104, 97] width 24 height 6
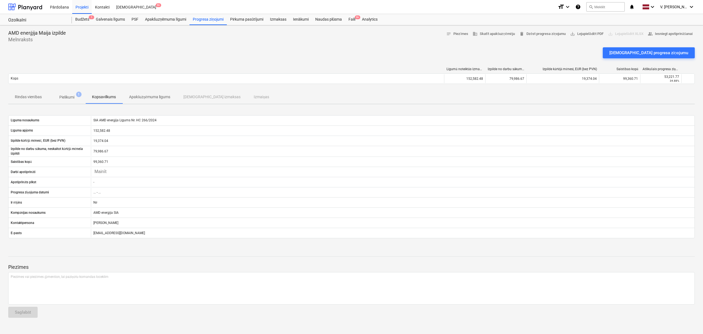
click at [145, 97] on p "Apakšuzņēmuma līgums" at bounding box center [149, 97] width 41 height 6
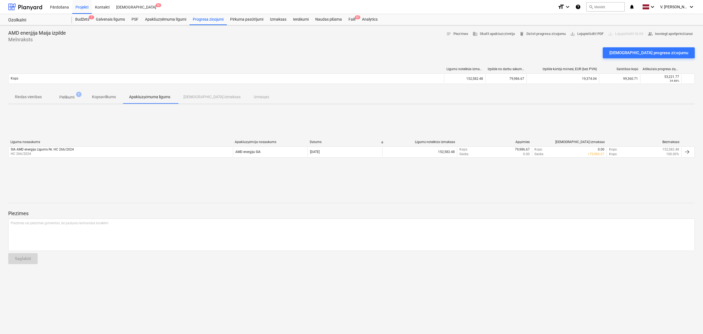
click at [115, 99] on p "Kopsavilkums" at bounding box center [104, 97] width 24 height 6
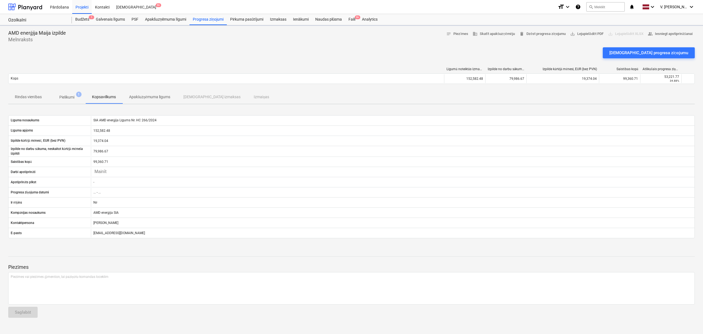
click at [73, 93] on span "Pielikumi 1" at bounding box center [66, 97] width 37 height 10
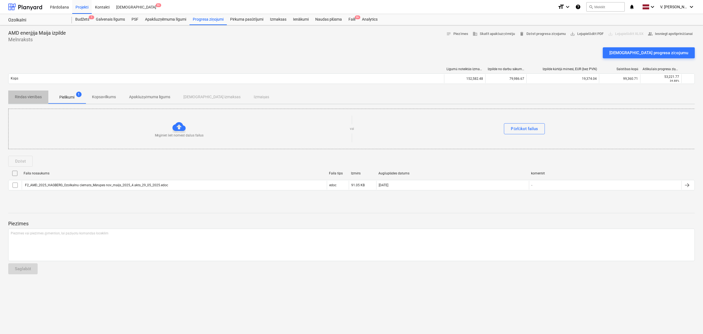
click at [20, 95] on p "Rindas vienības" at bounding box center [28, 97] width 27 height 6
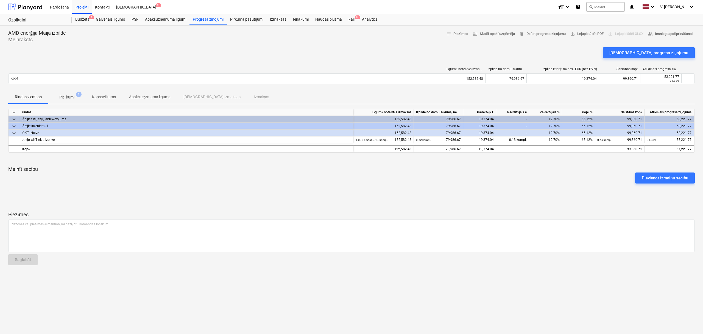
click at [74, 97] on p "Pielikumi" at bounding box center [66, 97] width 15 height 6
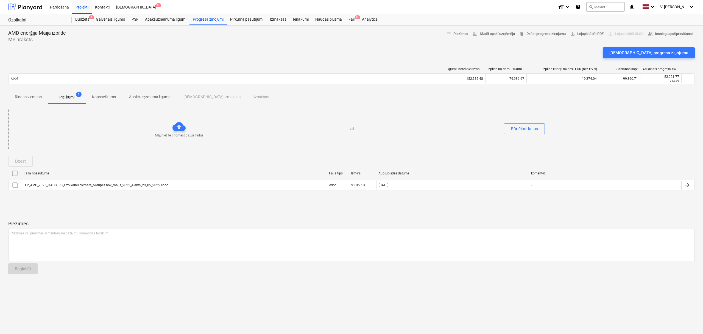
click at [108, 98] on p "Kopsavilkums" at bounding box center [104, 97] width 24 height 6
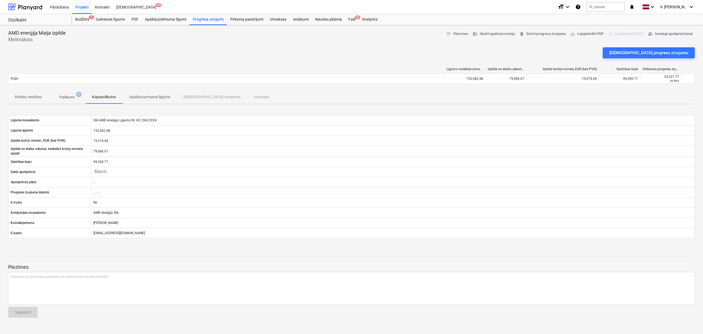
click at [147, 97] on p "Apakšuzņēmuma līgums" at bounding box center [149, 97] width 41 height 6
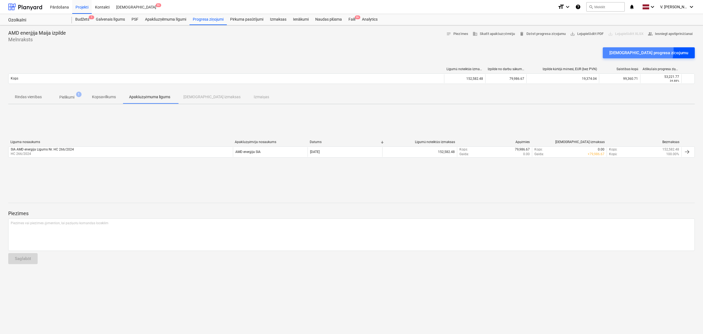
click at [562, 50] on div "Apstipriniet progresa ziņojumu" at bounding box center [649, 52] width 79 height 7
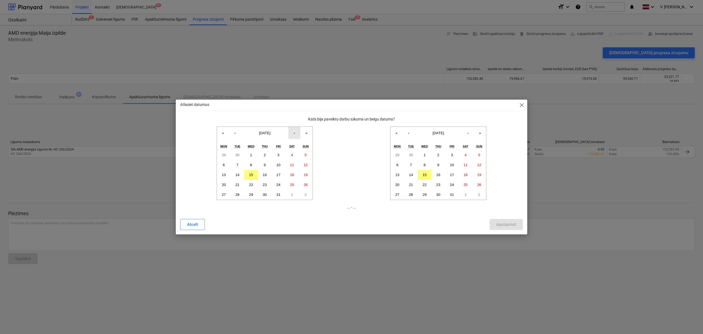
click at [293, 131] on button "›" at bounding box center [294, 133] width 12 height 12
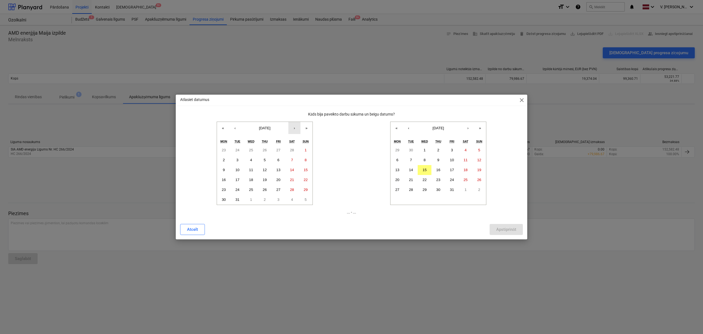
click at [293, 129] on button "›" at bounding box center [294, 128] width 12 height 12
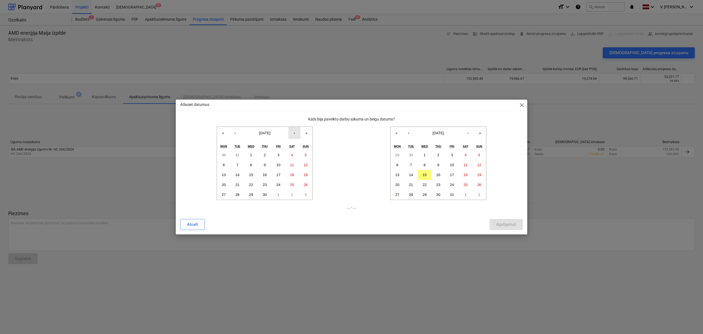
click at [293, 129] on button "›" at bounding box center [294, 133] width 12 height 12
click at [278, 156] on abbr "1" at bounding box center [279, 155] width 2 height 4
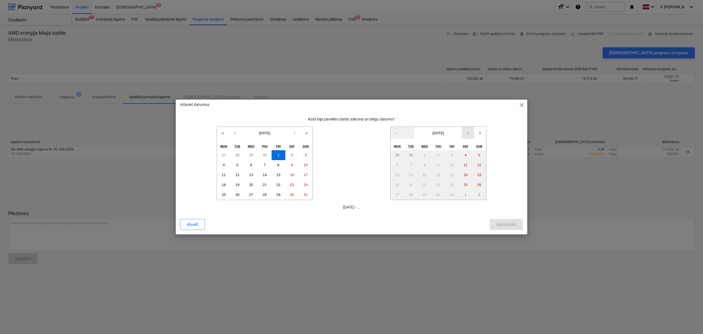
click at [469, 133] on button "›" at bounding box center [468, 133] width 12 height 12
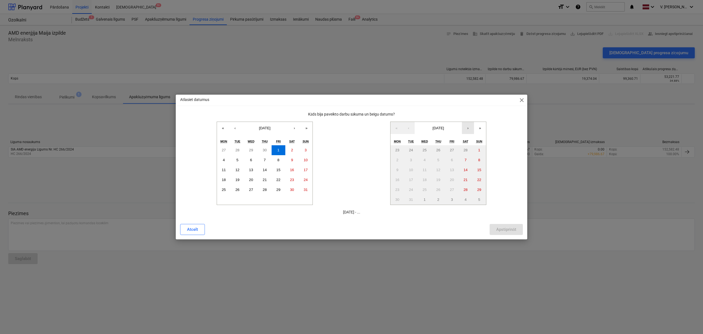
click at [469, 133] on button "›" at bounding box center [468, 128] width 12 height 12
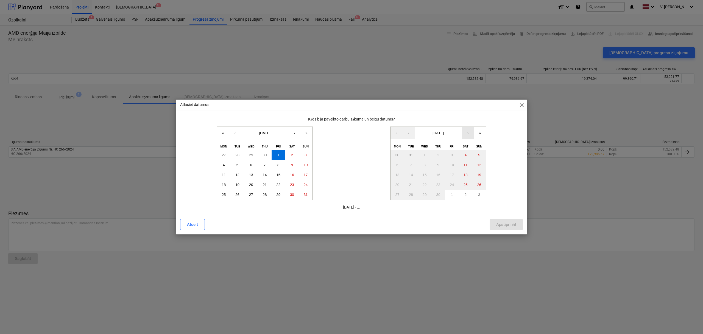
click at [469, 133] on button "›" at bounding box center [468, 133] width 12 height 12
click at [479, 195] on abbr "31" at bounding box center [480, 194] width 4 height 4
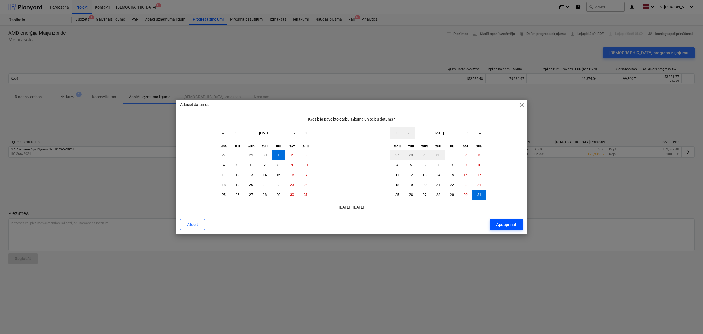
click at [505, 227] on div "Apstiprināt" at bounding box center [506, 224] width 20 height 7
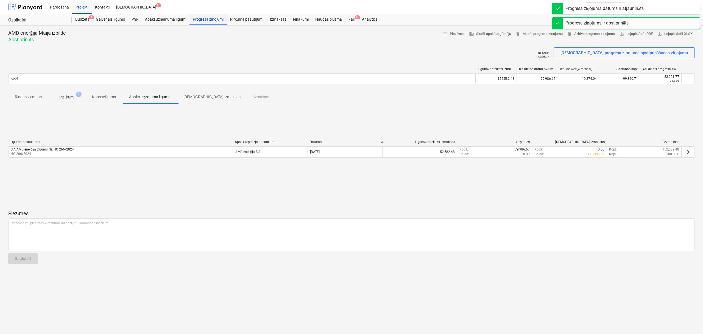
click at [210, 20] on div "Progresa ziņojumi" at bounding box center [208, 19] width 37 height 11
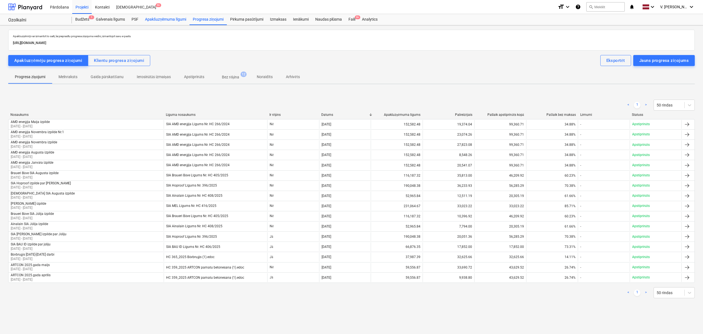
click at [179, 20] on div "Apakšuzņēmuma līgumi" at bounding box center [166, 19] width 48 height 11
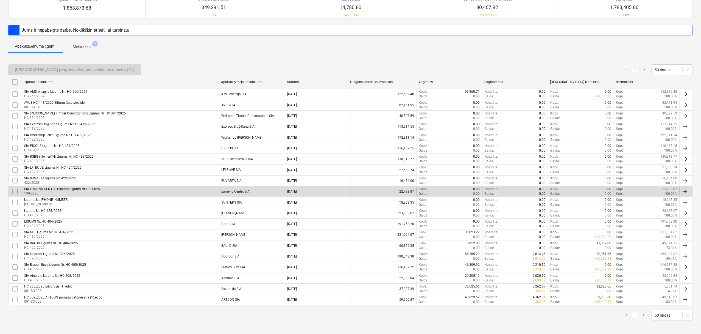
scroll to position [59, 0]
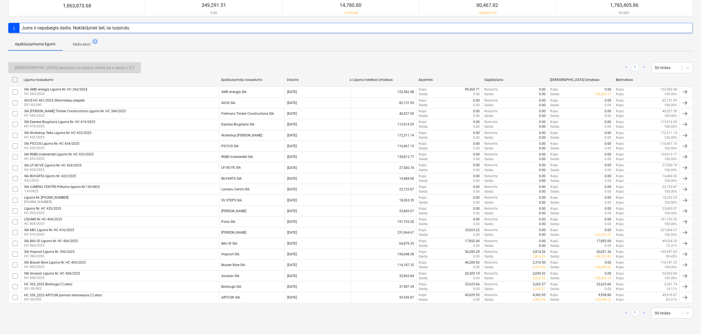
click at [94, 43] on span "Melnraksti 4" at bounding box center [81, 44] width 27 height 6
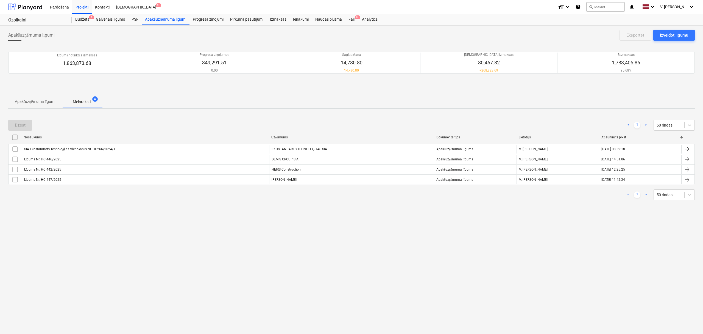
click at [49, 105] on span "Apakšuzņēmuma līgumi" at bounding box center [35, 101] width 54 height 9
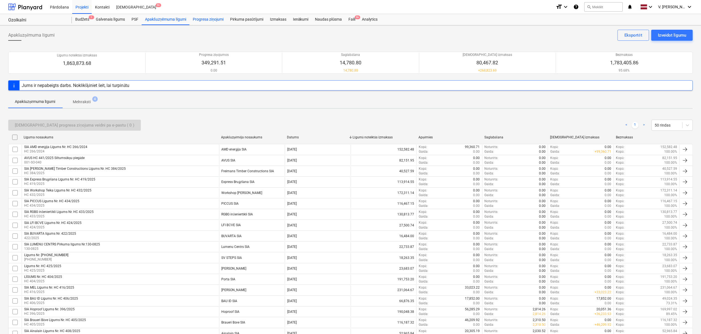
click at [218, 17] on div "Progresa ziņojumi" at bounding box center [208, 19] width 37 height 11
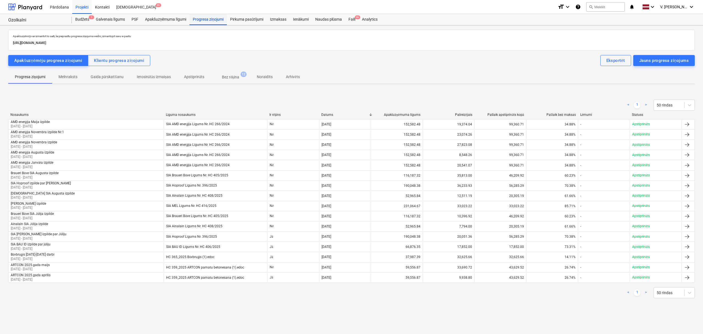
click at [204, 21] on div "Progresa ziņojumi" at bounding box center [208, 19] width 37 height 11
click at [562, 62] on div "Jauns progresa ziņojums" at bounding box center [664, 60] width 49 height 7
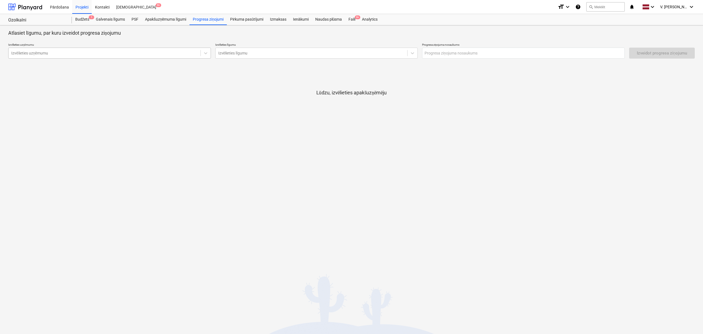
click at [112, 51] on div at bounding box center [104, 52] width 187 height 5
type input "ainalain"
click at [110, 69] on div "Ainalain SIA" at bounding box center [109, 66] width 203 height 9
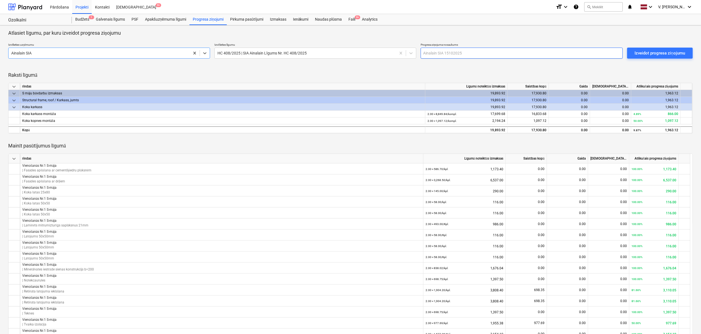
click at [445, 55] on input "text" at bounding box center [522, 53] width 202 height 11
type input "A"
type input "SIA Ainalain Septembra izpilde"
click at [562, 51] on div "Izveidot progresa ziņojumu" at bounding box center [660, 52] width 50 height 7
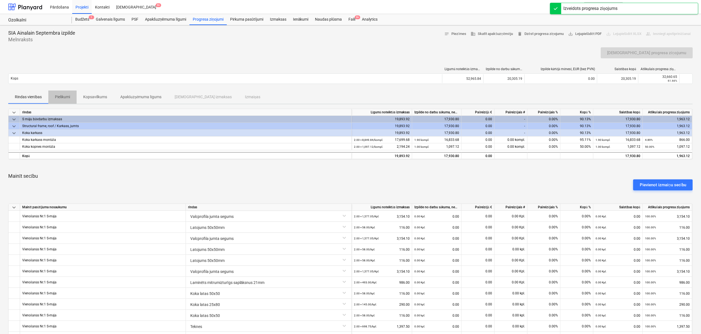
click at [60, 97] on p "Pielikumi" at bounding box center [62, 97] width 15 height 6
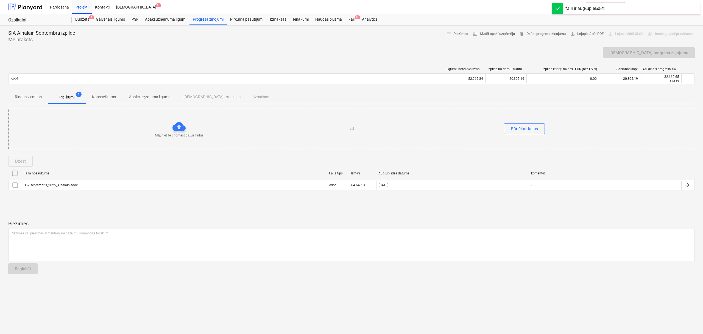
click at [109, 98] on p "Kopsavilkums" at bounding box center [104, 97] width 24 height 6
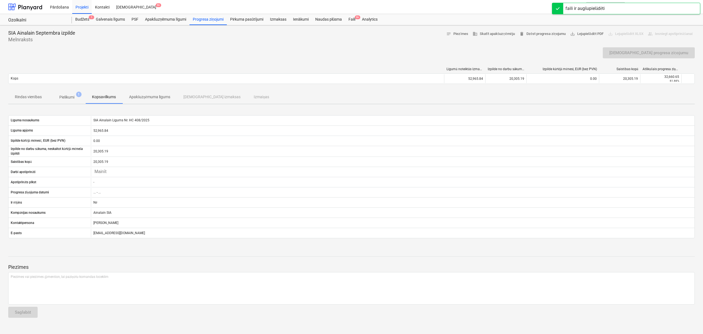
click at [144, 97] on p "Apakšuzņēmuma līgums" at bounding box center [149, 97] width 41 height 6
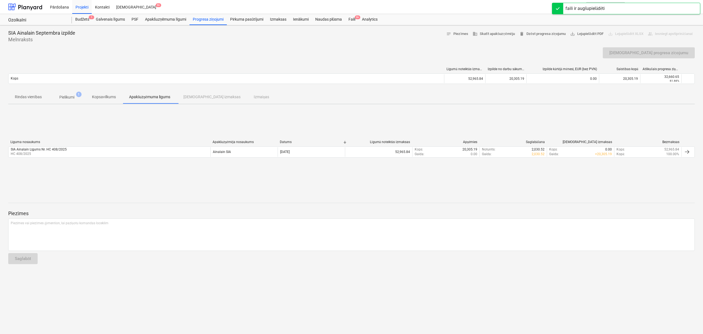
click at [33, 100] on p "Rindas vienības" at bounding box center [28, 97] width 27 height 6
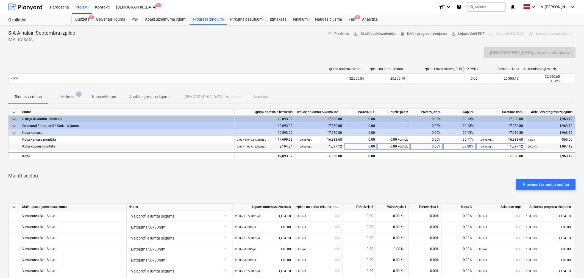
click at [359, 144] on div "0.00" at bounding box center [361, 146] width 33 height 7
type input "1097.12"
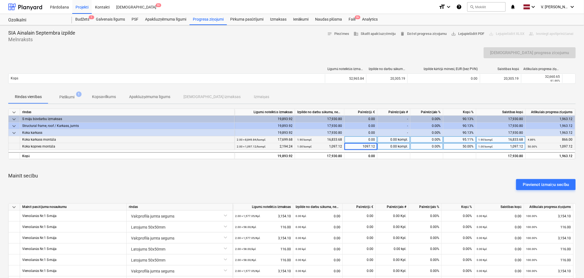
click at [368, 140] on div "0.00" at bounding box center [361, 139] width 33 height 7
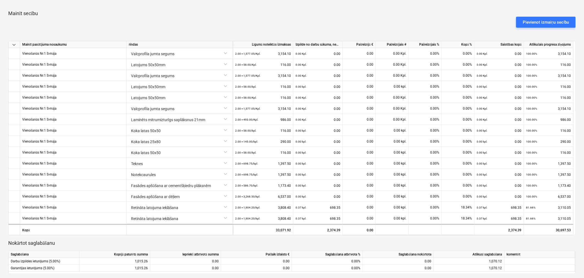
scroll to position [152, 0]
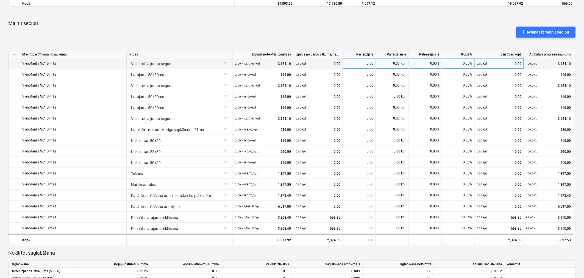
click at [364, 61] on div "0.00" at bounding box center [359, 63] width 28 height 11
click at [364, 62] on div "0.00" at bounding box center [359, 63] width 28 height 11
click at [363, 63] on div "0.00" at bounding box center [359, 63] width 28 height 11
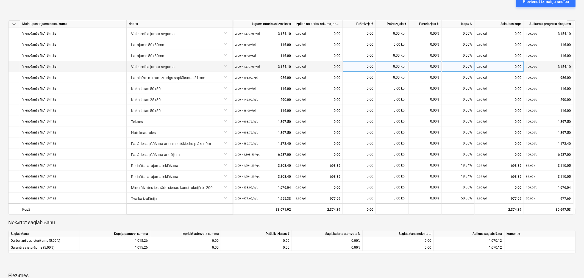
scroll to position [0, 0]
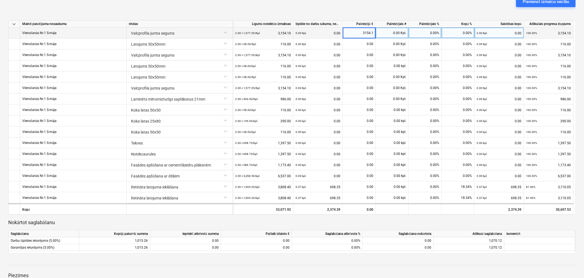
type input "3154.10"
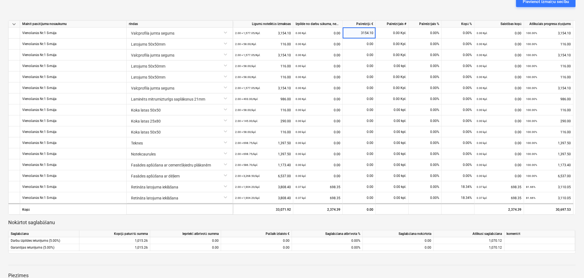
click at [354, 261] on div at bounding box center [292, 260] width 568 height 4
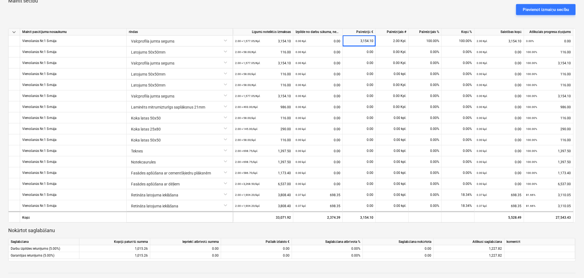
scroll to position [152, 0]
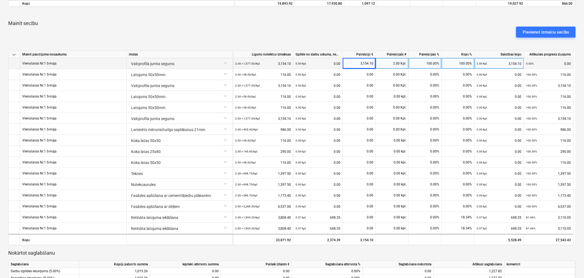
click at [325, 63] on div "0.00 Kpl. 0.00" at bounding box center [318, 63] width 45 height 11
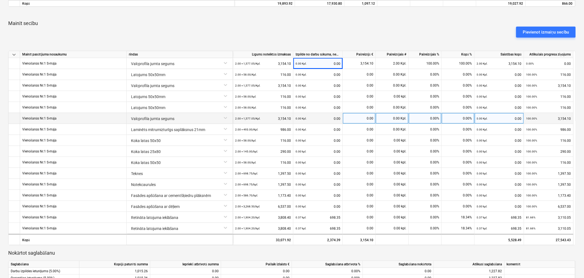
click at [358, 120] on div "0.00" at bounding box center [359, 118] width 28 height 11
type input "1920.05"
click at [367, 252] on p "Nokārtot saglabāšanu" at bounding box center [292, 253] width 568 height 7
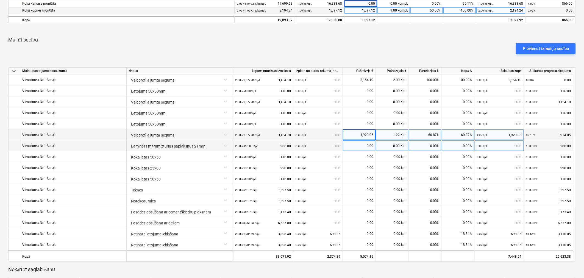
scroll to position [122, 0]
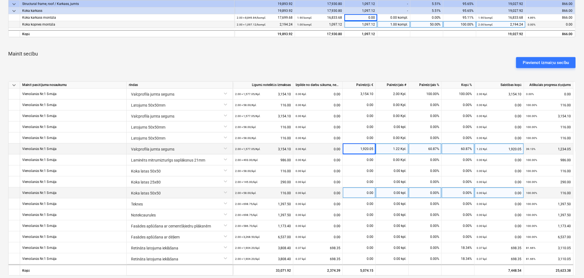
click at [365, 193] on div "0.00" at bounding box center [359, 192] width 28 height 11
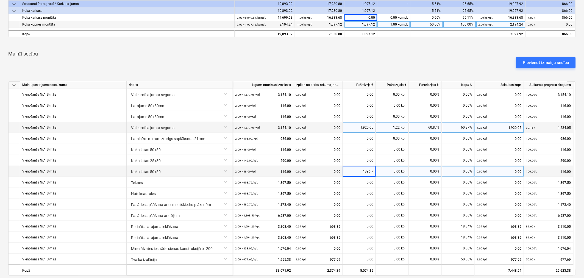
type input "1396.70"
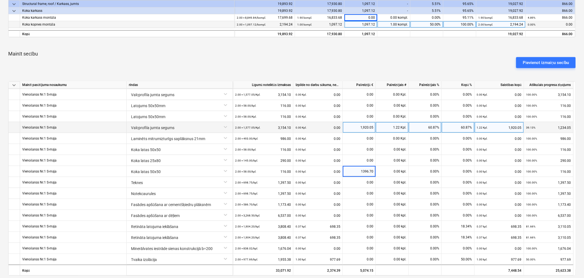
click at [393, 61] on div "Pievienot izmaiņu secību" at bounding box center [292, 62] width 572 height 15
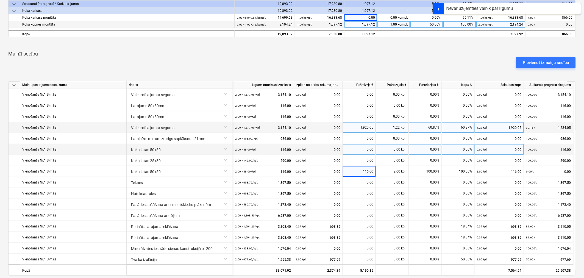
click at [362, 148] on div "0.00" at bounding box center [359, 149] width 28 height 11
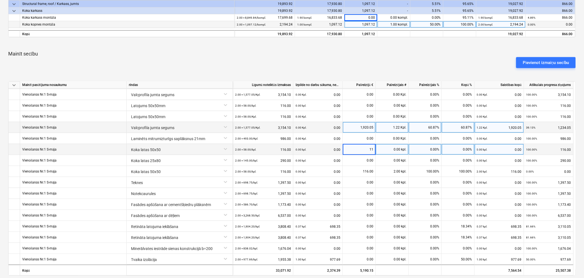
type input "116"
click at [356, 62] on div "Pievienot izmaiņu secību" at bounding box center [292, 62] width 572 height 15
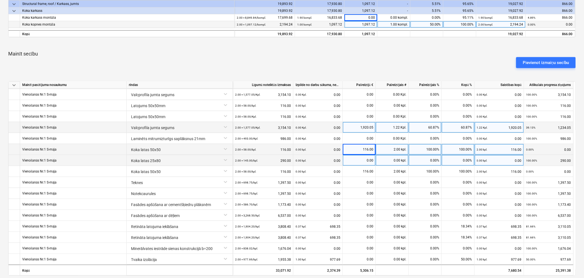
click at [359, 160] on div "0.00" at bounding box center [359, 160] width 28 height 11
type input "290"
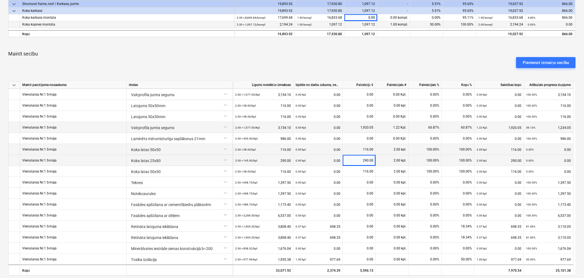
click at [372, 62] on div "Pievienot izmaiņu secību" at bounding box center [292, 62] width 572 height 15
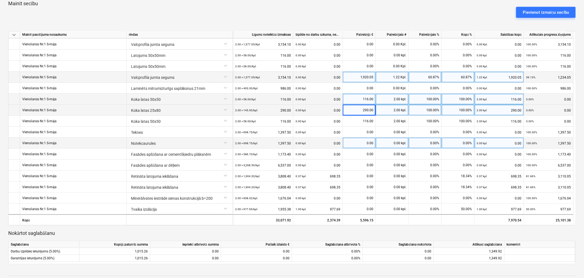
scroll to position [183, 0]
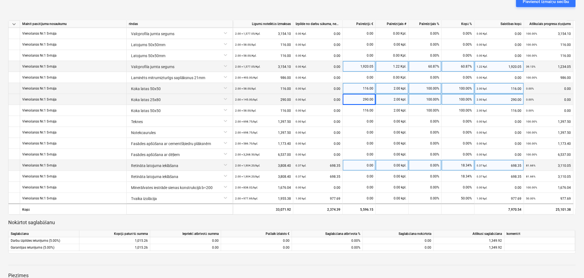
click at [354, 165] on div "0.00" at bounding box center [359, 165] width 28 height 11
type input "1396.70"
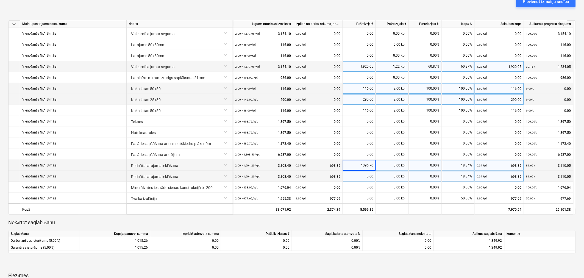
scroll to position [0, 0]
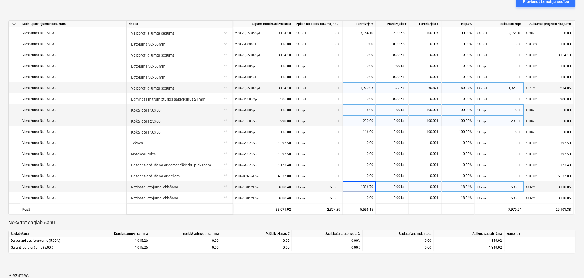
click at [330, 226] on div at bounding box center [292, 228] width 568 height 4
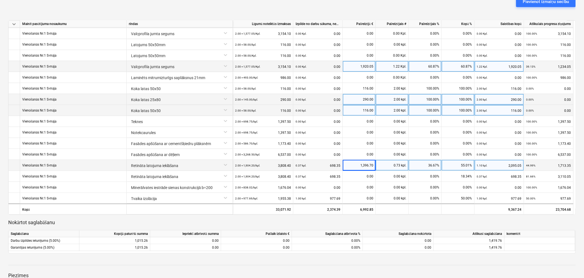
scroll to position [213, 0]
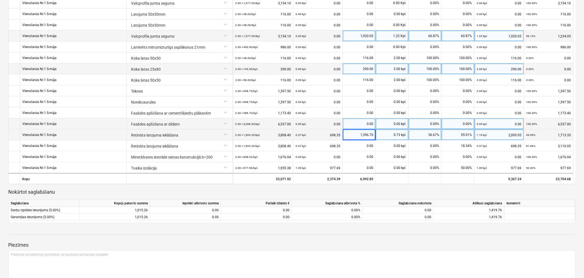
click at [363, 126] on div "0.00" at bounding box center [359, 123] width 28 height 11
type input "1396.70"
click at [390, 243] on p "Piezīmes" at bounding box center [292, 245] width 568 height 7
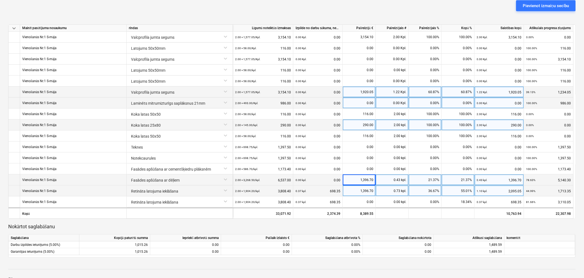
scroll to position [148, 0]
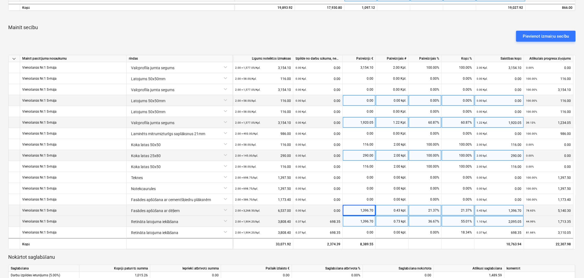
click at [359, 100] on div "0.00" at bounding box center [359, 100] width 28 height 11
type input "116"
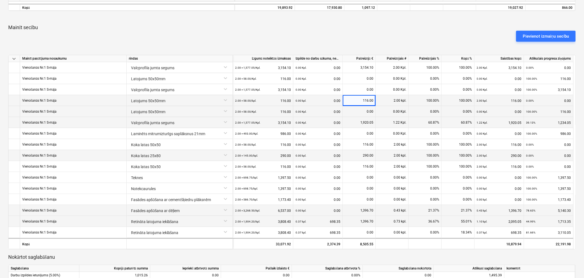
click at [360, 109] on div "0.00" at bounding box center [359, 111] width 28 height 11
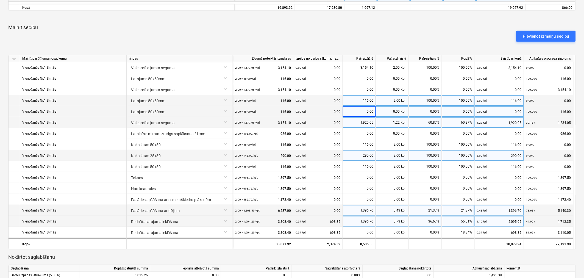
click at [368, 110] on div "0.00" at bounding box center [359, 111] width 28 height 11
type input "116"
click at [356, 31] on div "Pievienot izmaiņu secību" at bounding box center [292, 36] width 572 height 15
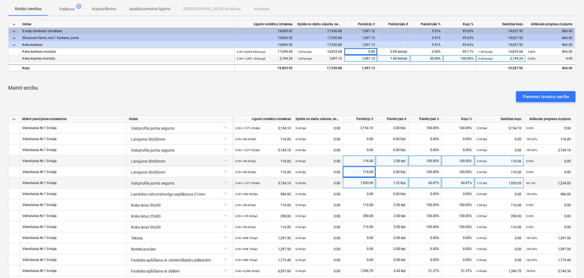
scroll to position [87, 0]
click at [370, 87] on p "Mainīt secību" at bounding box center [292, 88] width 568 height 7
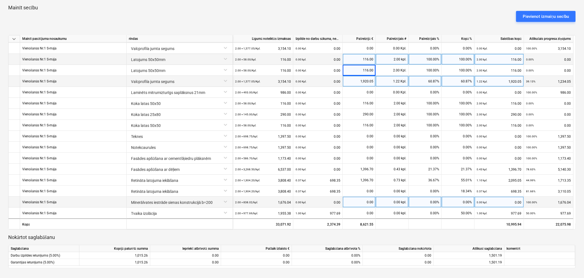
scroll to position [179, 0]
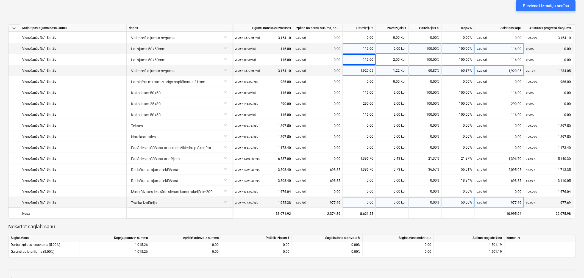
click at [361, 202] on div "0.00" at bounding box center [359, 202] width 28 height 11
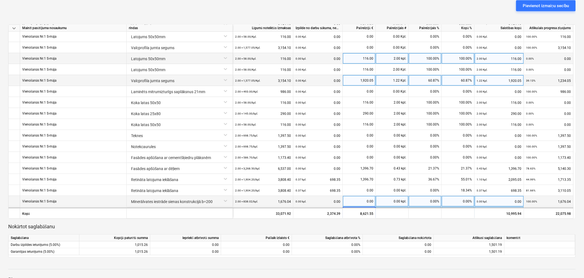
scroll to position [21, 0]
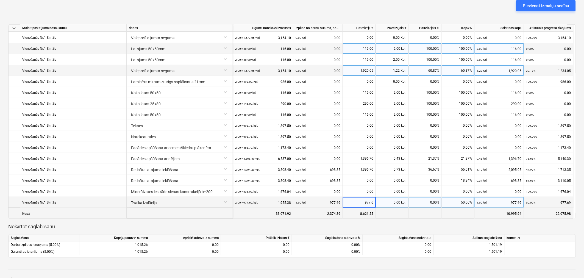
type input "977.69"
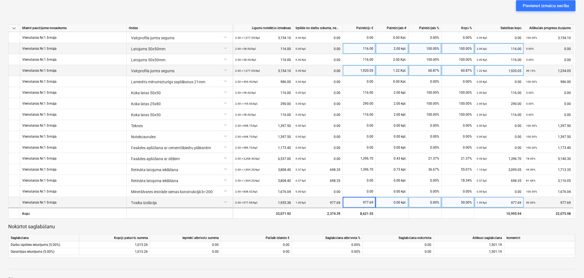
click at [362, 221] on div "keyboard_arrow_down rindas Līgumā noteiktās izmaksas Izpilde no darbu sākuma, n…" at bounding box center [292, 94] width 568 height 328
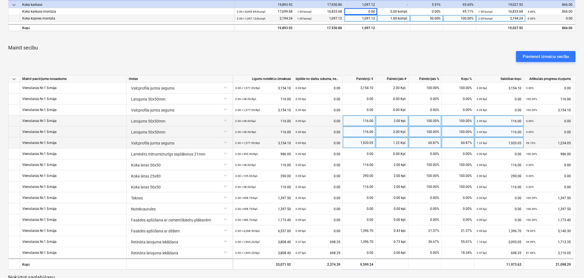
scroll to position [118, 0]
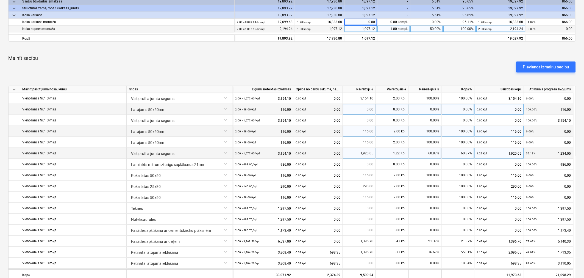
click at [370, 106] on div "0.00" at bounding box center [359, 109] width 28 height 11
type input "116"
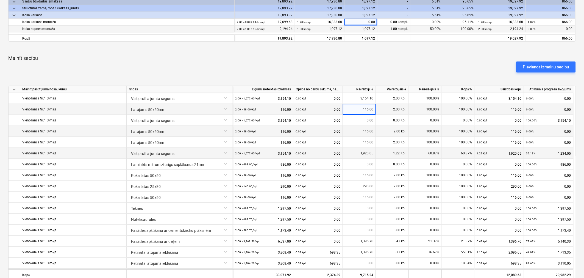
click at [370, 70] on div "Pievienot izmaiņu secību" at bounding box center [292, 66] width 572 height 15
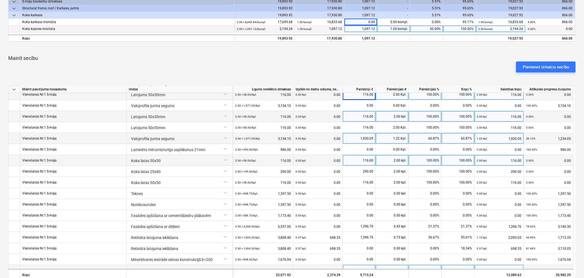
scroll to position [21, 0]
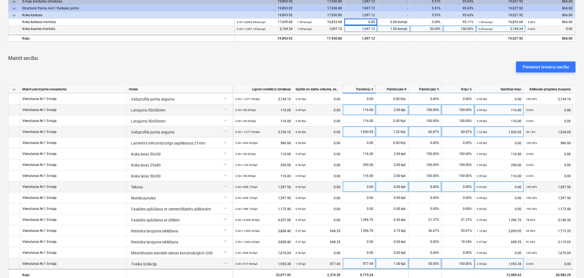
click at [367, 186] on div "0.00" at bounding box center [359, 186] width 28 height 11
click at [367, 186] on input at bounding box center [359, 186] width 33 height 11
type input "1379.50"
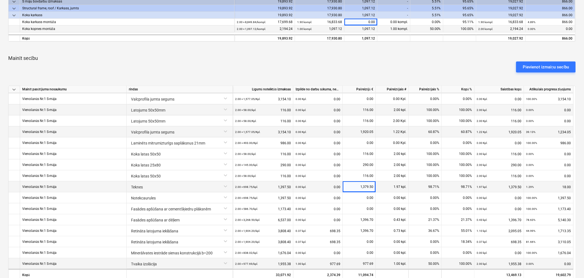
click at [390, 63] on div "Pievienot izmaiņu secību" at bounding box center [292, 66] width 572 height 15
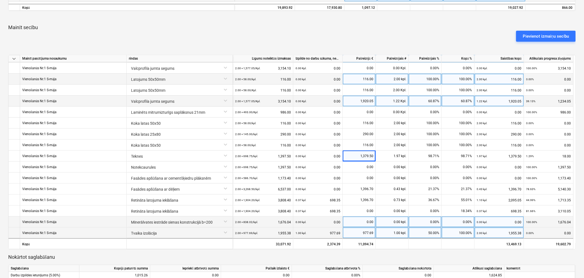
scroll to position [179, 0]
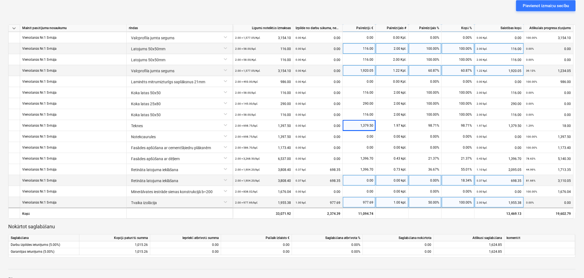
click at [363, 180] on div "0.00" at bounding box center [359, 180] width 28 height 11
type input "1154.1"
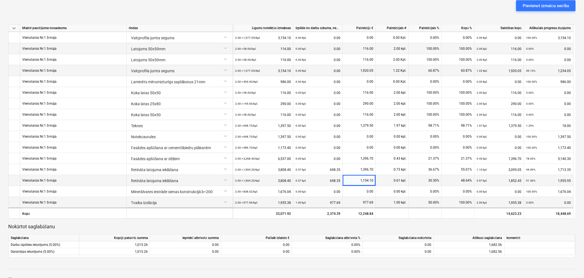
click at [356, 230] on div at bounding box center [292, 232] width 568 height 4
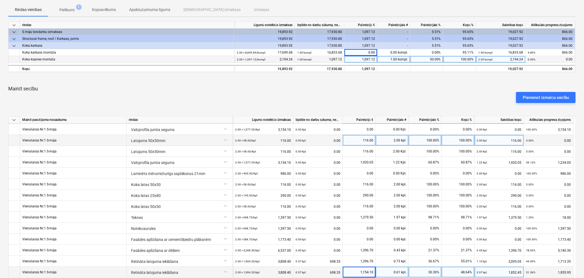
scroll to position [0, 0]
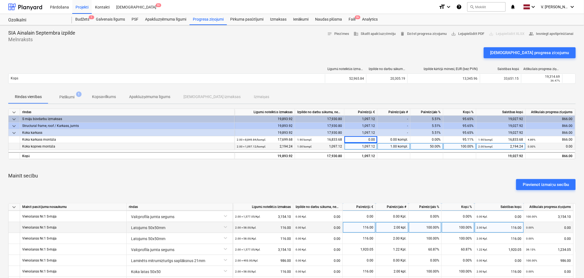
click at [73, 94] on span "Pielikumi 1" at bounding box center [66, 97] width 37 height 10
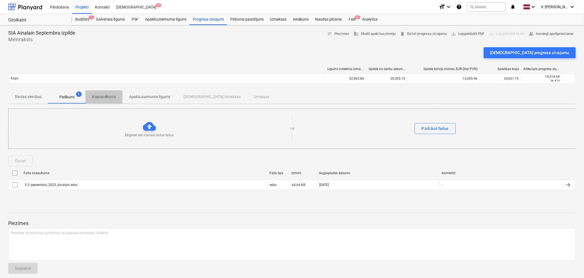
click at [101, 93] on span "Kopsavilkums" at bounding box center [103, 96] width 37 height 9
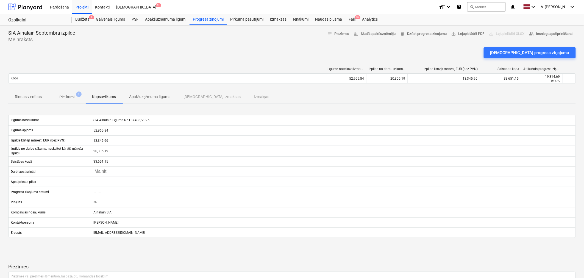
click at [163, 95] on p "Apakšuzņēmuma līgums" at bounding box center [149, 97] width 41 height 6
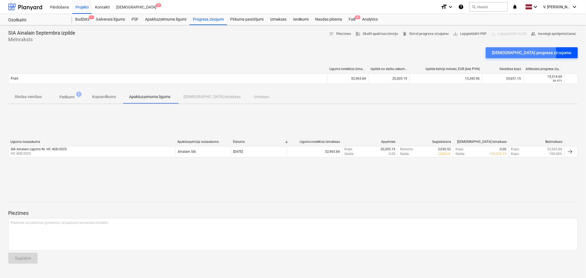
click at [540, 54] on div "Apstipriniet progresa ziņojumu" at bounding box center [531, 52] width 79 height 7
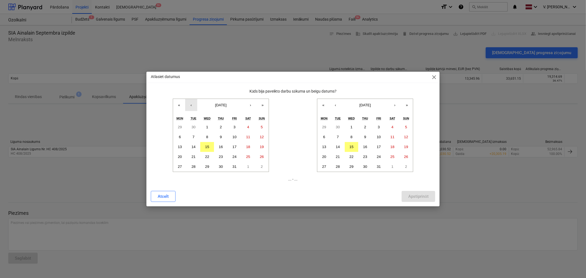
click at [190, 106] on button "‹" at bounding box center [191, 105] width 12 height 12
click at [183, 128] on button "1" at bounding box center [180, 127] width 14 height 10
click at [339, 105] on button "‹" at bounding box center [335, 105] width 12 height 12
click at [341, 166] on button "30" at bounding box center [338, 167] width 14 height 10
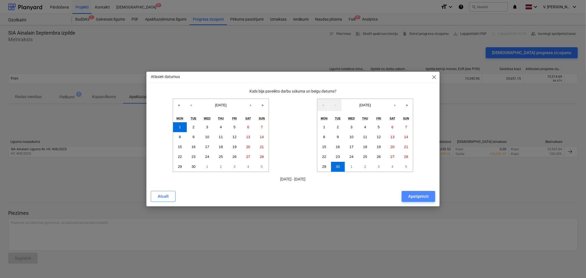
click at [415, 195] on div "Apstiprināt" at bounding box center [418, 196] width 20 height 7
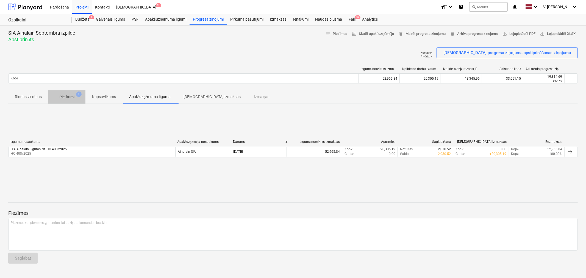
click at [68, 94] on span "Pielikumi 1" at bounding box center [66, 97] width 37 height 10
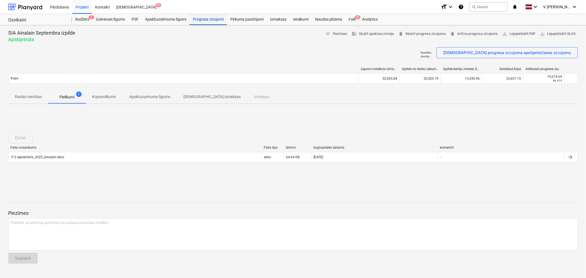
click at [205, 17] on div "Progresa ziņojumi" at bounding box center [208, 19] width 37 height 11
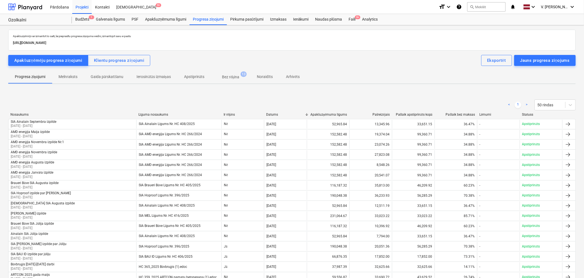
click at [48, 79] on span "Progresa ziņojumi" at bounding box center [30, 76] width 44 height 9
click at [538, 59] on div "Jauns progresa ziņojums" at bounding box center [544, 60] width 49 height 7
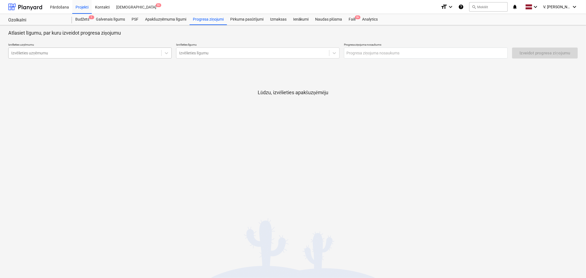
click at [92, 58] on div "Izvēlieties uzņēmumu" at bounding box center [89, 53] width 163 height 11
type input "ф"
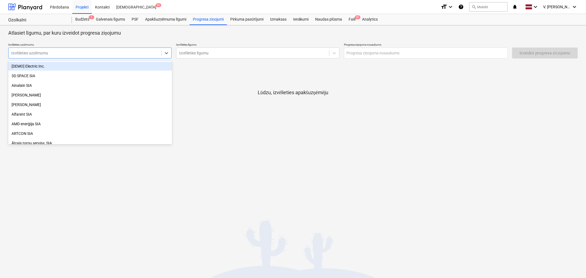
type input "ф"
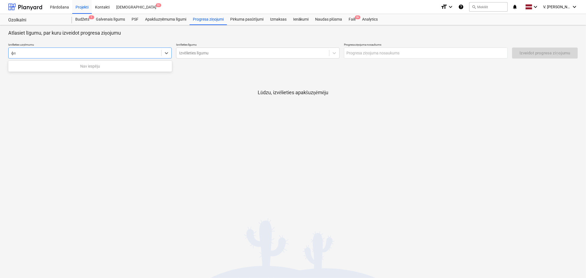
type input "ф"
type input "akan"
click at [91, 66] on div "AKANA SIA" at bounding box center [90, 66] width 164 height 9
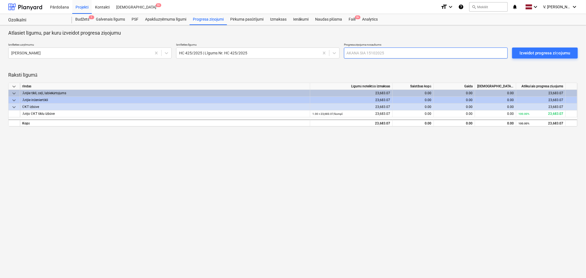
click at [398, 55] on input "text" at bounding box center [425, 53] width 163 height 11
type input "A"
type input "SIA AKANA Augusta izpilde"
click at [531, 51] on div "Izveidot progresa ziņojumu" at bounding box center [545, 52] width 50 height 7
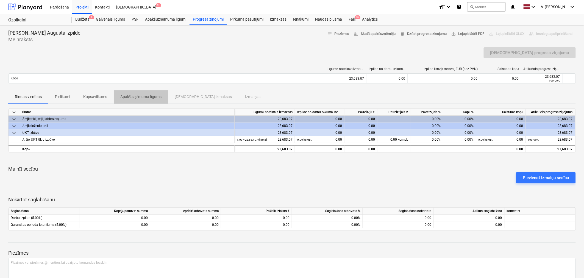
click at [144, 98] on p "Apakšuzņēmuma līgums" at bounding box center [140, 97] width 41 height 6
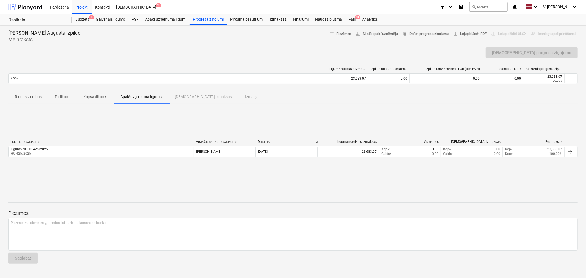
click at [107, 92] on span "Kopsavilkums" at bounding box center [95, 96] width 37 height 9
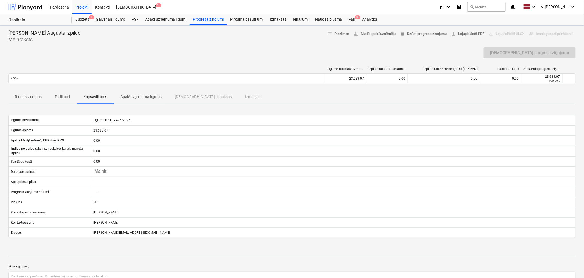
click at [75, 100] on span "Pielikumi" at bounding box center [62, 96] width 28 height 9
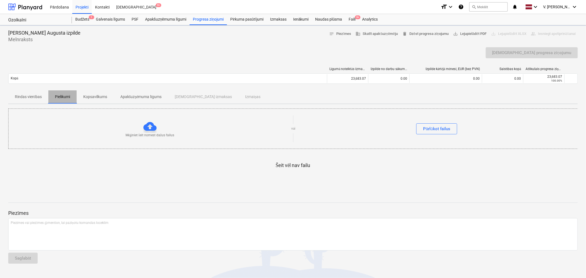
click at [67, 96] on p "Pielikumi" at bounding box center [62, 97] width 15 height 6
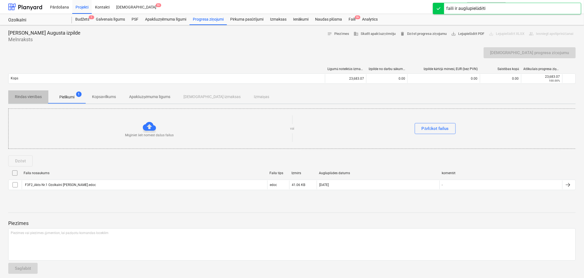
click at [31, 94] on p "Rindas vienības" at bounding box center [28, 97] width 27 height 6
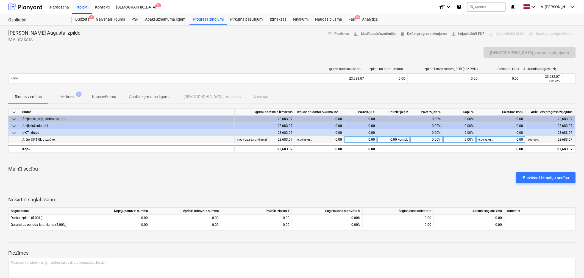
click at [394, 138] on div "0.00 kompl." at bounding box center [394, 139] width 33 height 7
click at [393, 142] on div "0.00 kompl." at bounding box center [394, 139] width 33 height 7
click at [370, 139] on div "0.00" at bounding box center [361, 139] width 33 height 7
type input "23683.07"
click at [176, 10] on div "Pārdošana Projekti Kontakti Iesūtne 9+" at bounding box center [241, 7] width 388 height 14
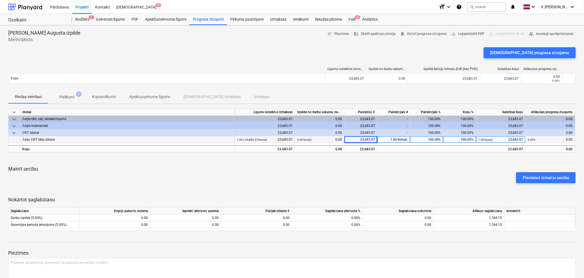
click at [341, 168] on p "Mainīt secību" at bounding box center [292, 169] width 568 height 7
click at [333, 138] on div "0.00 kompl. 0.00" at bounding box center [319, 139] width 45 height 7
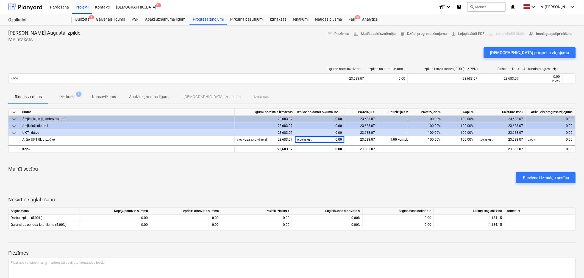
click at [334, 188] on div at bounding box center [292, 190] width 568 height 4
click at [76, 96] on span "Pielikumi 1" at bounding box center [67, 97] width 24 height 6
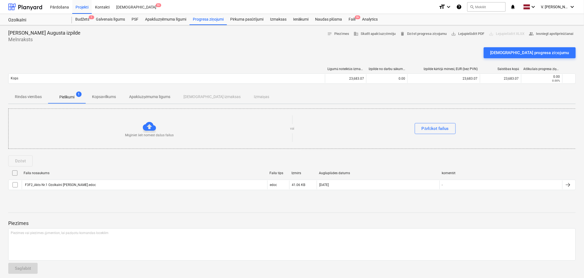
click at [104, 95] on p "Kopsavilkums" at bounding box center [104, 97] width 24 height 6
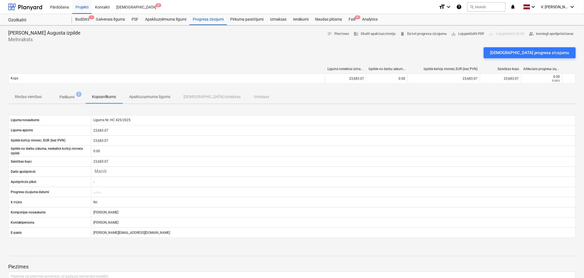
click at [152, 97] on p "Apakšuzņēmuma līgums" at bounding box center [149, 97] width 41 height 6
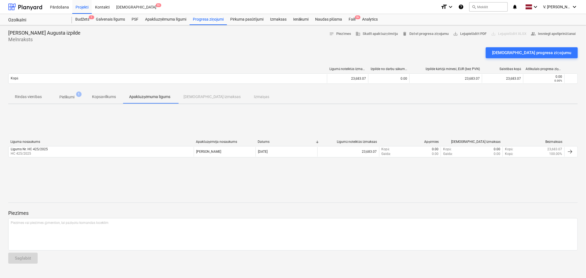
click at [115, 98] on p "Kopsavilkums" at bounding box center [104, 97] width 24 height 6
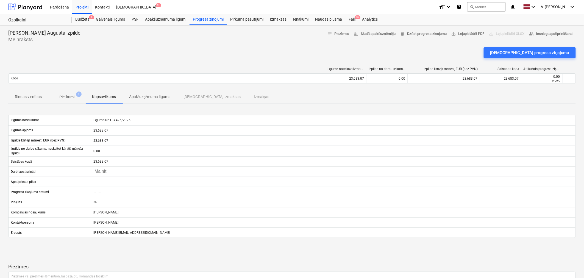
click at [31, 97] on p "Rindas vienības" at bounding box center [28, 97] width 27 height 6
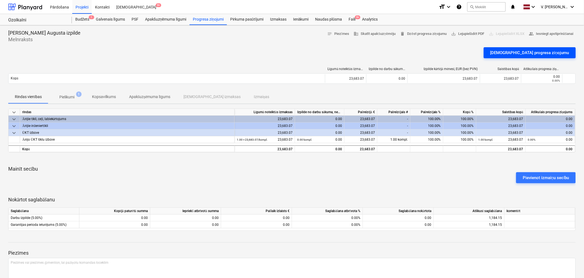
click at [523, 51] on div "Apstipriniet progresa ziņojumu" at bounding box center [529, 52] width 79 height 7
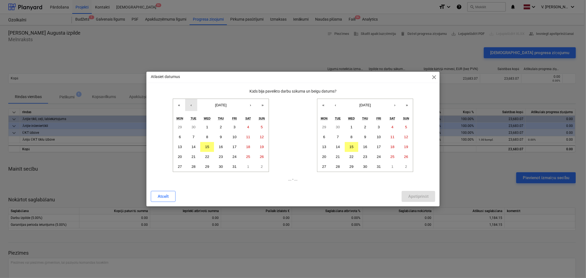
click at [193, 108] on button "‹" at bounding box center [191, 105] width 12 height 12
click at [231, 126] on button "1" at bounding box center [235, 127] width 14 height 10
click at [337, 105] on button "‹" at bounding box center [335, 105] width 12 height 12
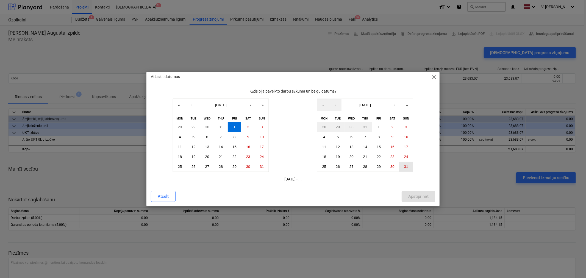
click at [405, 166] on abbr "31" at bounding box center [406, 167] width 4 height 4
click at [416, 198] on div "Apstiprināt" at bounding box center [418, 196] width 20 height 7
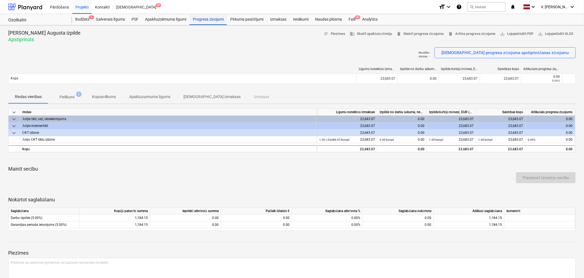
click at [220, 21] on div "Progresa ziņojumi" at bounding box center [208, 19] width 37 height 11
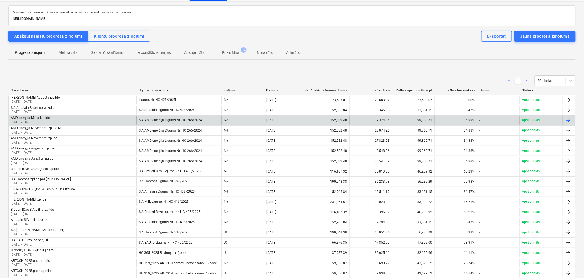
scroll to position [55, 0]
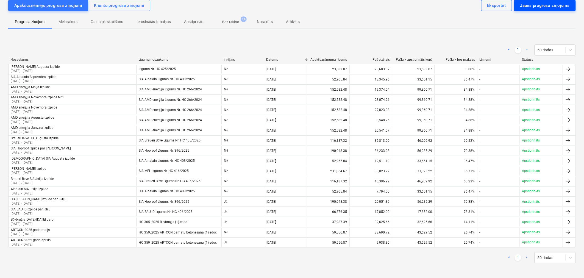
click at [541, 8] on div "Jauns progresa ziņojums" at bounding box center [544, 5] width 49 height 7
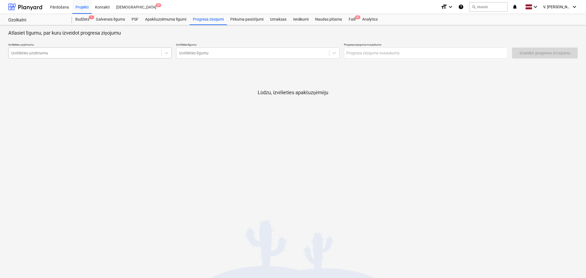
click at [67, 51] on div at bounding box center [84, 52] width 147 height 5
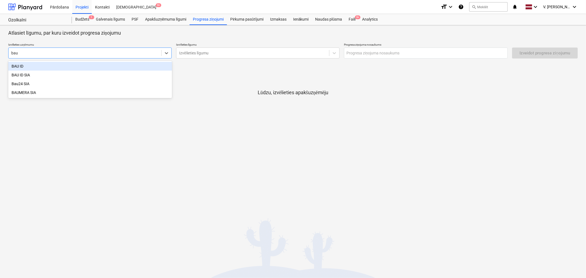
type input "bau i"
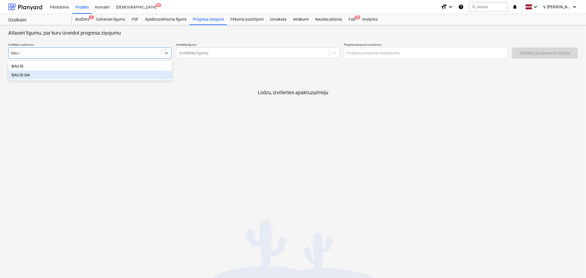
click at [77, 74] on div "BAU ID SIA" at bounding box center [90, 75] width 164 height 9
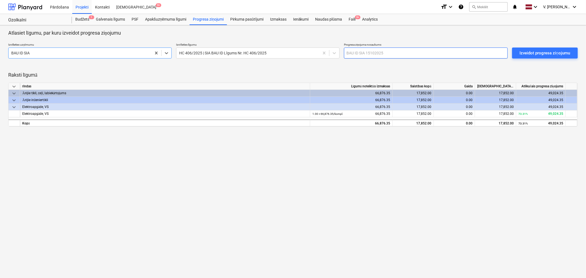
click at [360, 51] on input "text" at bounding box center [425, 53] width 163 height 11
type input "SIA BAU ID Augusta izpilde"
click at [537, 52] on div "Izveidot progresa ziņojumu" at bounding box center [545, 52] width 50 height 7
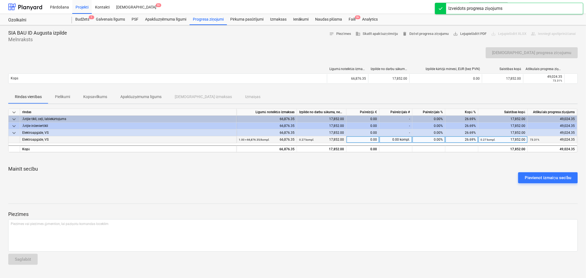
click at [407, 138] on div "0.00 kompl." at bounding box center [395, 139] width 33 height 7
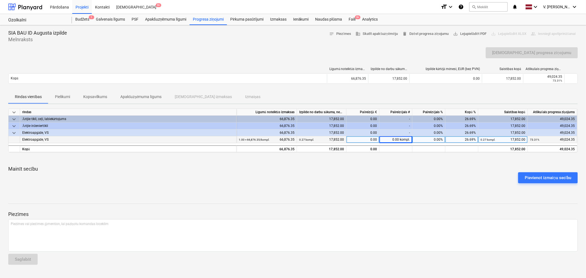
click at [391, 140] on div "0.00 kompl." at bounding box center [395, 139] width 33 height 7
type input "49024.15"
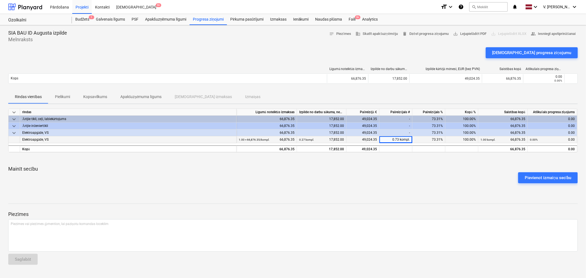
click at [411, 168] on p "Mainīt secību" at bounding box center [293, 169] width 570 height 7
click at [67, 97] on p "Pielikumi" at bounding box center [62, 97] width 15 height 6
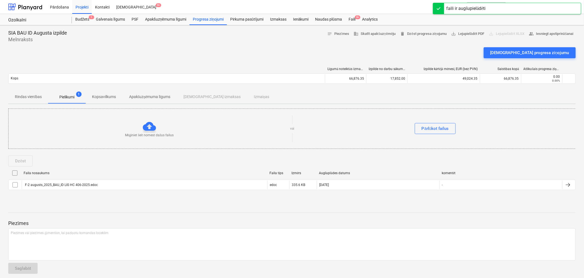
click at [116, 96] on p "Kopsavilkums" at bounding box center [104, 97] width 24 height 6
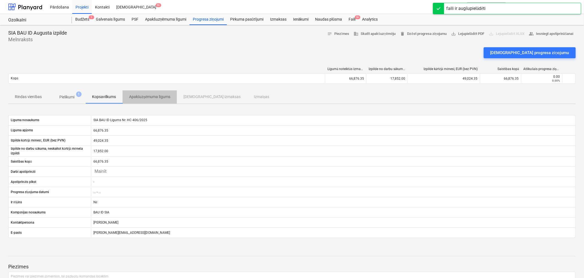
click at [156, 96] on p "Apakšuzņēmuma līgums" at bounding box center [149, 97] width 41 height 6
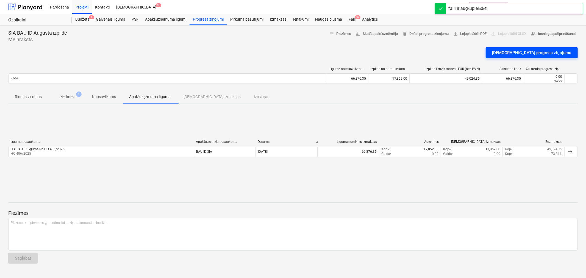
click at [534, 51] on div "Apstipriniet progresa ziņojumu" at bounding box center [531, 52] width 79 height 7
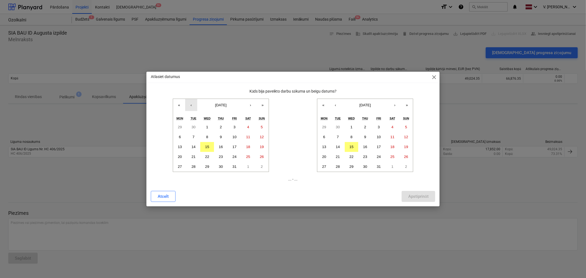
click at [190, 105] on button "‹" at bounding box center [191, 105] width 12 height 12
click at [252, 105] on button "›" at bounding box center [251, 105] width 12 height 12
click at [231, 128] on button "1" at bounding box center [235, 127] width 14 height 10
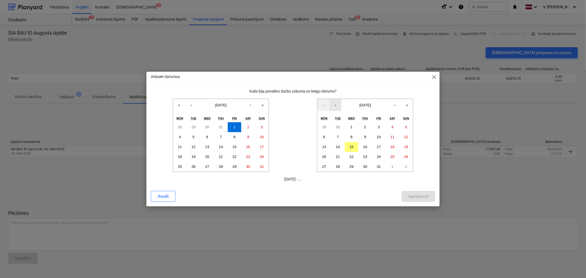
click at [337, 104] on button "‹" at bounding box center [335, 105] width 12 height 12
click at [403, 166] on button "31" at bounding box center [406, 167] width 14 height 10
click at [415, 196] on div "Apstiprināt" at bounding box center [418, 196] width 20 height 7
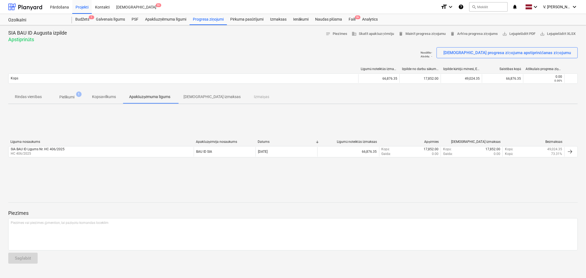
click at [193, 101] on span "Saistītās izmaksas" at bounding box center [212, 96] width 70 height 9
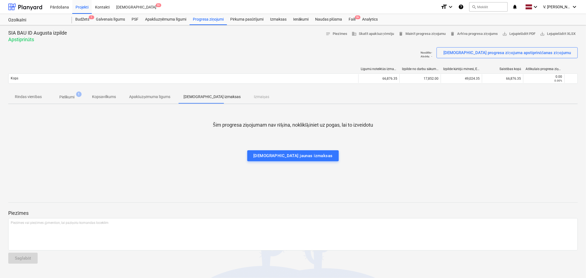
click at [161, 98] on p "Apakšuzņēmuma līgums" at bounding box center [149, 97] width 41 height 6
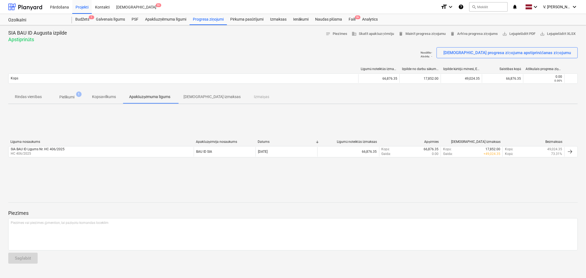
click at [116, 95] on p "Kopsavilkums" at bounding box center [104, 97] width 24 height 6
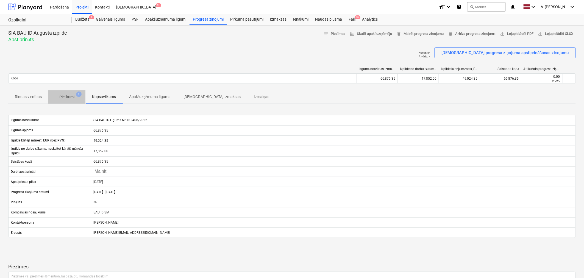
click at [83, 94] on span "Pielikumi 1" at bounding box center [66, 97] width 37 height 10
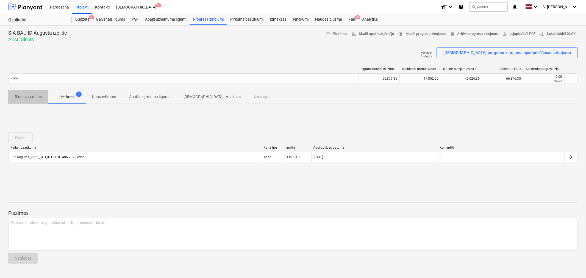
click at [29, 92] on button "Rindas vienības" at bounding box center [28, 96] width 40 height 13
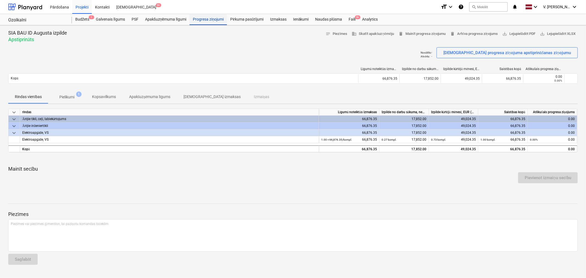
click at [213, 22] on div "Progresa ziņojumi" at bounding box center [208, 19] width 37 height 11
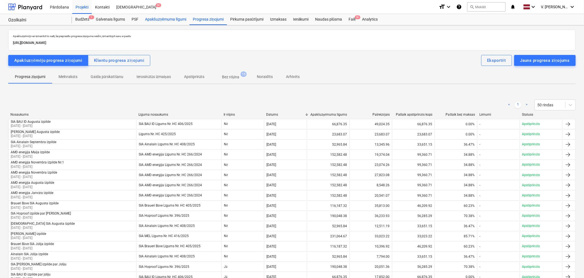
click at [168, 21] on div "Apakšuzņēmuma līgumi" at bounding box center [166, 19] width 48 height 11
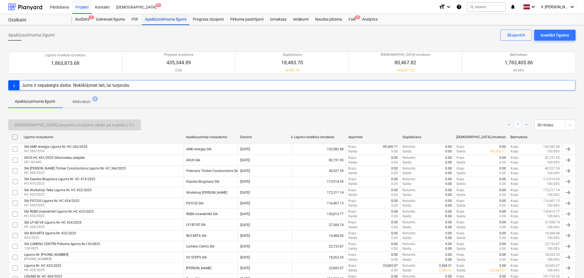
click at [173, 20] on div "Apakšuzņēmuma līgumi" at bounding box center [166, 19] width 48 height 11
click at [208, 20] on div "Progresa ziņojumi" at bounding box center [208, 19] width 37 height 11
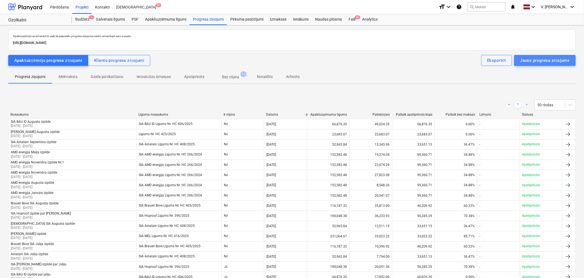
click at [561, 60] on div "Jauns progresa ziņojums" at bounding box center [544, 60] width 49 height 7
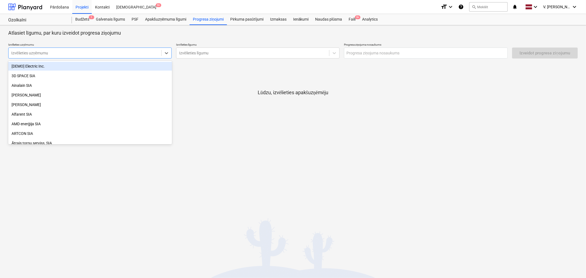
click at [87, 52] on div at bounding box center [84, 52] width 147 height 5
type input "lf"
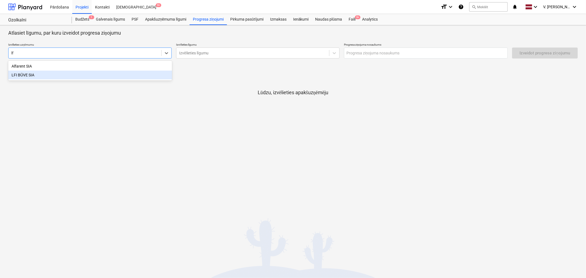
click at [79, 76] on div "LFI BŪVE SIA" at bounding box center [90, 75] width 164 height 9
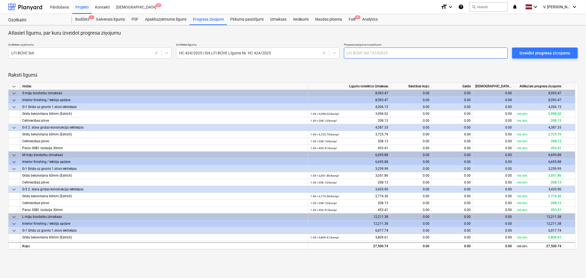
click at [435, 56] on input "text" at bounding box center [425, 53] width 163 height 11
click at [388, 52] on input "LFI Būve SIA Septembraa izpilde" at bounding box center [425, 53] width 163 height 11
type input "LFI Būve SIA Septembra izpilde"
click at [402, 65] on div "Raksti līgumā keyboard_arrow_down rindas Līgumā noteiktās izmaksas Saistības ko…" at bounding box center [293, 157] width 570 height 193
click at [528, 53] on div "Izveidot progresa ziņojumu" at bounding box center [545, 52] width 50 height 7
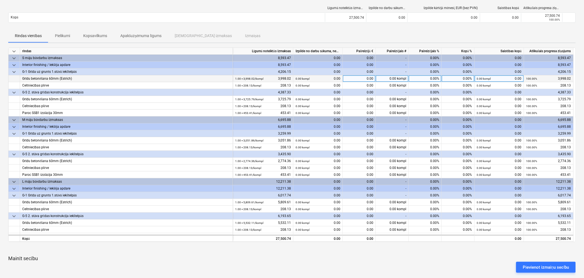
click at [361, 80] on div "0.00" at bounding box center [359, 78] width 33 height 7
type input "4032.98"
click at [370, 39] on div "Rindas vienības Pielikumi Kopsavilkums Apakšuzņēmuma līgums Saistītās izmaksas …" at bounding box center [292, 35] width 568 height 13
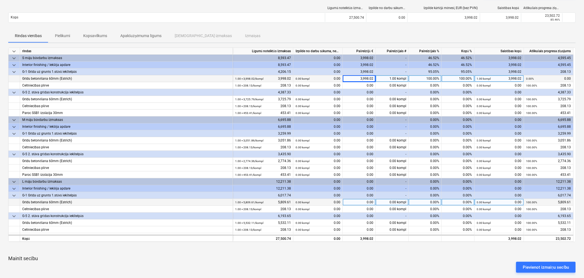
click at [361, 201] on div "0.00" at bounding box center [359, 202] width 33 height 7
click at [370, 77] on div "3,998.02" at bounding box center [359, 78] width 33 height 7
click at [359, 202] on div "0.00" at bounding box center [359, 202] width 33 height 7
type input "4032.98"
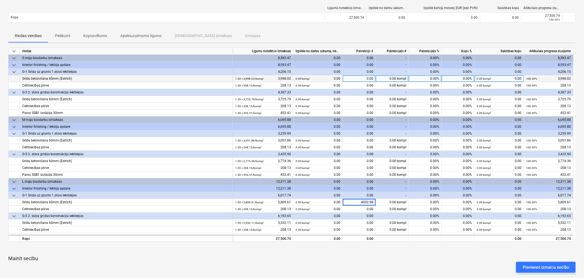
click at [364, 76] on div "0.00" at bounding box center [359, 78] width 33 height 7
click at [364, 78] on div "0.00" at bounding box center [359, 78] width 33 height 7
type input "3998.02"
click at [370, 34] on div "Rindas vienības Pielikumi Kopsavilkums Apakšuzņēmuma līgums Saistītās izmaksas …" at bounding box center [292, 35] width 568 height 13
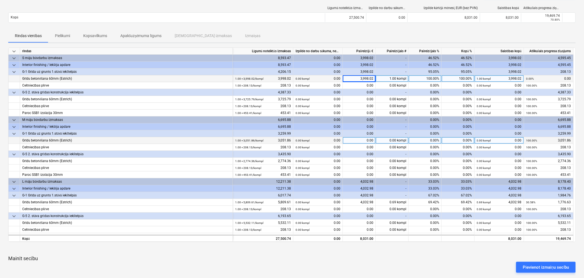
click at [363, 140] on div "0.00" at bounding box center [359, 140] width 33 height 7
type input "3612.38"
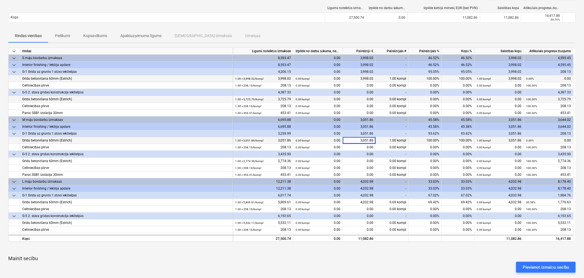
click at [358, 97] on div "0.00" at bounding box center [359, 99] width 33 height 7
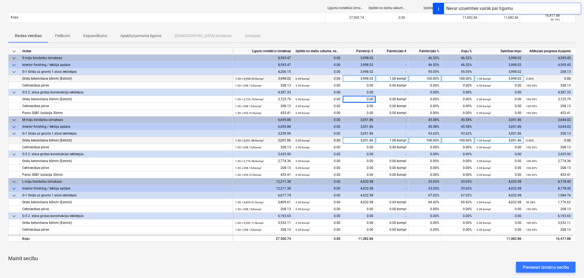
click at [358, 95] on div "0.00" at bounding box center [359, 92] width 33 height 7
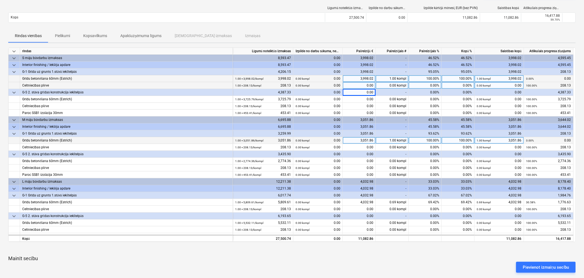
click at [363, 87] on div "0.00" at bounding box center [359, 85] width 33 height 7
type input "208.13"
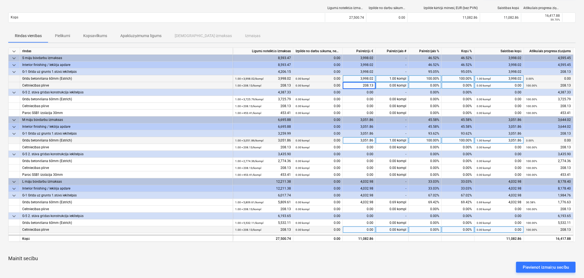
click at [359, 230] on div "0.00" at bounding box center [359, 229] width 33 height 7
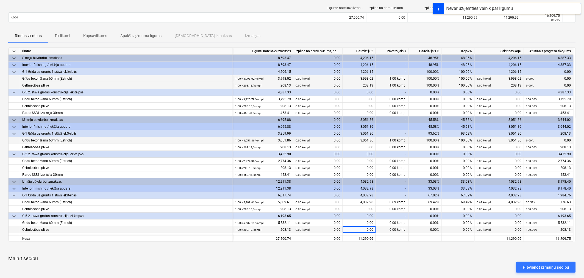
click at [360, 229] on div "0.00" at bounding box center [359, 229] width 33 height 7
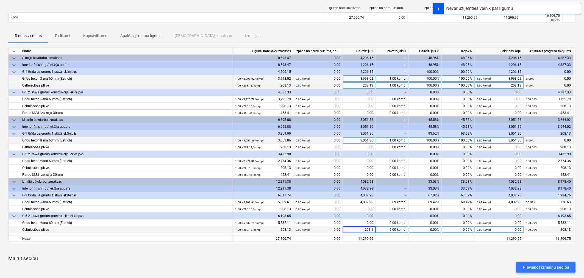
type input "208.13"
click at [365, 259] on p "Mainīt secību" at bounding box center [292, 258] width 568 height 7
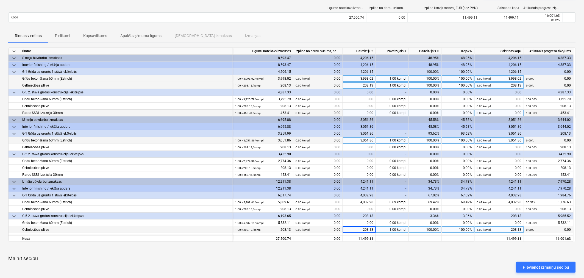
click at [366, 112] on div "0.00" at bounding box center [359, 113] width 33 height 7
type input "144.27"
click at [451, 261] on div "Pievienot izmaiņu secību" at bounding box center [292, 267] width 572 height 15
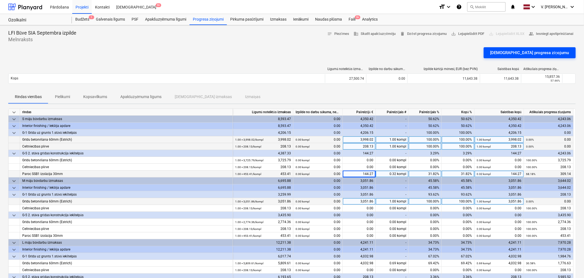
click at [550, 52] on div "Apstipriniet progresa ziņojumu" at bounding box center [529, 52] width 79 height 7
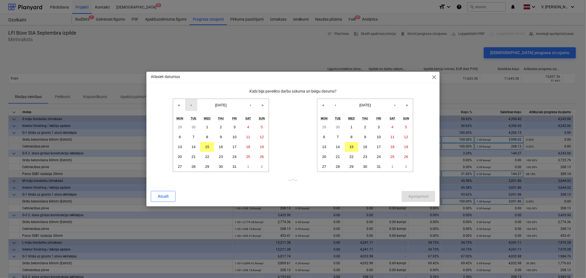
click at [192, 105] on button "‹" at bounding box center [191, 105] width 12 height 12
click at [179, 127] on abbr "1" at bounding box center [180, 127] width 2 height 4
click at [338, 103] on button "‹" at bounding box center [335, 105] width 12 height 12
click at [339, 168] on abbr "30" at bounding box center [338, 167] width 4 height 4
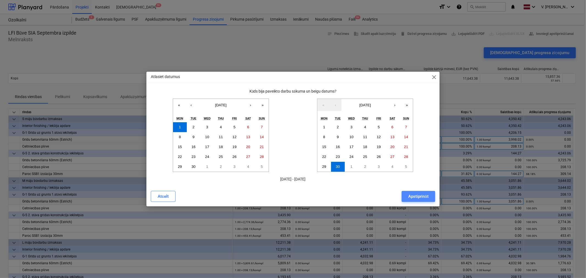
click at [423, 195] on div "Apstiprināt" at bounding box center [418, 196] width 20 height 7
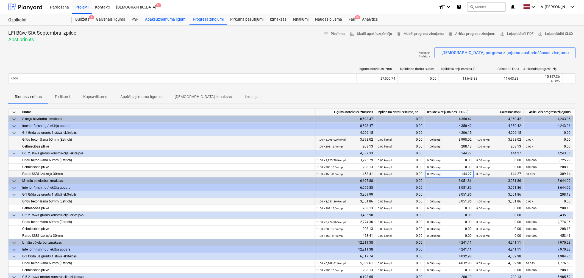
click at [165, 18] on div "Apakšuzņēmuma līgumi" at bounding box center [166, 19] width 48 height 11
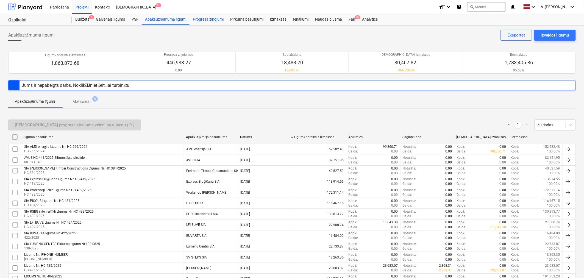
click at [213, 21] on div "Progresa ziņojumi" at bounding box center [208, 19] width 37 height 11
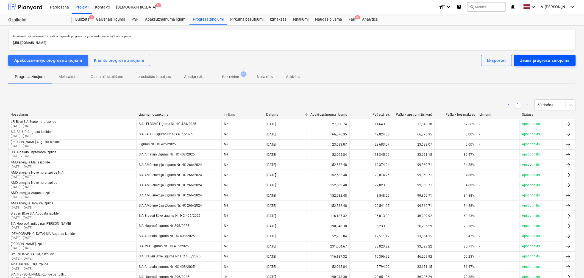
click at [539, 59] on div "Jauns progresa ziņojums" at bounding box center [544, 60] width 49 height 7
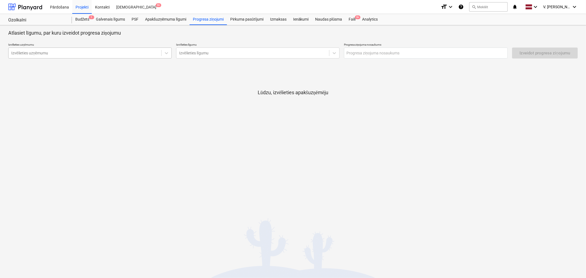
click at [105, 51] on div at bounding box center [84, 52] width 147 height 5
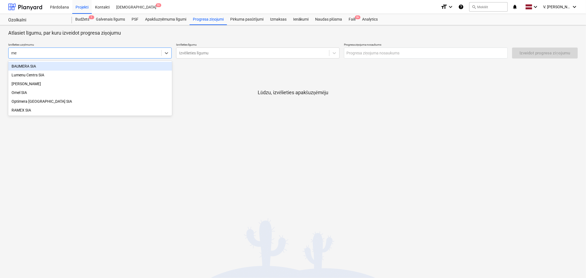
type input "mel"
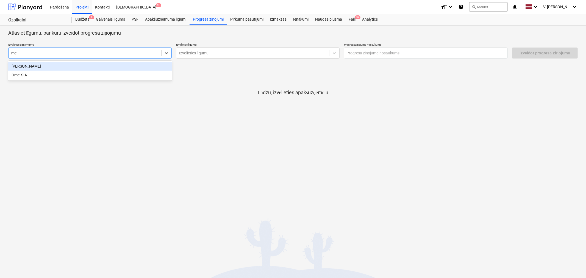
click at [120, 66] on div "MEL SIA" at bounding box center [90, 66] width 164 height 9
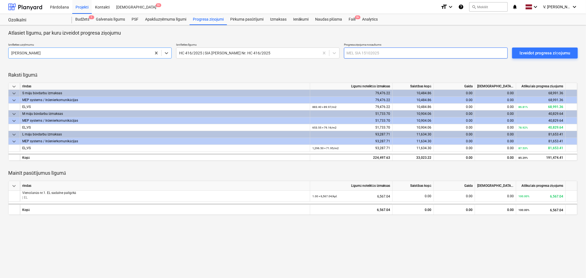
click at [389, 55] on input "text" at bounding box center [425, 53] width 163 height 11
click at [367, 52] on input "text" at bounding box center [425, 53] width 163 height 11
type input "SIA MEL Septembra izpilde"
click at [401, 66] on div "Raksti līgumā keyboard_arrow_down rindas Līgumā noteiktās izmaksas Saistības ko…" at bounding box center [293, 138] width 570 height 154
click at [534, 52] on div "Izveidot progresa ziņojumu" at bounding box center [545, 52] width 50 height 7
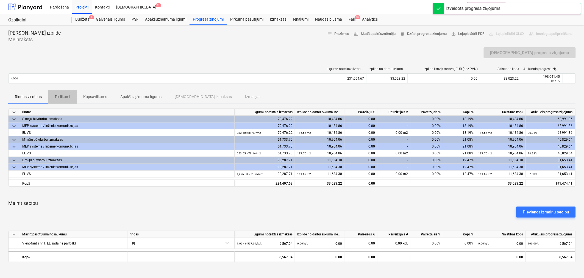
click at [67, 97] on p "Pielikumi" at bounding box center [62, 97] width 15 height 6
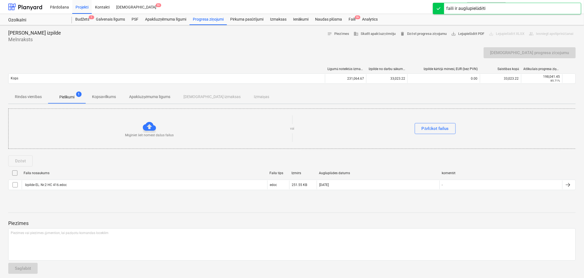
click at [100, 95] on p "Kopsavilkums" at bounding box center [104, 97] width 24 height 6
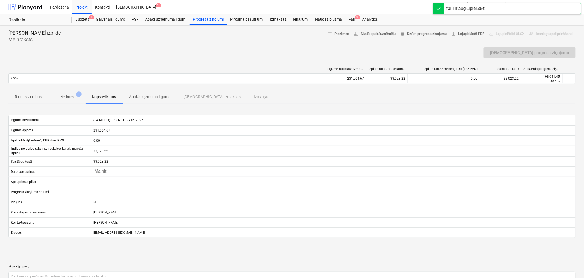
click at [42, 100] on span "Rindas vienības" at bounding box center [28, 96] width 40 height 9
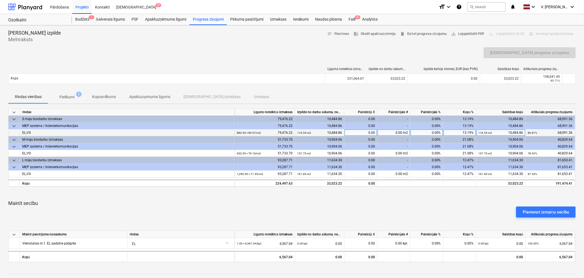
click at [372, 134] on div "0.00" at bounding box center [361, 132] width 33 height 7
type input "2247.92"
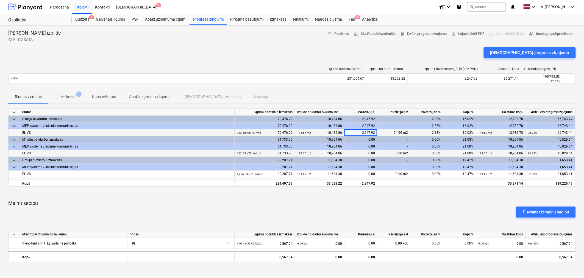
click at [366, 153] on div "0.00" at bounding box center [361, 153] width 33 height 7
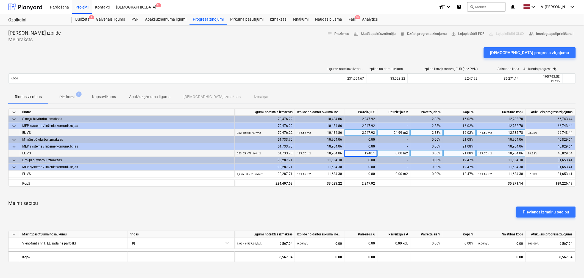
type input "1940.18"
click at [363, 177] on div "0.00" at bounding box center [361, 174] width 33 height 7
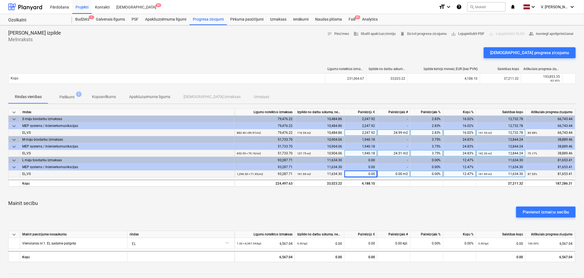
click at [369, 174] on div "0.00" at bounding box center [361, 174] width 33 height 7
type input "7556.74"
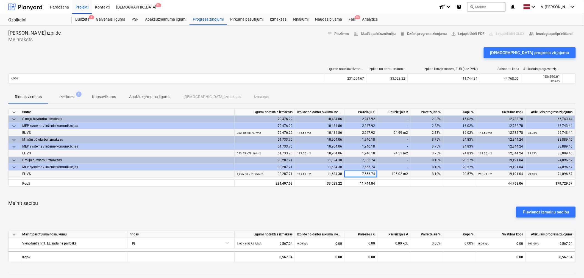
click at [409, 196] on div "keyboard_arrow_down rindas Līgumā noteiktās izmaksas Izpilde no darbu sākuma, n…" at bounding box center [292, 186] width 568 height 154
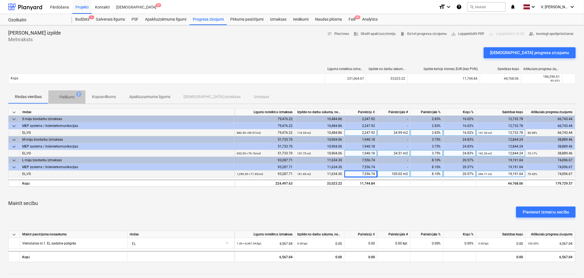
click at [72, 93] on span "Pielikumi 1" at bounding box center [66, 97] width 37 height 10
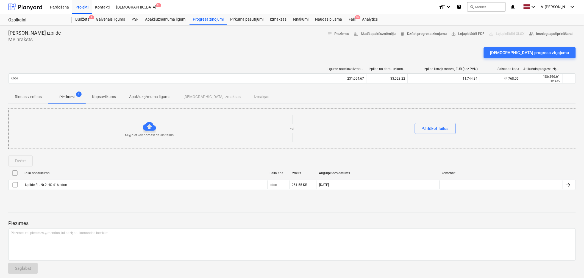
click at [97, 95] on p "Kopsavilkums" at bounding box center [104, 97] width 24 height 6
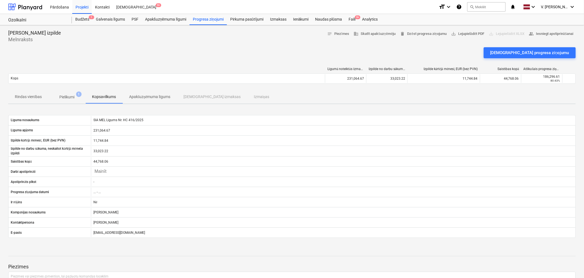
click at [141, 95] on p "Apakšuzņēmuma līgums" at bounding box center [149, 97] width 41 height 6
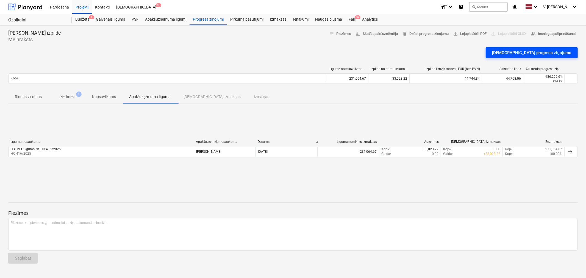
click at [558, 53] on div "Apstipriniet progresa ziņojumu" at bounding box center [531, 52] width 79 height 7
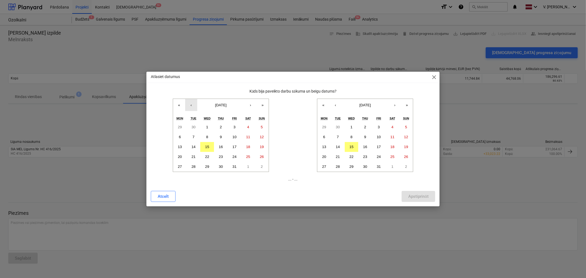
click at [194, 106] on button "‹" at bounding box center [191, 105] width 12 height 12
click at [249, 158] on abbr "27" at bounding box center [248, 157] width 4 height 4
click at [193, 107] on button "‹" at bounding box center [191, 105] width 12 height 12
click at [208, 167] on abbr "27" at bounding box center [207, 167] width 4 height 4
click at [366, 158] on abbr "23" at bounding box center [365, 157] width 4 height 4
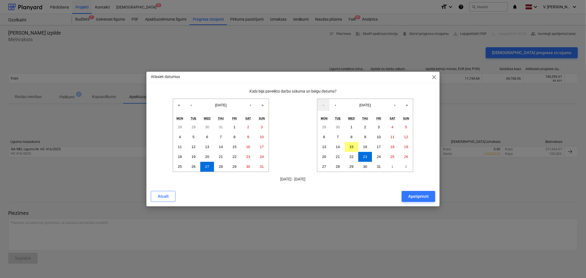
click at [415, 197] on div "Apstiprināt" at bounding box center [418, 196] width 20 height 7
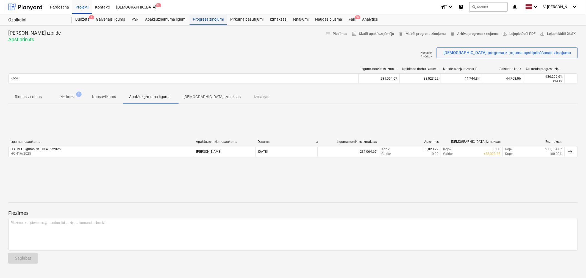
click at [212, 20] on div "Progresa ziņojumi" at bounding box center [208, 19] width 37 height 11
